Goal: Task Accomplishment & Management: Use online tool/utility

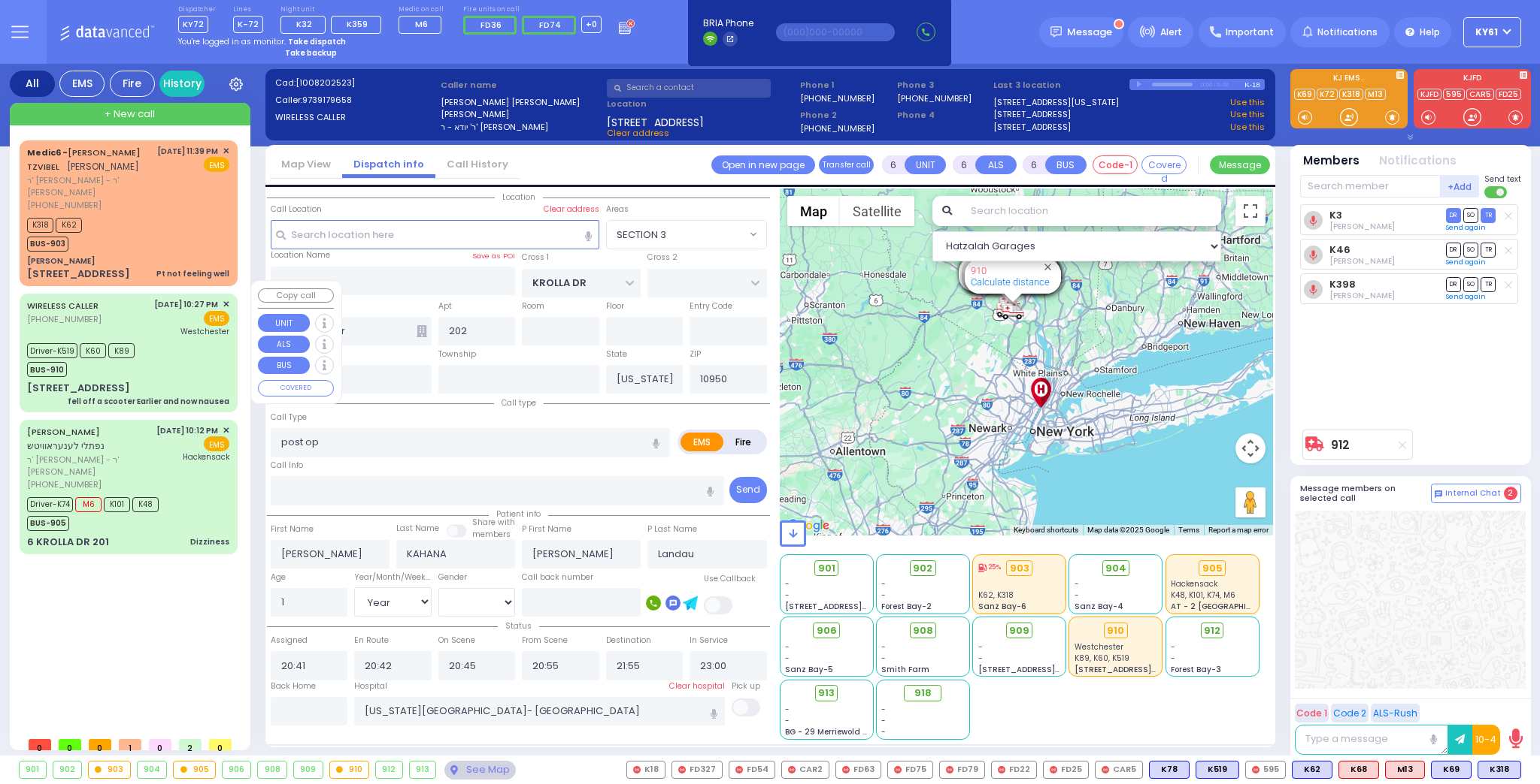
select select "SECTION 3"
select select "Year"
select select "[DEMOGRAPHIC_DATA]"
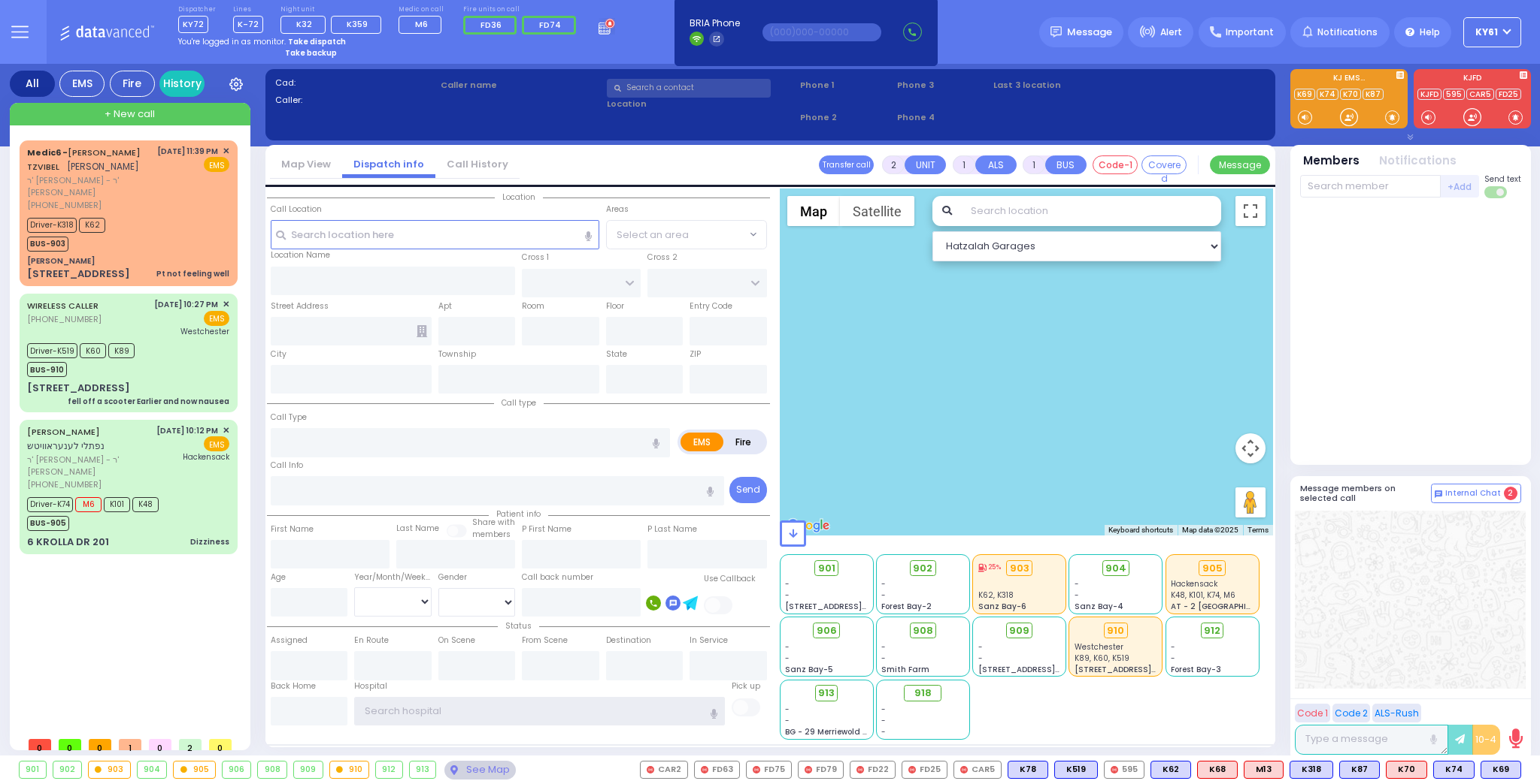
type input "ky61"
click at [327, 41] on strong "Take dispatch" at bounding box center [316, 42] width 58 height 11
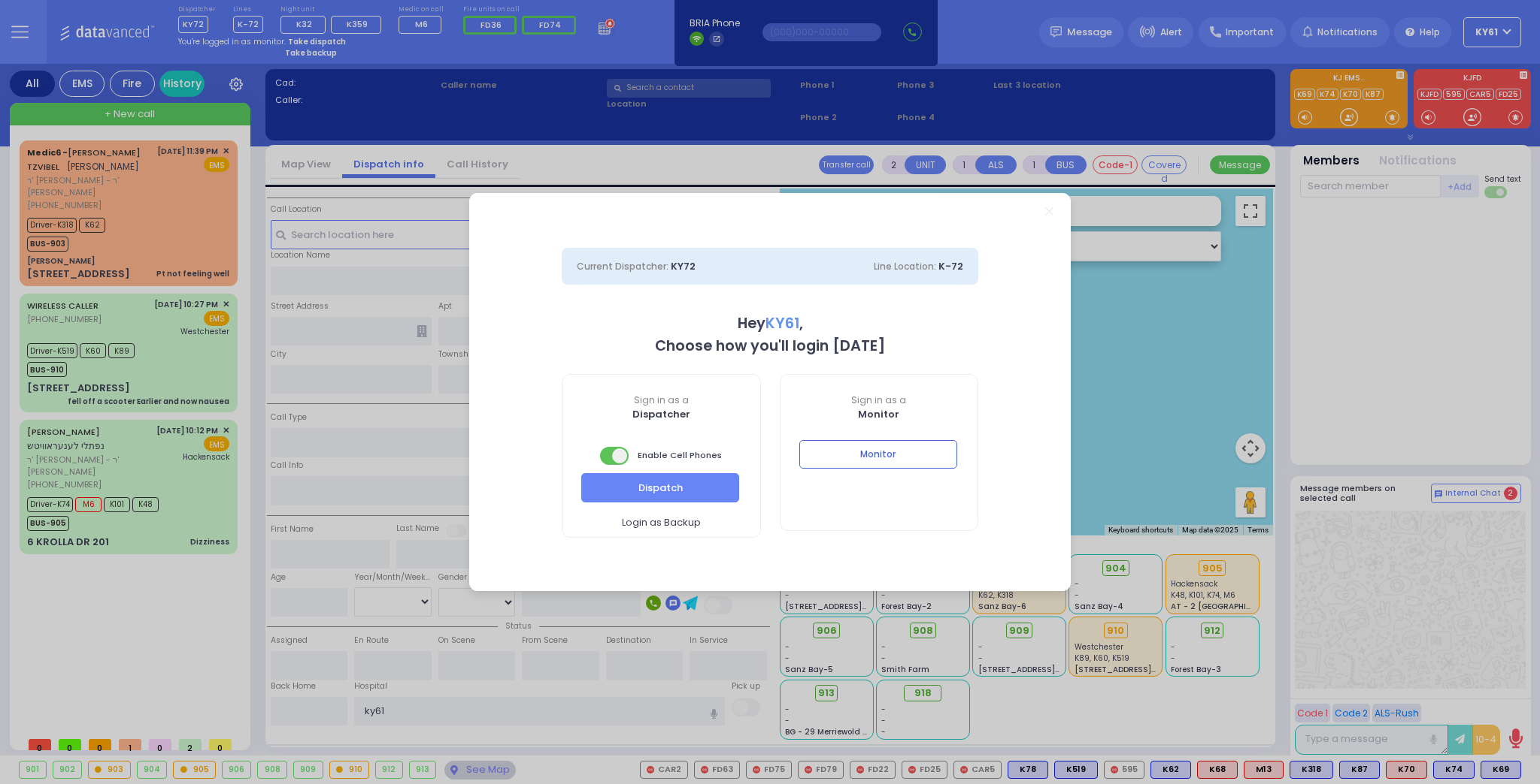
select select "7"
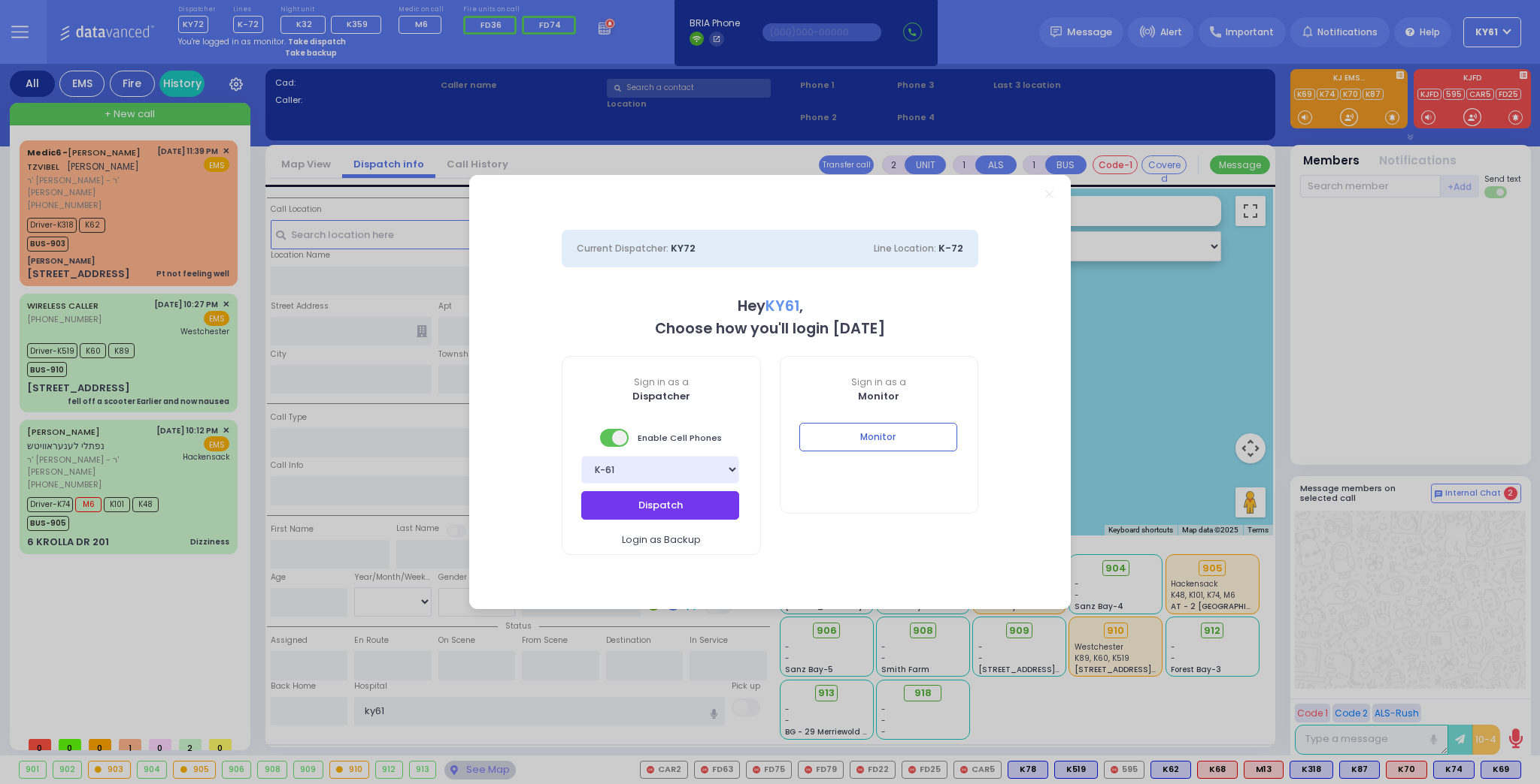
click at [650, 509] on button "Dispatch" at bounding box center [660, 505] width 158 height 29
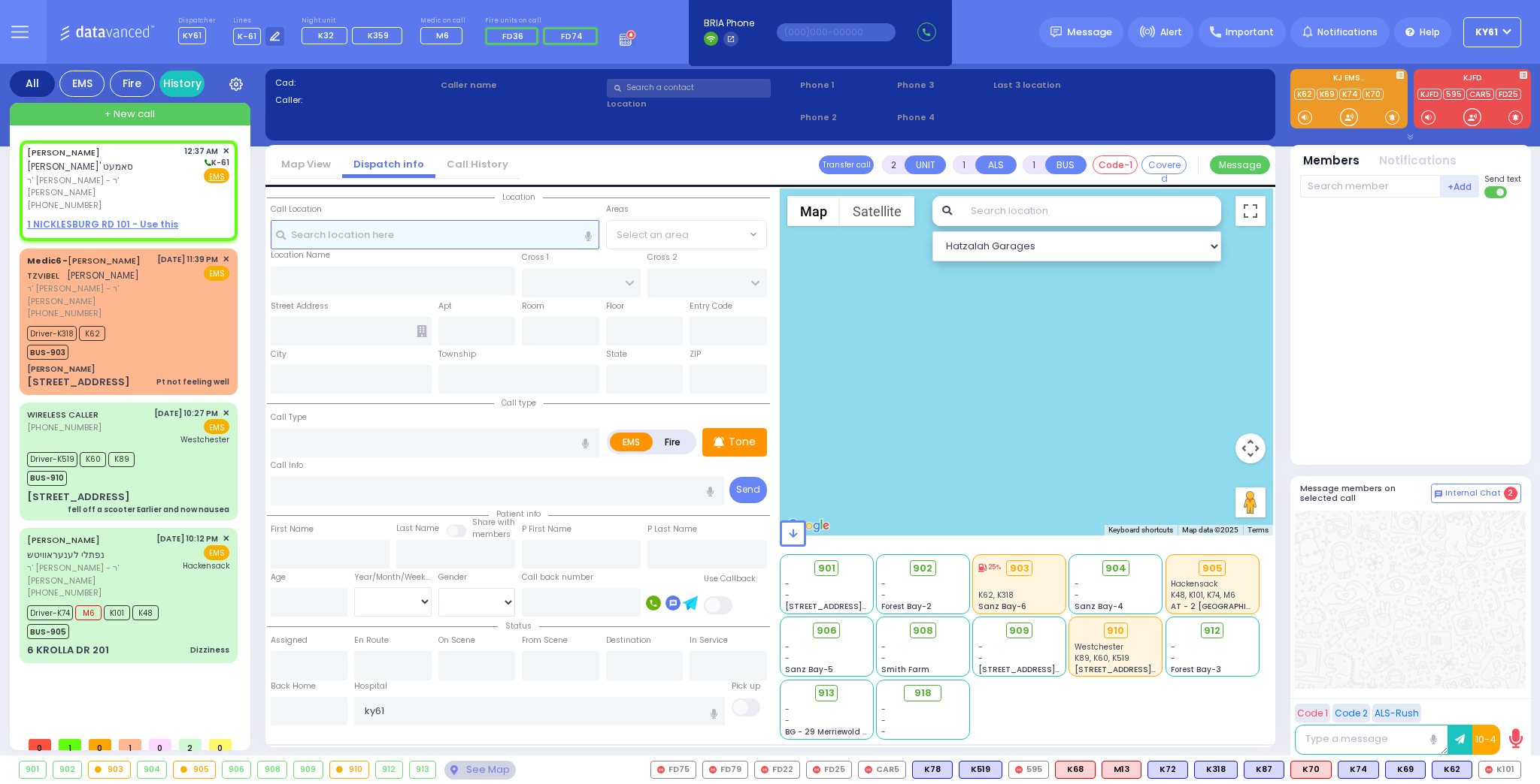
select select
radio input "true"
type input "EZRIEL YECHIEL"
type input "SAMET"
select select
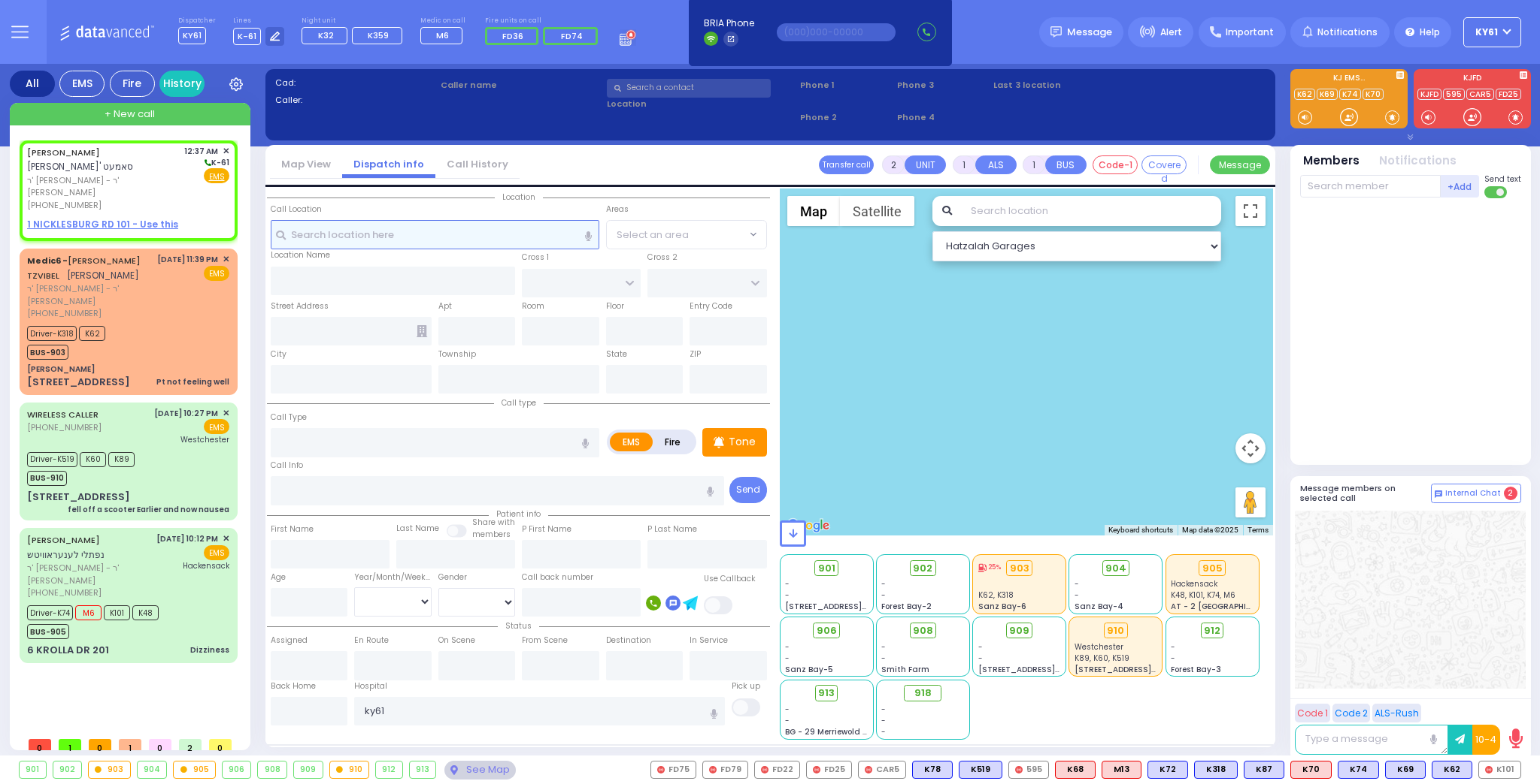
type input "00:37"
select select "Hatzalah Garages"
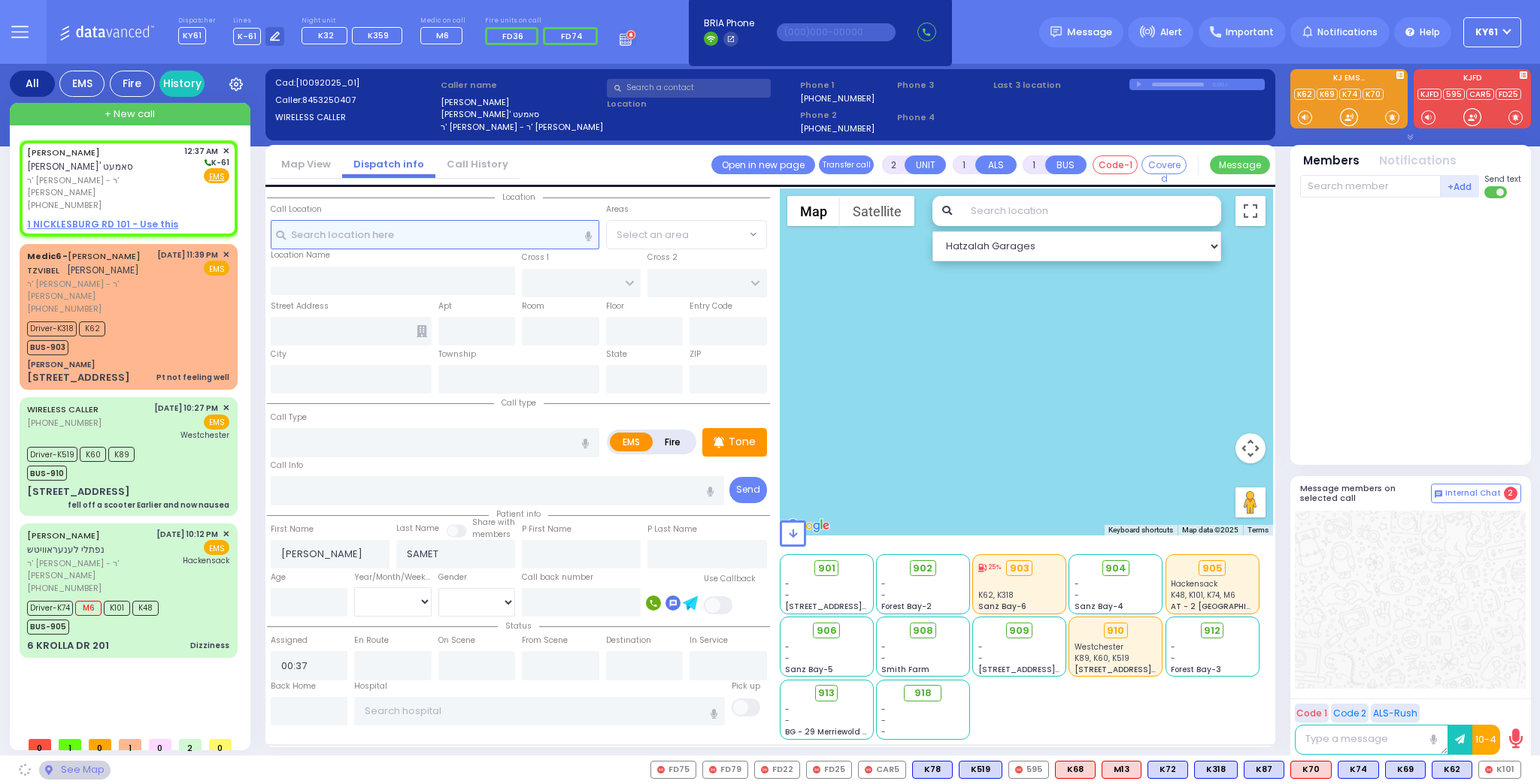
select select
radio input "true"
select select
select select "Hatzalah Garages"
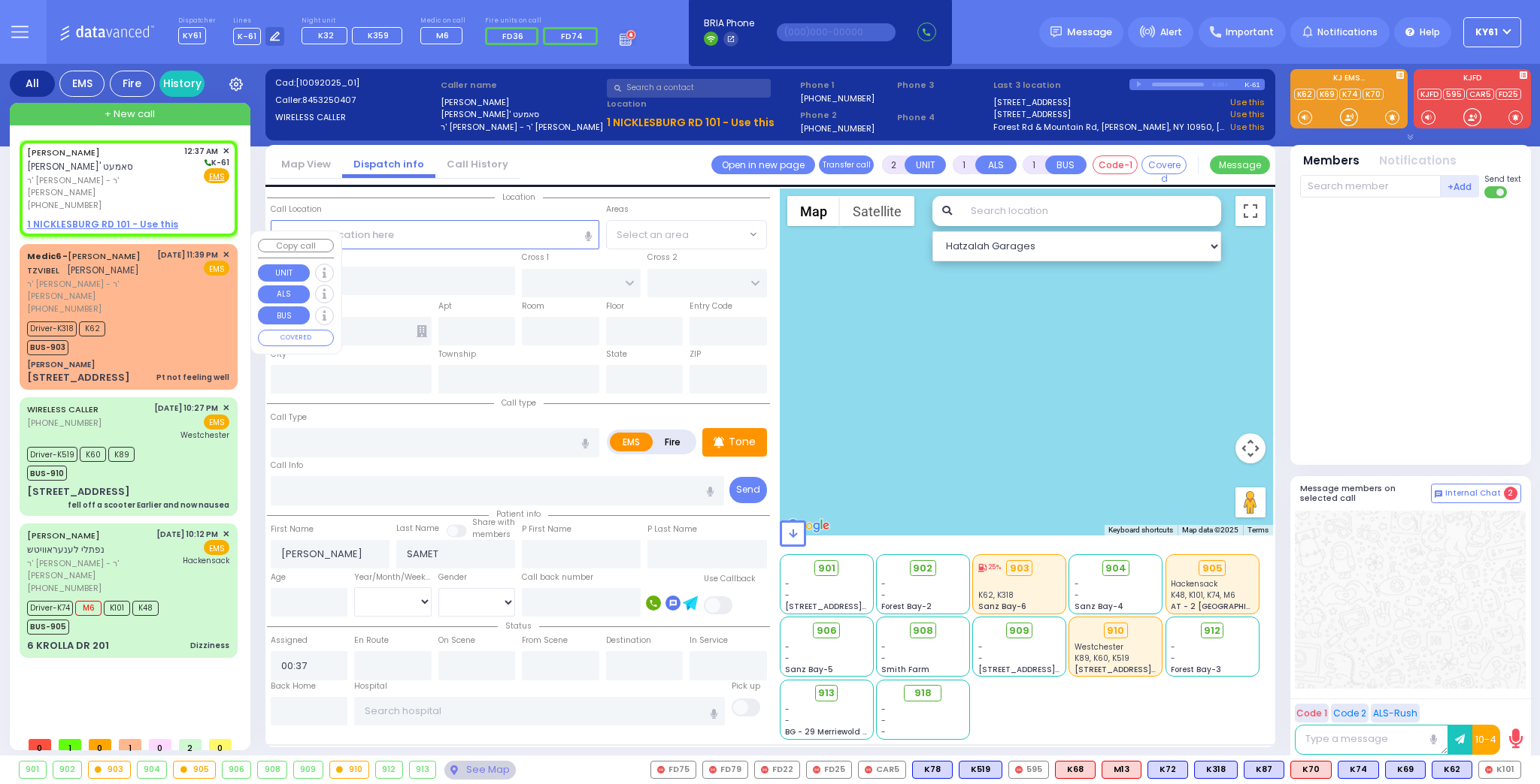
click at [158, 318] on div "Driver-K318 K62 BUS-903" at bounding box center [127, 337] width 202 height 37
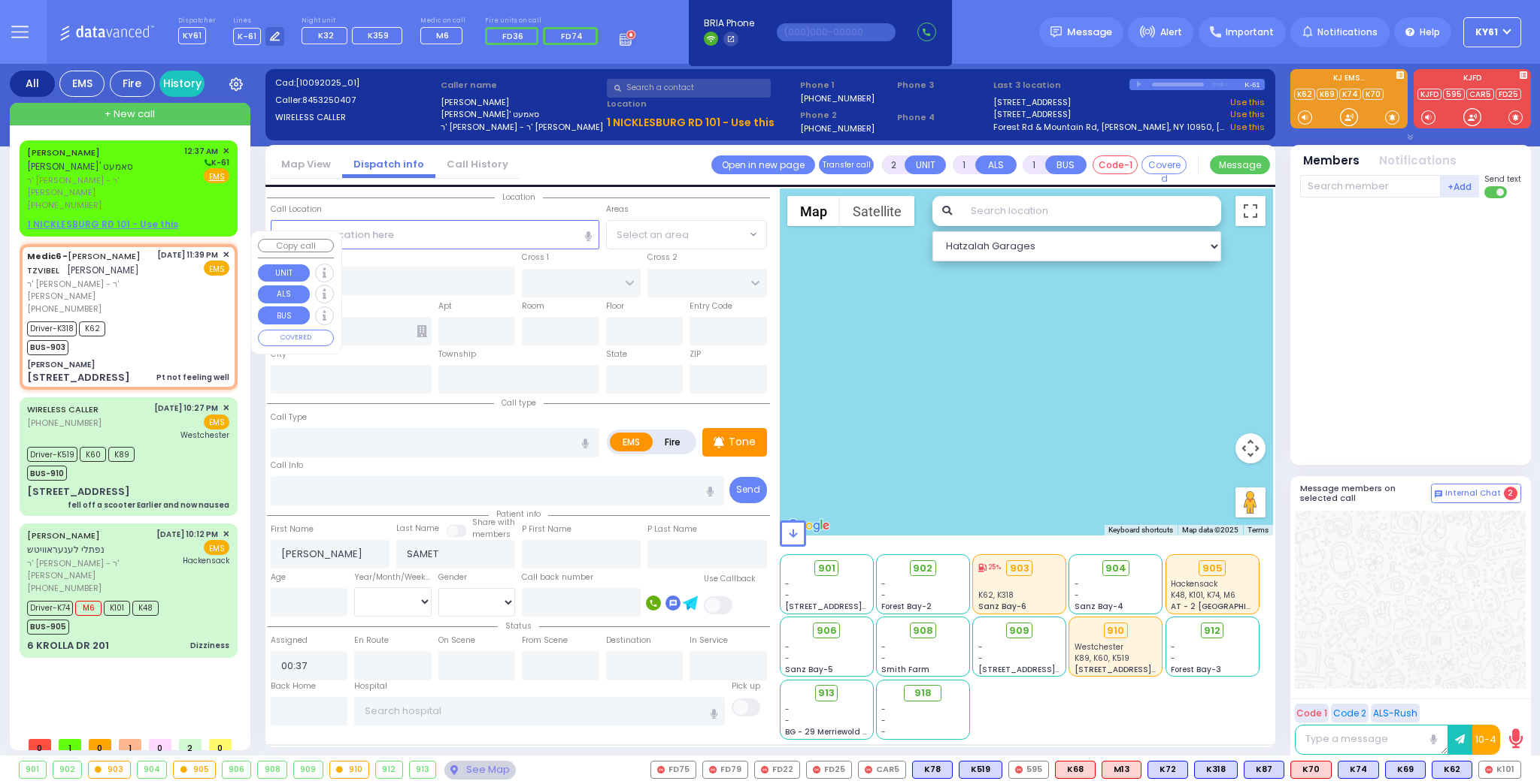
type input "6"
select select
type input "Pt not feeling well"
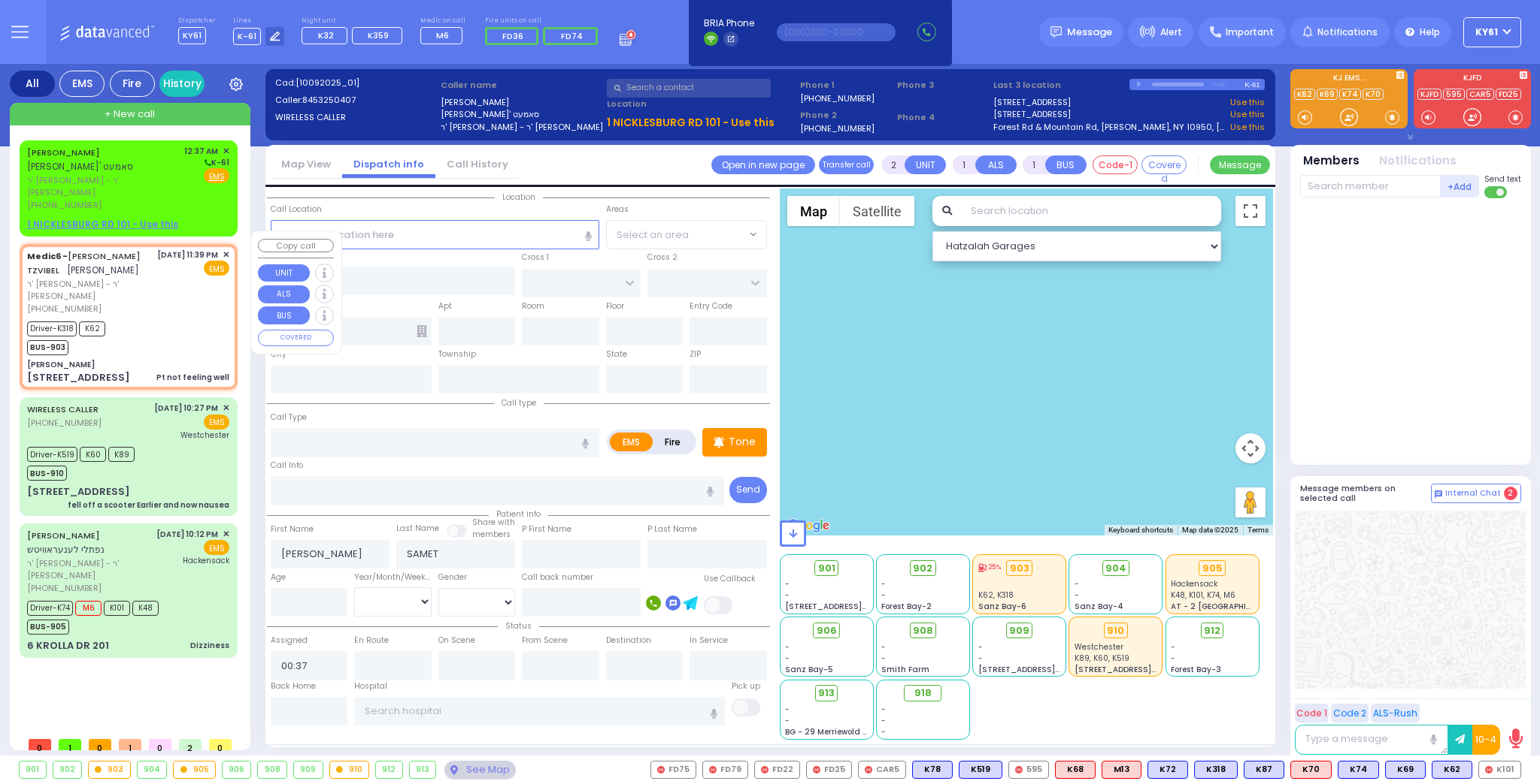
radio input "true"
type input "SHLOME EFROIM"
type input "TZVIBEL"
type input "Issac"
type input "Feder"
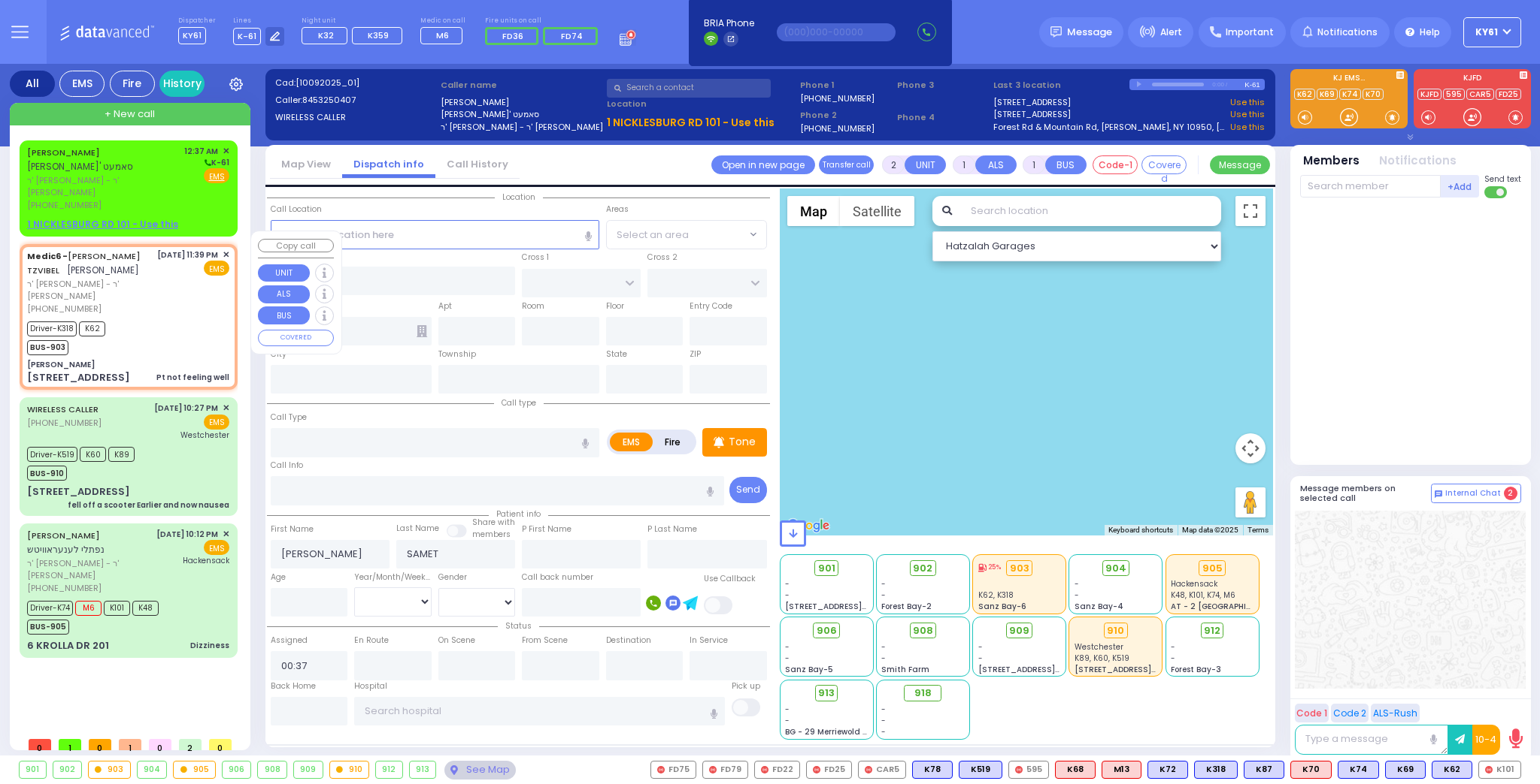
type input "78"
select select "Year"
select select "[DEMOGRAPHIC_DATA]"
type input "23:39"
type input "23:41"
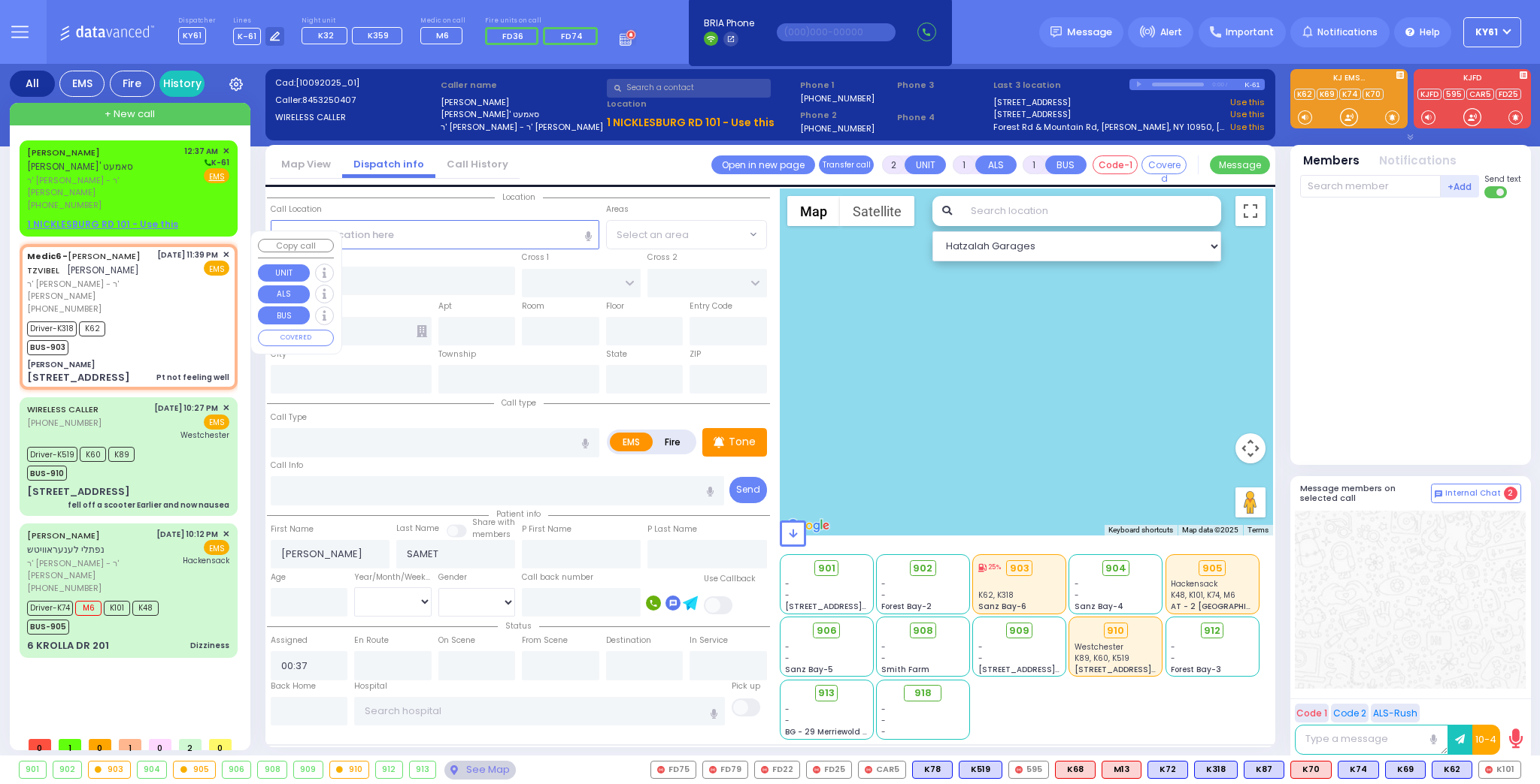
type input "23:45"
type input "00:02"
type input "00:22"
type input "Good Samaritan Hospital 257 Lafayette Avenue 8457909405 Suffern"
select select "Hatzalah Garages"
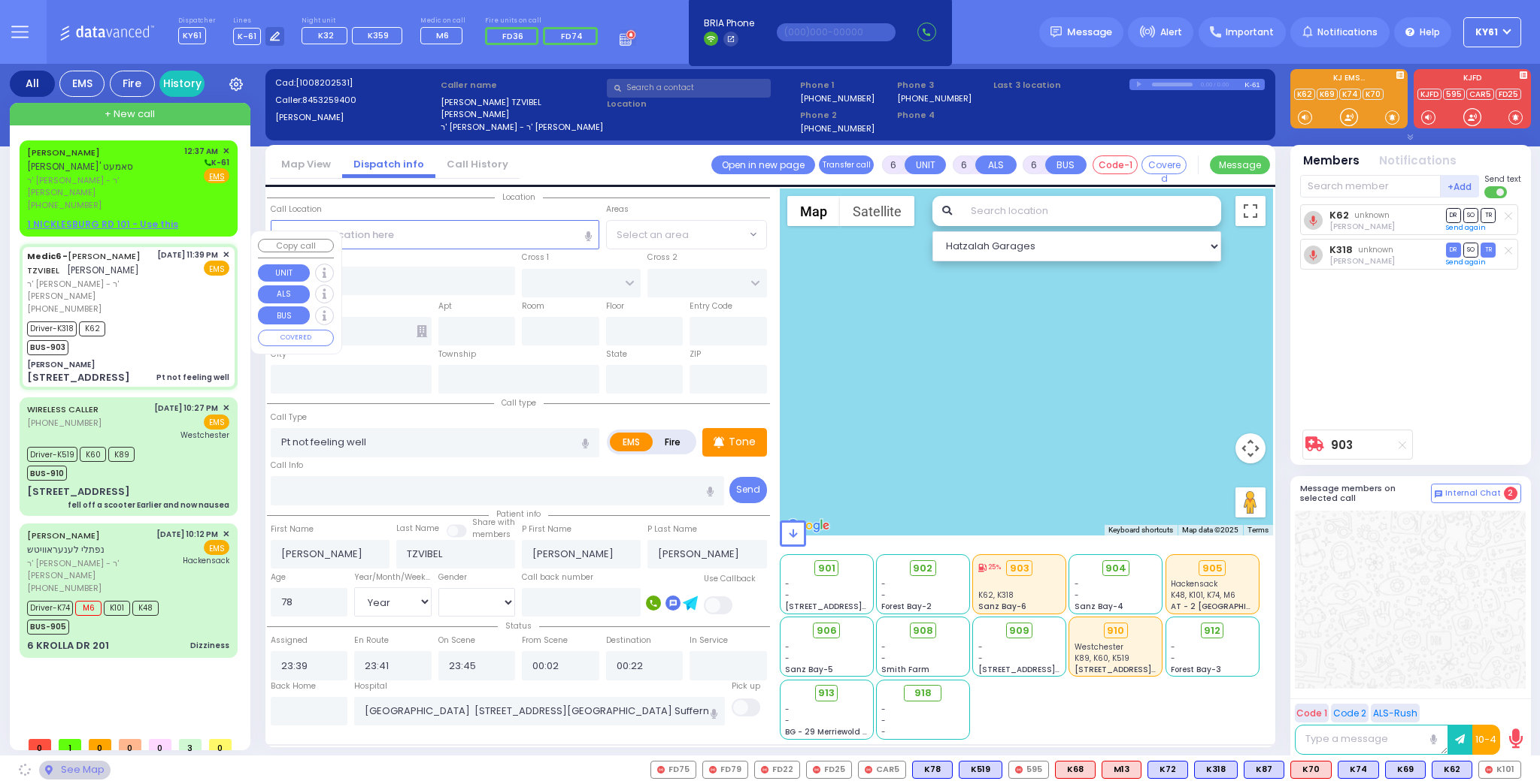
select select
radio input "true"
select select "Year"
select select "[DEMOGRAPHIC_DATA]"
select select "Hatzalah Garages"
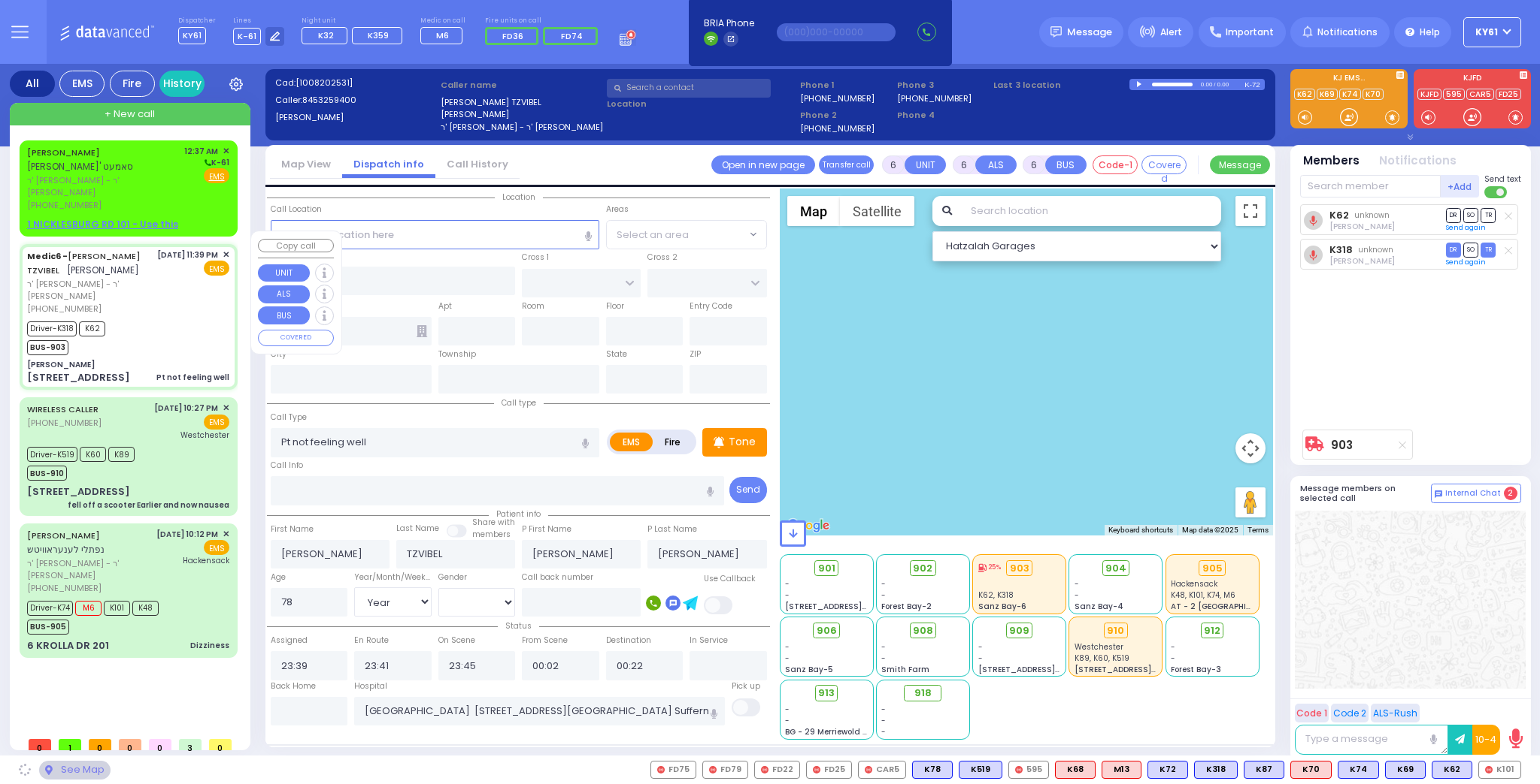
type input "[PERSON_NAME]"
type input "BAKERTOWN RD"
type input "3 Hamaspik Way"
type input "011"
type input "Kiryas Joel"
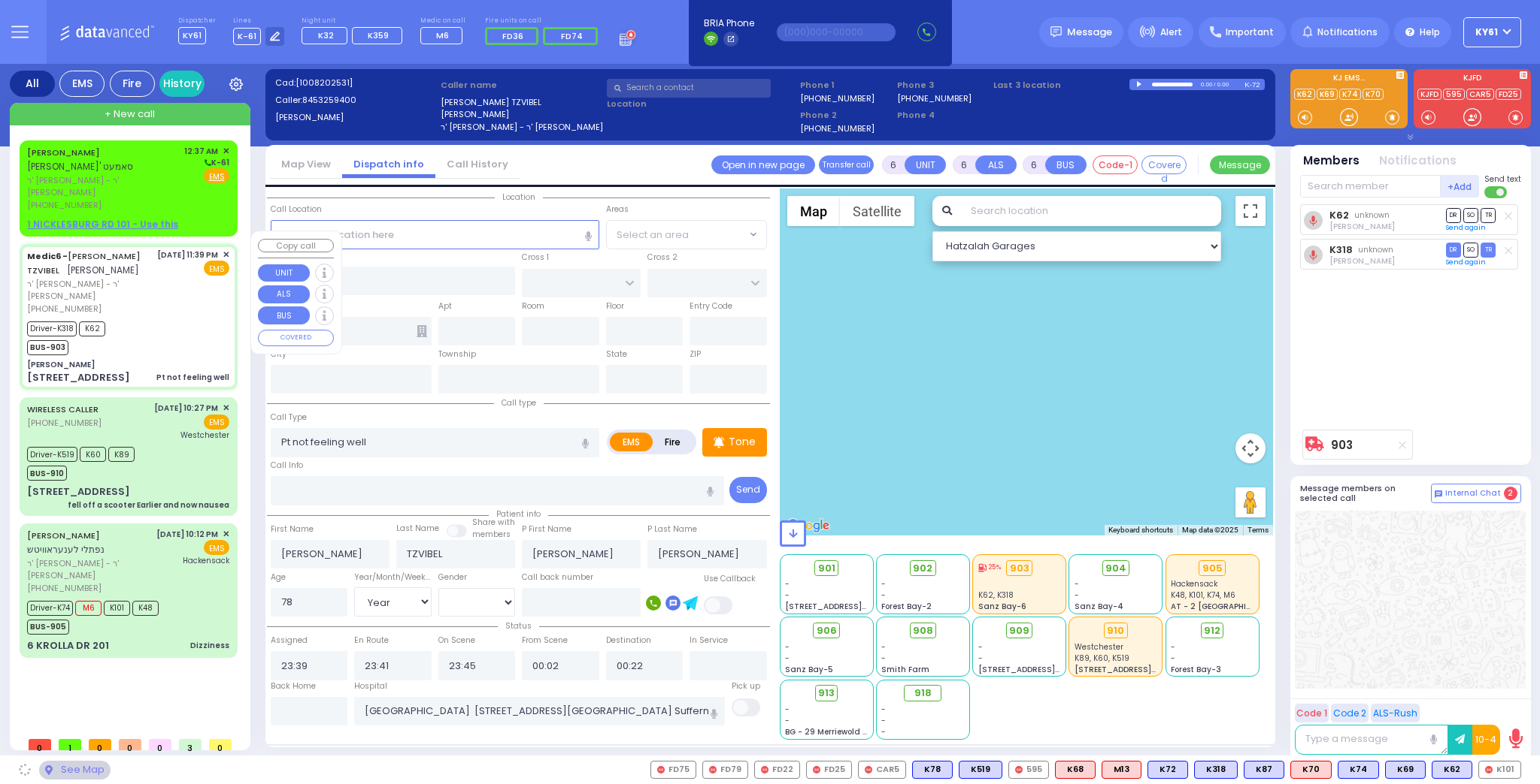
type input "[US_STATE]"
type input "10950"
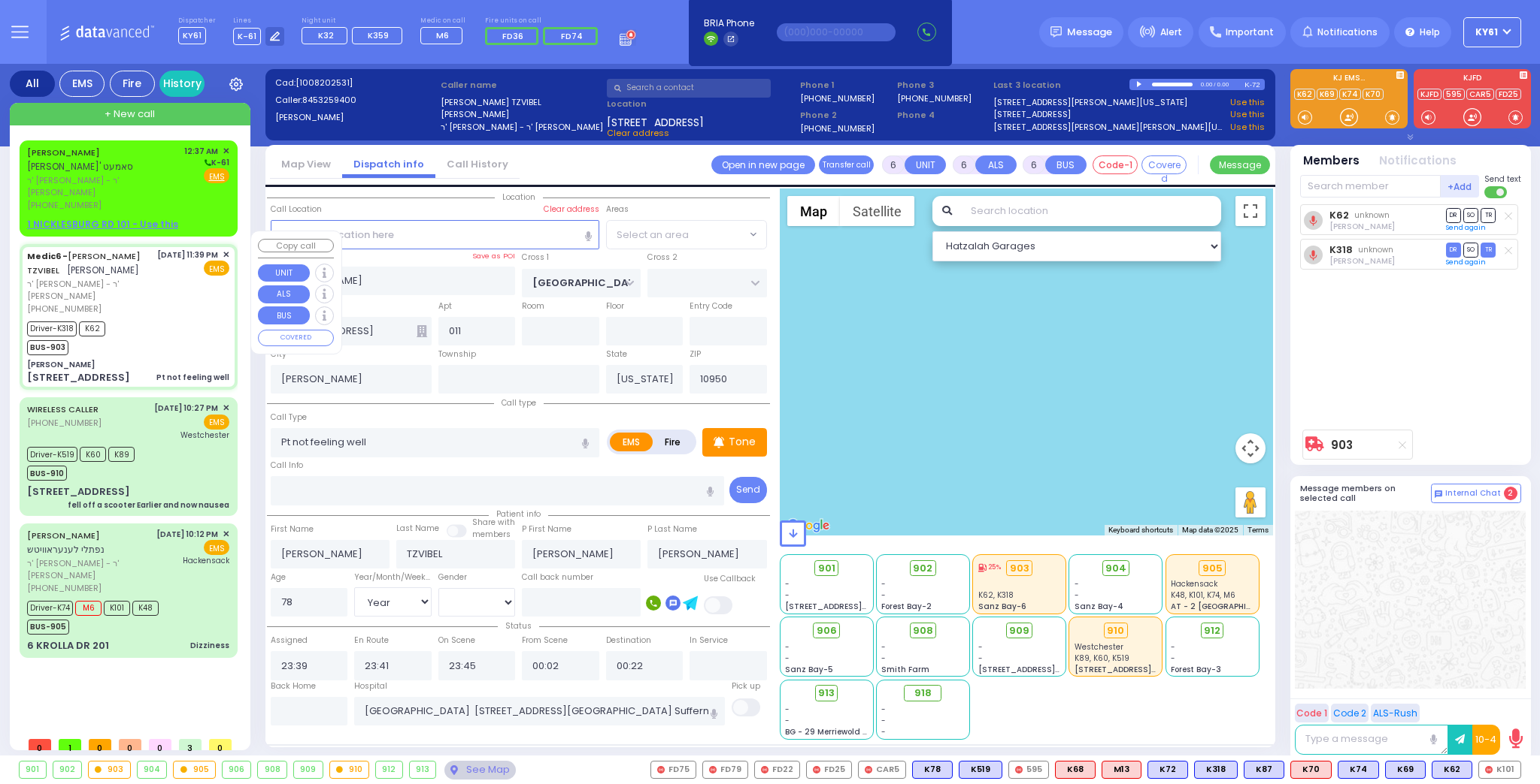
select select "SECTION 4"
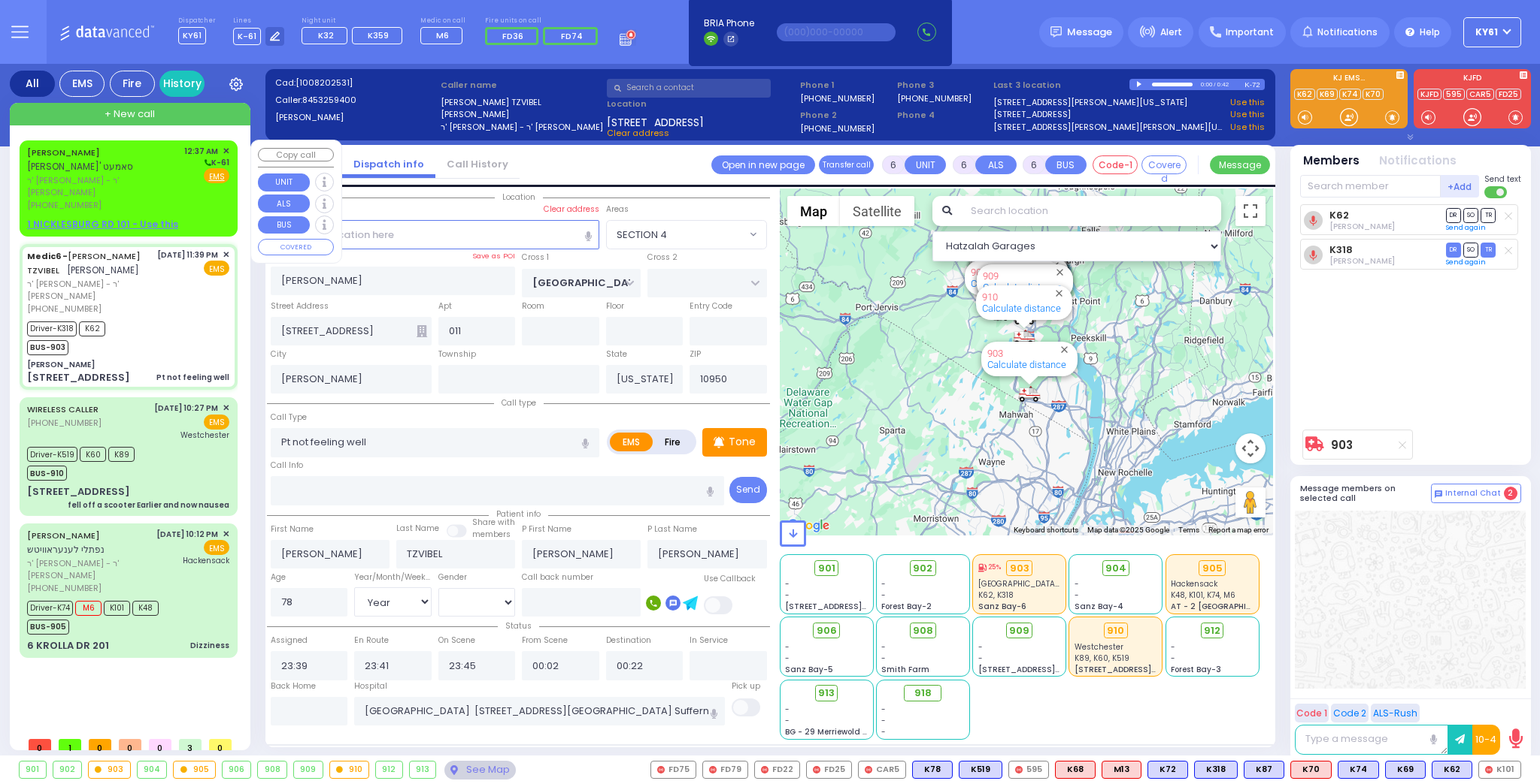
click at [182, 204] on div "EZRIEL YECHIEL SAMET עזריאל יחיאל ארי' סאמעט ר' ישראל אביגדור - ר' אהרן יואל סא…" at bounding box center [128, 188] width 212 height 91
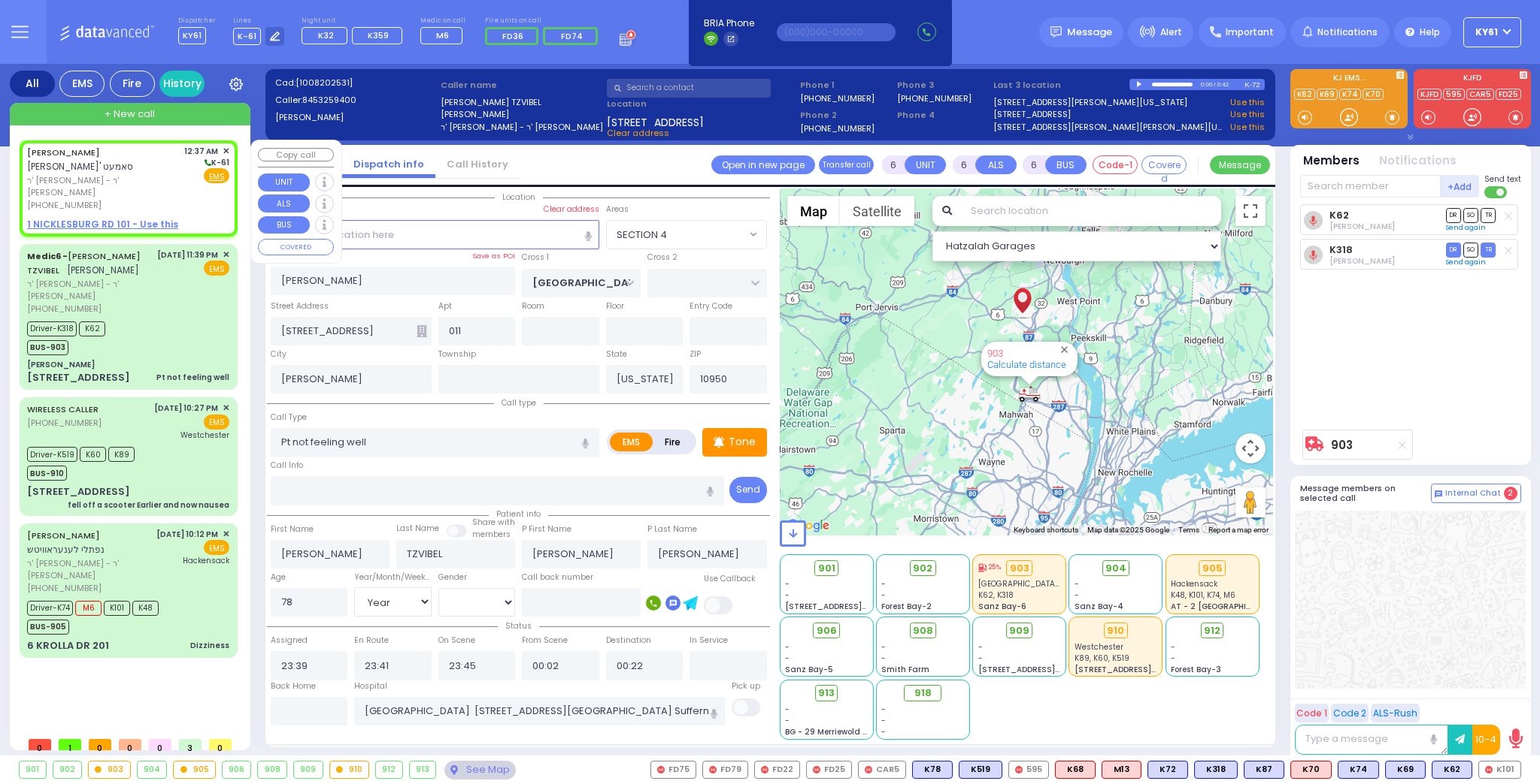
type input "2"
type input "1"
select select
radio input "true"
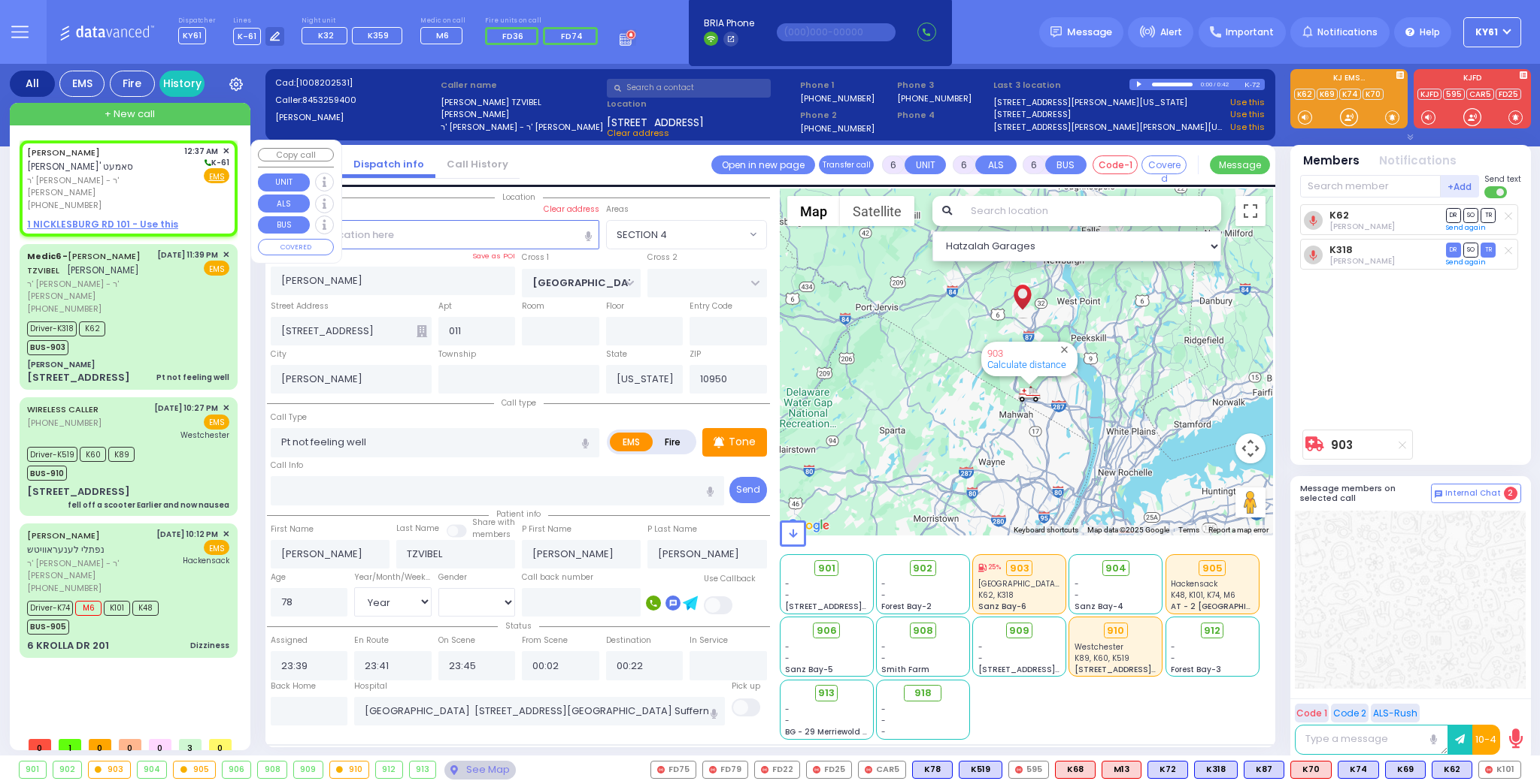
type input "EZRIEL YECHIEL"
type input "SAMET"
select select
type input "00:37"
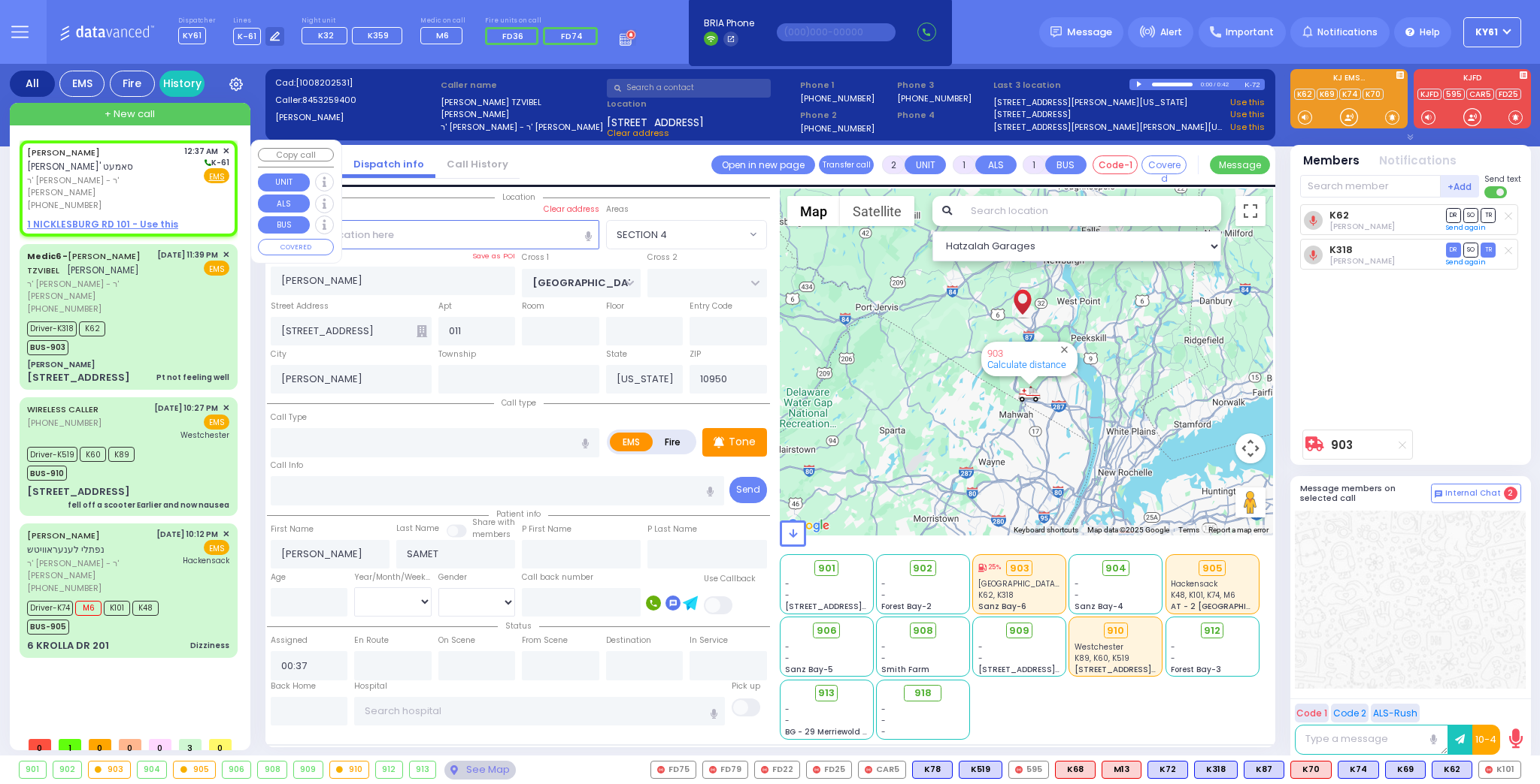
select select "Hatzalah Garages"
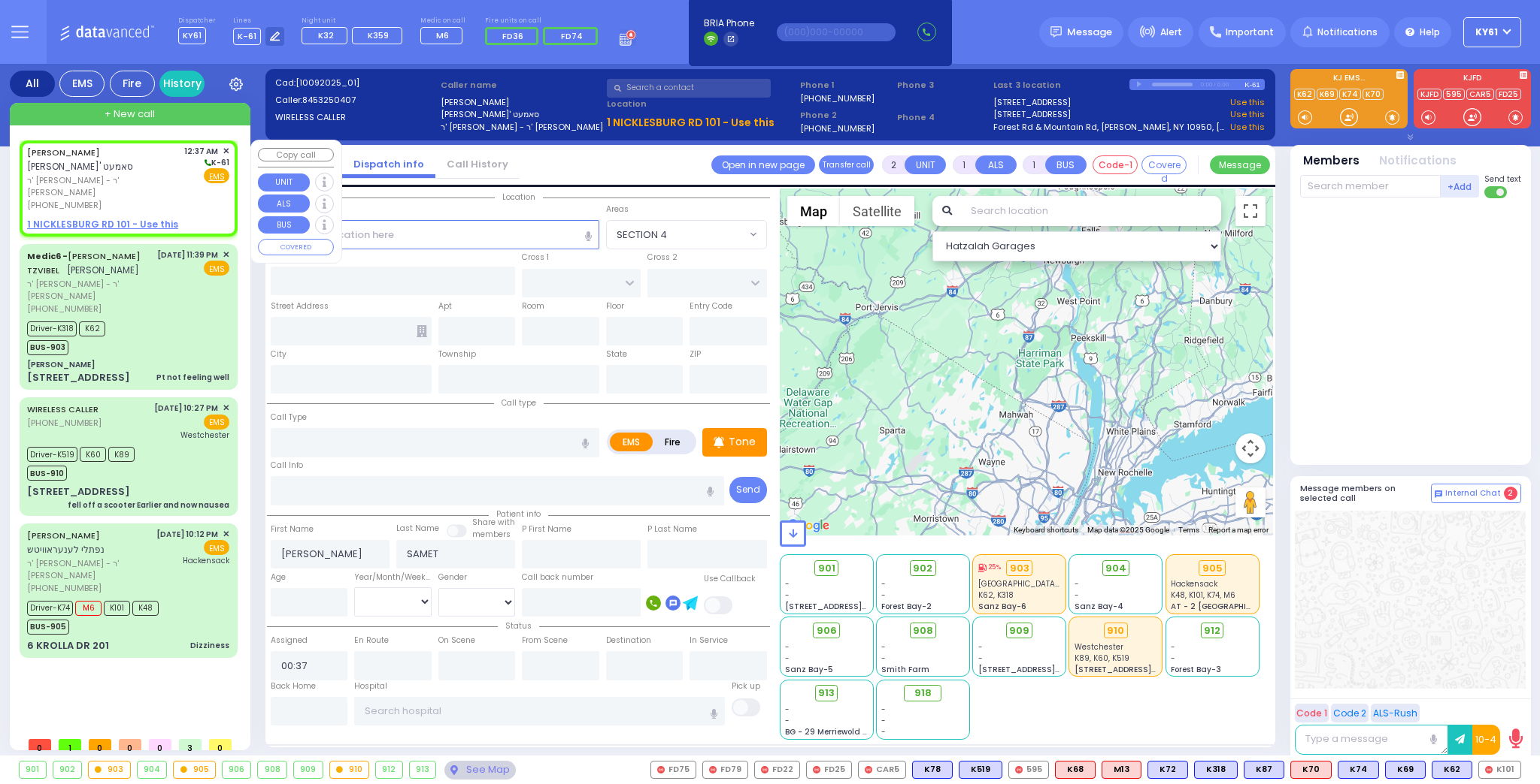
click at [70, 218] on u "1 NICKLESBURG RD 101 - Use this" at bounding box center [102, 224] width 151 height 13
select select
radio input "true"
select select
select select "Hatzalah Garages"
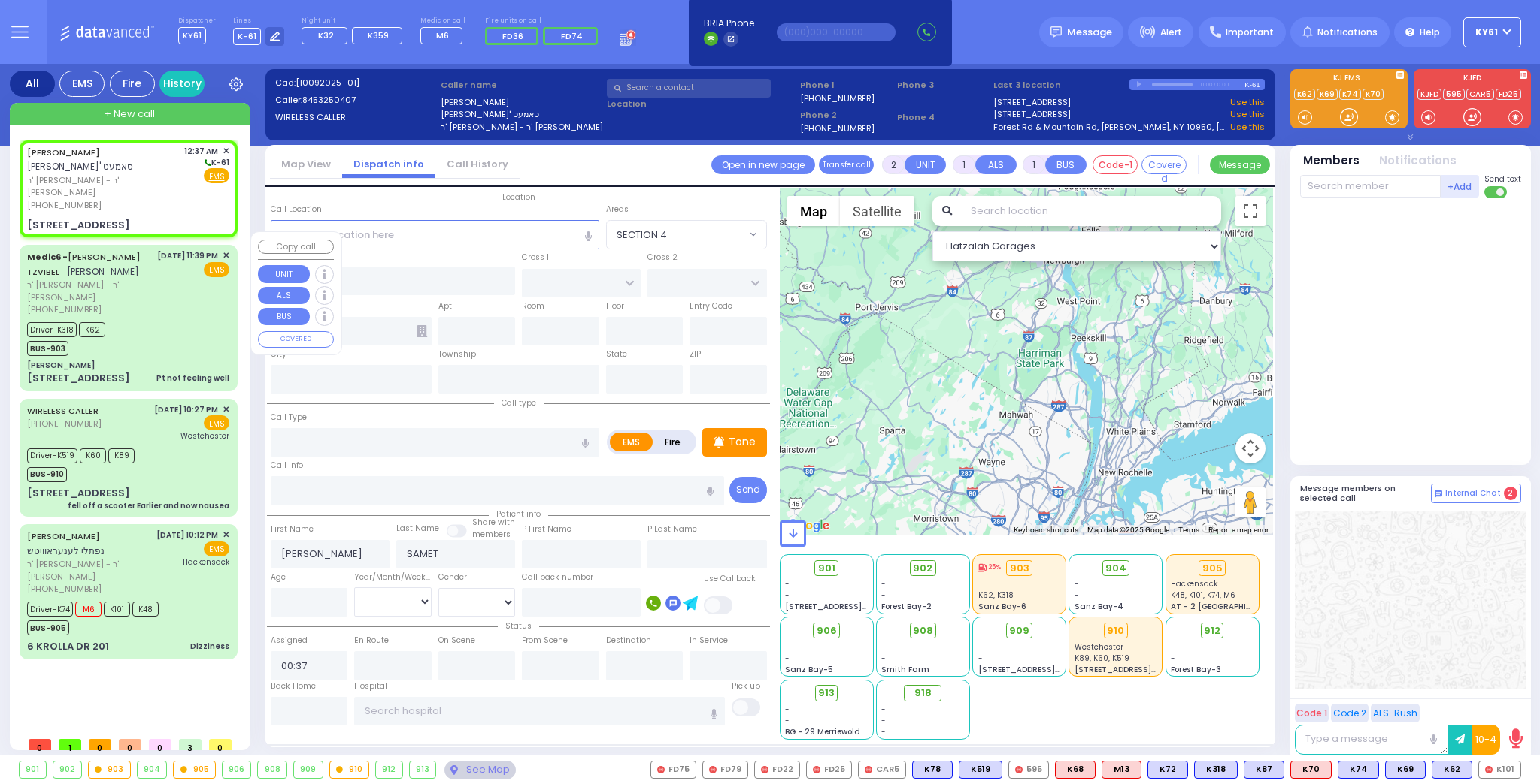
select select
radio input "true"
select select
select select "Hatzalah Garages"
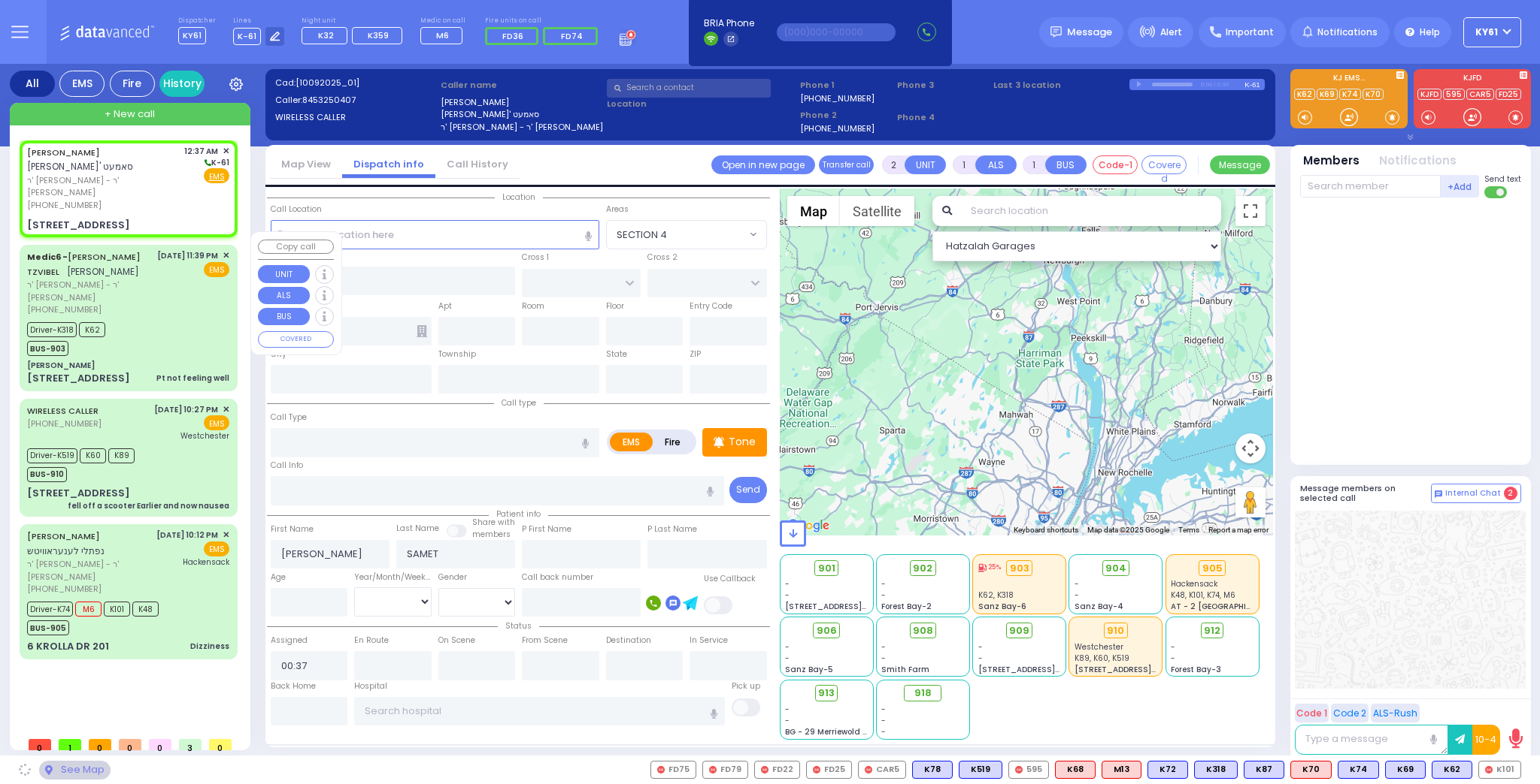
type input "SEVEN SPRINGS MOUNTAIN RD"
type input "PAKSH PL"
type input "1 NICKLESBURG RD"
type input "101"
type input "Kiryas Joel"
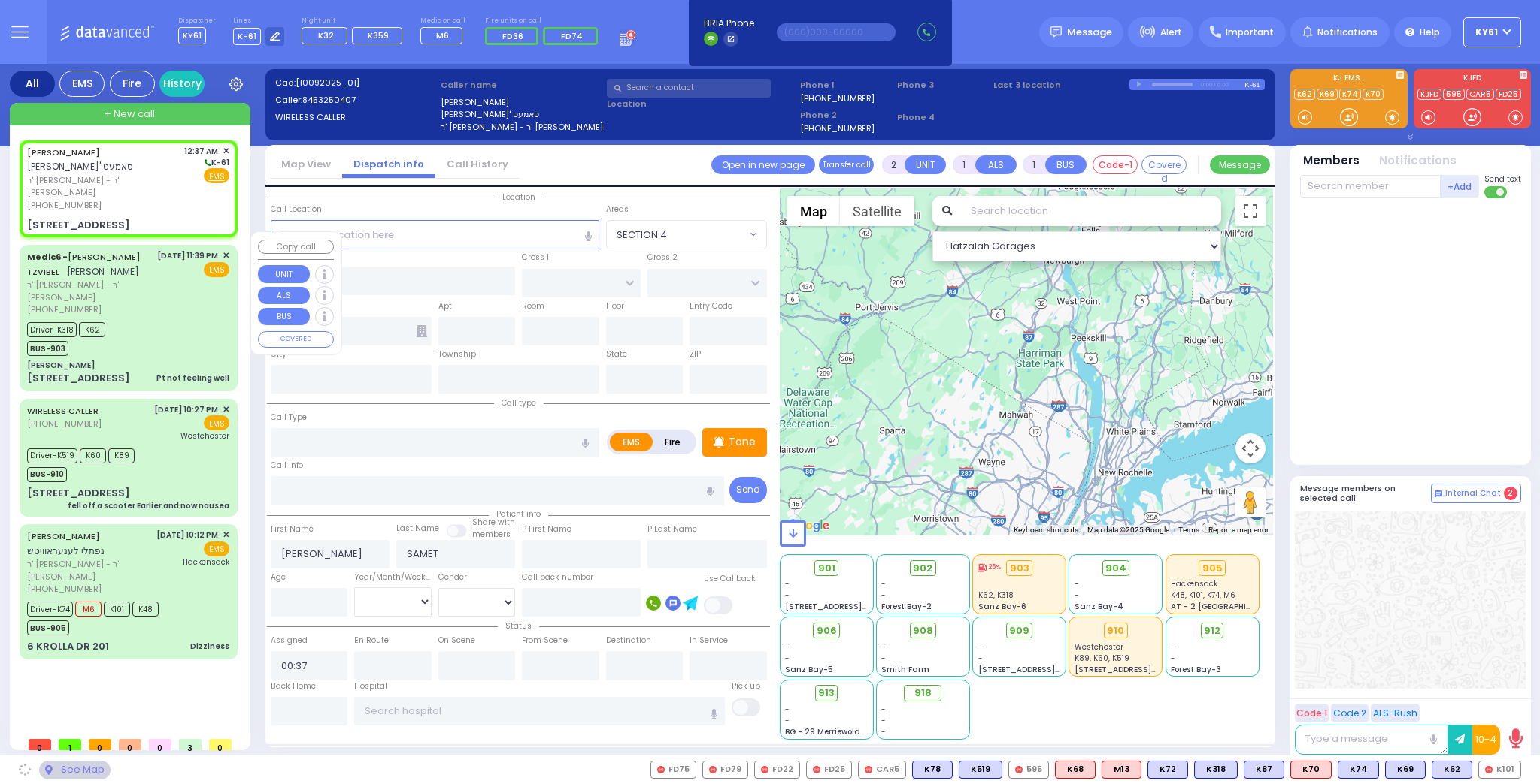
type input "[US_STATE]"
type input "10950"
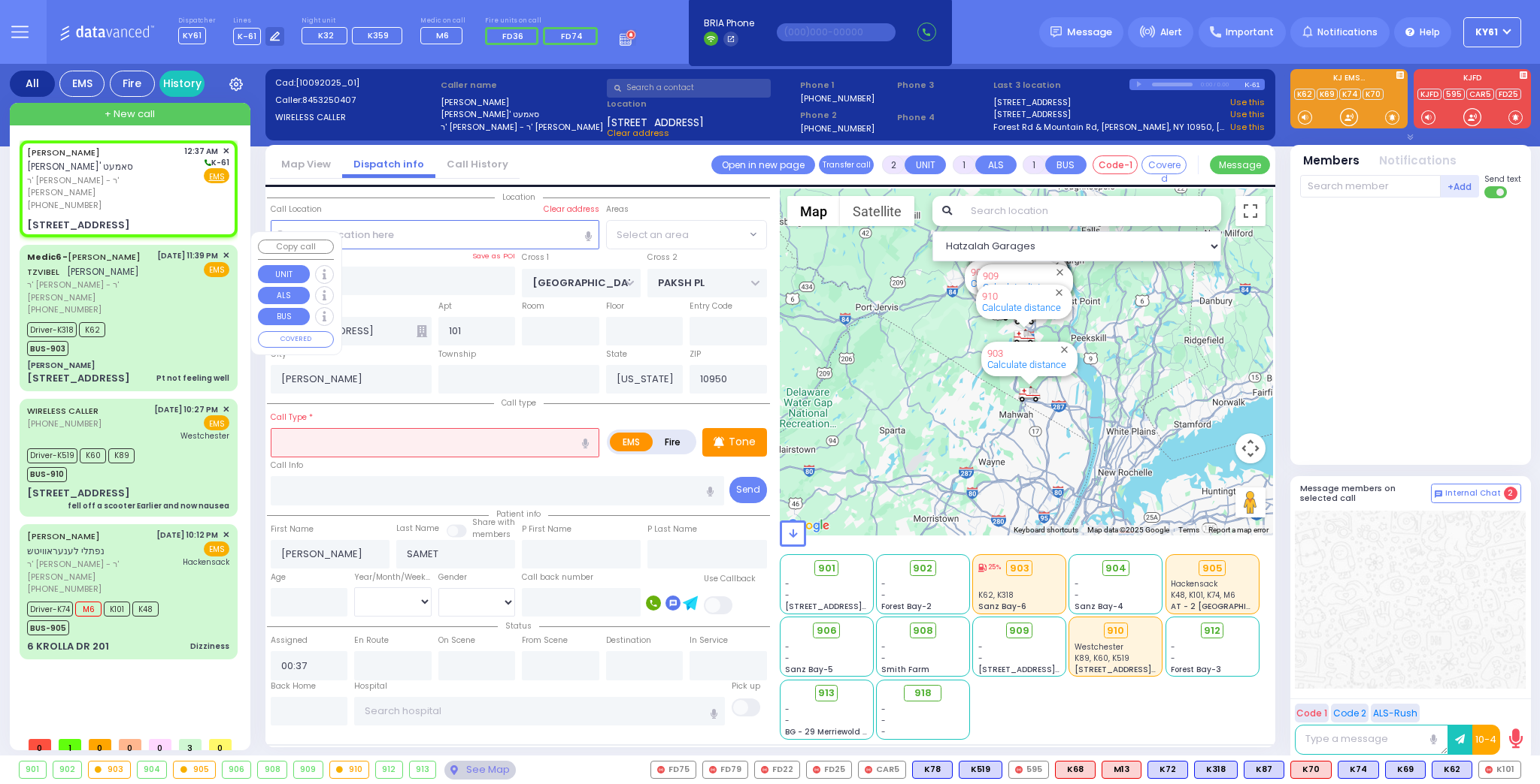
select select "SECTION 5"
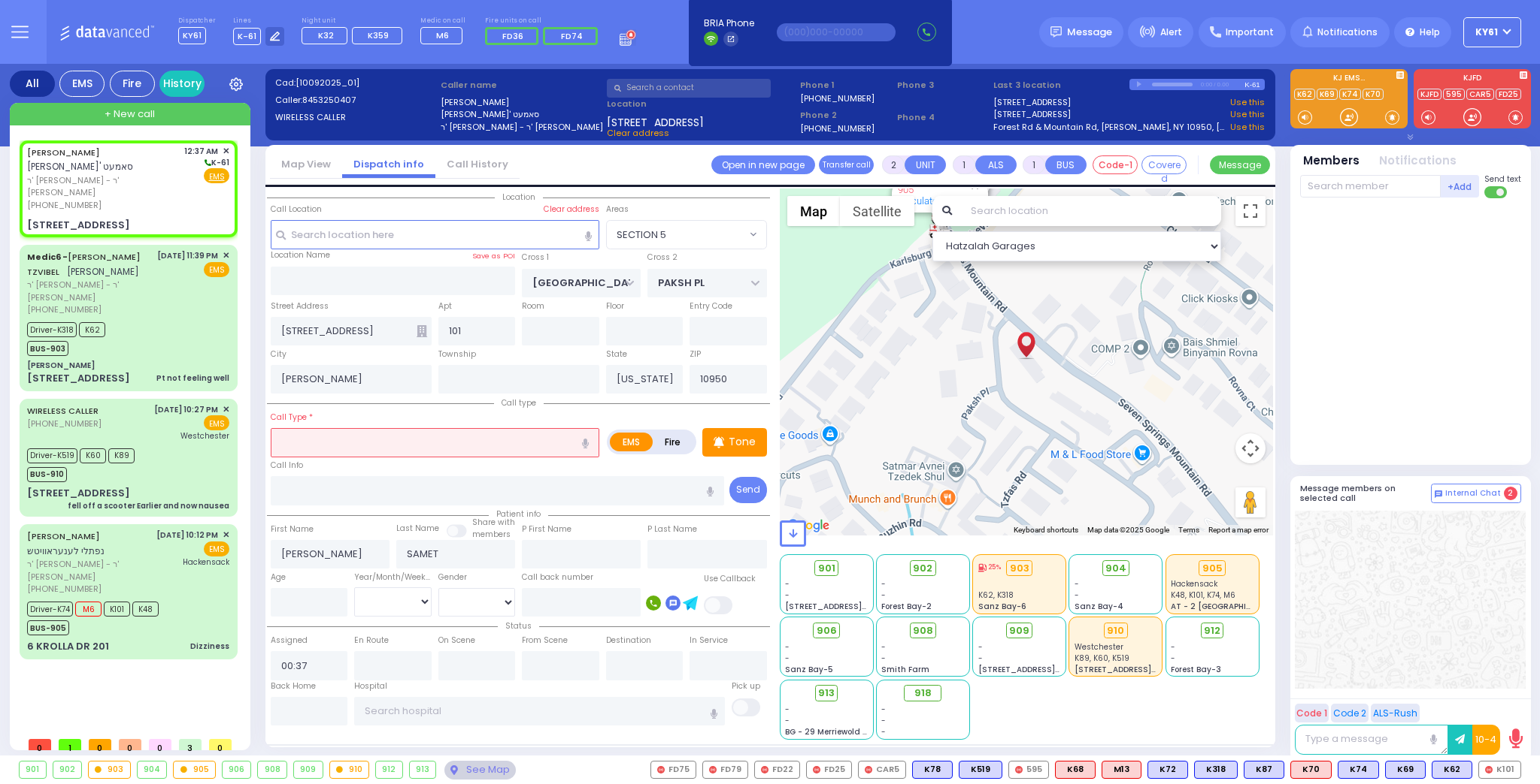
click at [402, 432] on input "text" at bounding box center [435, 442] width 328 height 29
type input "check"
select select
radio input "true"
select select
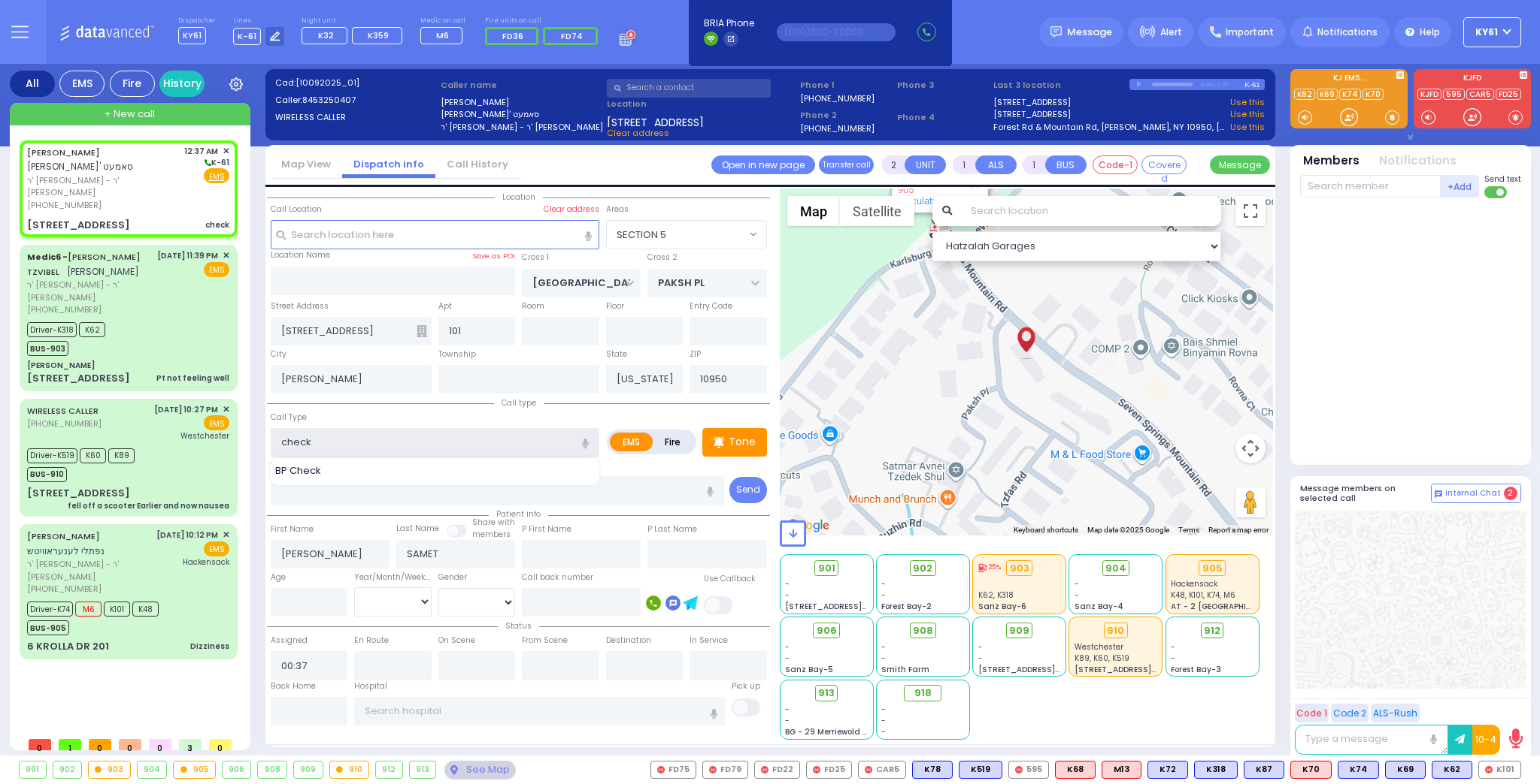
select select "Hatzalah Garages"
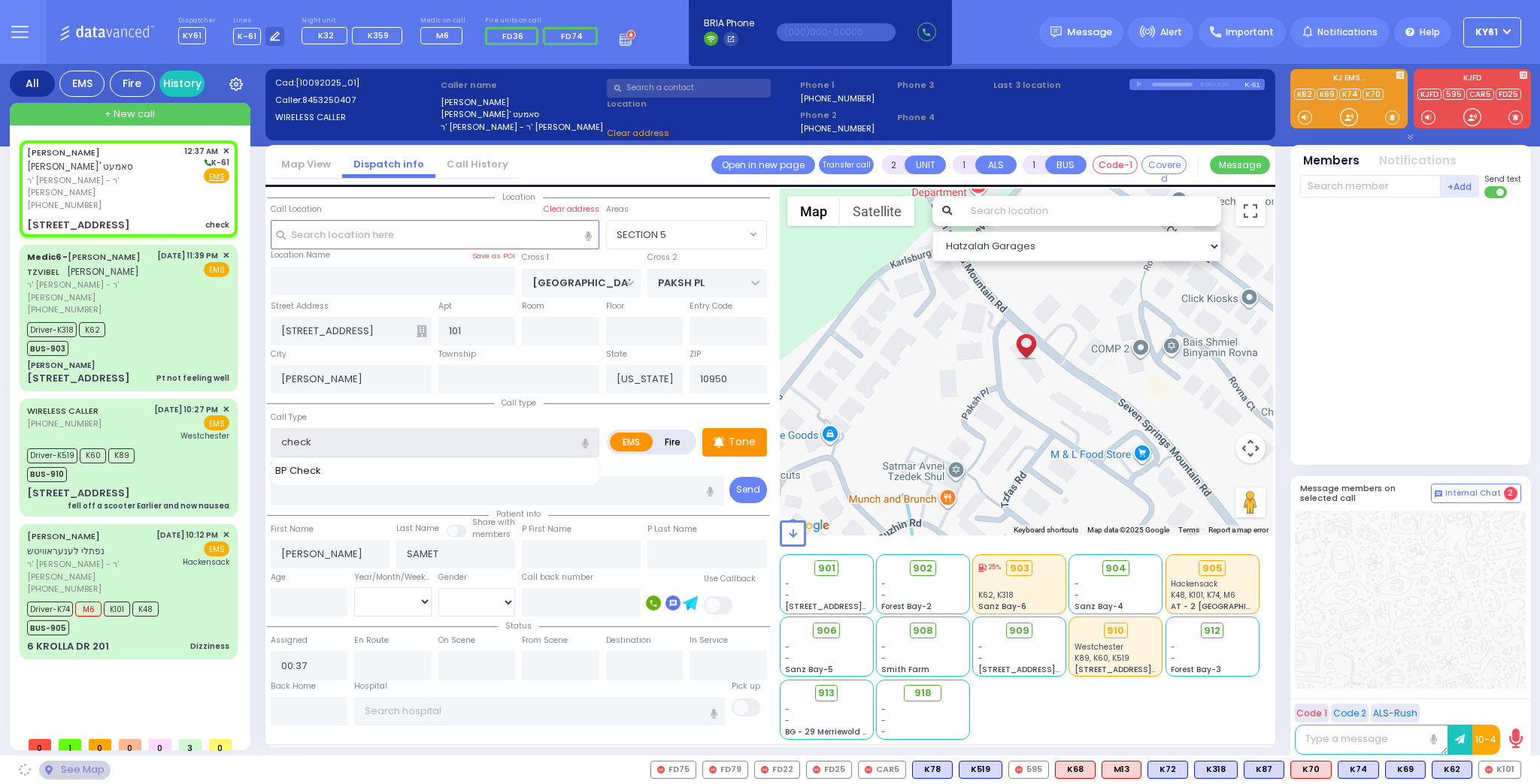
select select
radio input "true"
select select
select select "Hatzalah Garages"
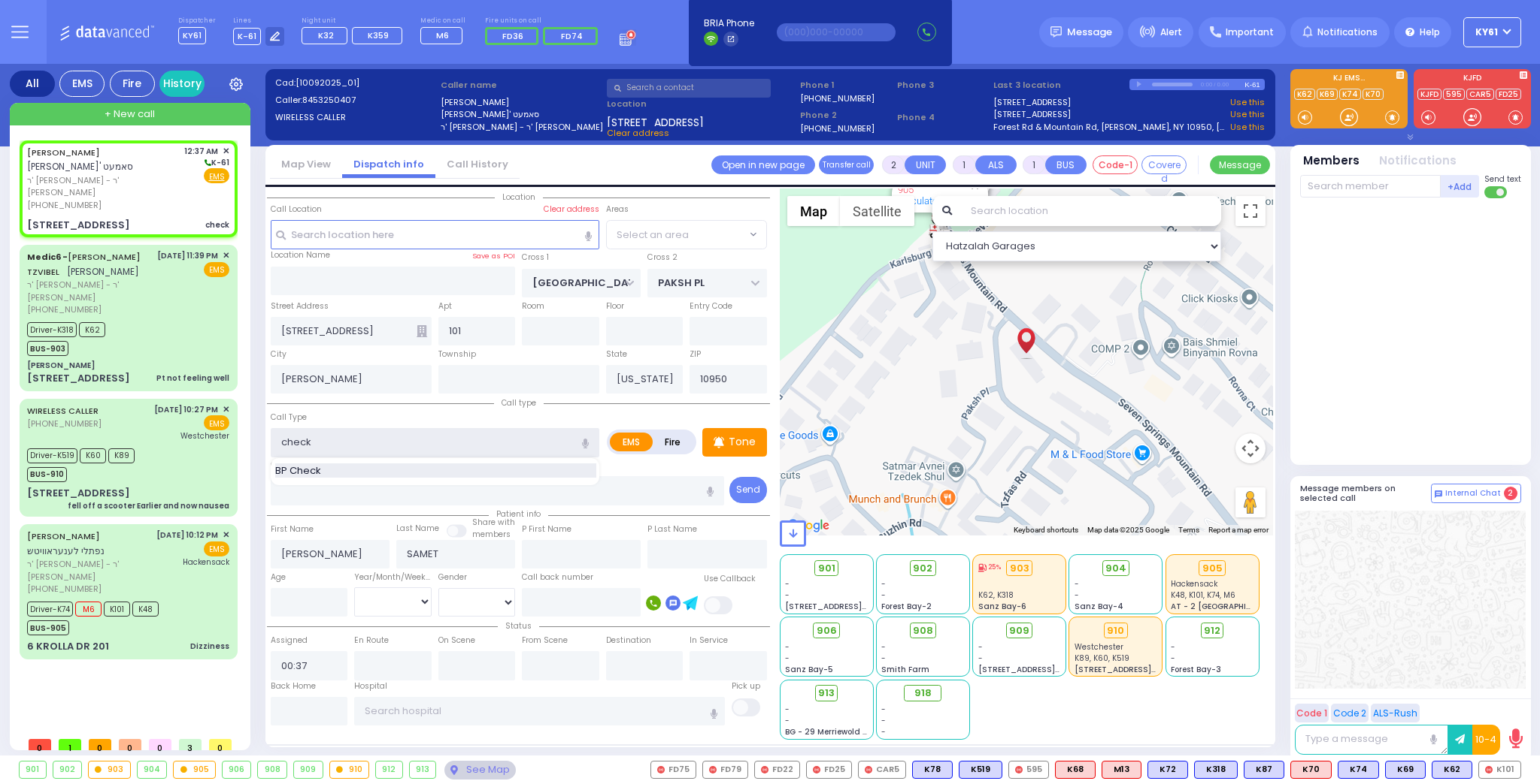
select select "SECTION 5"
click at [382, 468] on div "BP Check" at bounding box center [435, 471] width 321 height 15
type input "BP Check"
type input "1"
type input "0"
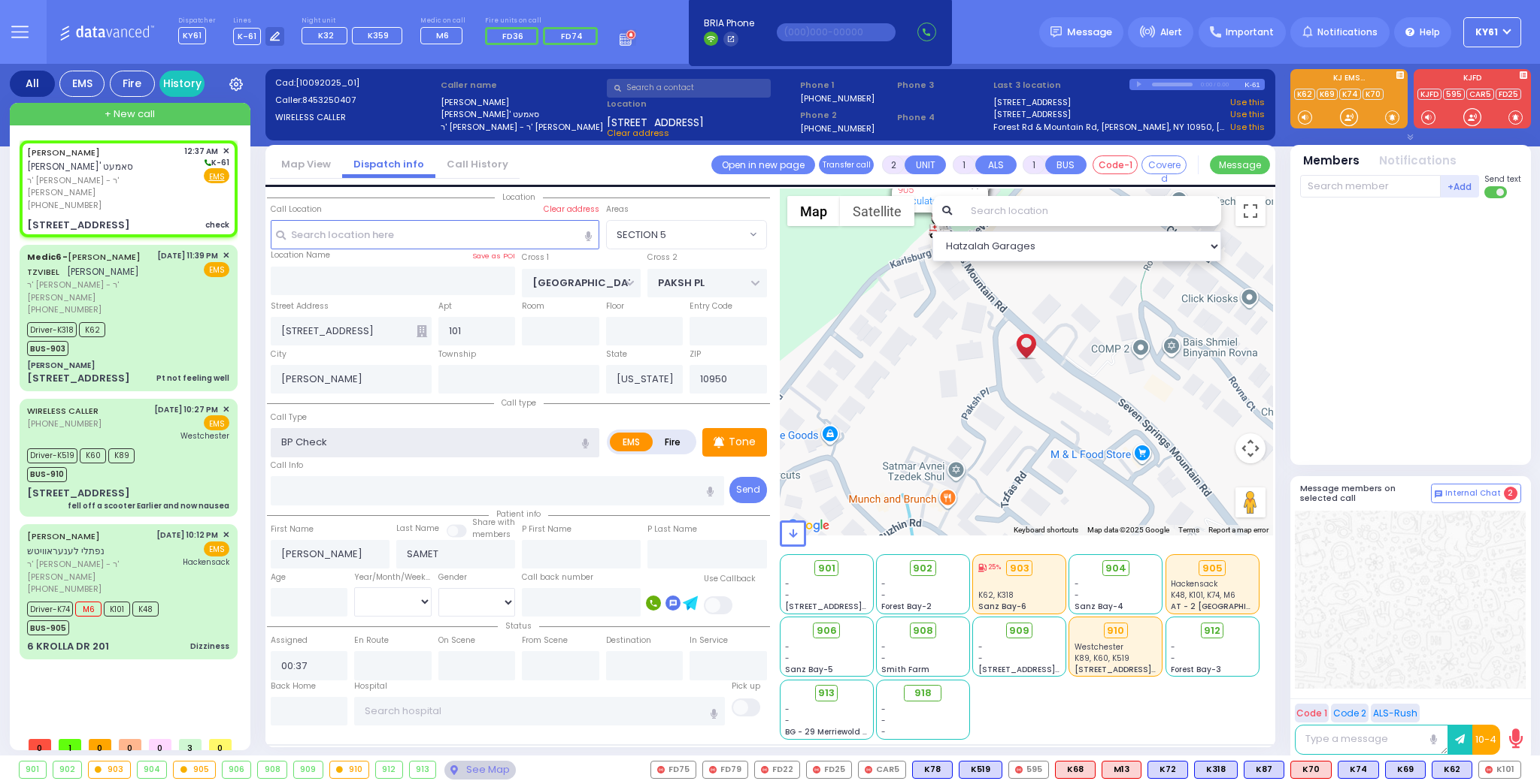
type input "0"
select select
radio input "true"
select select
select select "Hatzalah Garages"
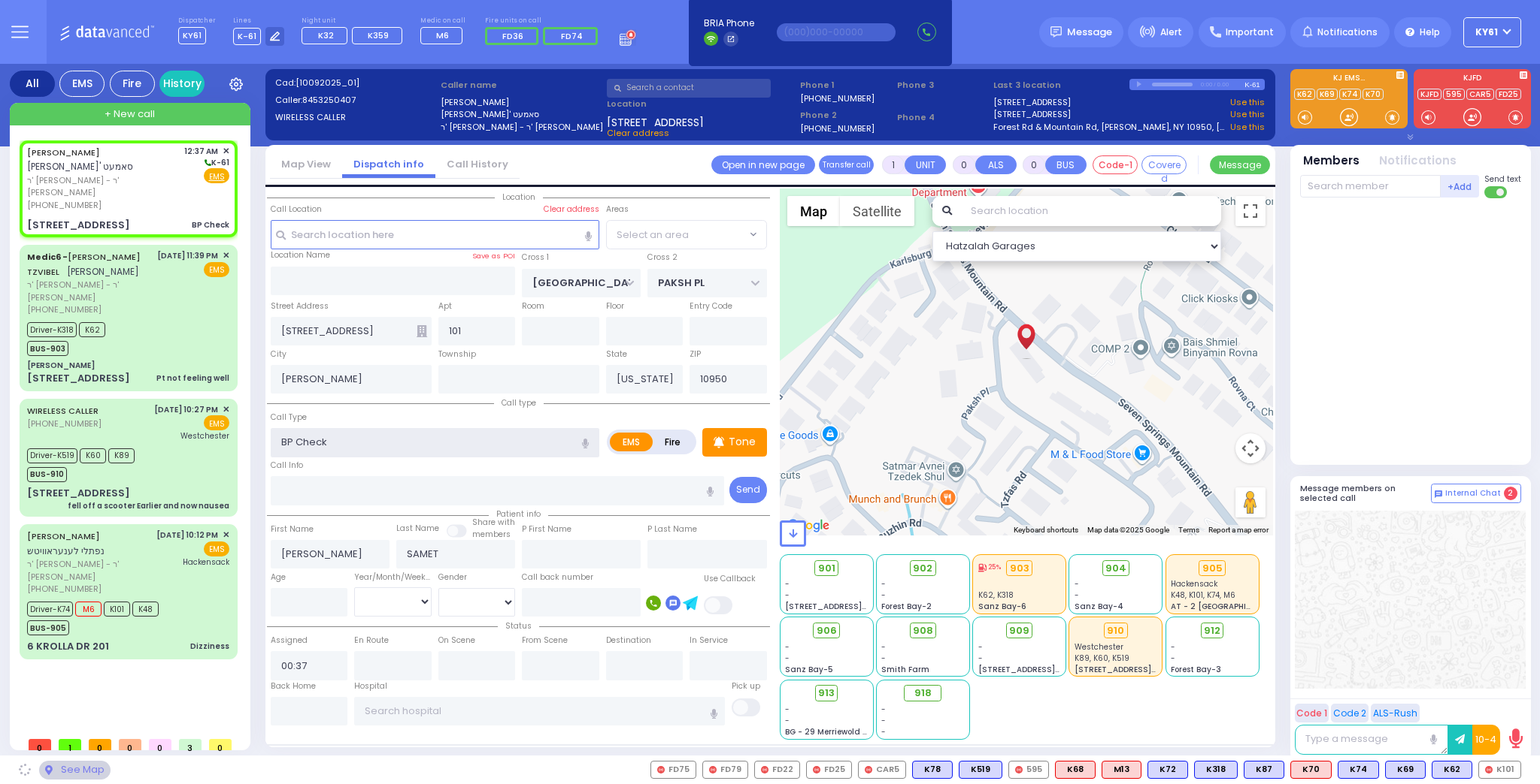
select select "SECTION 5"
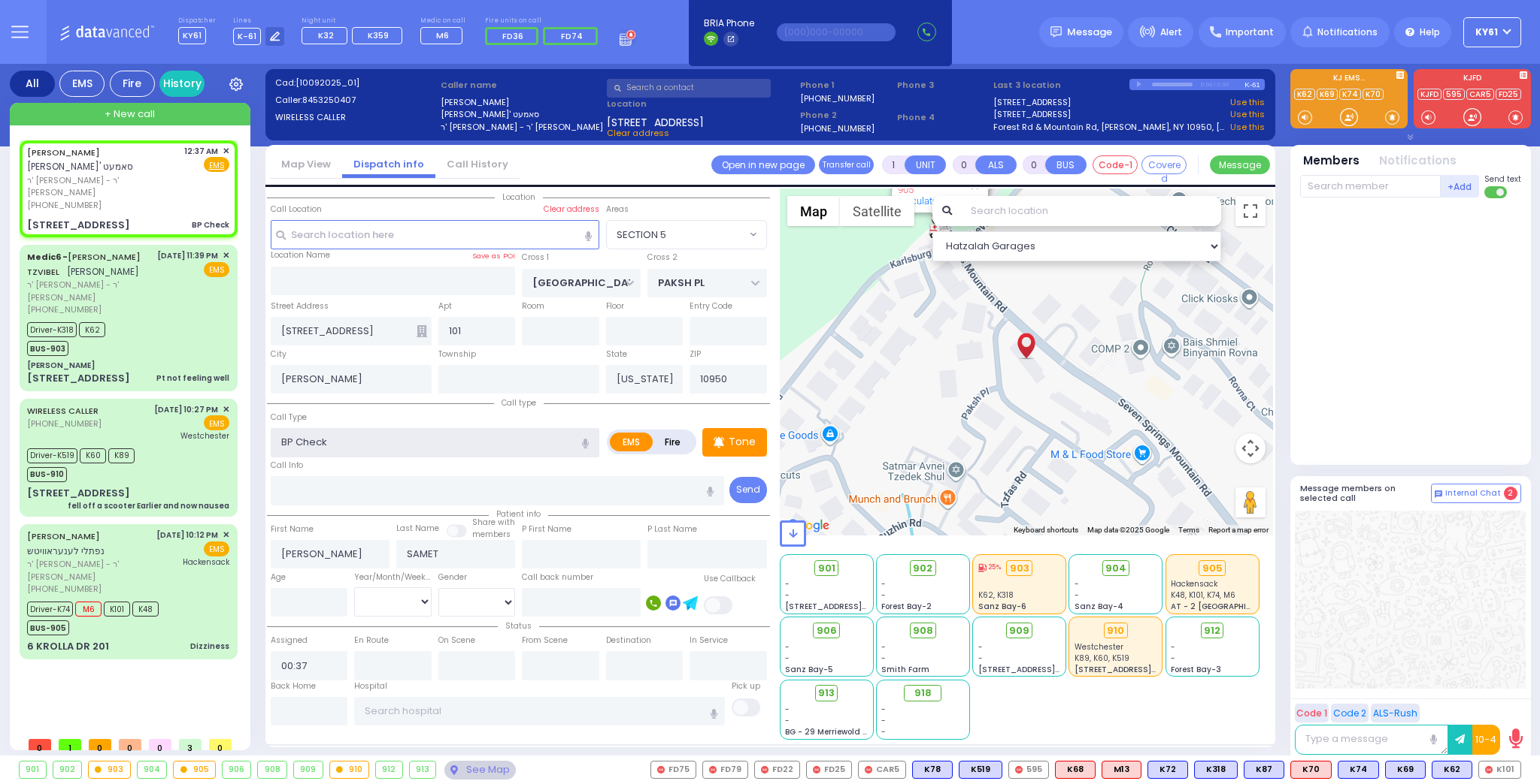
select select
radio input "true"
select select
select select "Hatzalah Garages"
select select "SECTION 5"
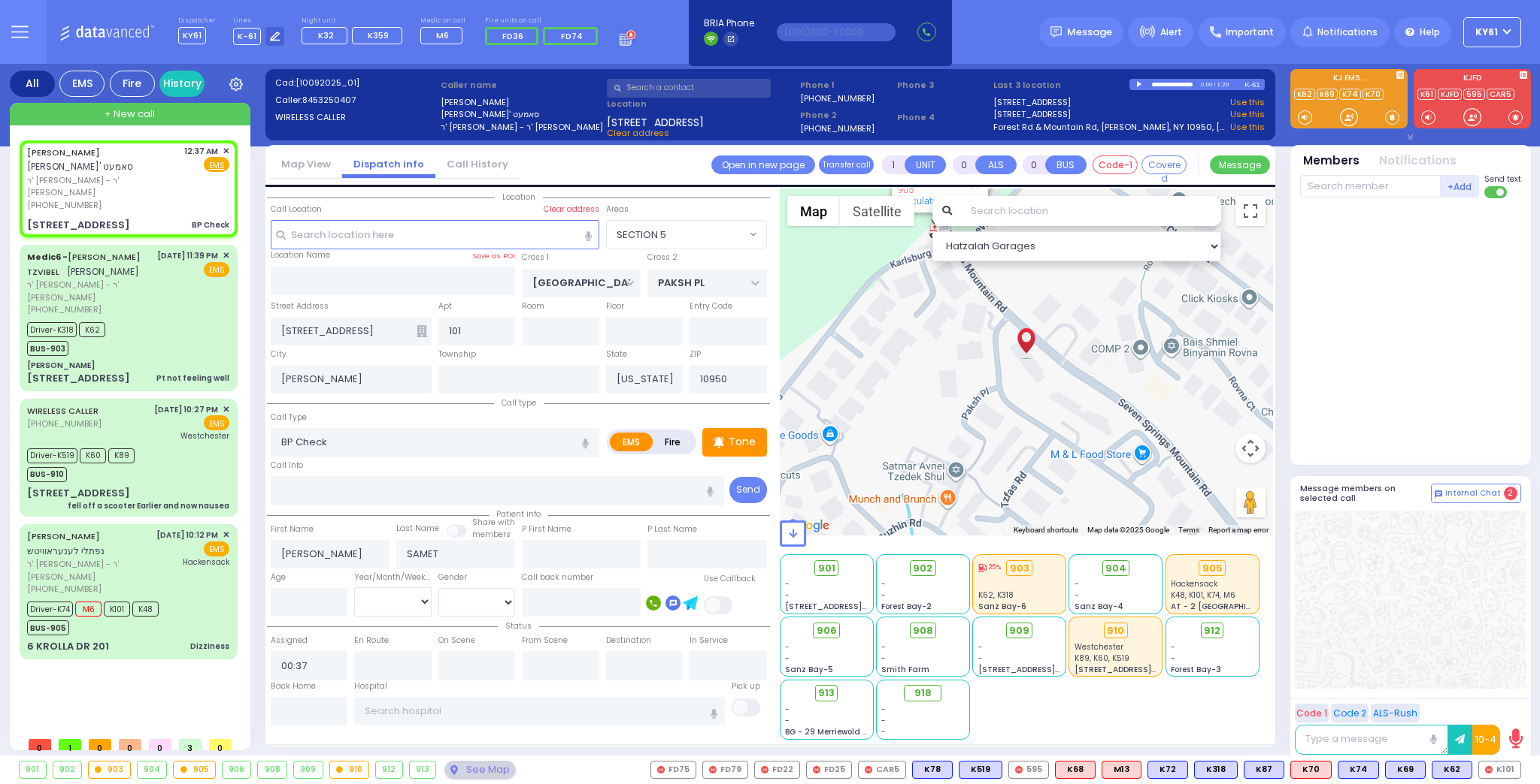
select select
radio input "true"
select select
select select "Hatzalah Garages"
select select "SECTION 5"
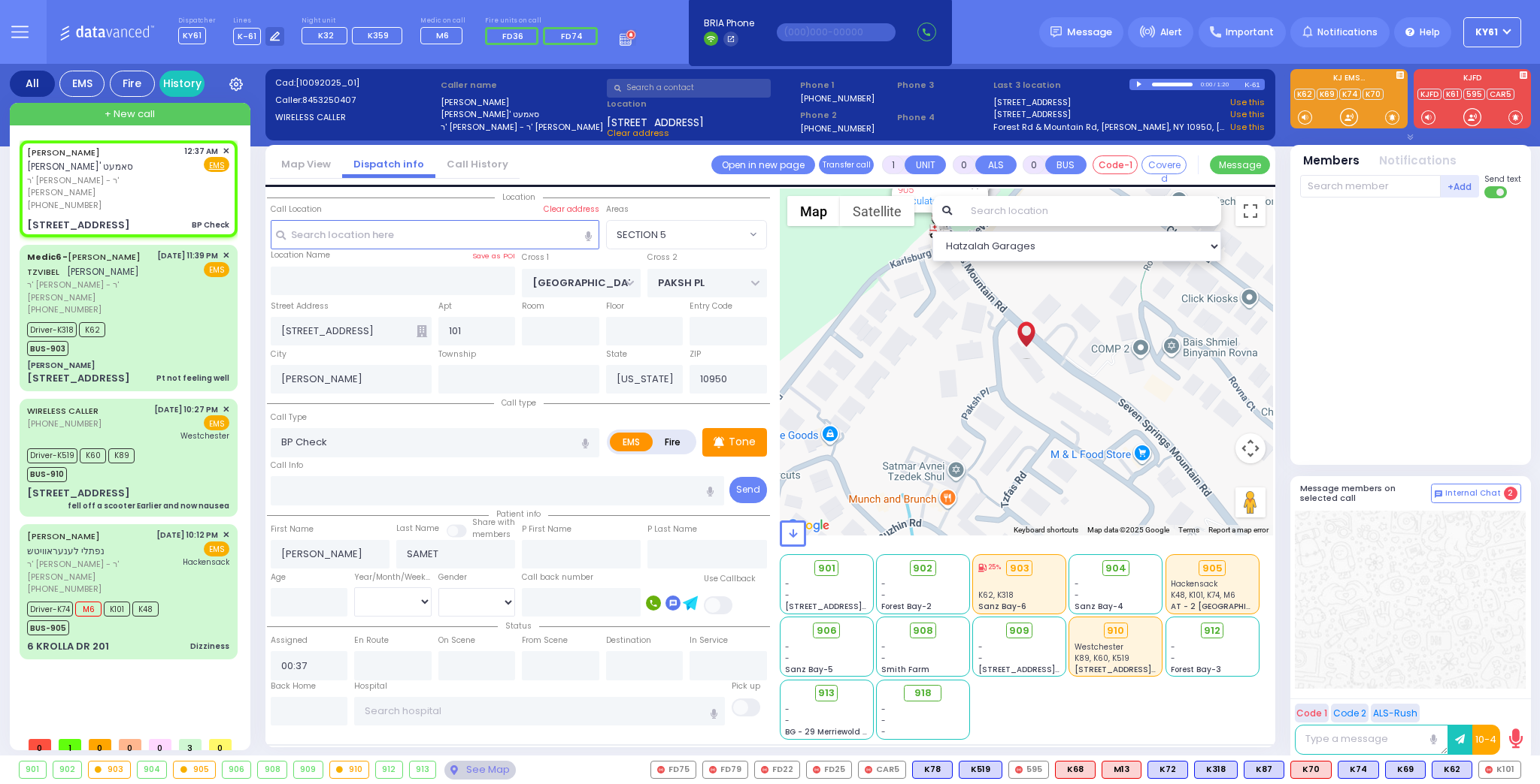
click at [1386, 480] on div "Message members on selected call Internal Chat 2" at bounding box center [1410, 491] width 241 height 30
select select
radio input "true"
select select
select select "Hatzalah Garages"
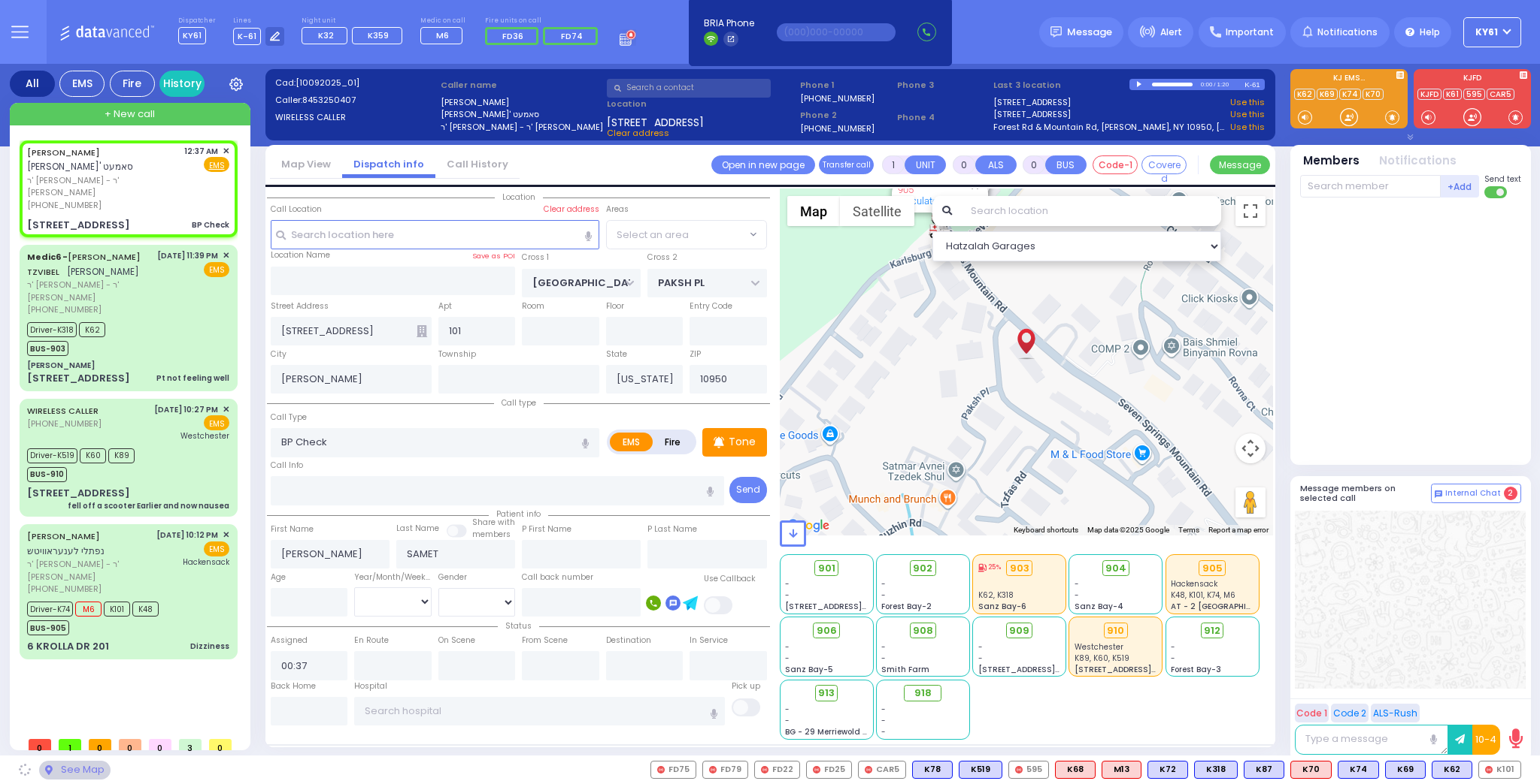
select select "SECTION 5"
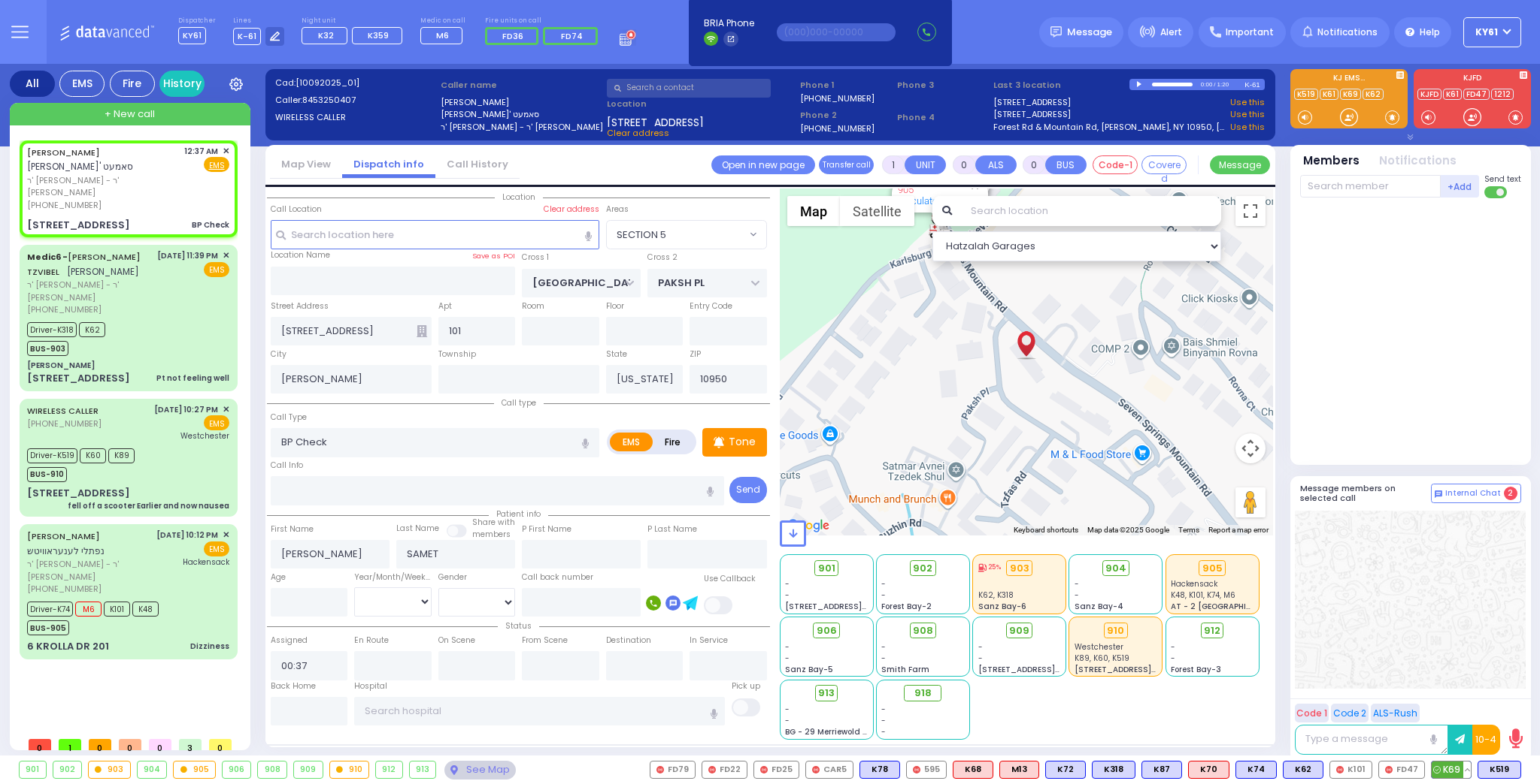
click at [1454, 764] on span "K69" at bounding box center [1451, 770] width 39 height 17
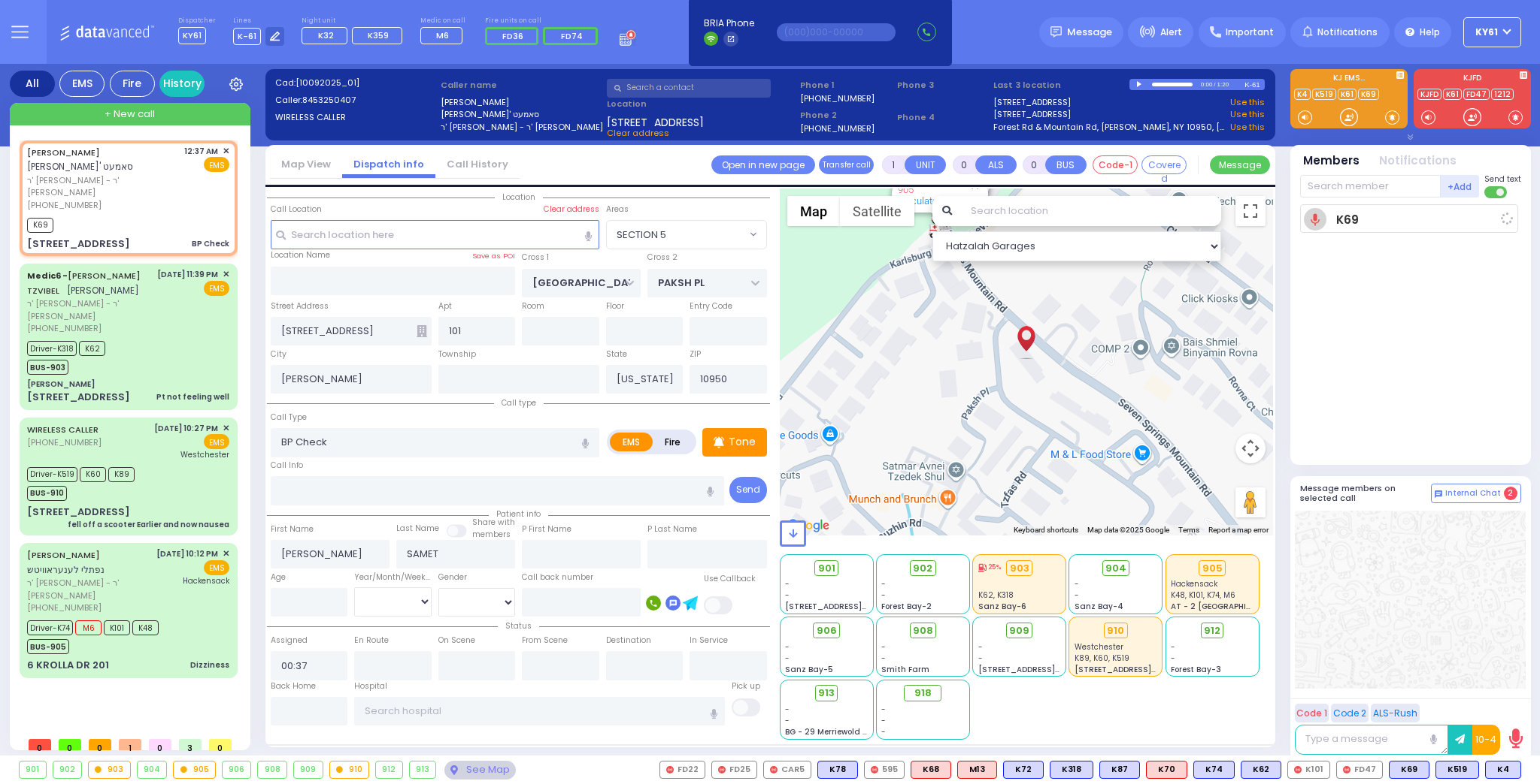
select select
radio input "true"
select select
type input "00:40"
select select "Hatzalah Garages"
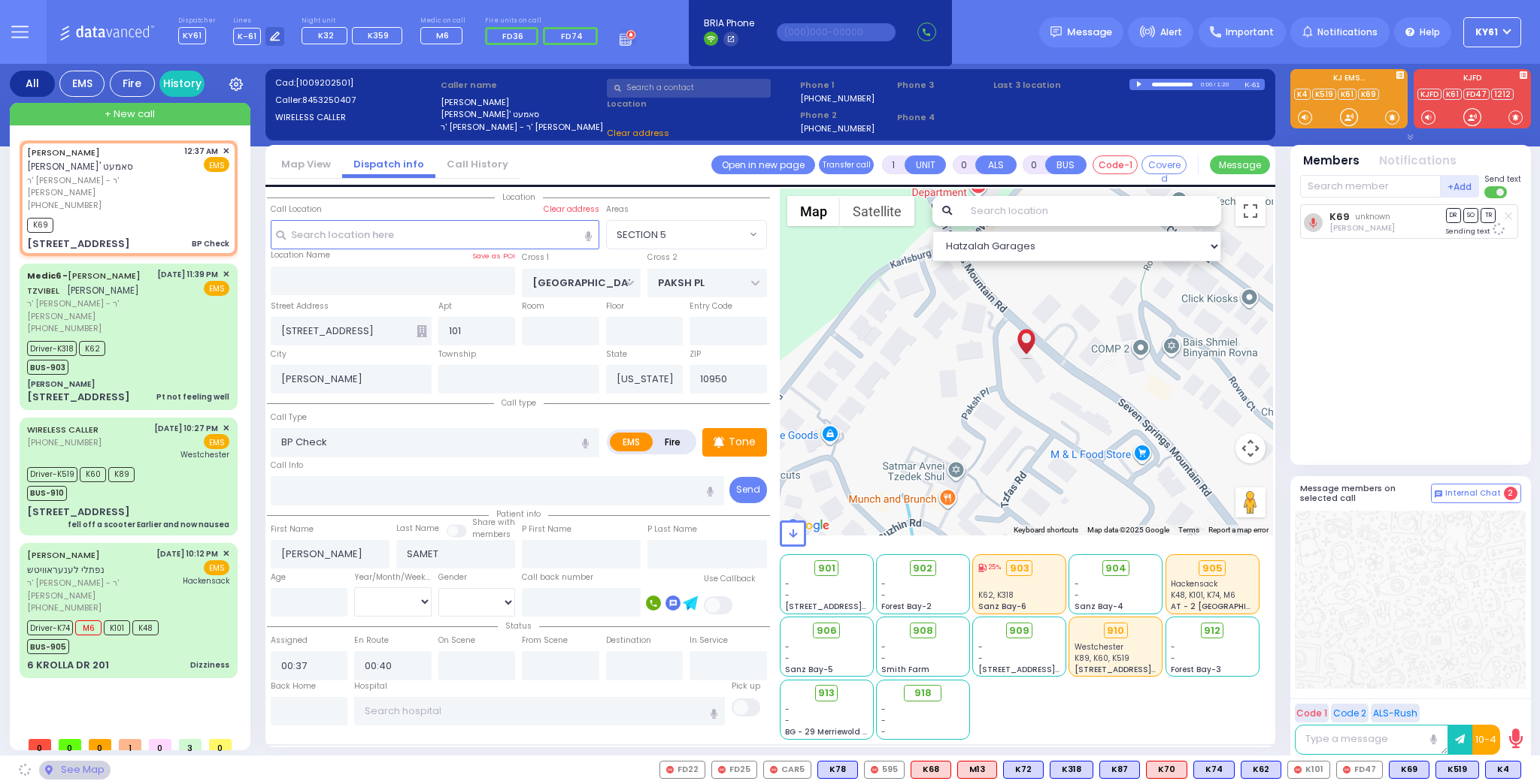
select select "SECTION 5"
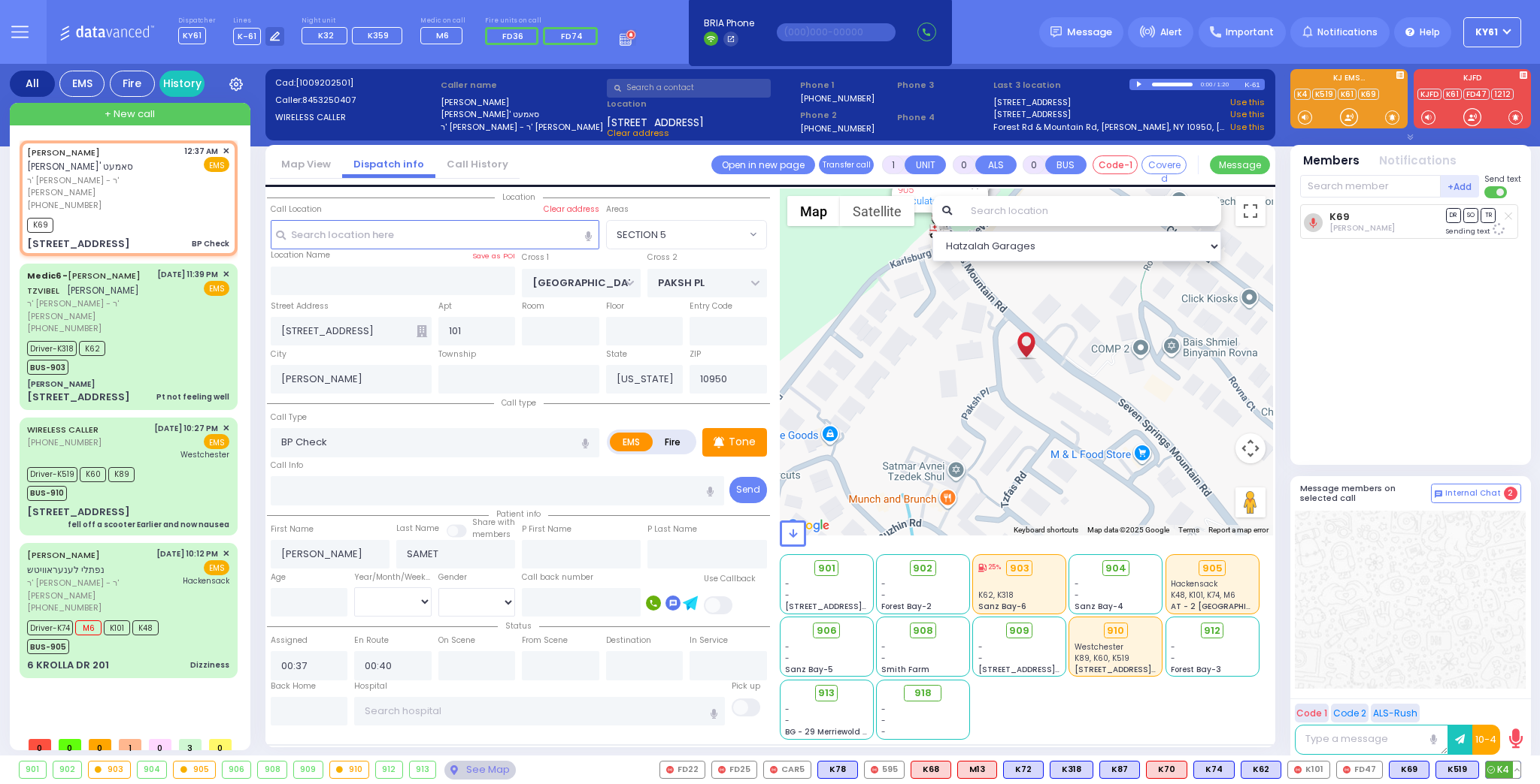
click at [1494, 767] on icon at bounding box center [1491, 770] width 7 height 7
select select
radio input "true"
select select
select select "Hatzalah Garages"
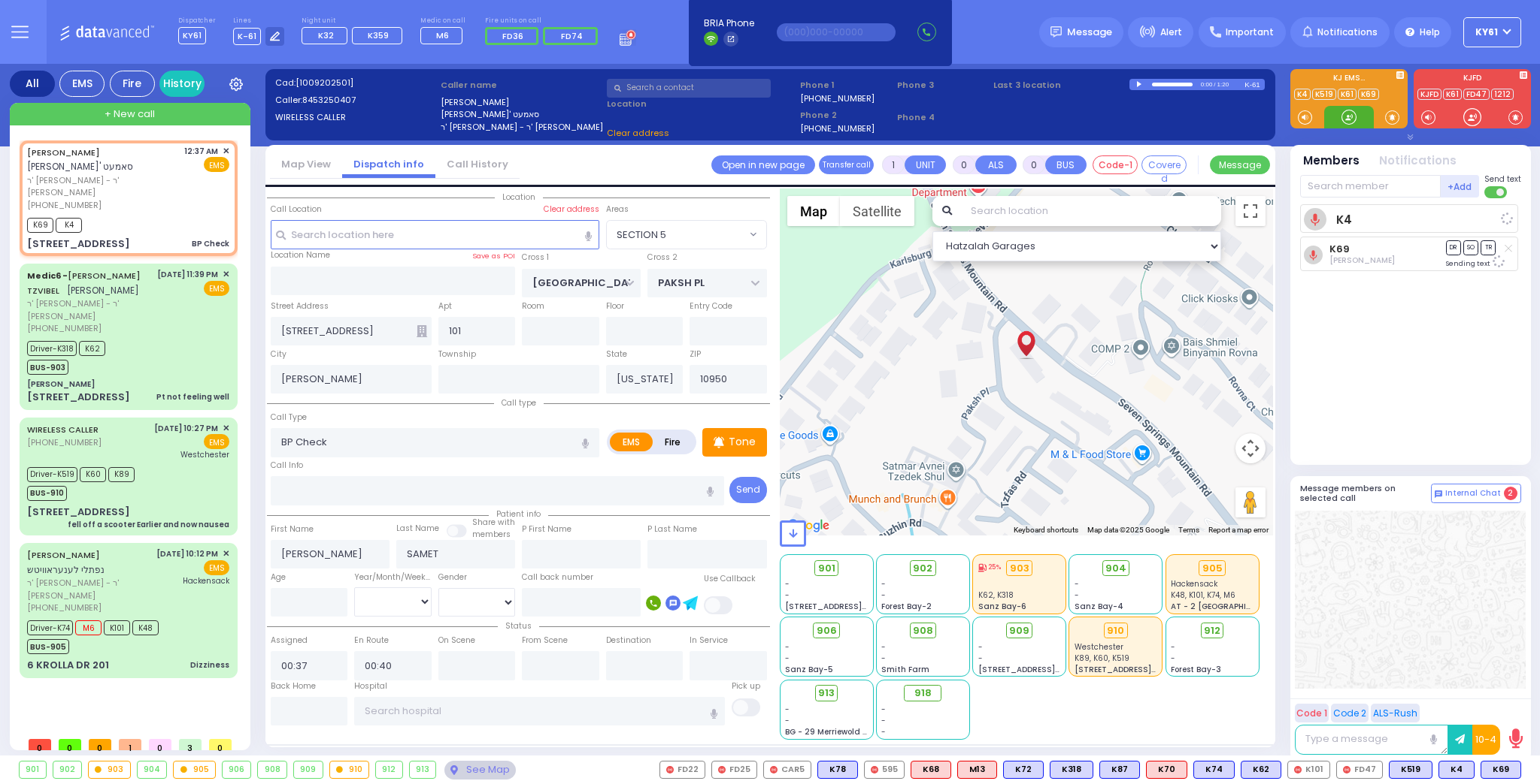
select select "SECTION 5"
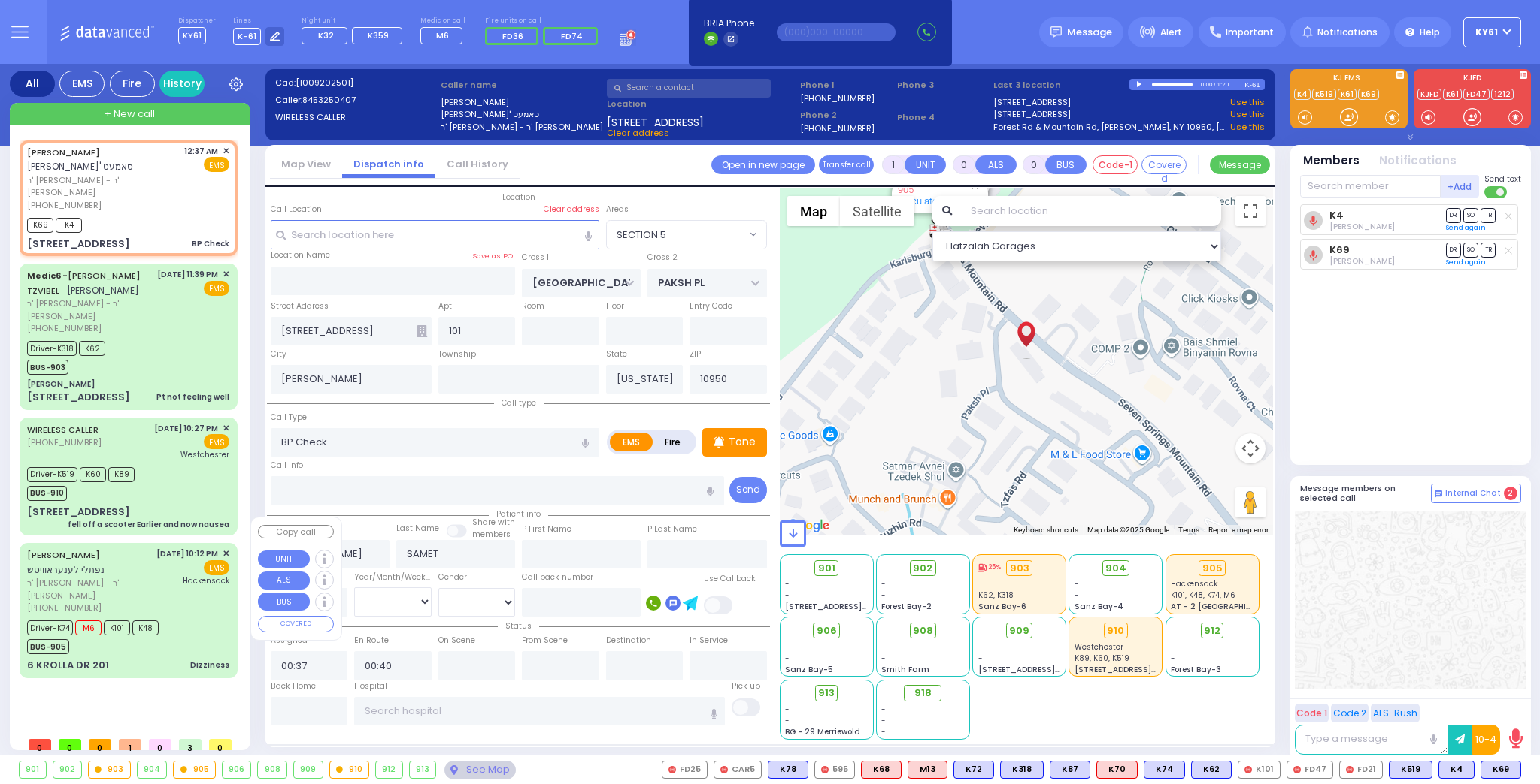
click at [198, 617] on div "Driver-K74 M6 K101 K48 BUS-905" at bounding box center [127, 635] width 202 height 37
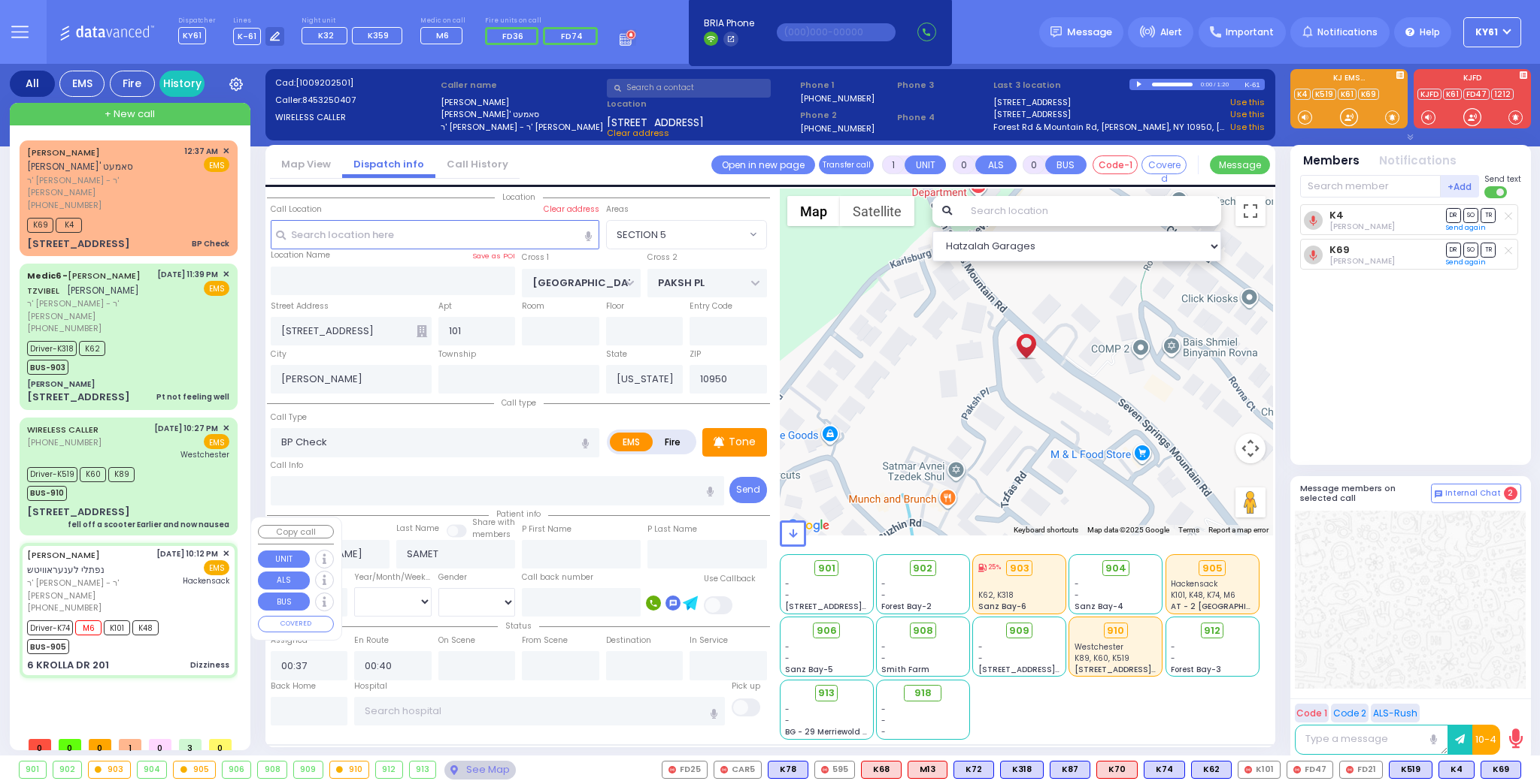
type input "6"
select select
type input "Dizziness"
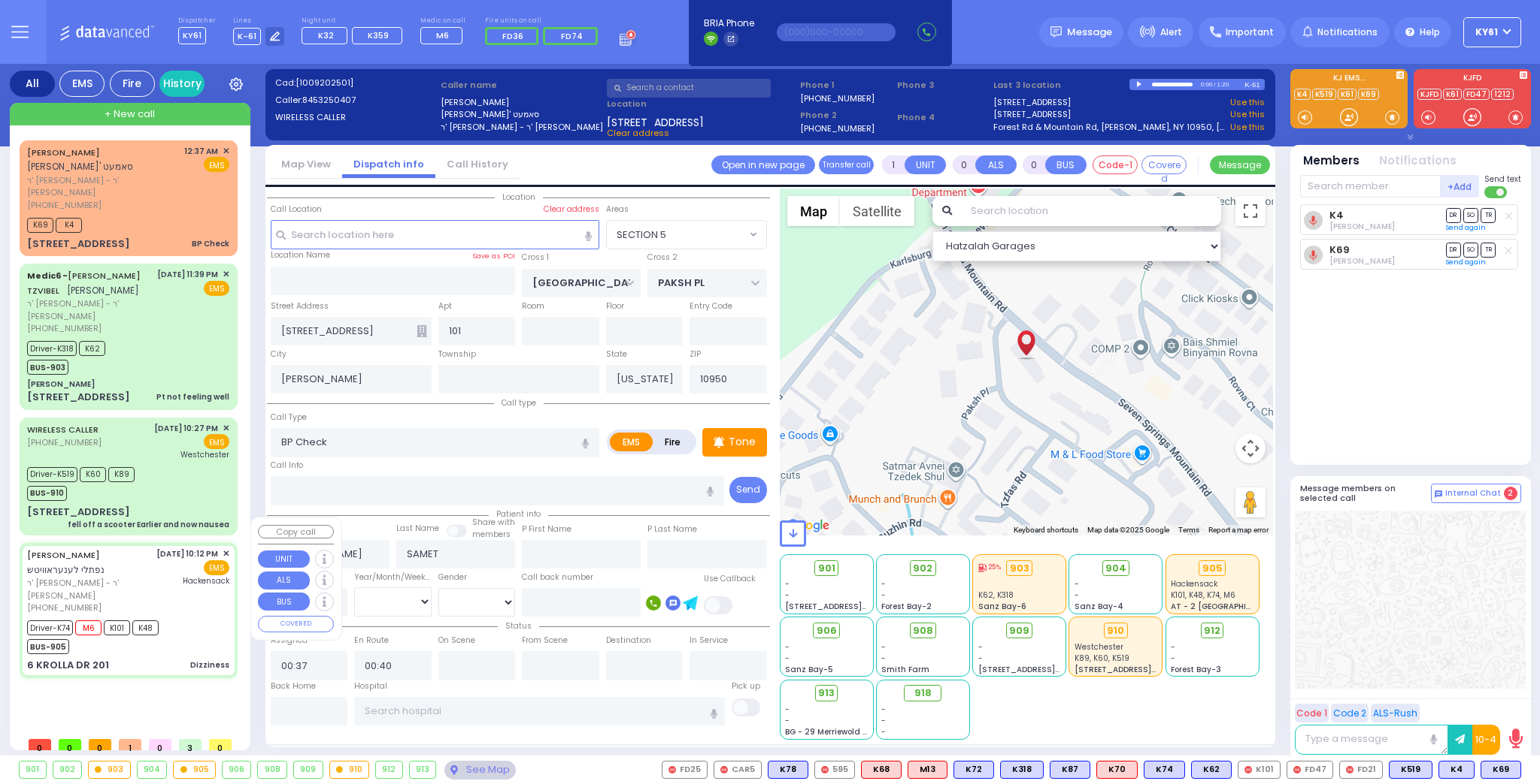
radio input "true"
type input "NAFTULA"
type input "LEONOROWITZ"
type input "Malky"
type input "LEONOROWITZ"
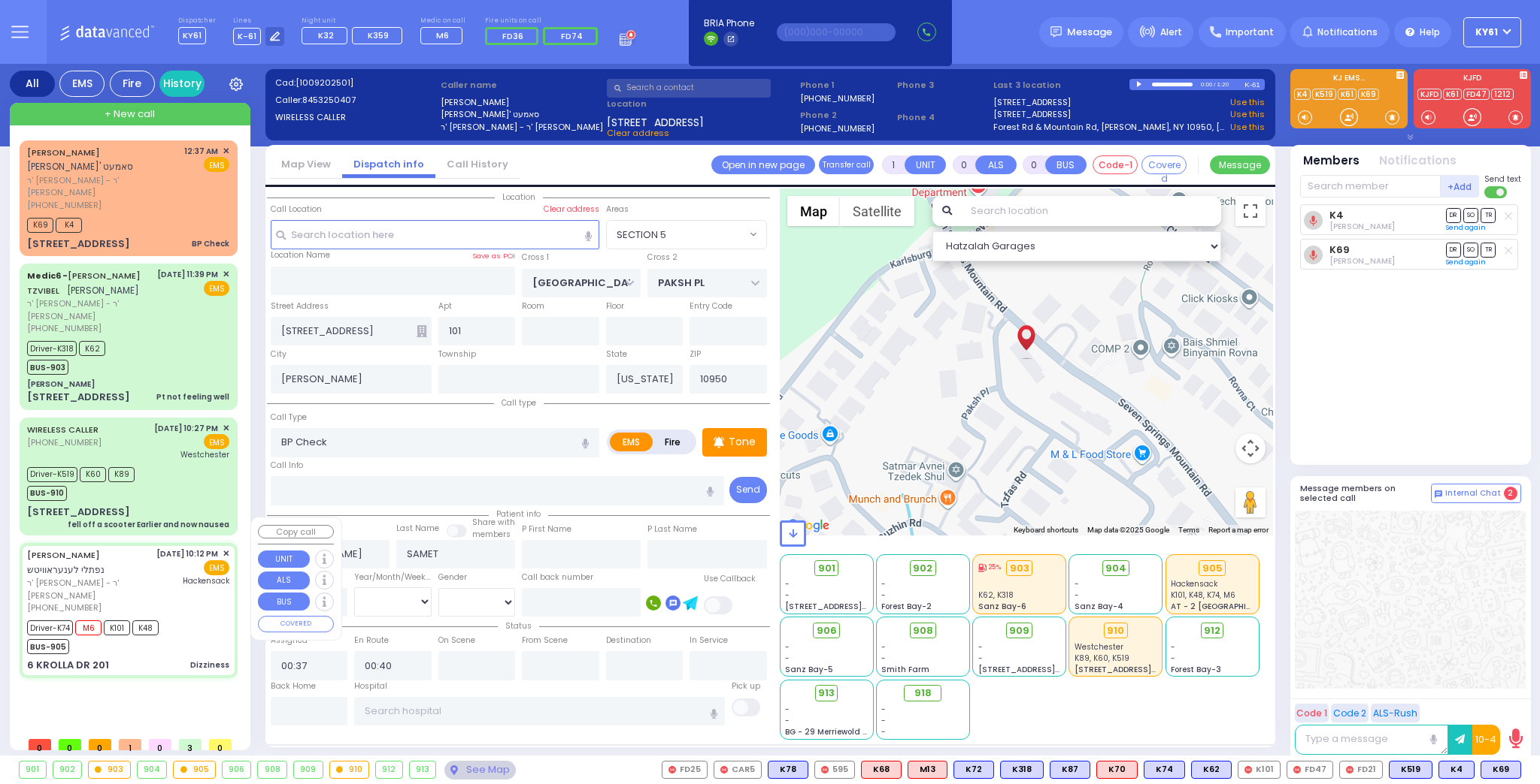
type input "68"
select select "Year"
select select "[DEMOGRAPHIC_DATA]"
type input "22:12"
type input "22:14"
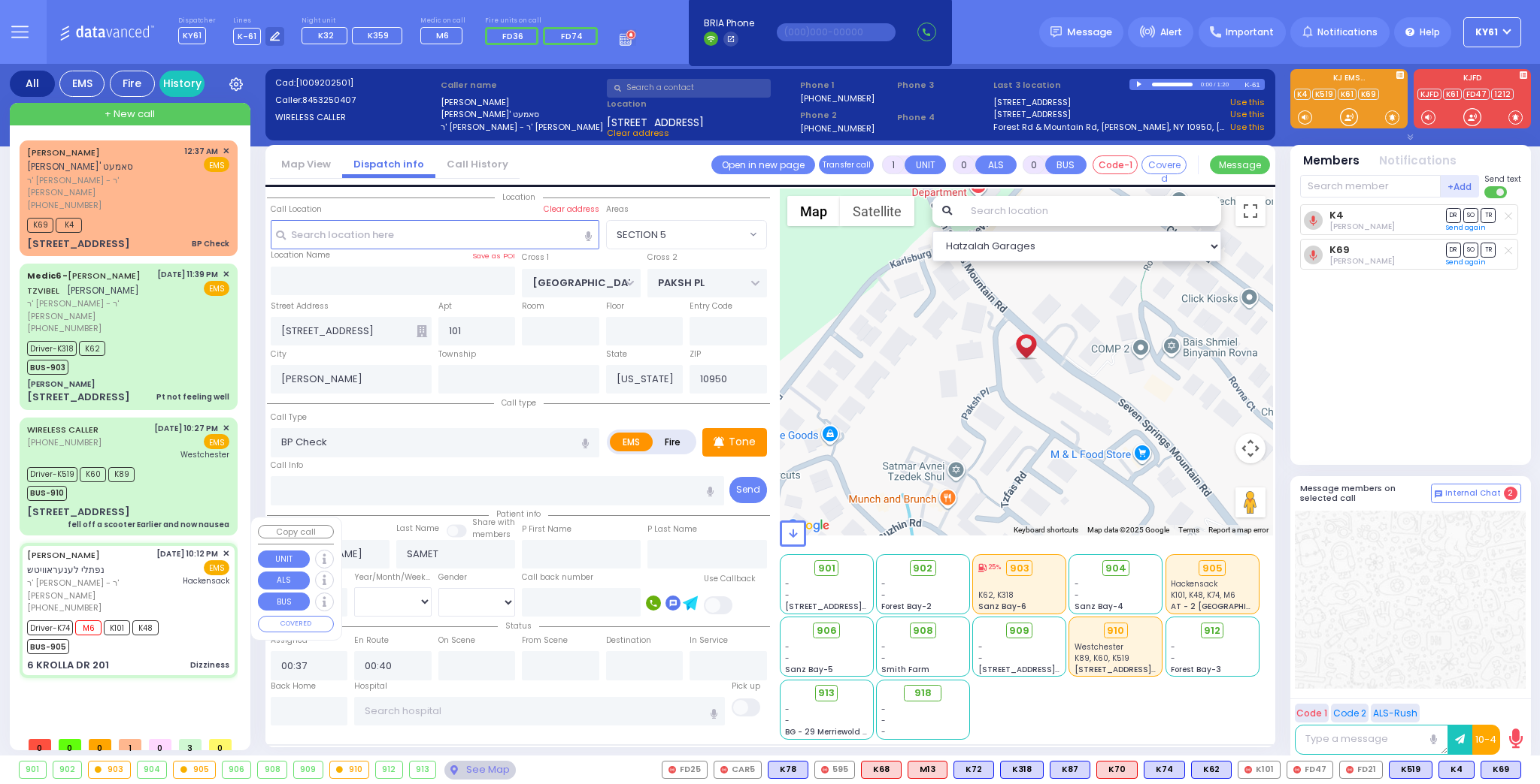
type input "22:16"
type input "22:46"
type input "23:24"
type input "23:59"
type input "Hackensack University Medical Center"
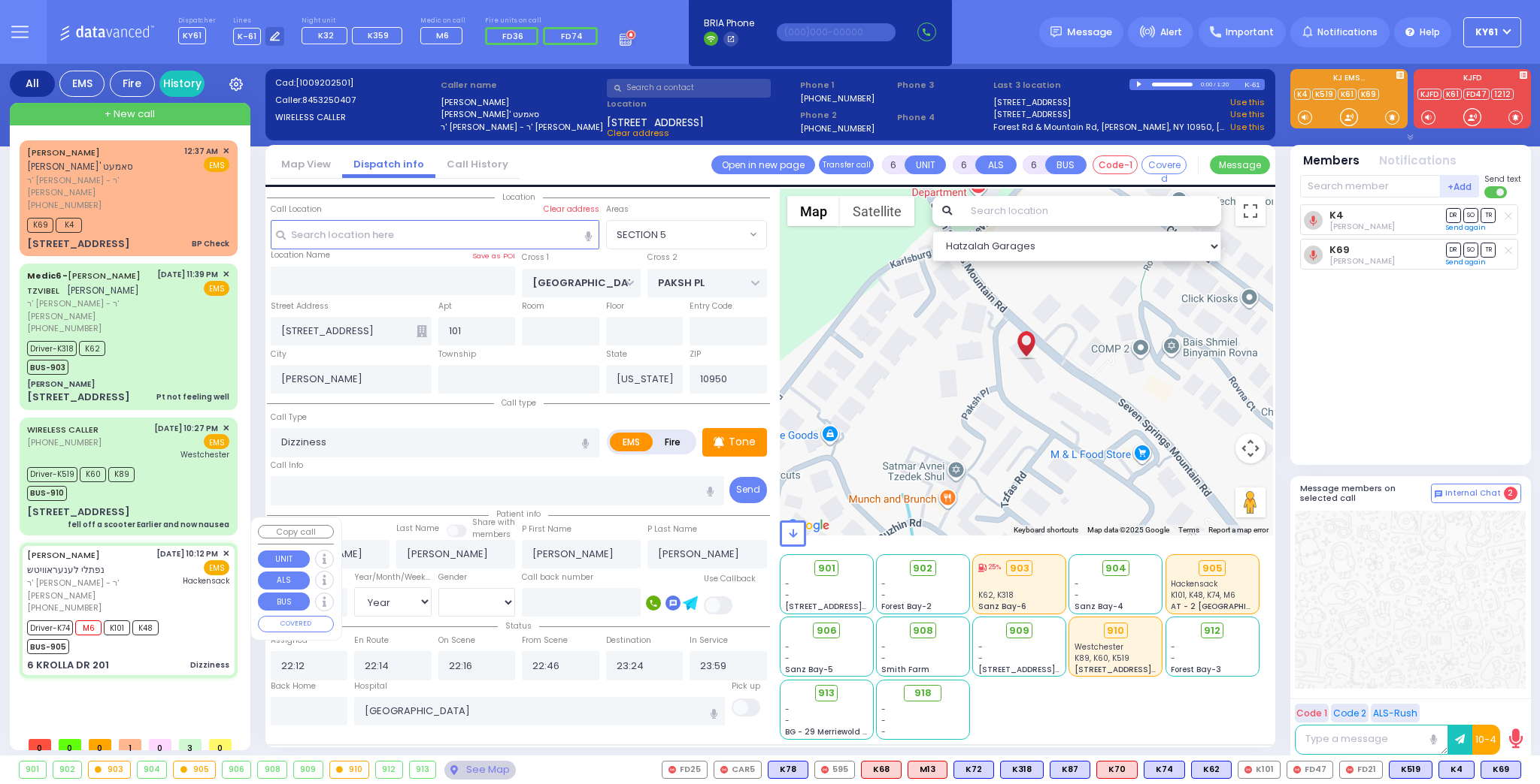
select select "Hatzalah Garages"
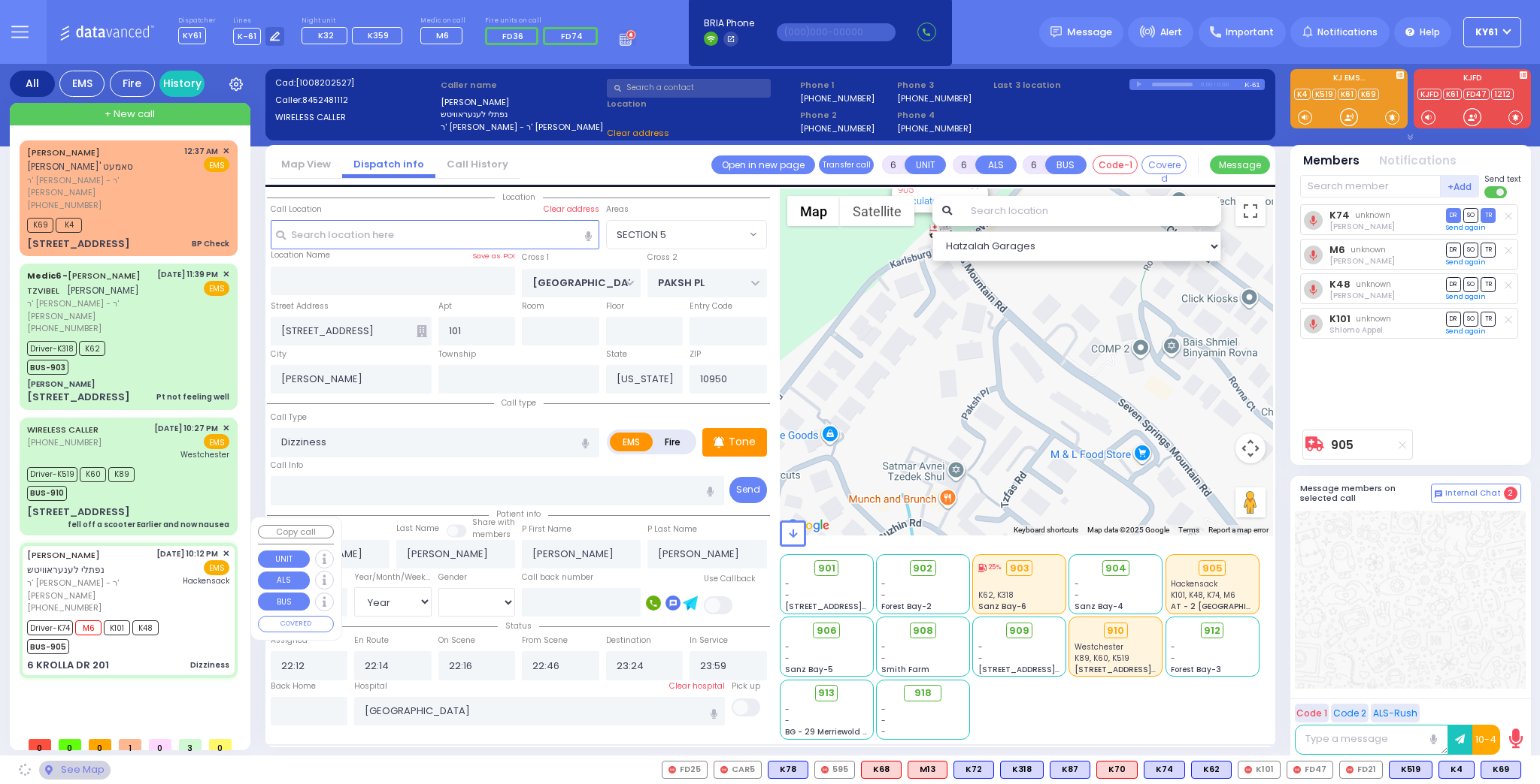
type input "ACRES RD"
type input "SATMAR DR"
type input "6 KROLLA DR"
type input "201"
type input "Monroe"
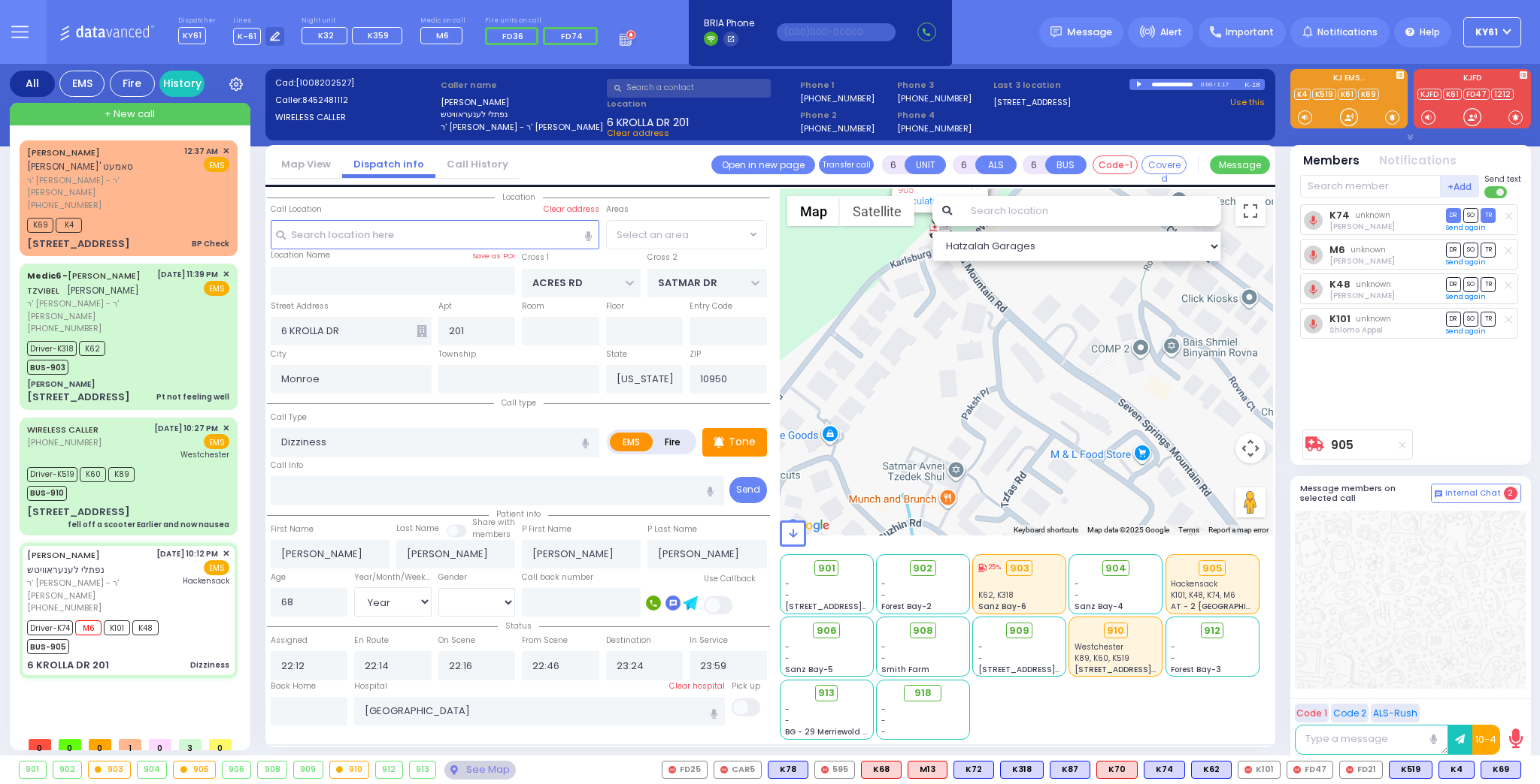
select select "PALM TREE"
select select
radio input "true"
select select "Year"
select select "[DEMOGRAPHIC_DATA]"
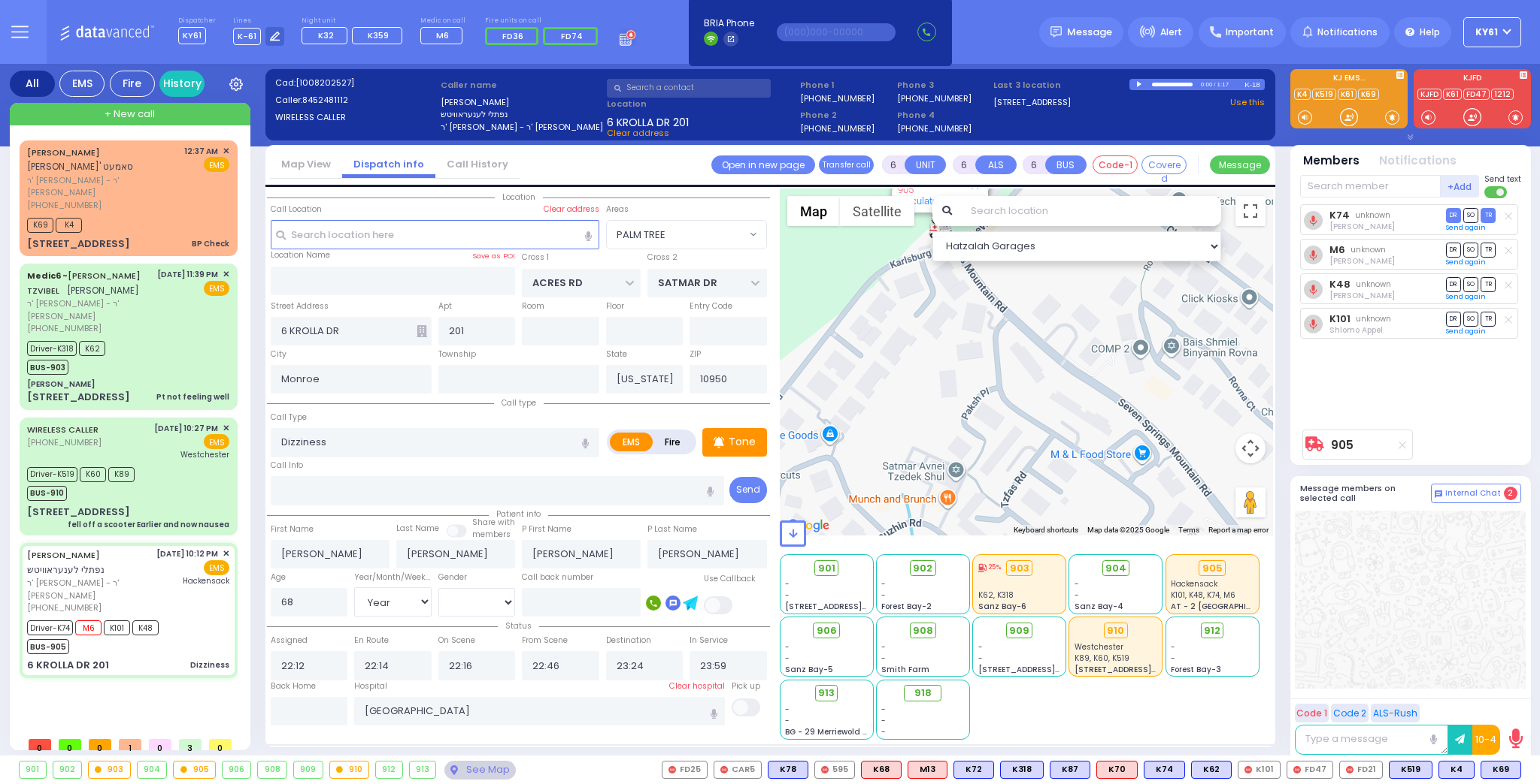
select select "Hatzalah Garages"
select select "PALM TREE"
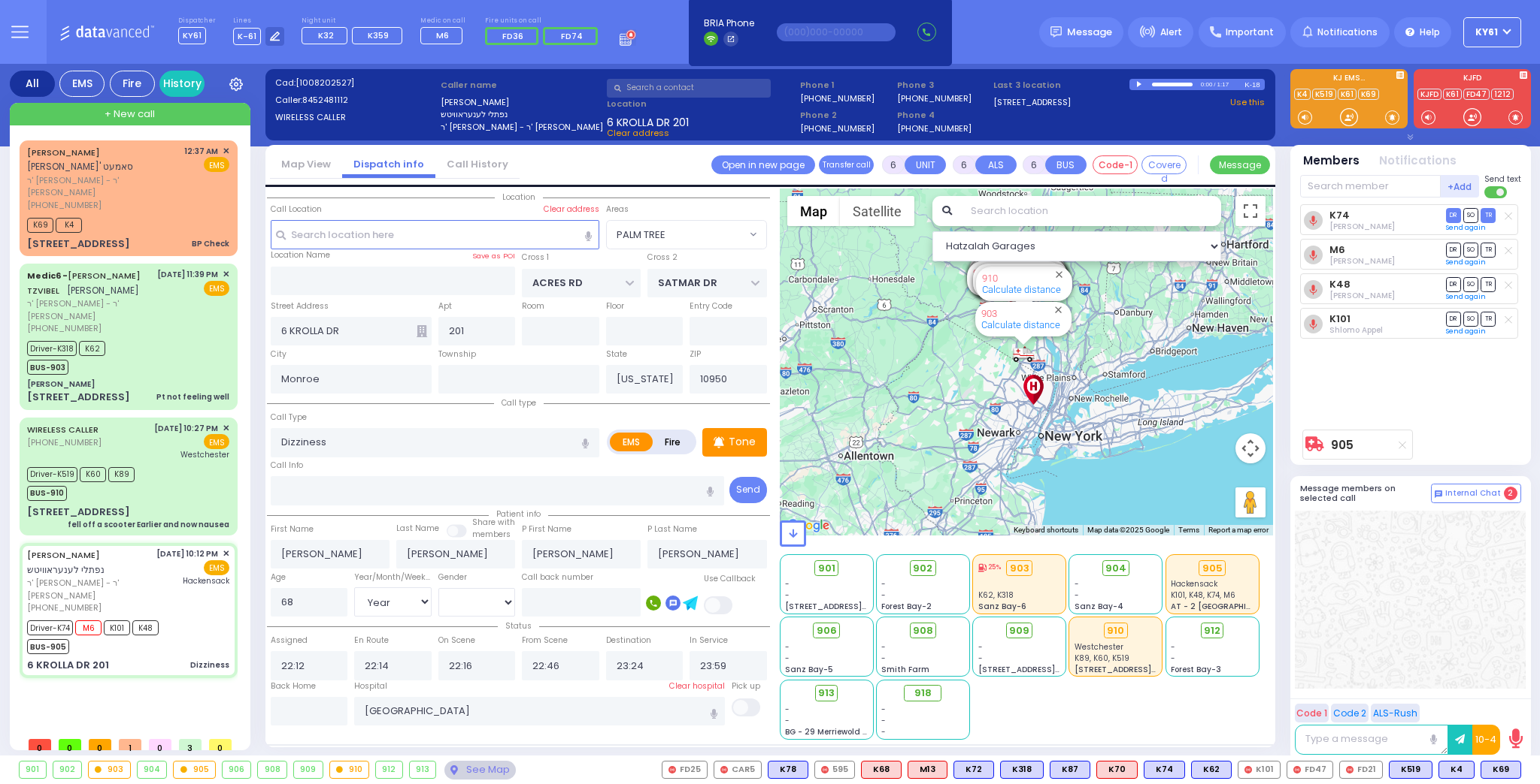
select select
radio input "true"
select select "Year"
select select "[DEMOGRAPHIC_DATA]"
select select "Hatzalah Garages"
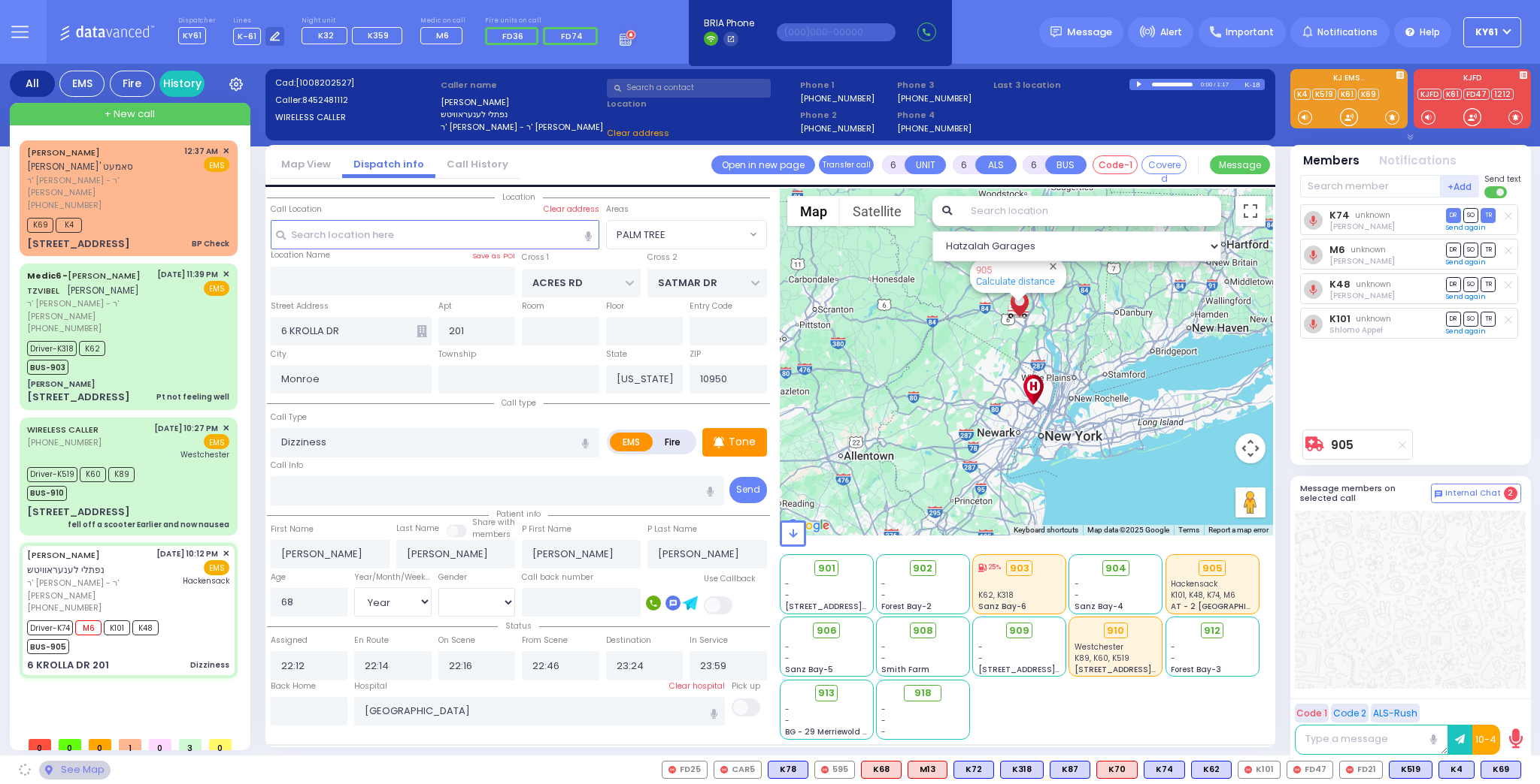
select select "PALM TREE"
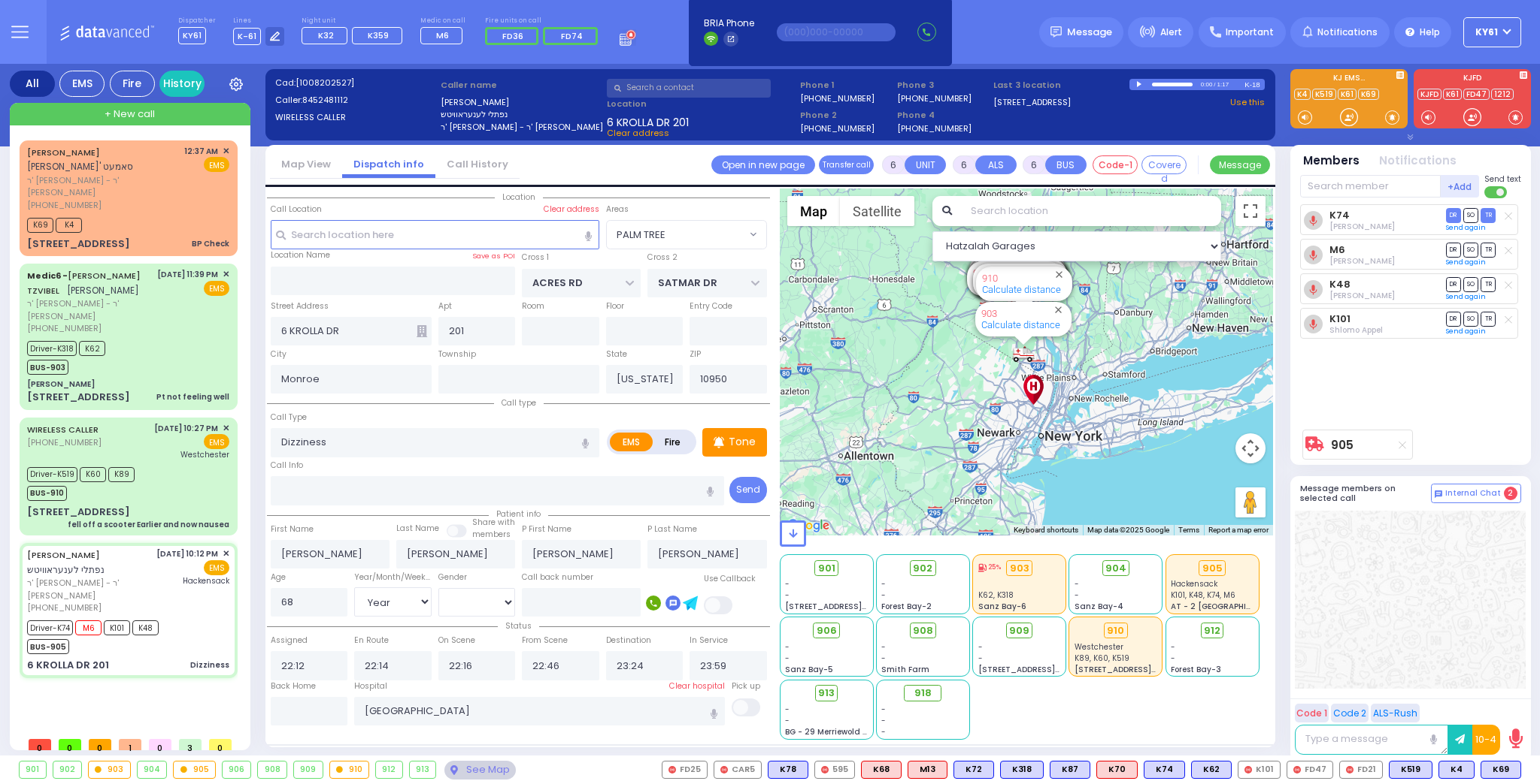
select select
radio input "true"
select select "Year"
select select "[DEMOGRAPHIC_DATA]"
select select "Hatzalah Garages"
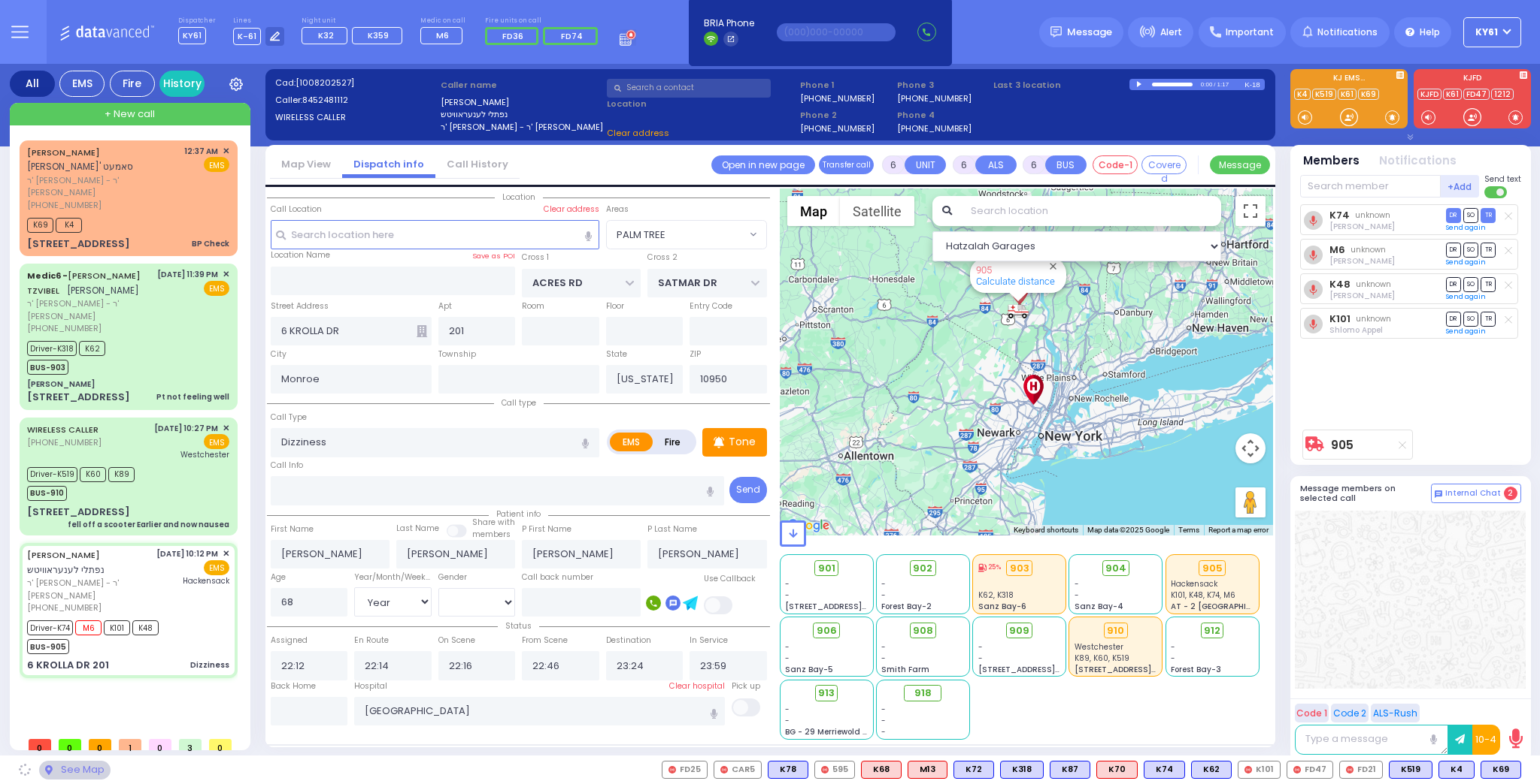
select select "PALM TREE"
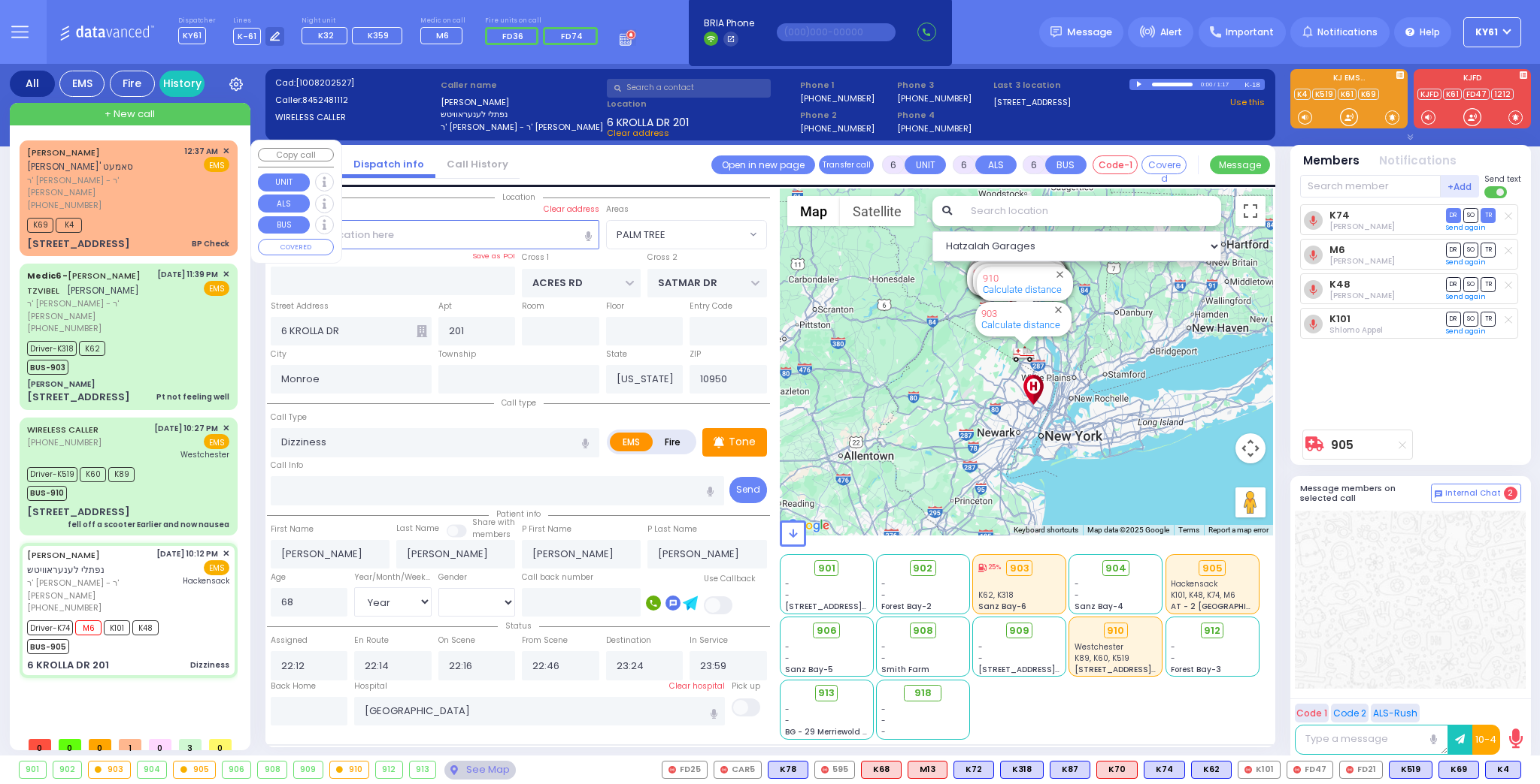
click at [166, 199] on div "(845) 325-0407" at bounding box center [102, 206] width 152 height 13
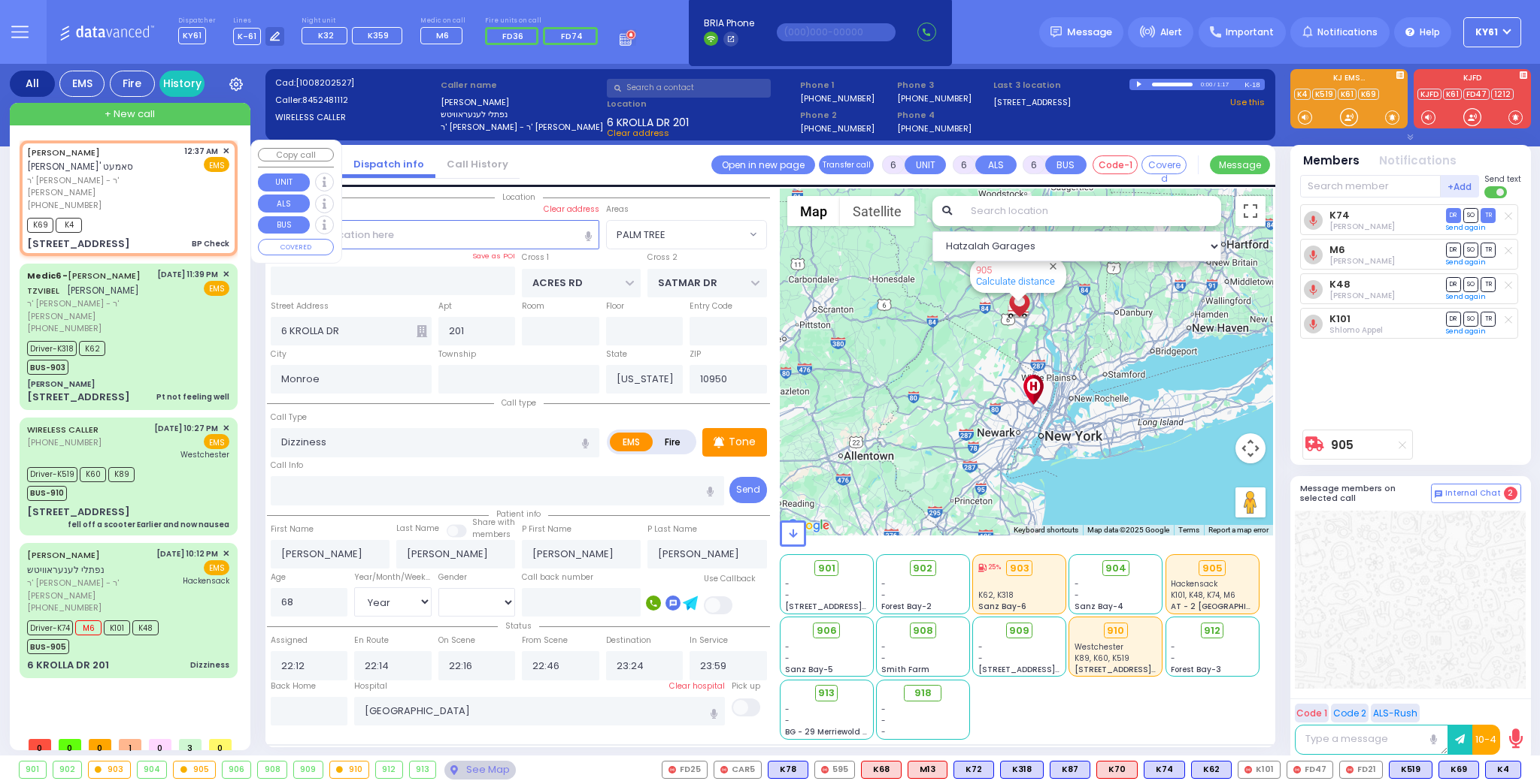
type input "1"
type input "0"
select select
type input "BP Check"
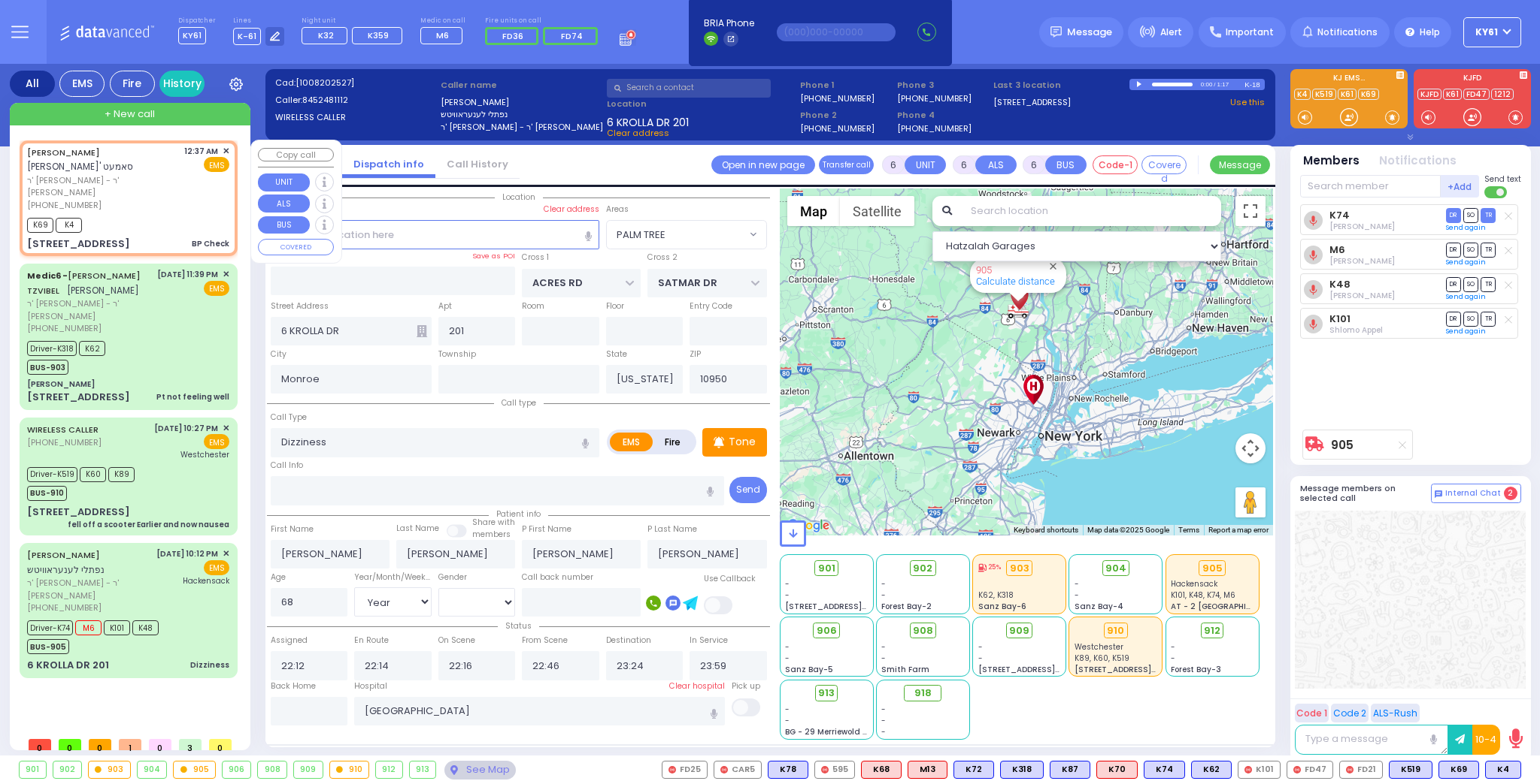
radio input "true"
type input "EZRIEL YECHIEL"
type input "SAMET"
select select
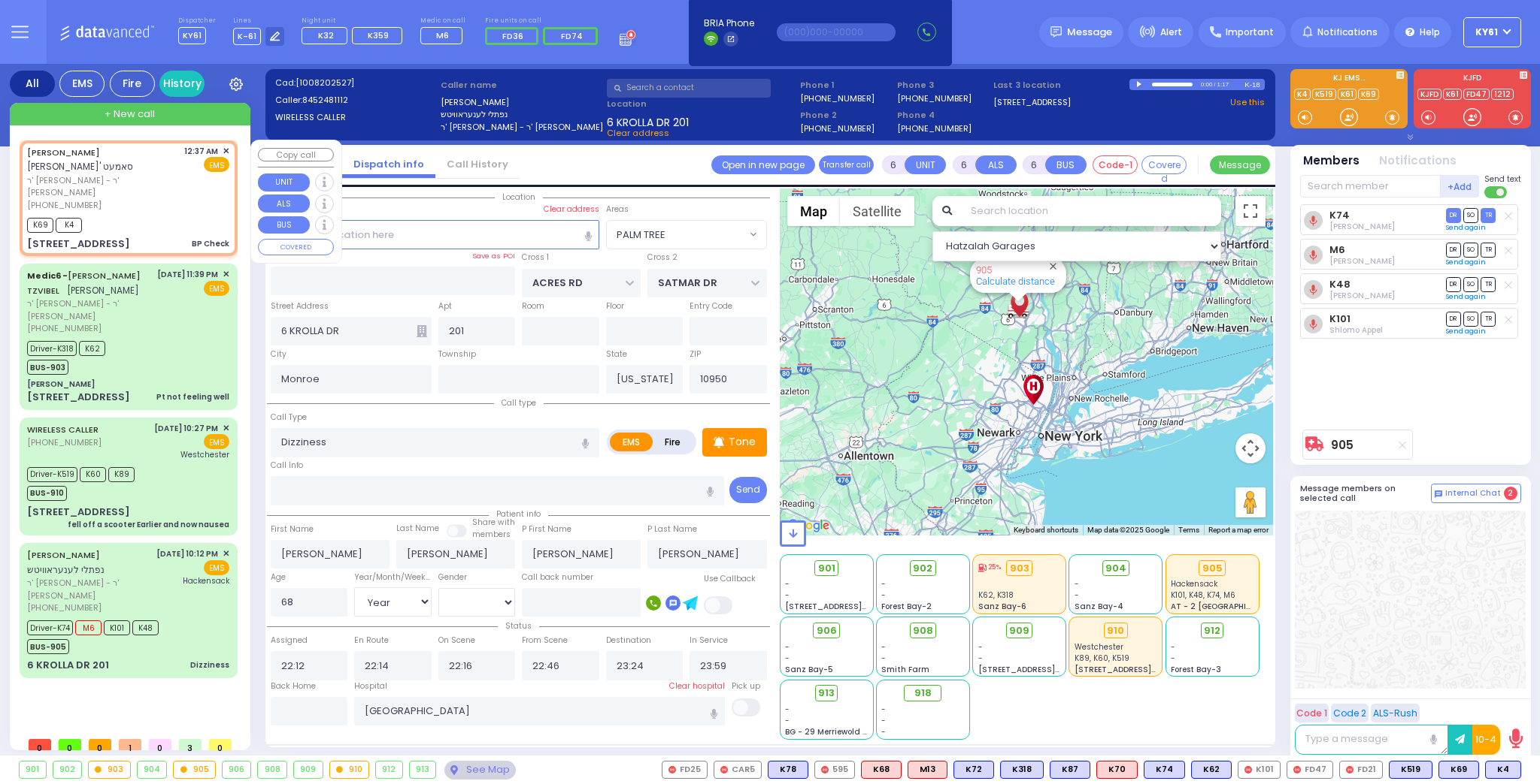
type input "00:37"
type input "00:40"
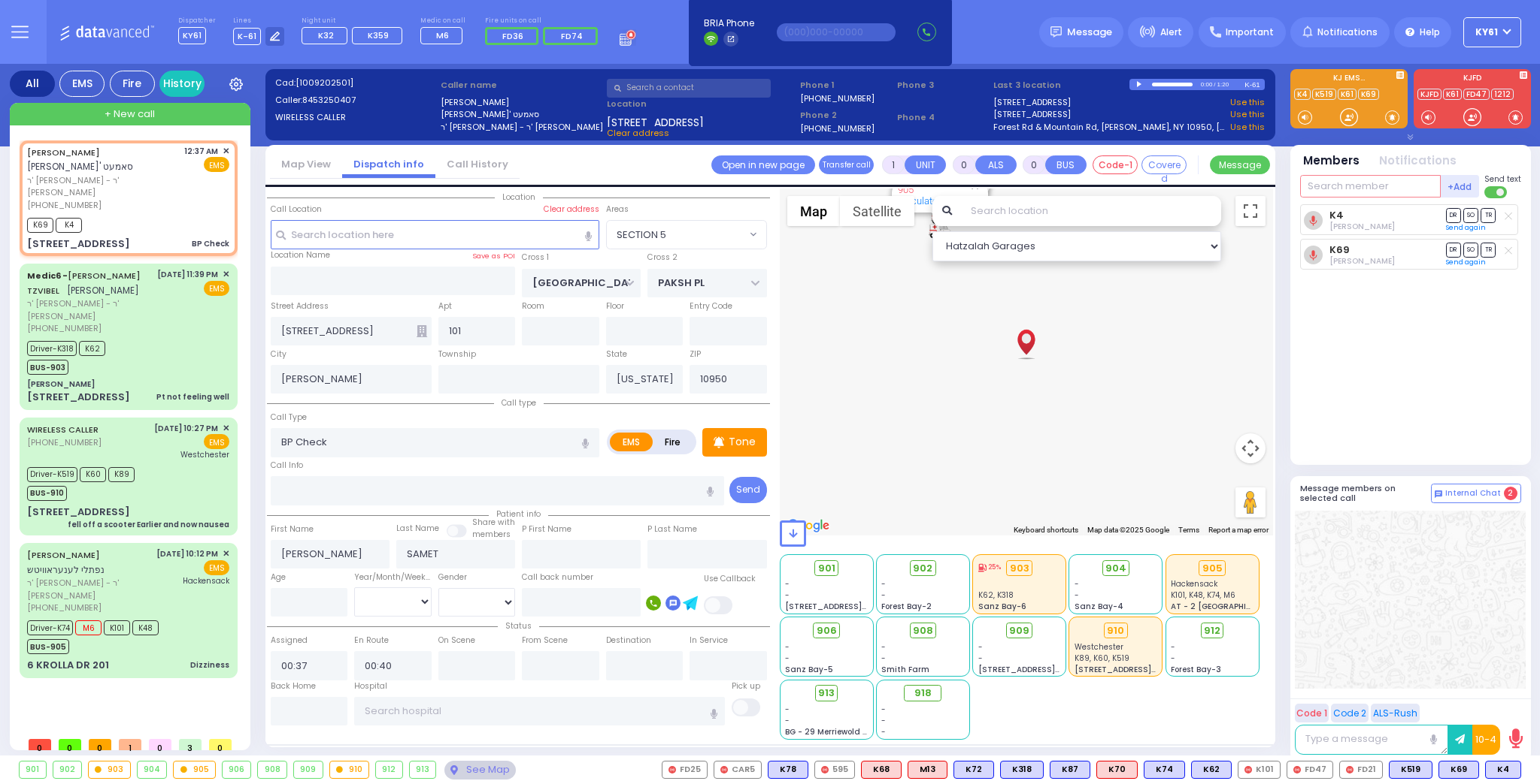
click at [1309, 185] on input "text" at bounding box center [1370, 186] width 141 height 22
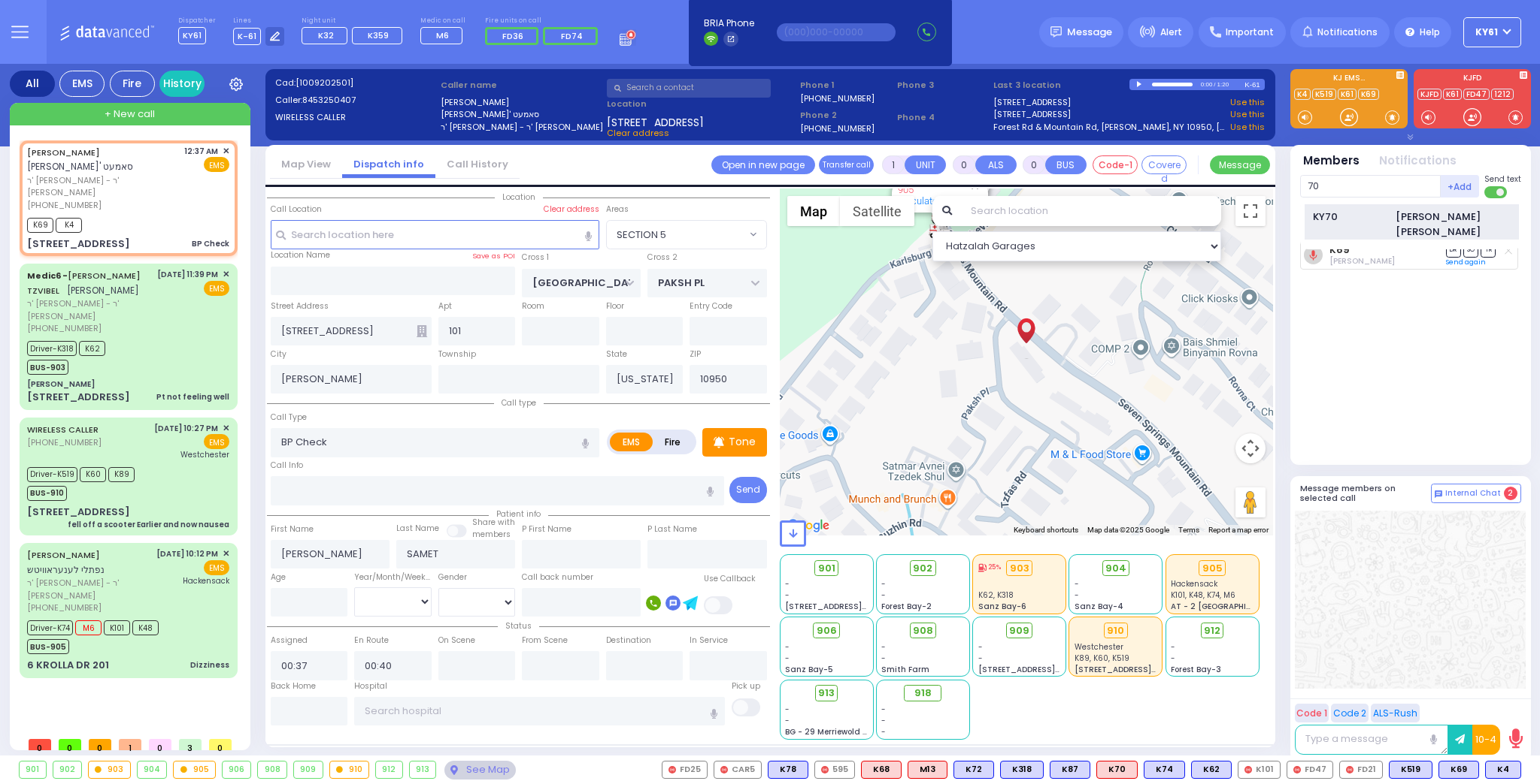
click at [1346, 218] on div "KY70" at bounding box center [1350, 217] width 75 height 15
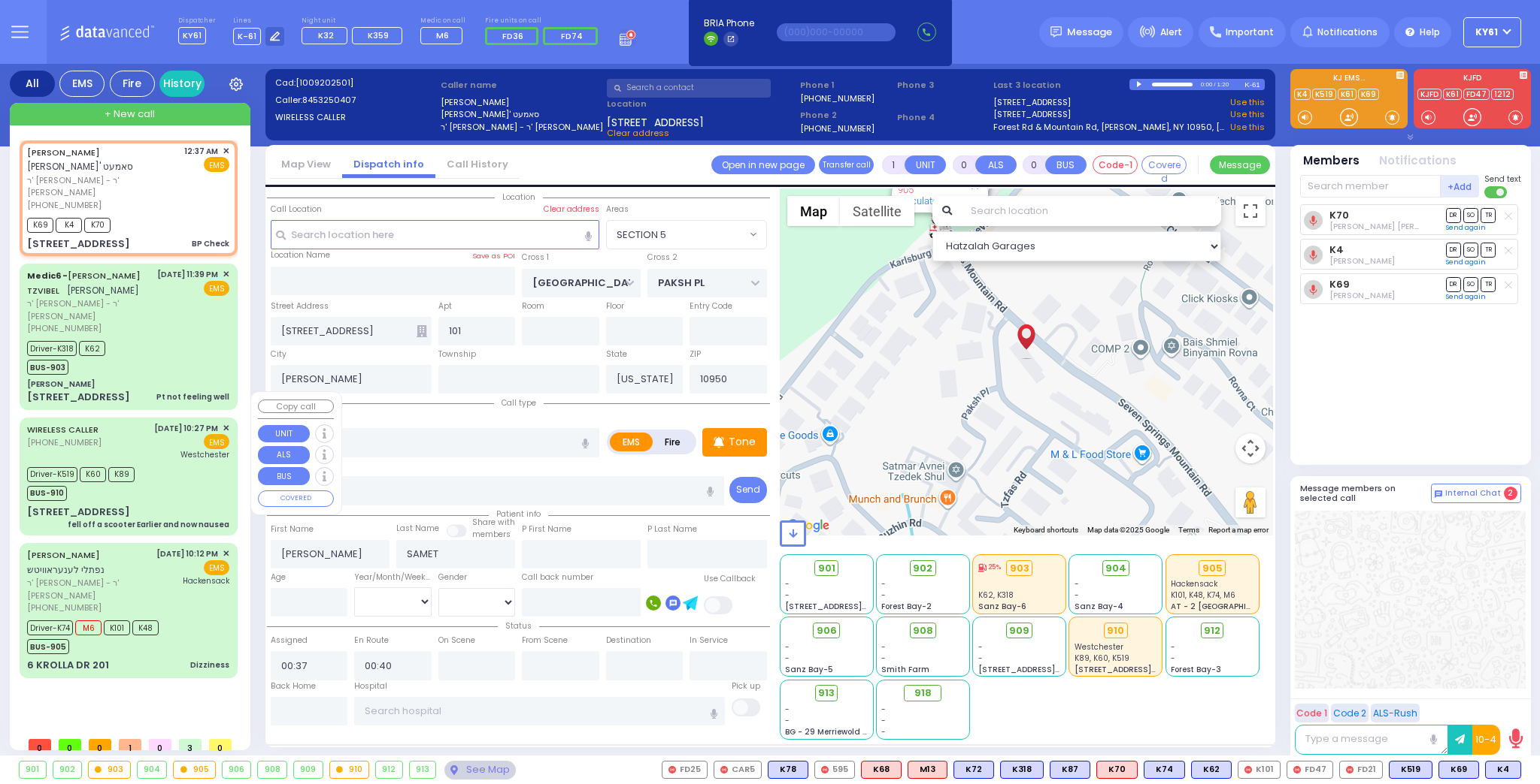
click at [200, 463] on div "Driver-K519 K60 K89 BUS-910" at bounding box center [127, 482] width 202 height 37
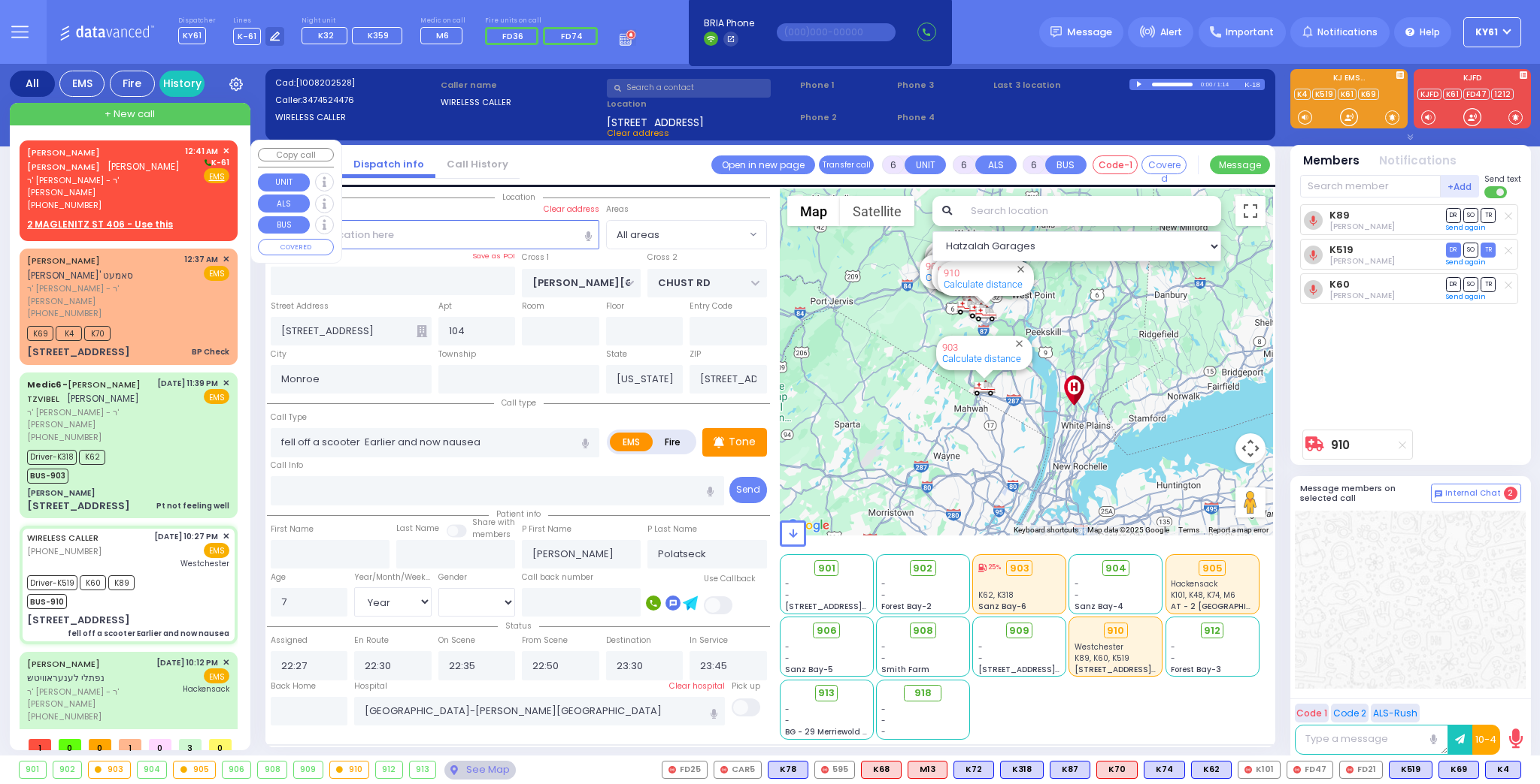
click at [194, 202] on div "SHLOME ELUZER Z. SPILLMAN שלמה אלעזר זאב שפילמאן ר' חיים שמואל - ר' שלמה יודא פ…" at bounding box center [128, 188] width 212 height 91
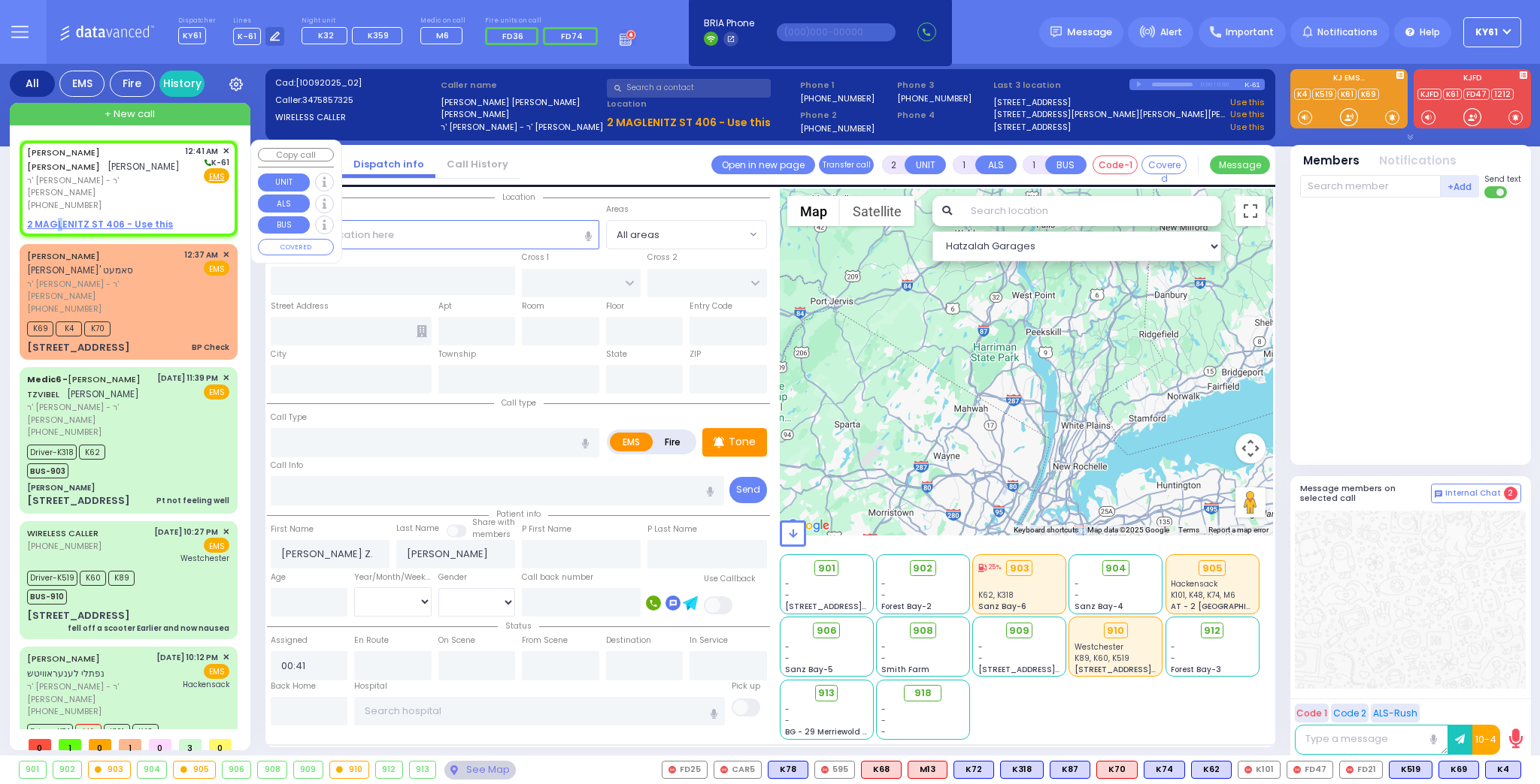
click at [58, 218] on u "2 MAGLENITZ ST 406 - Use this" at bounding box center [100, 224] width 146 height 13
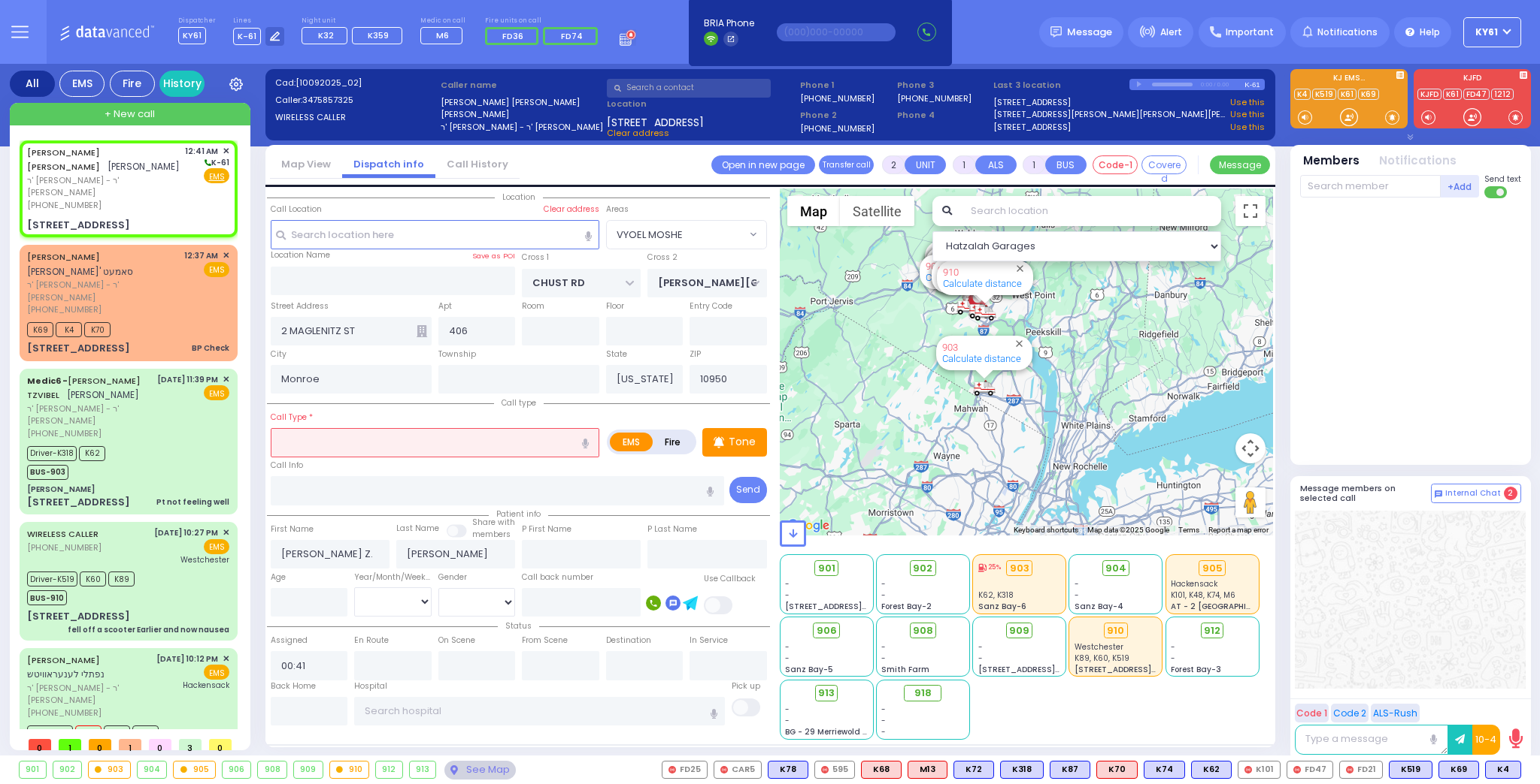
click at [368, 436] on input "text" at bounding box center [435, 442] width 328 height 29
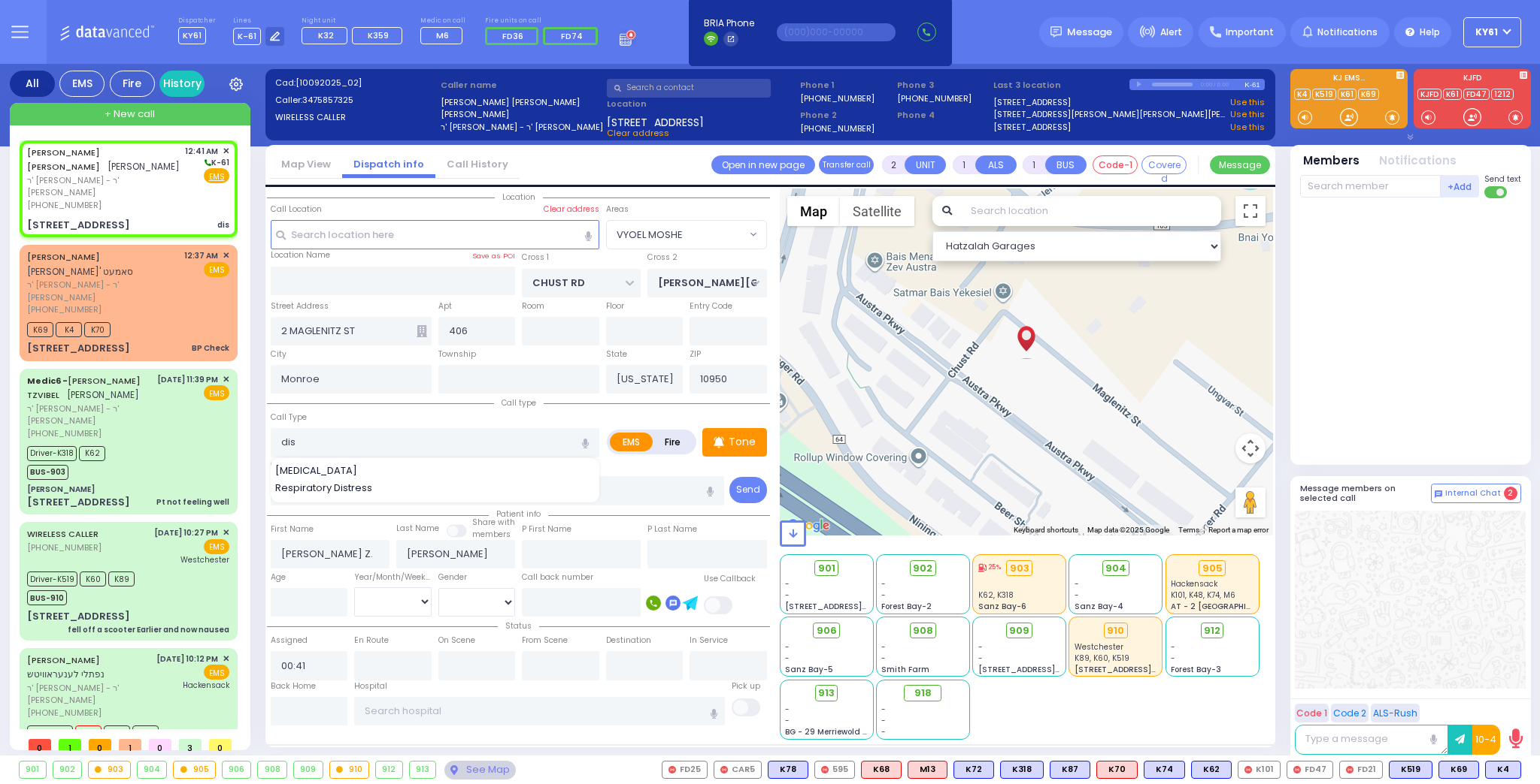
click at [311, 466] on span "Dislocation" at bounding box center [319, 471] width 87 height 15
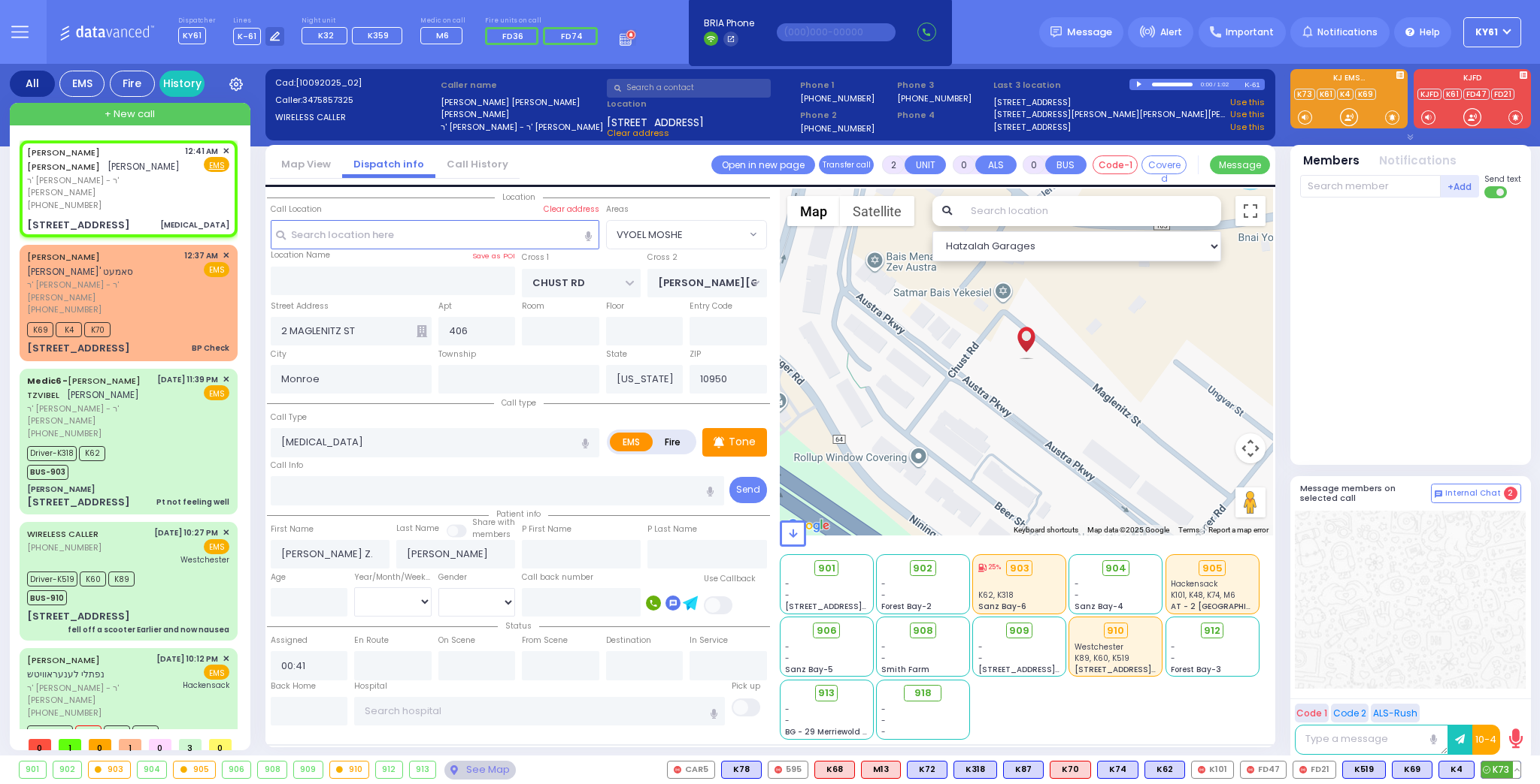
click at [1504, 767] on span "K73" at bounding box center [1501, 770] width 39 height 17
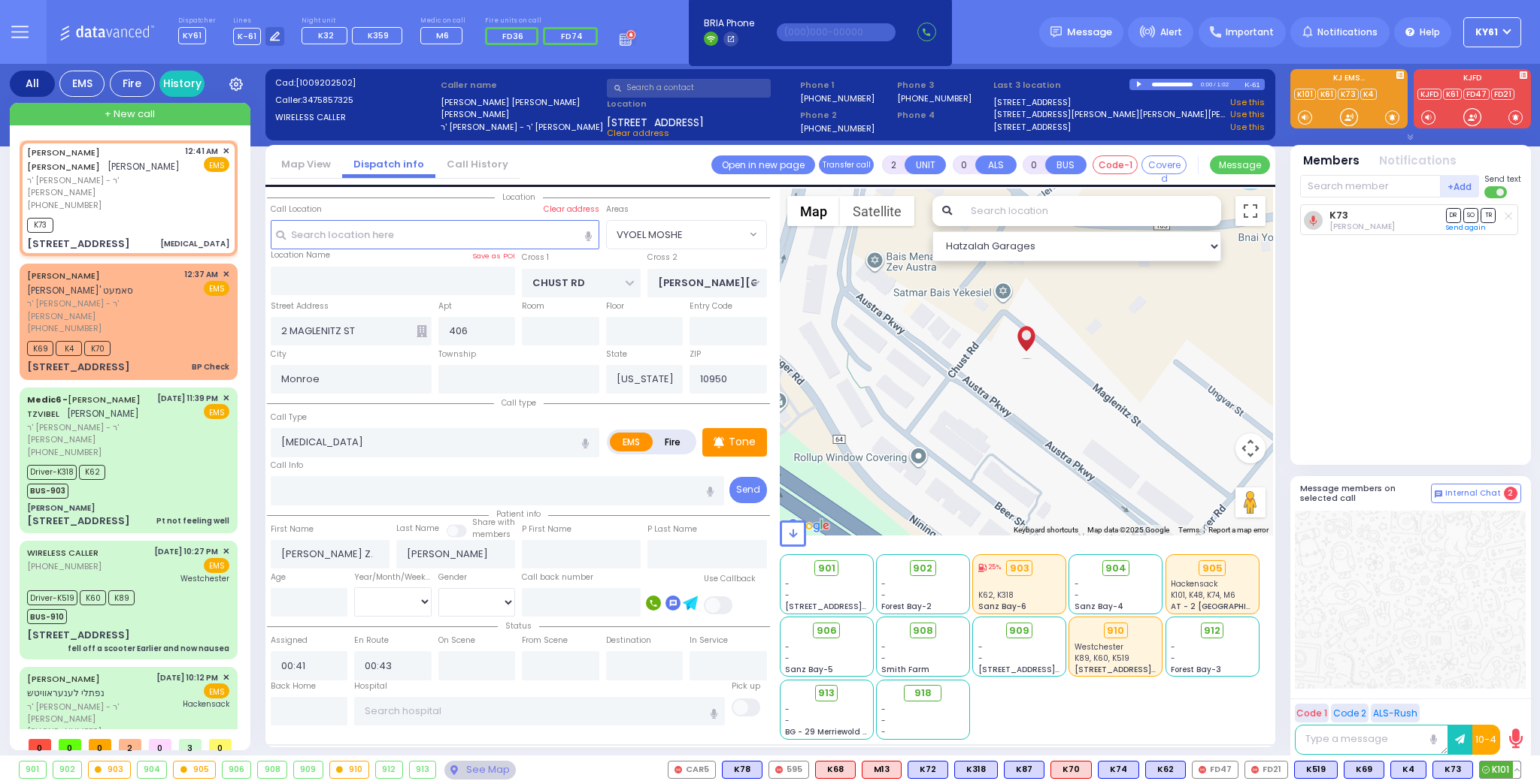
click at [1504, 770] on span "K101" at bounding box center [1500, 770] width 41 height 17
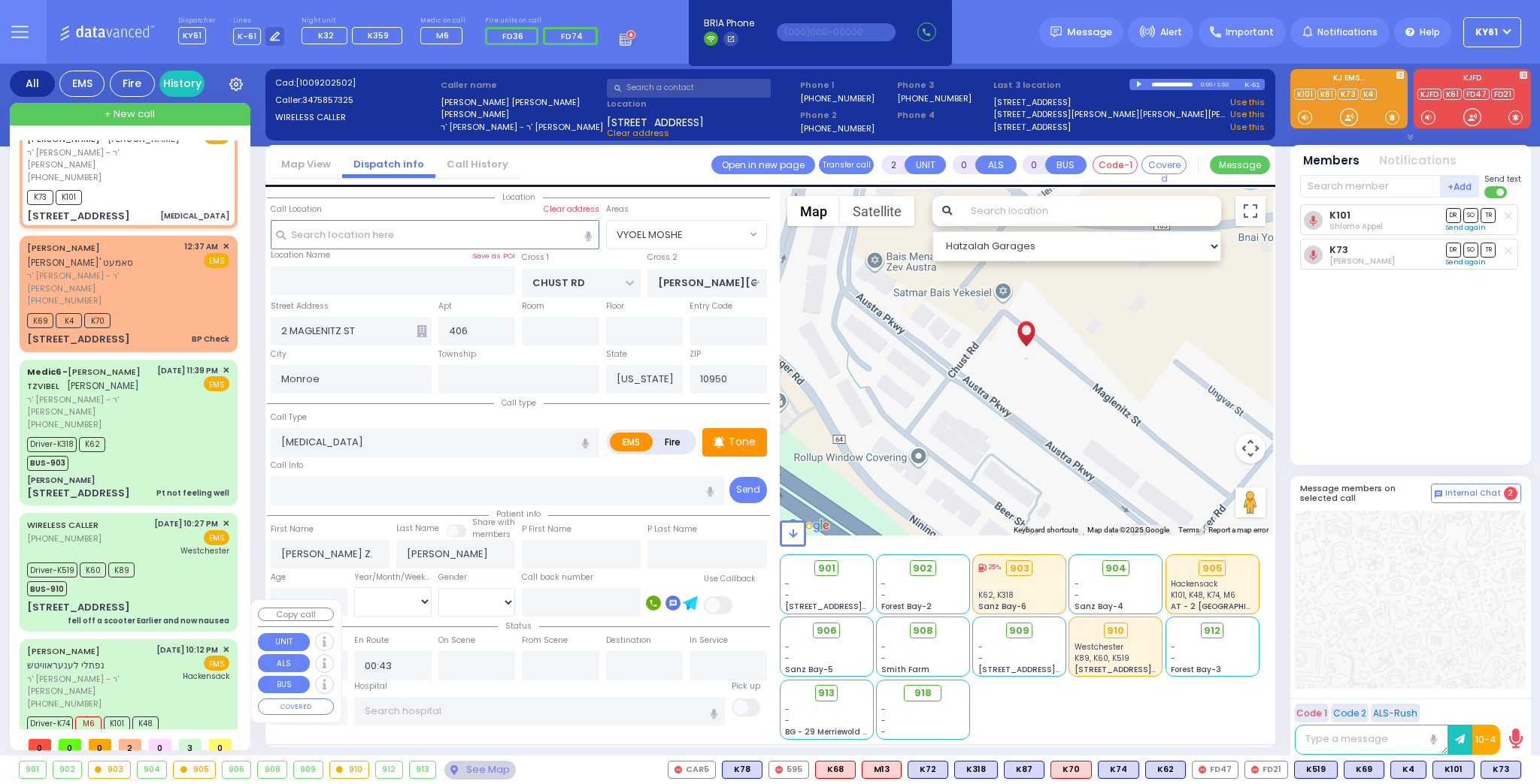
click at [190, 713] on div "Driver-K74 M6 K101 K48 BUS-905" at bounding box center [127, 732] width 202 height 37
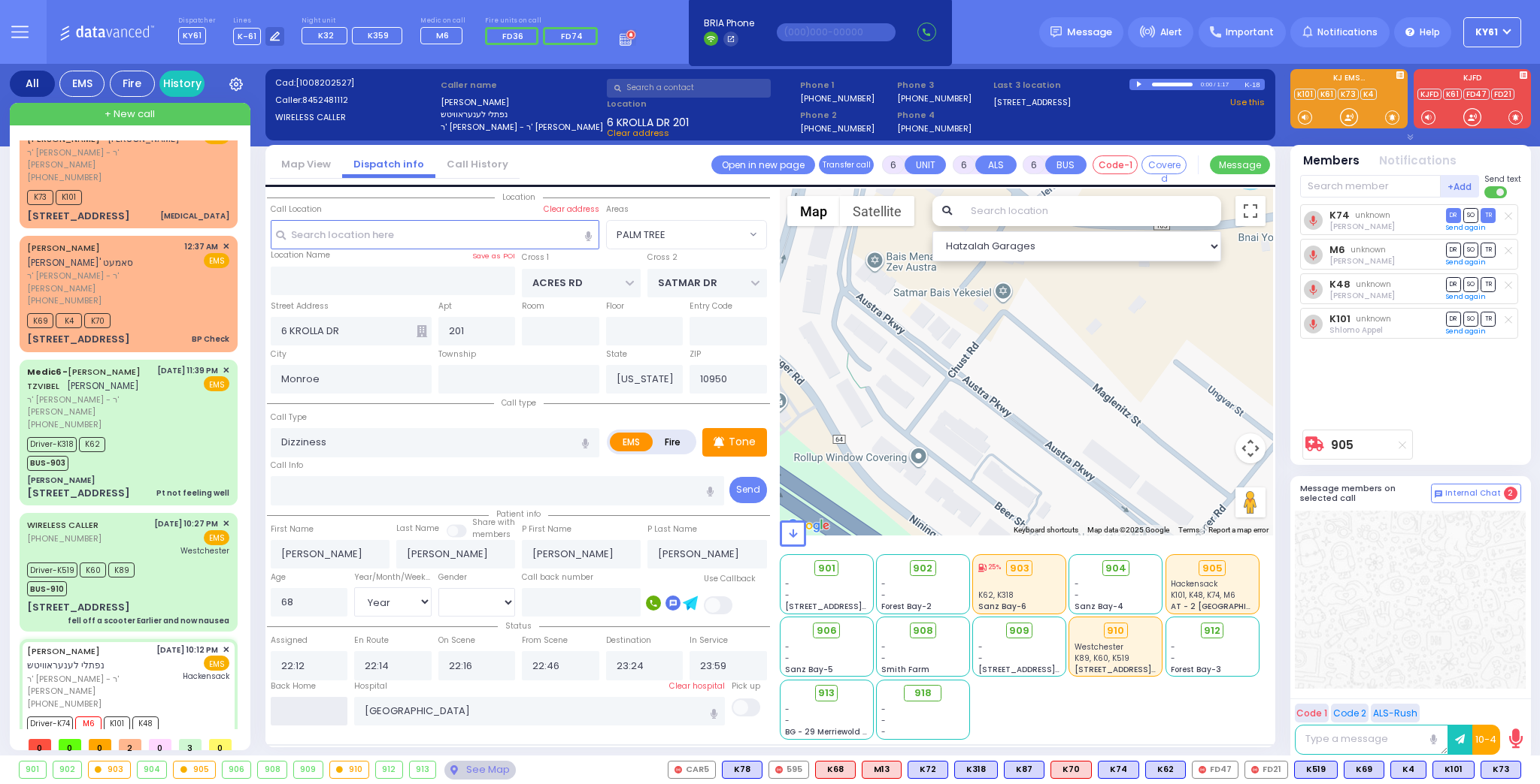
click at [328, 707] on input "text" at bounding box center [309, 711] width 77 height 29
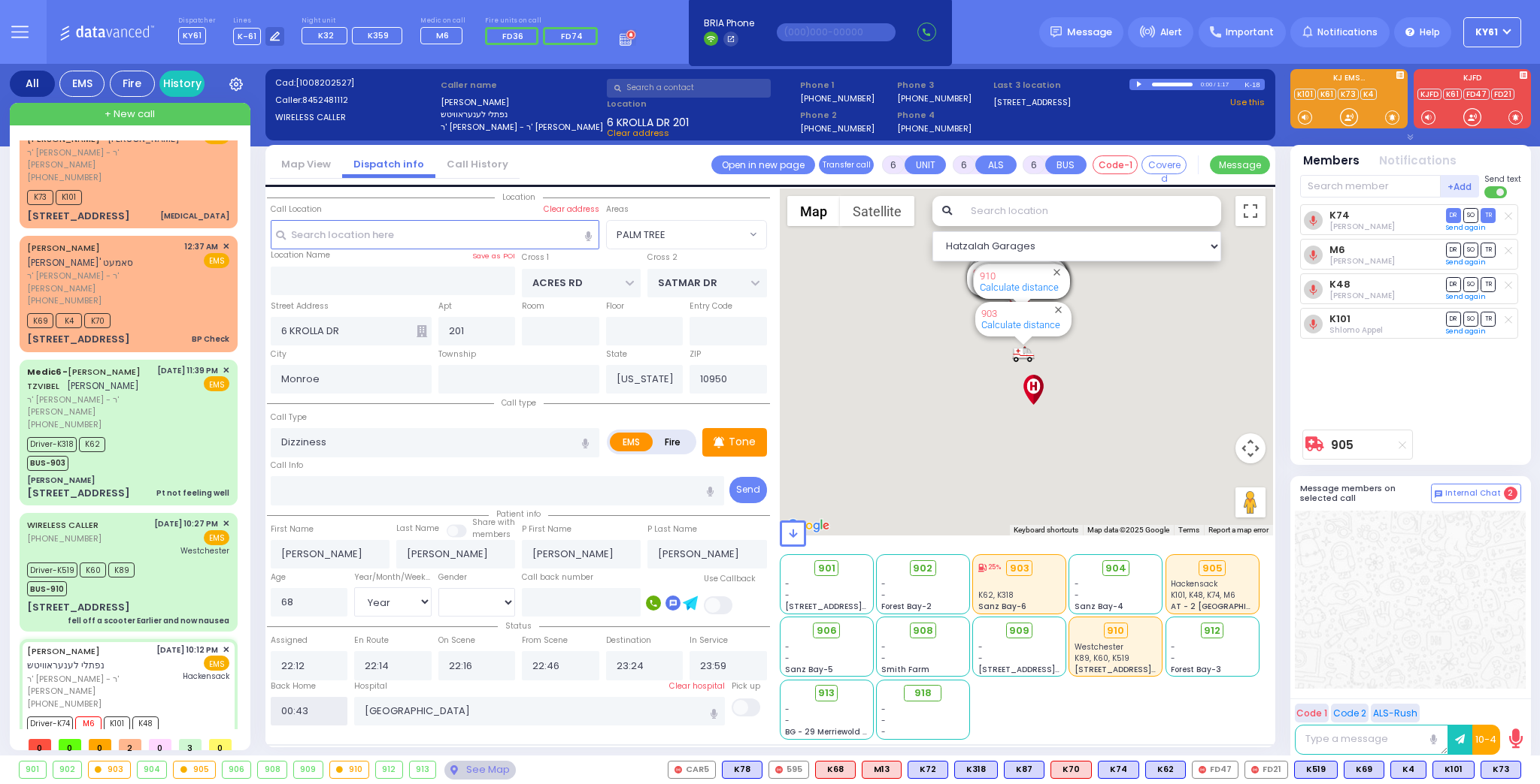
click at [328, 707] on input "00:43" at bounding box center [309, 711] width 77 height 29
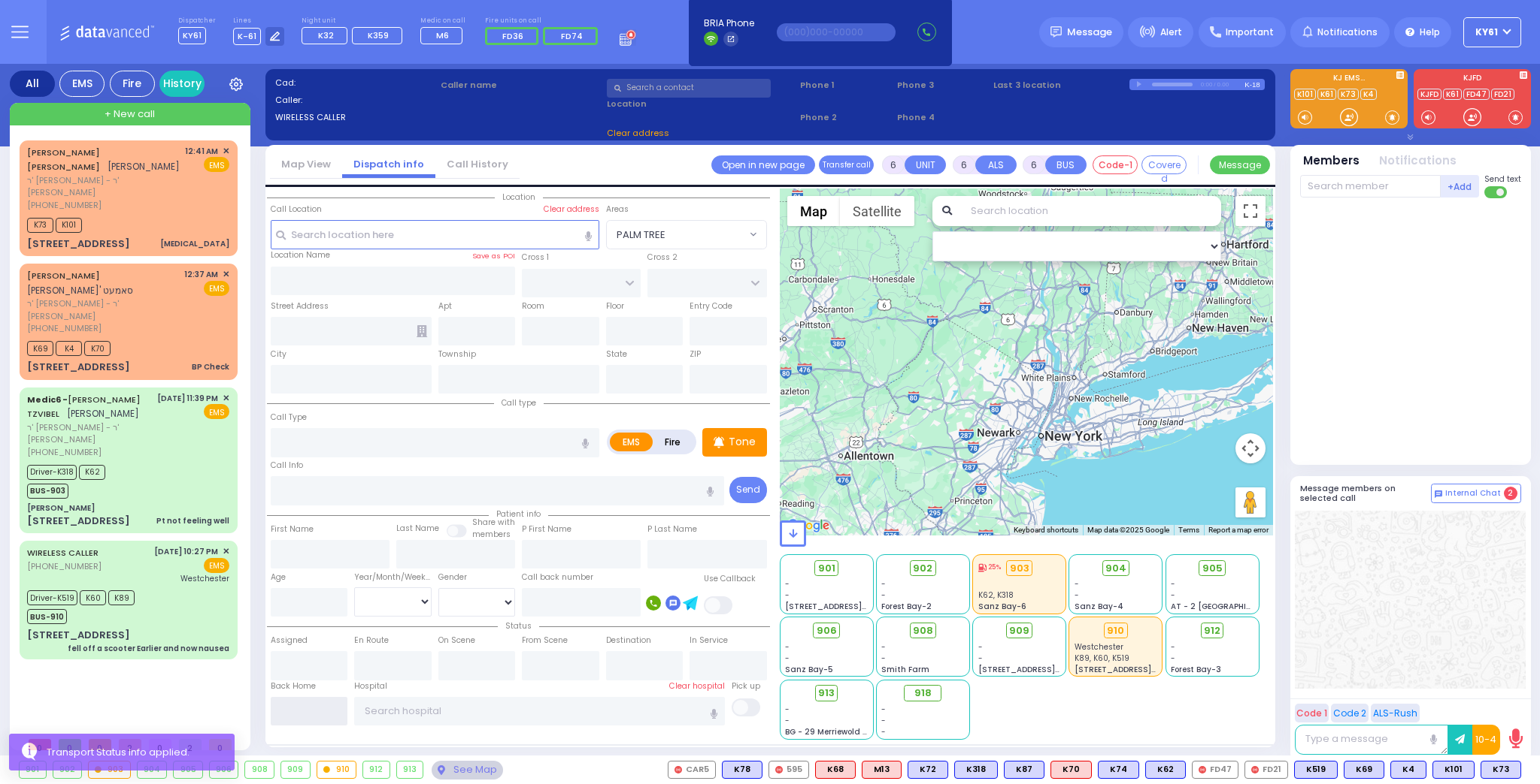
scroll to position [0, 0]
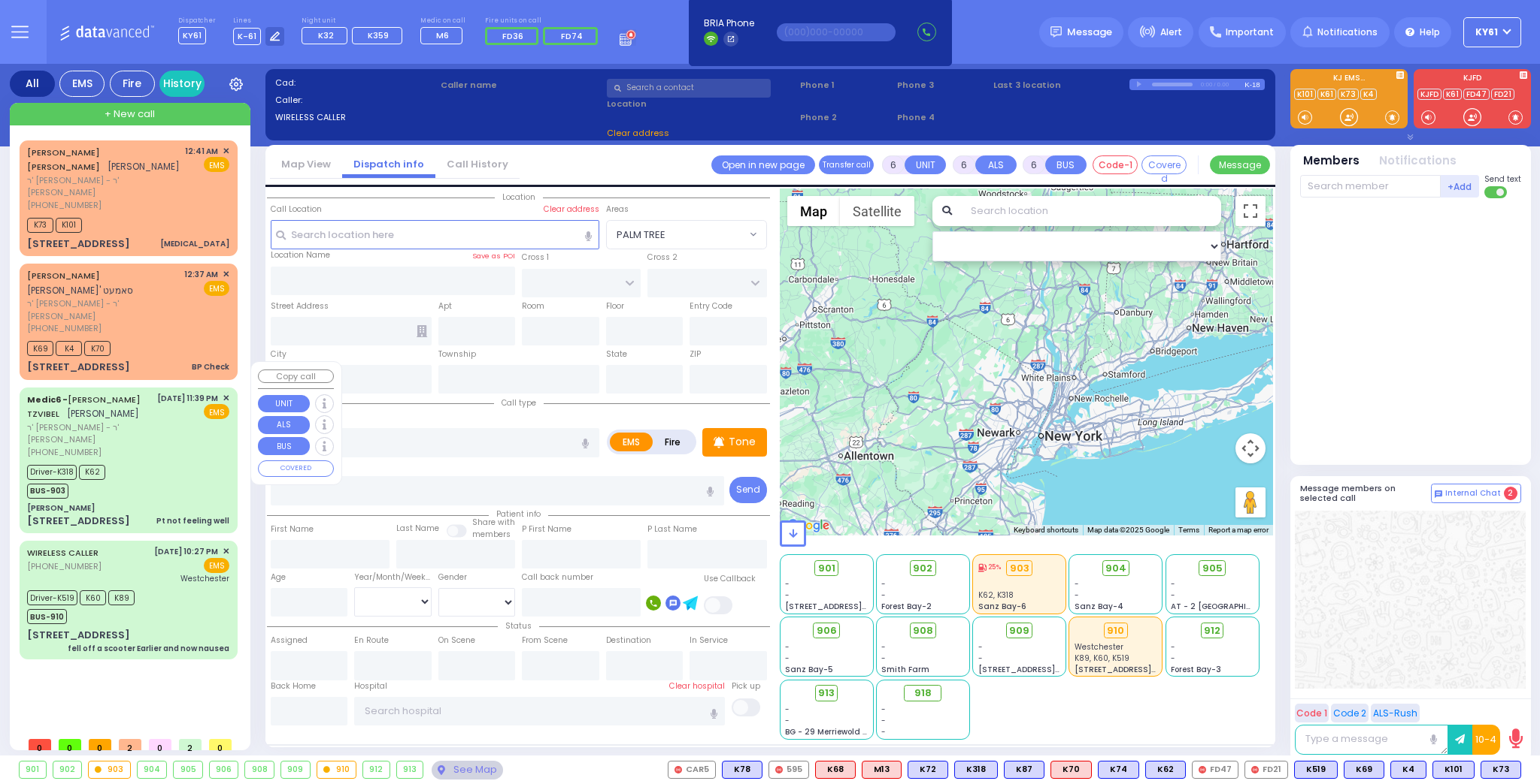
click at [187, 461] on div "Driver-K318 K62 BUS-903" at bounding box center [127, 480] width 202 height 37
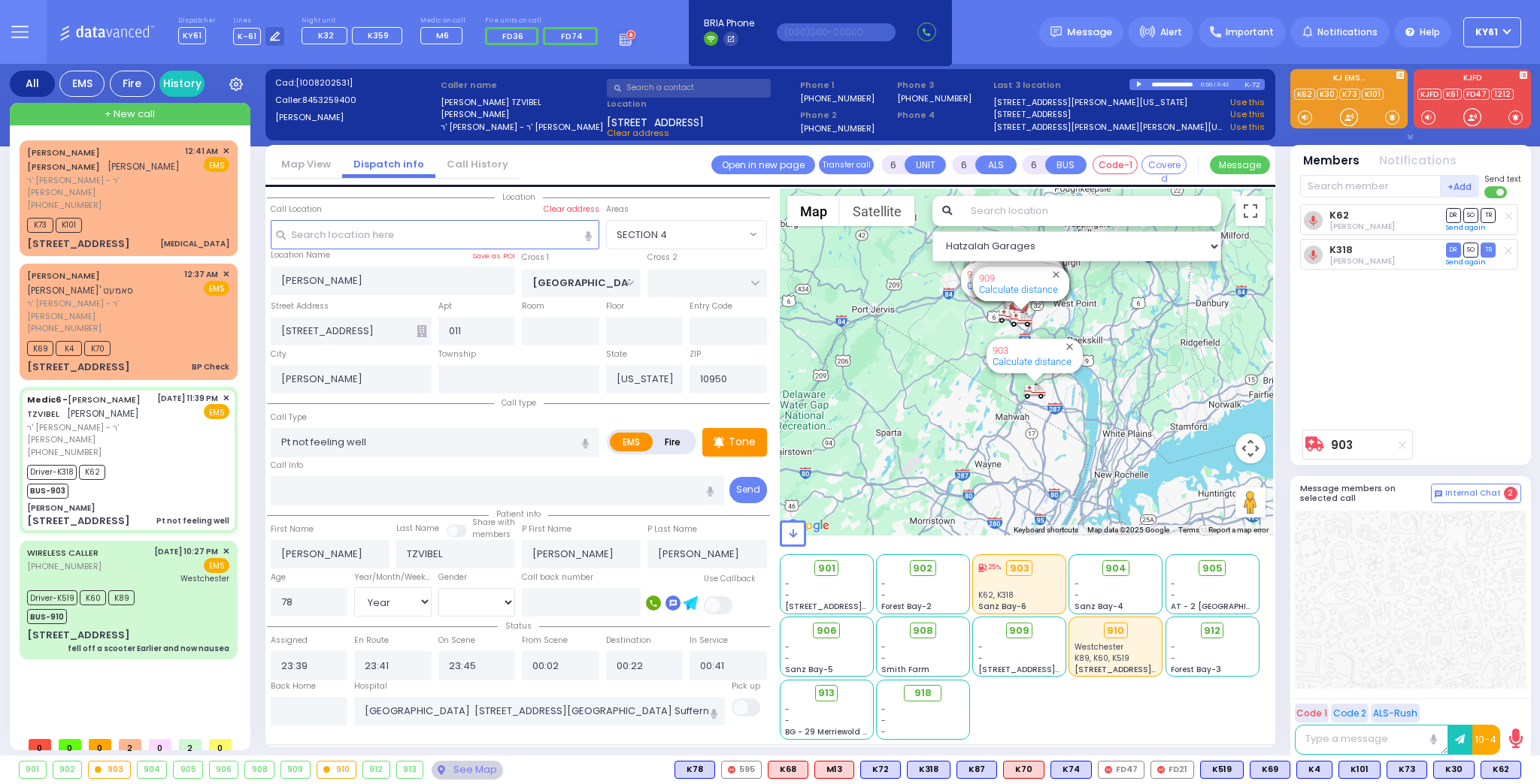
select select "SECTION 4"
select select "Year"
select select "[DEMOGRAPHIC_DATA]"
click at [177, 214] on div "K73 K101" at bounding box center [127, 223] width 202 height 19
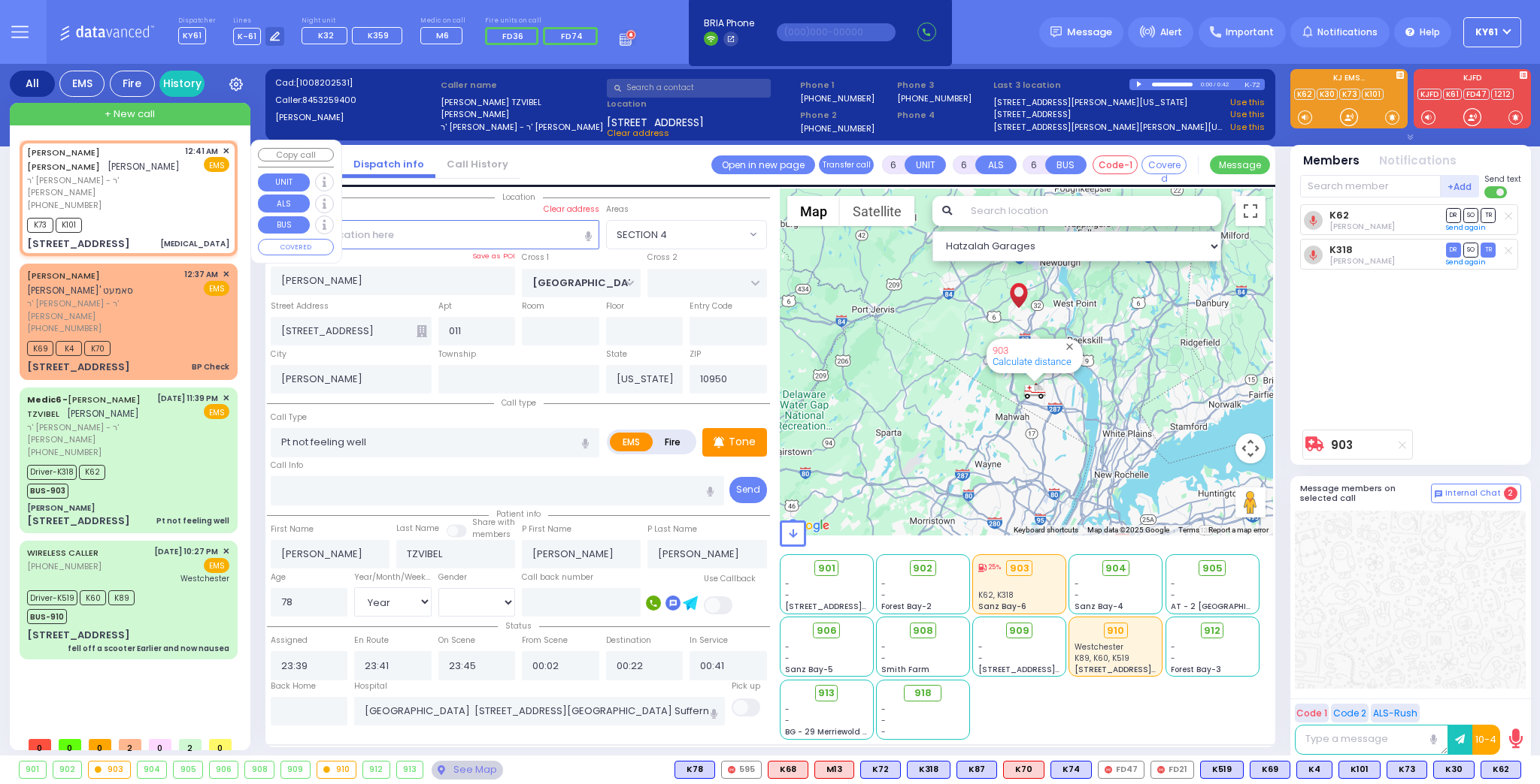
select select
type input "Dislocation"
radio input "true"
type input "SHLOME ELUZER Z."
type input "SPILLMAN"
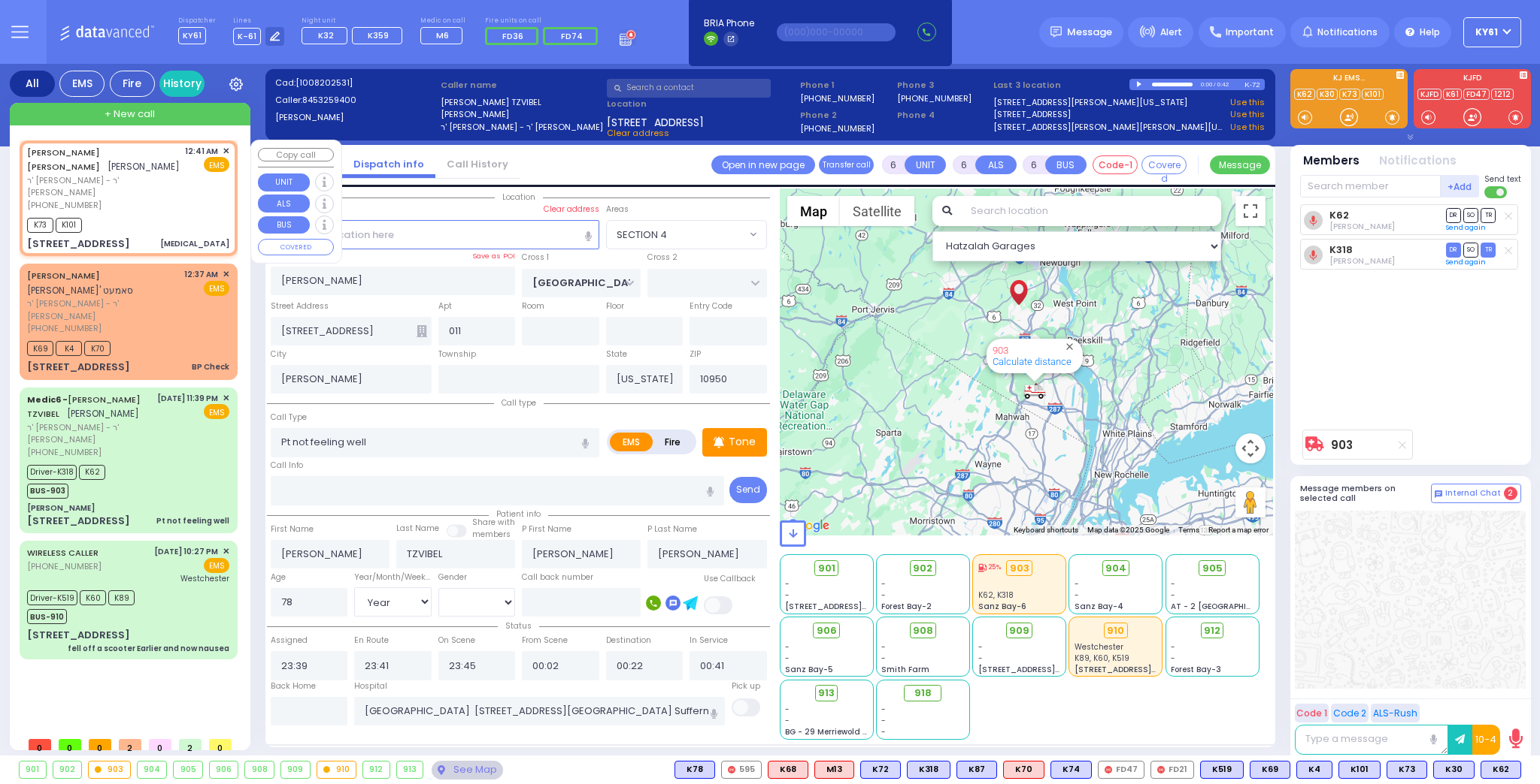
type input "Goldie"
type input "Spilman"
type input "2"
select select "Year"
select select "[DEMOGRAPHIC_DATA]"
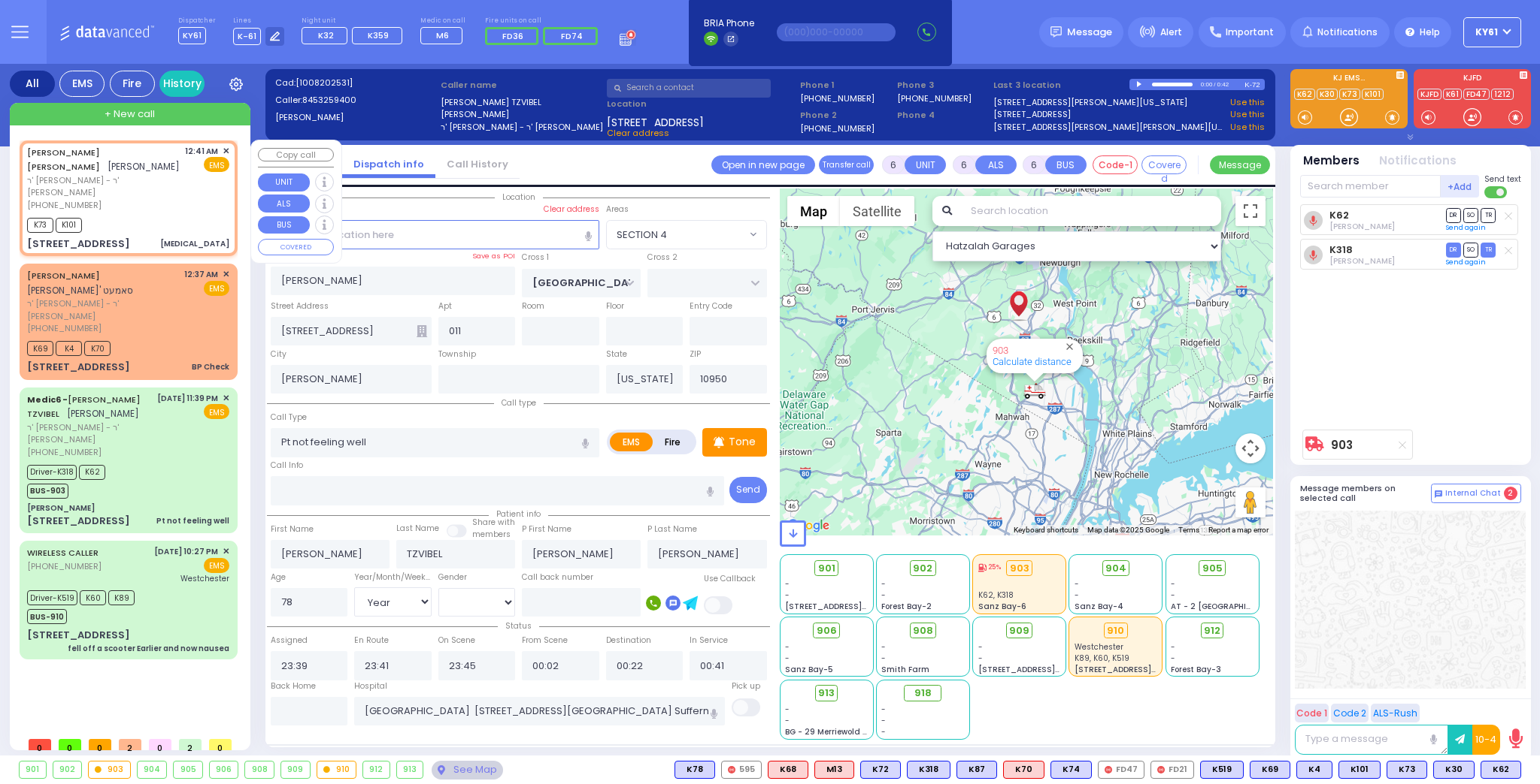
type input "00:41"
type input "00:43"
type input "00:45"
type input "00:50"
select select "Hatzalah Garages"
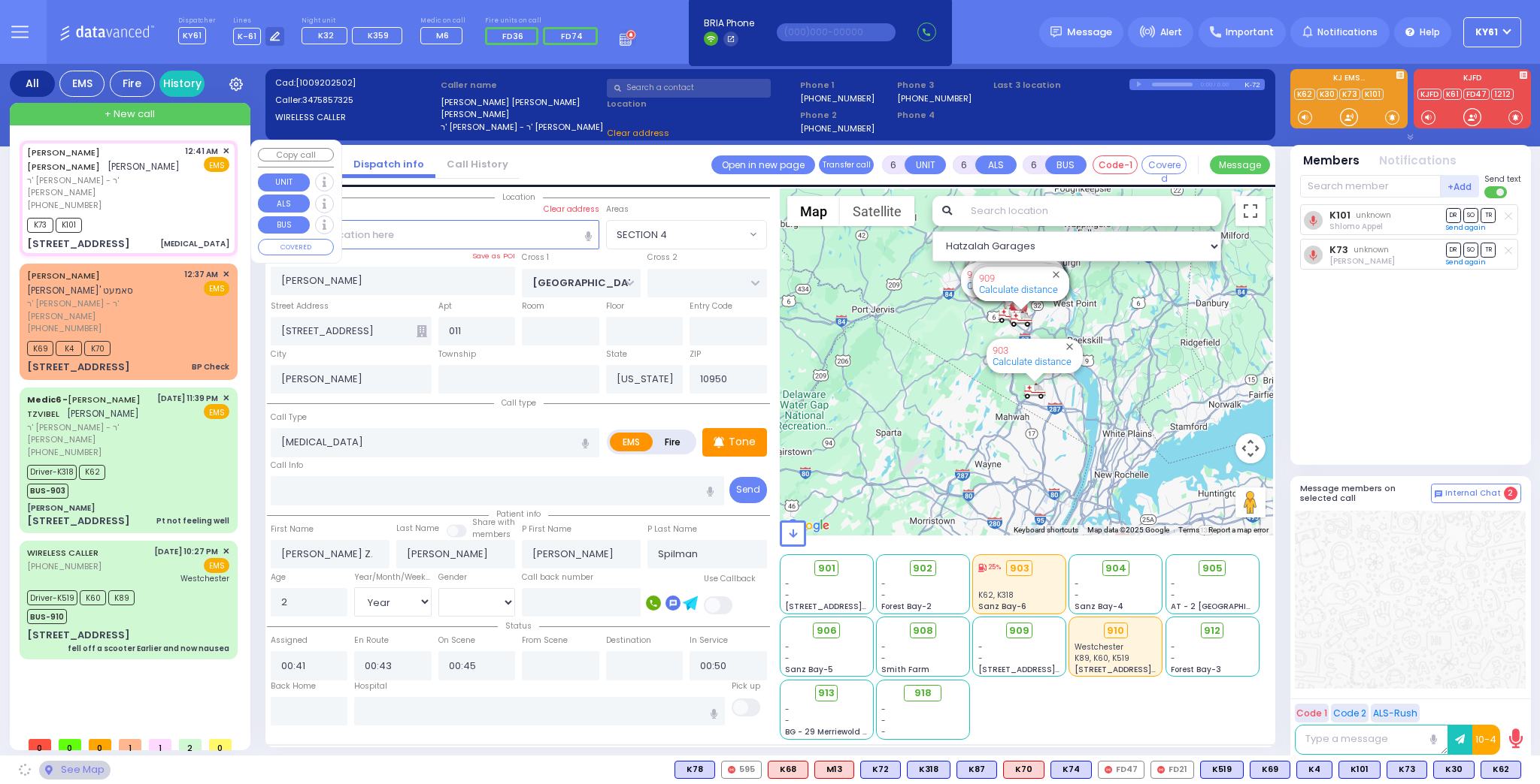
select select
type input "CHUST RD"
type input "S.M. ROSMER RD"
type input "2 MAGLENITZ ST"
type input "406"
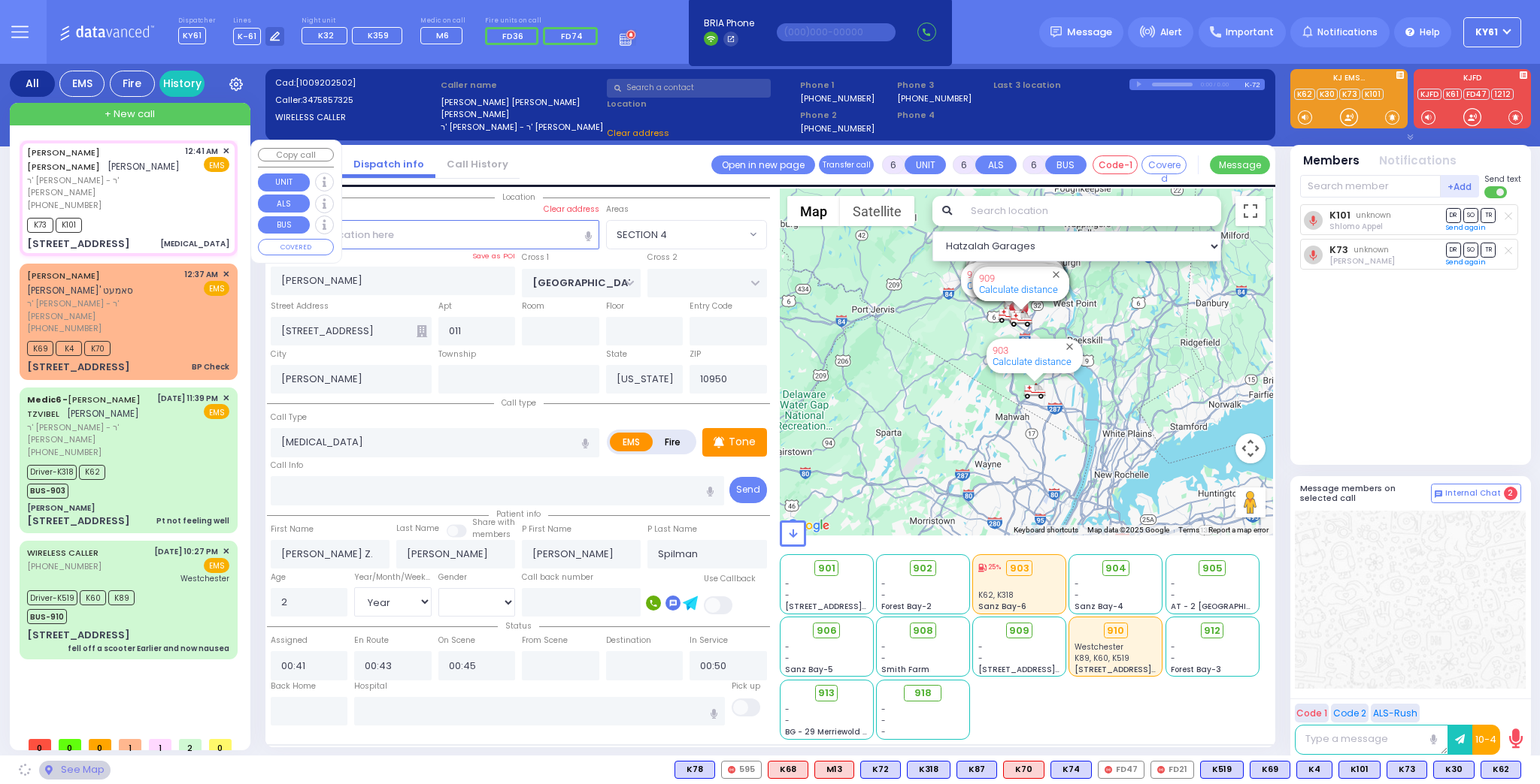
type input "Monroe"
radio input "true"
select select "Year"
select select "[DEMOGRAPHIC_DATA]"
select select "Hatzalah Garages"
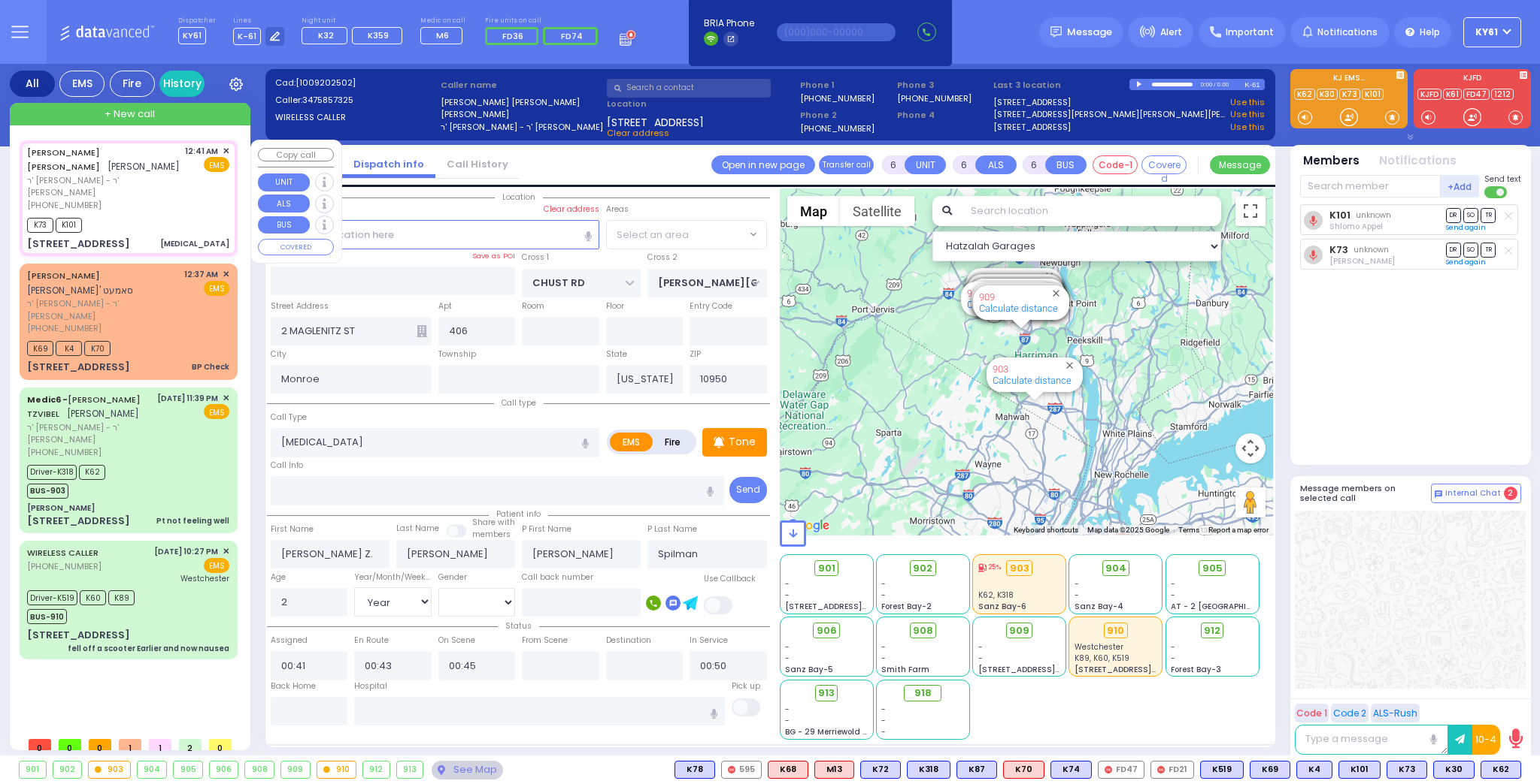
select select "VYOEL MOSHE"
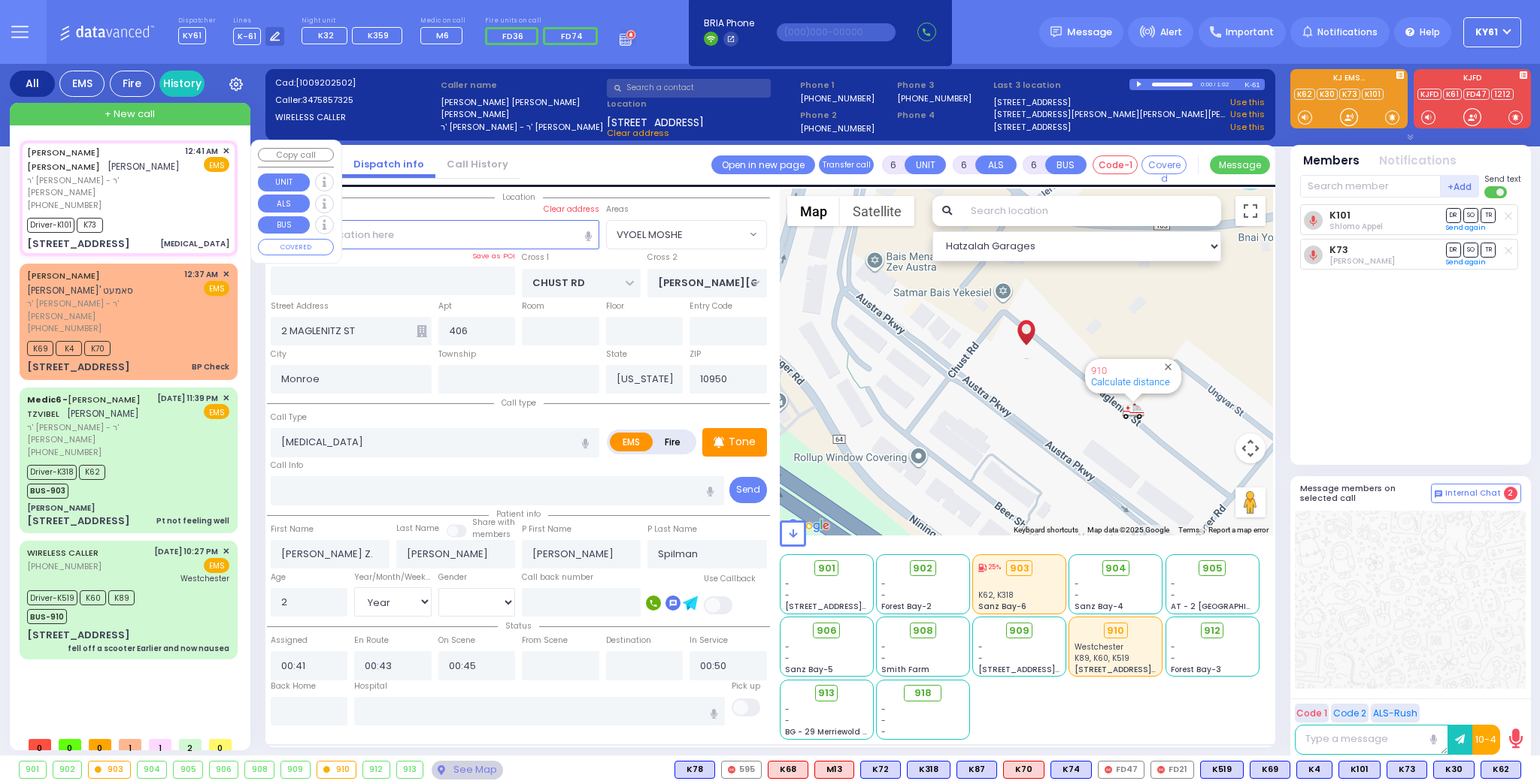
select select
radio input "true"
select select "Year"
select select "[DEMOGRAPHIC_DATA]"
select select "Hatzalah Garages"
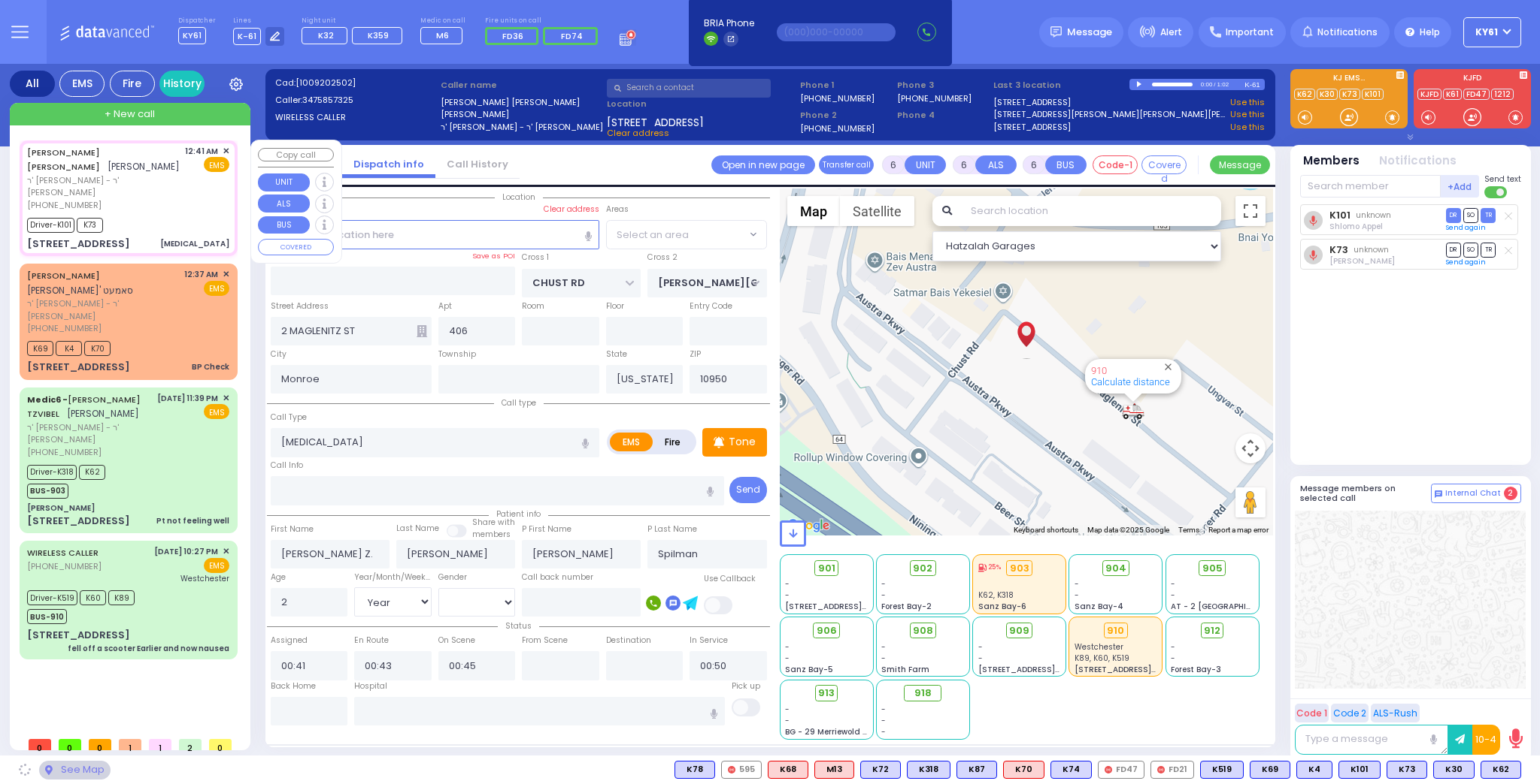
select select "VYOEL MOSHE"
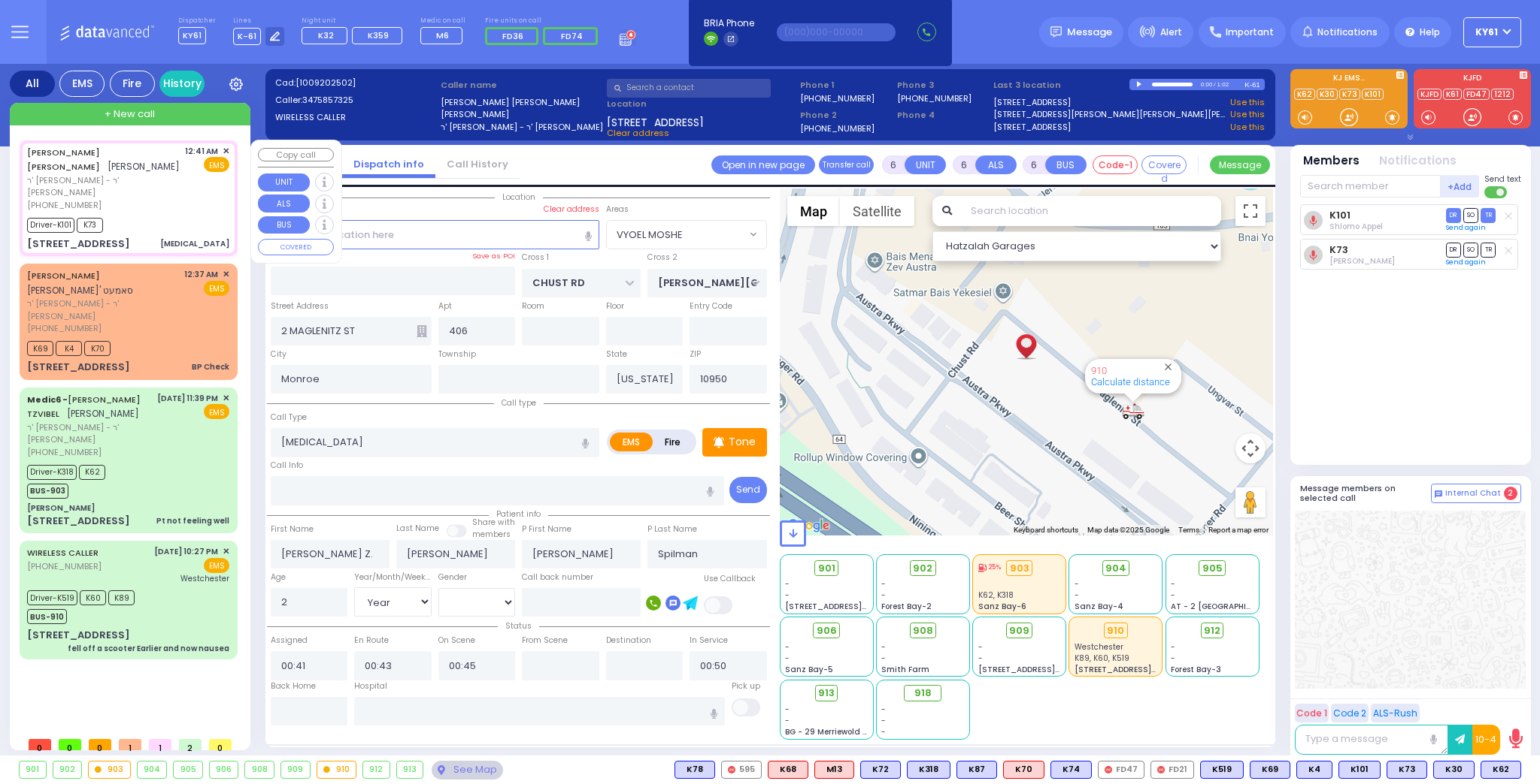
click at [226, 151] on span "✕" at bounding box center [225, 152] width 7 height 13
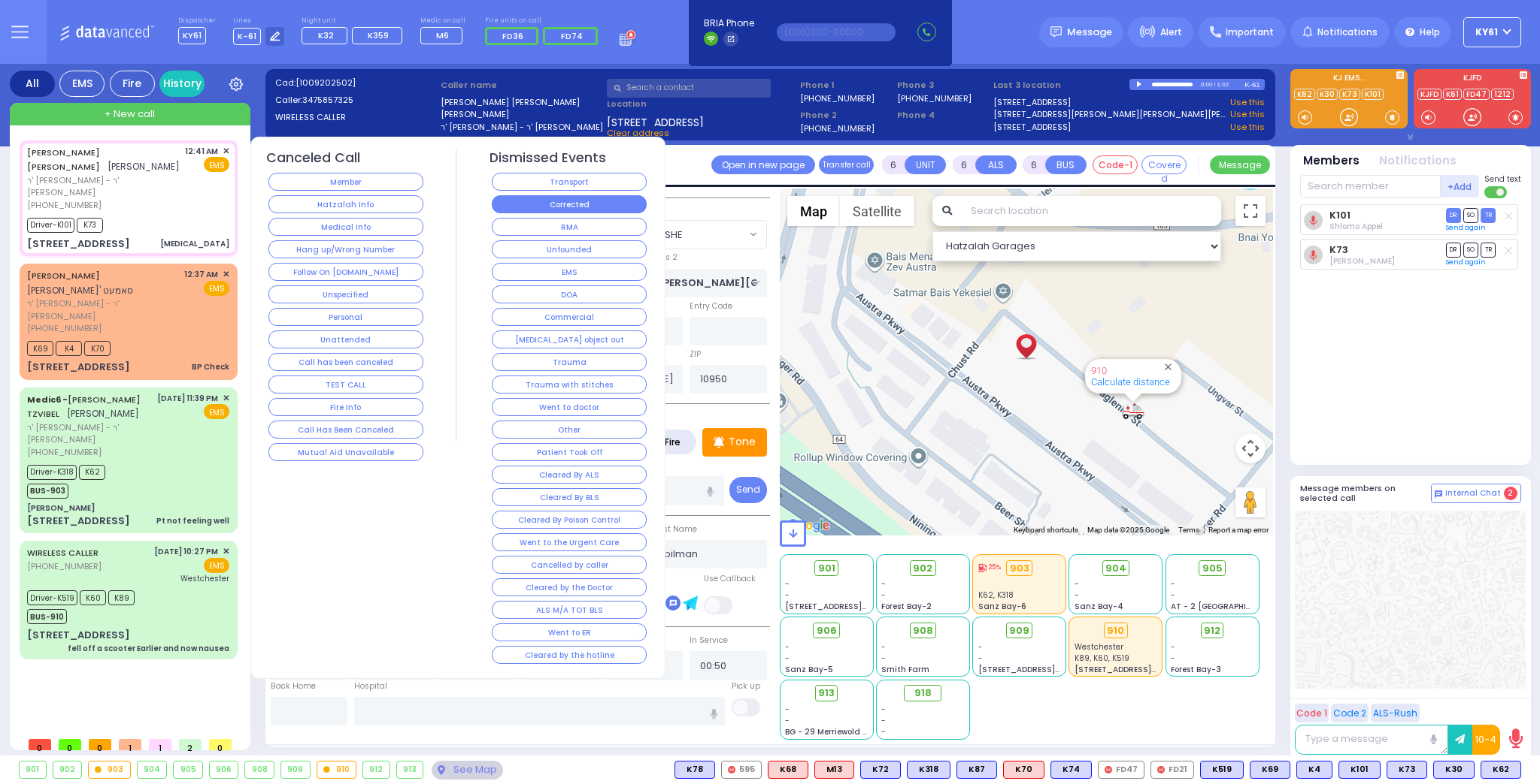
click at [556, 200] on button "Corrected" at bounding box center [569, 204] width 154 height 18
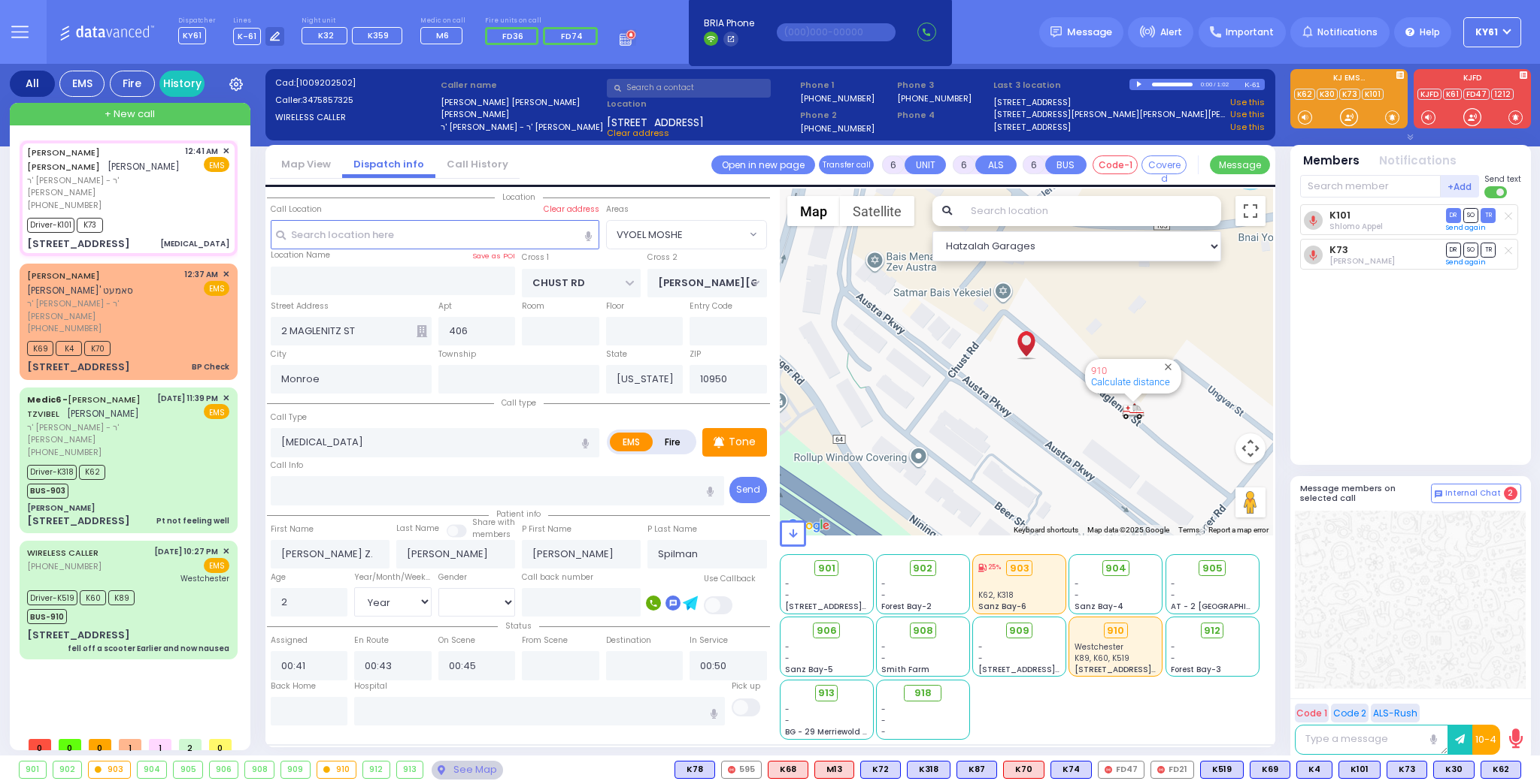
select select
radio input "true"
select select "Year"
select select "[DEMOGRAPHIC_DATA]"
select select "Hatzalah Garages"
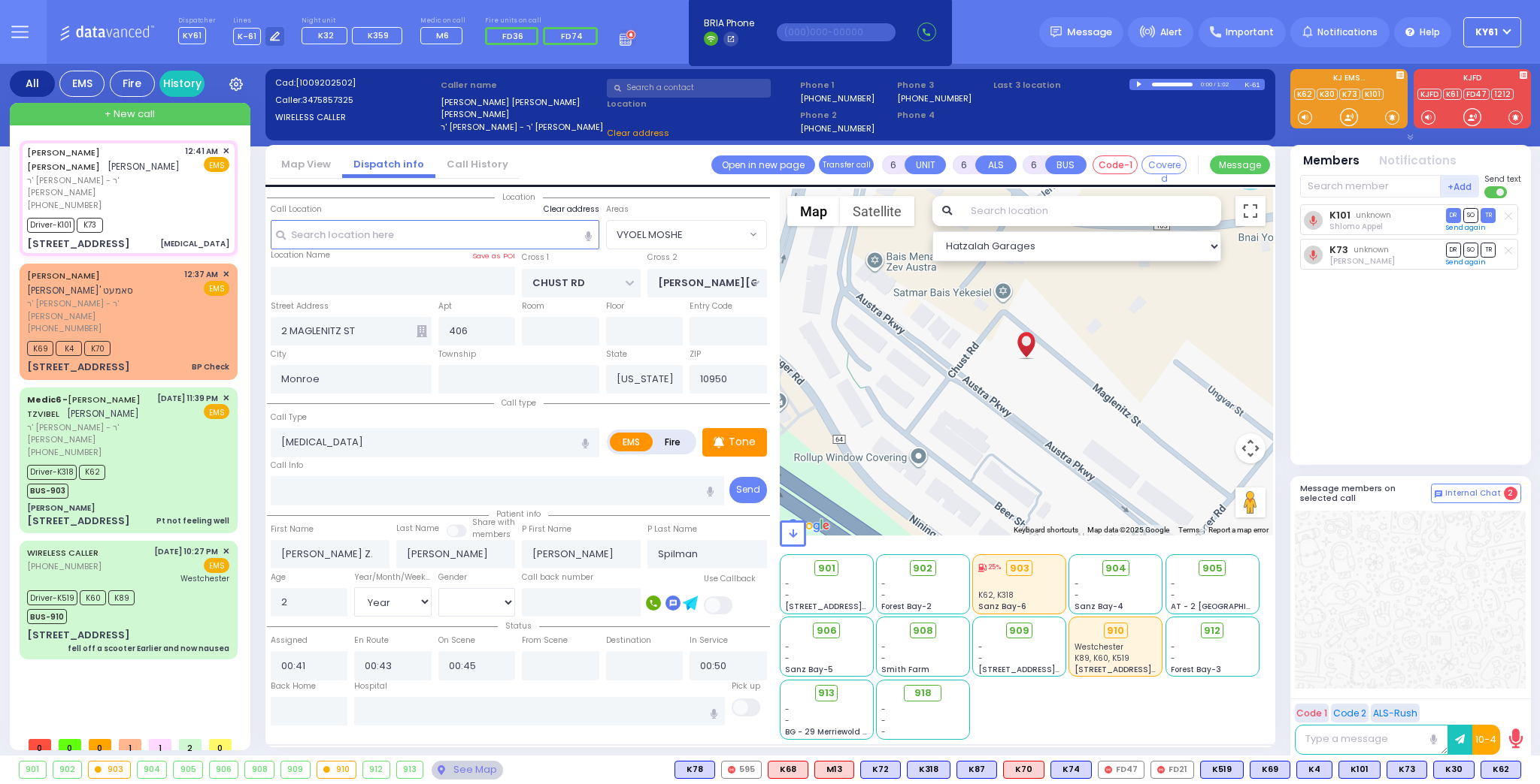
select select "VYOEL MOSHE"
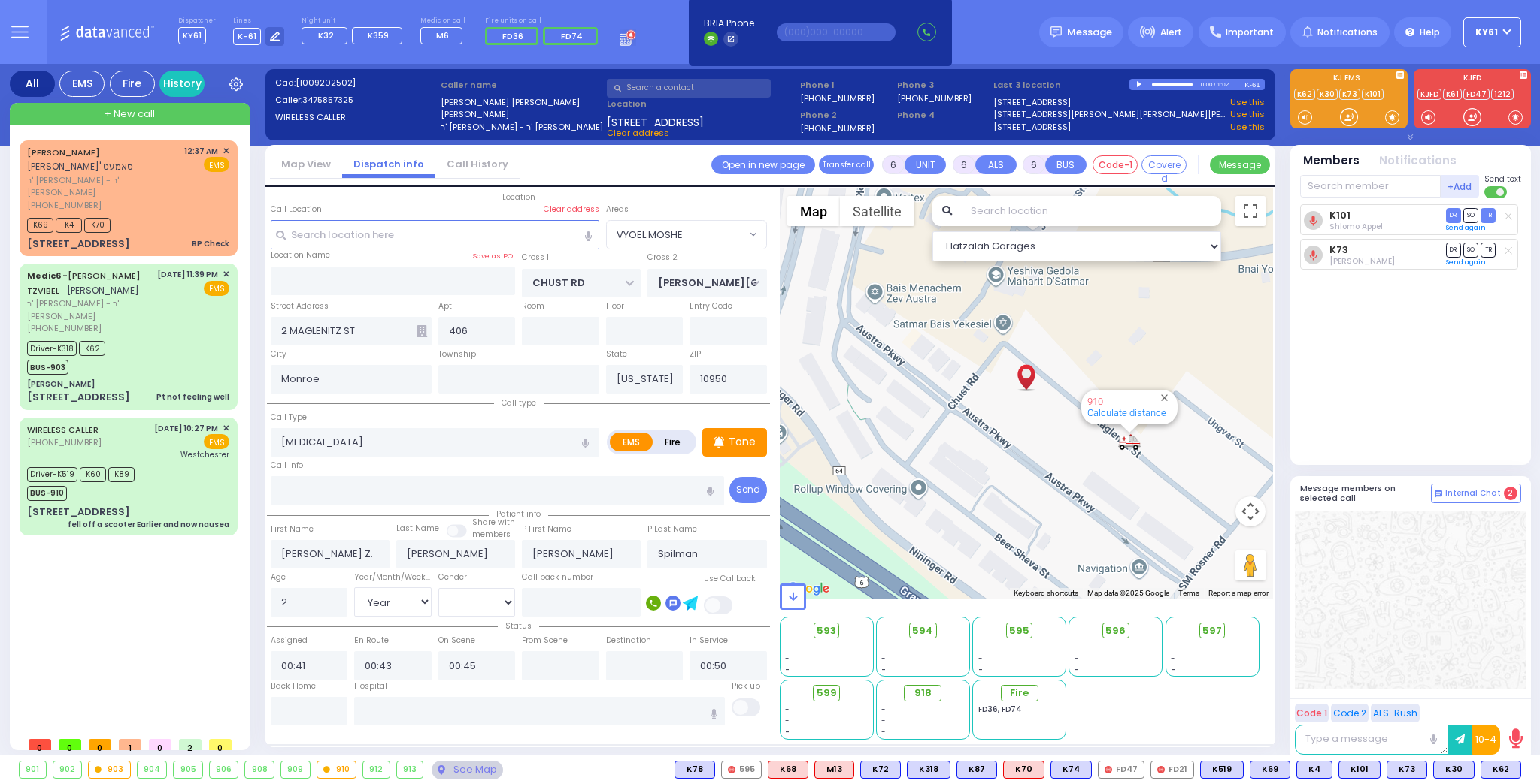
select select
radio input "true"
select select
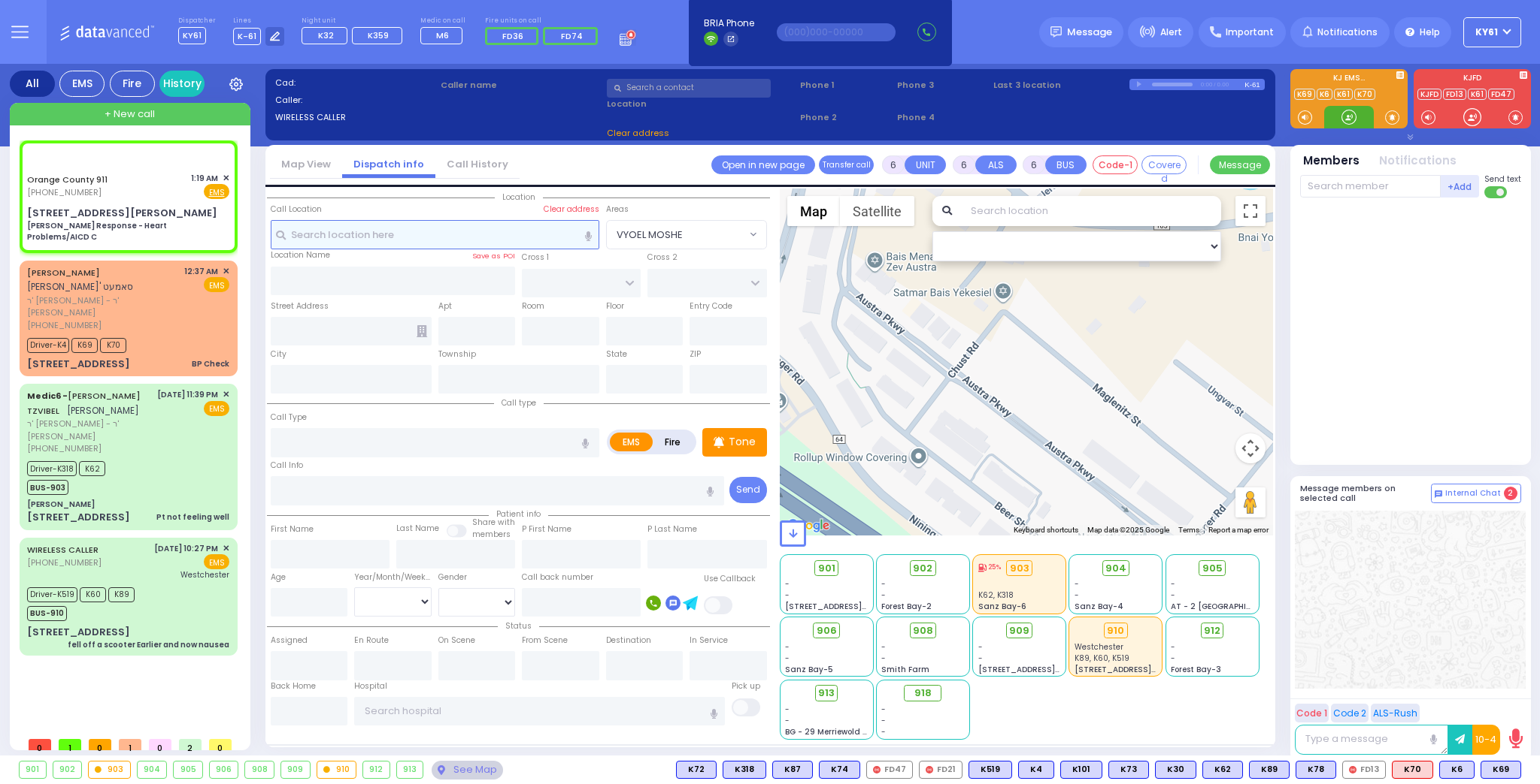
select select
type input "Charlie Response - Heart Problems/AICD C"
radio input "true"
type input "Nature: : Charlie Response - Heart Problems/AICD C Address: : 250 Rye Hill Rd, …"
select select
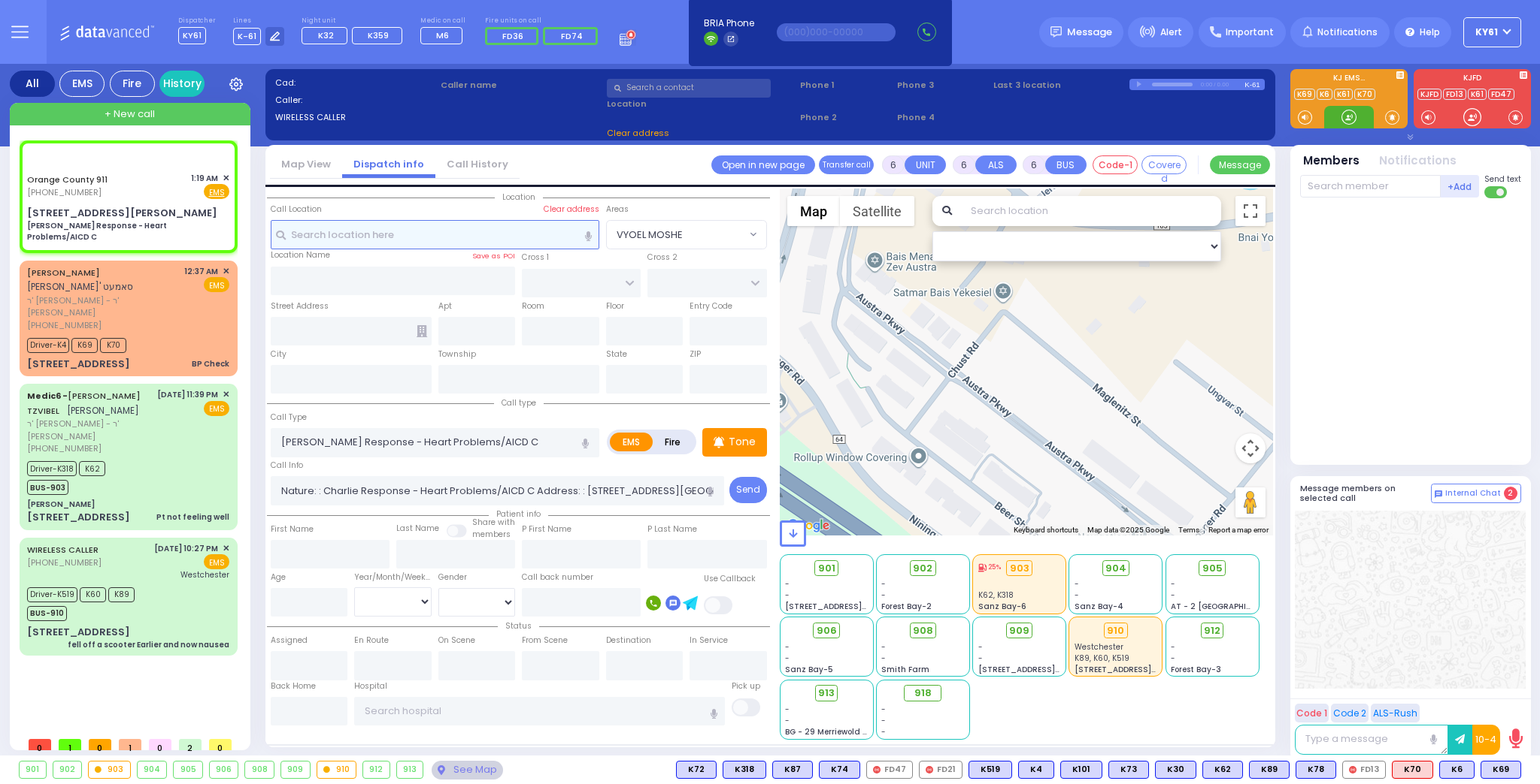
select select "Hatzalah Garages"
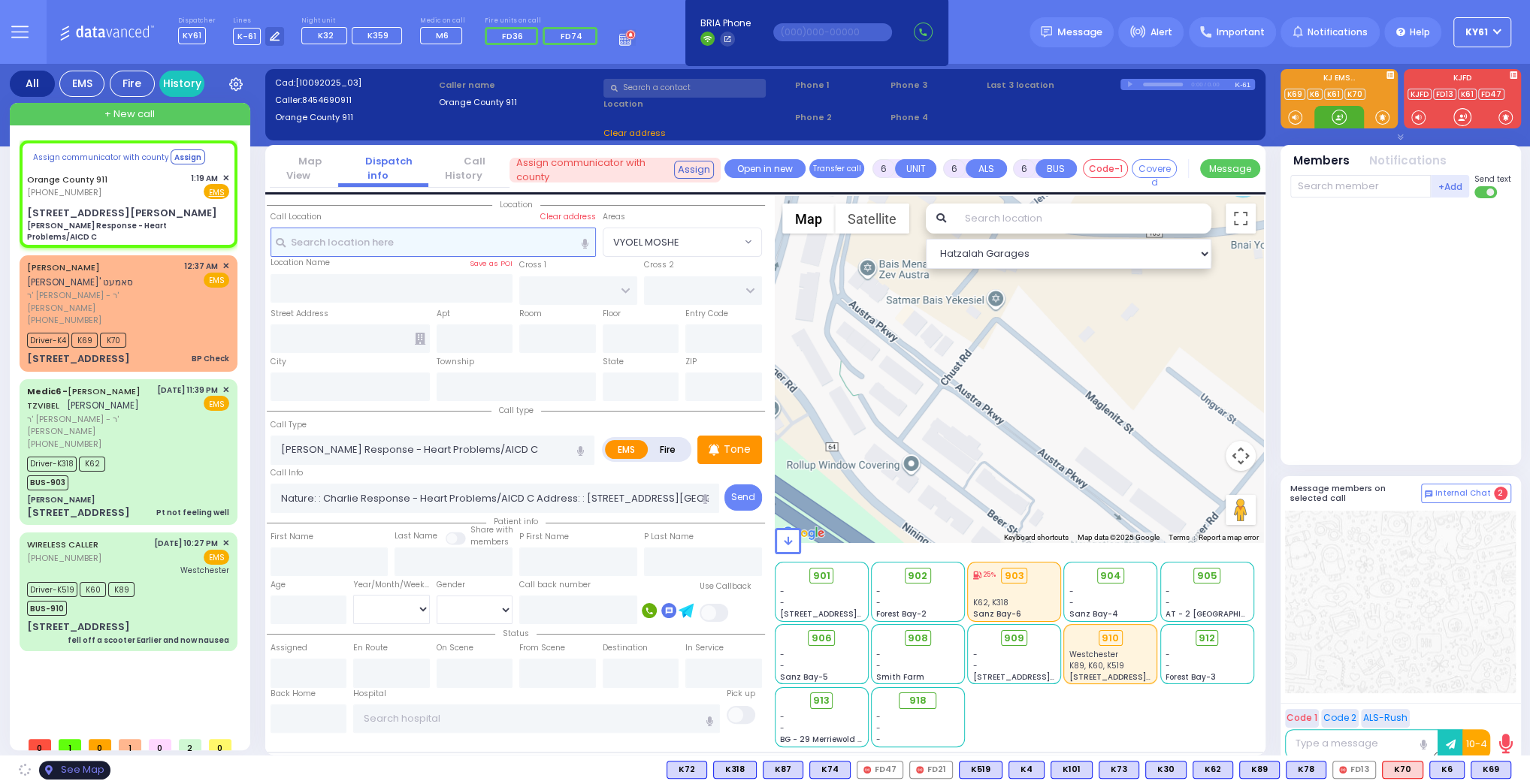
type input "250 Rye Hill Rd"
type input "Monroe"
type input "[US_STATE]"
type input "10950"
select select
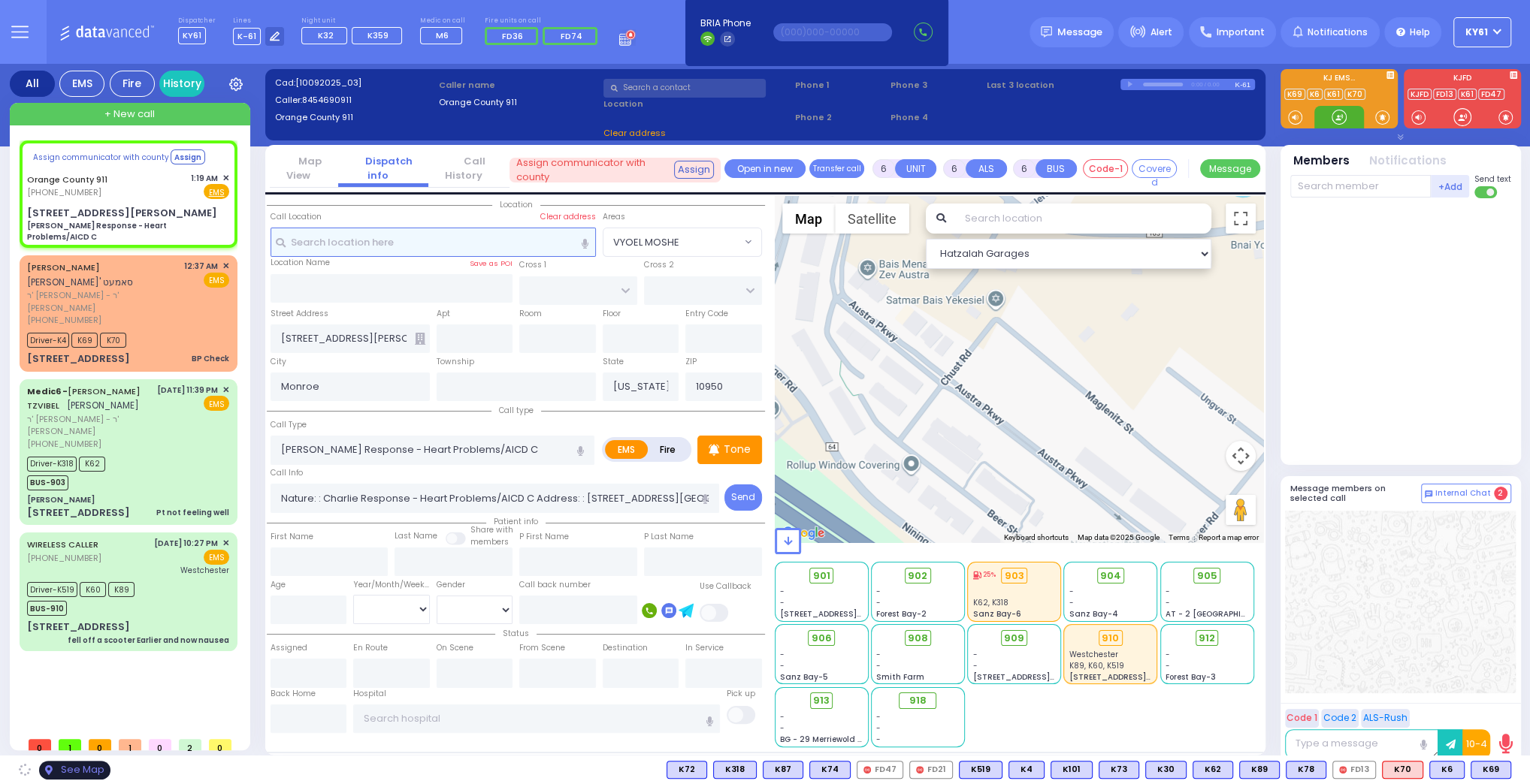
radio input "true"
select select
select select "Hatzalah Garages"
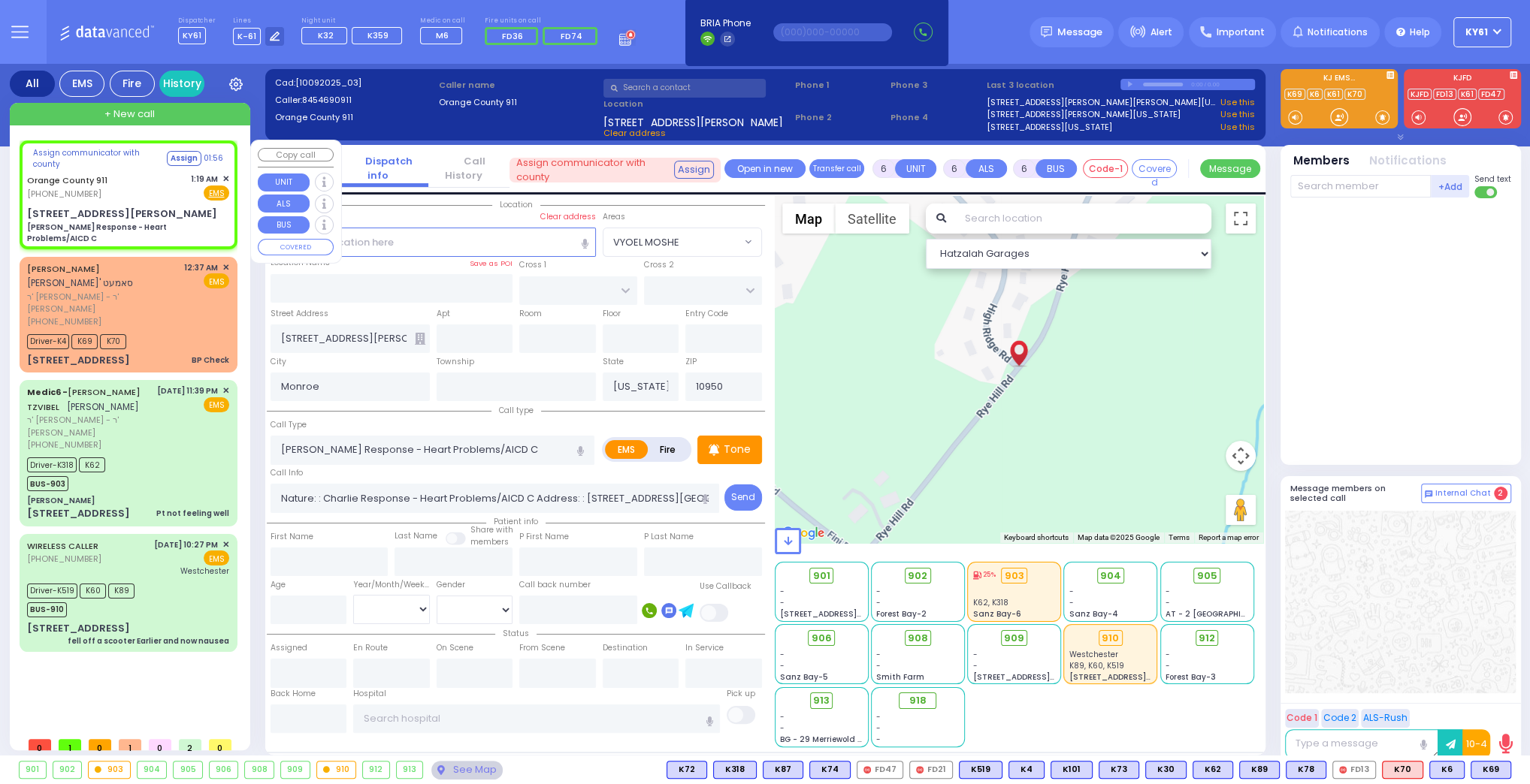
click at [147, 206] on div "250 Rye Hill Rd Charlie Response - Heart Problems/AICD C" at bounding box center [127, 225] width 202 height 37
select select
radio input "true"
select select
select select "Hatzalah Garages"
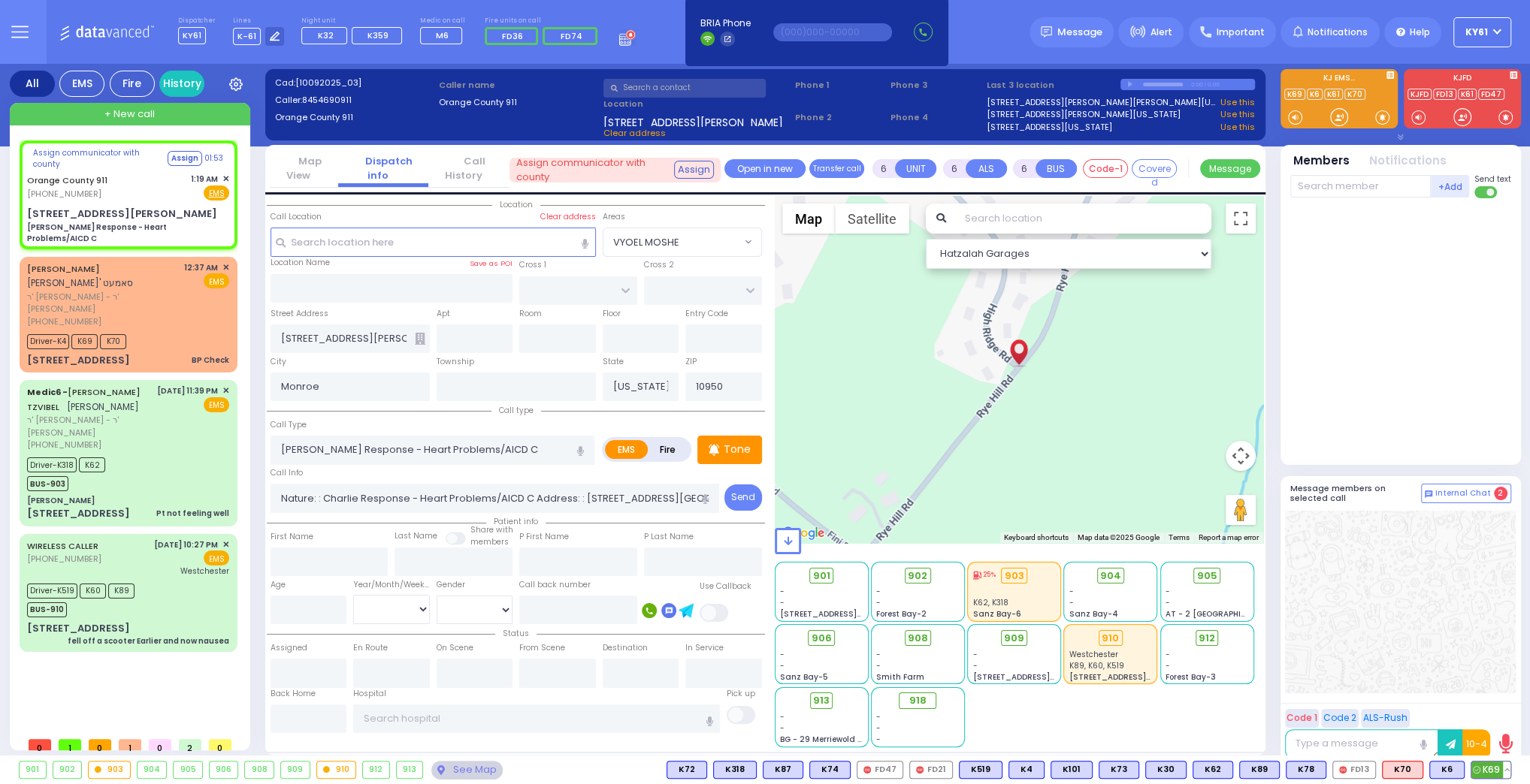
click at [1491, 771] on span "K69" at bounding box center [1491, 770] width 39 height 17
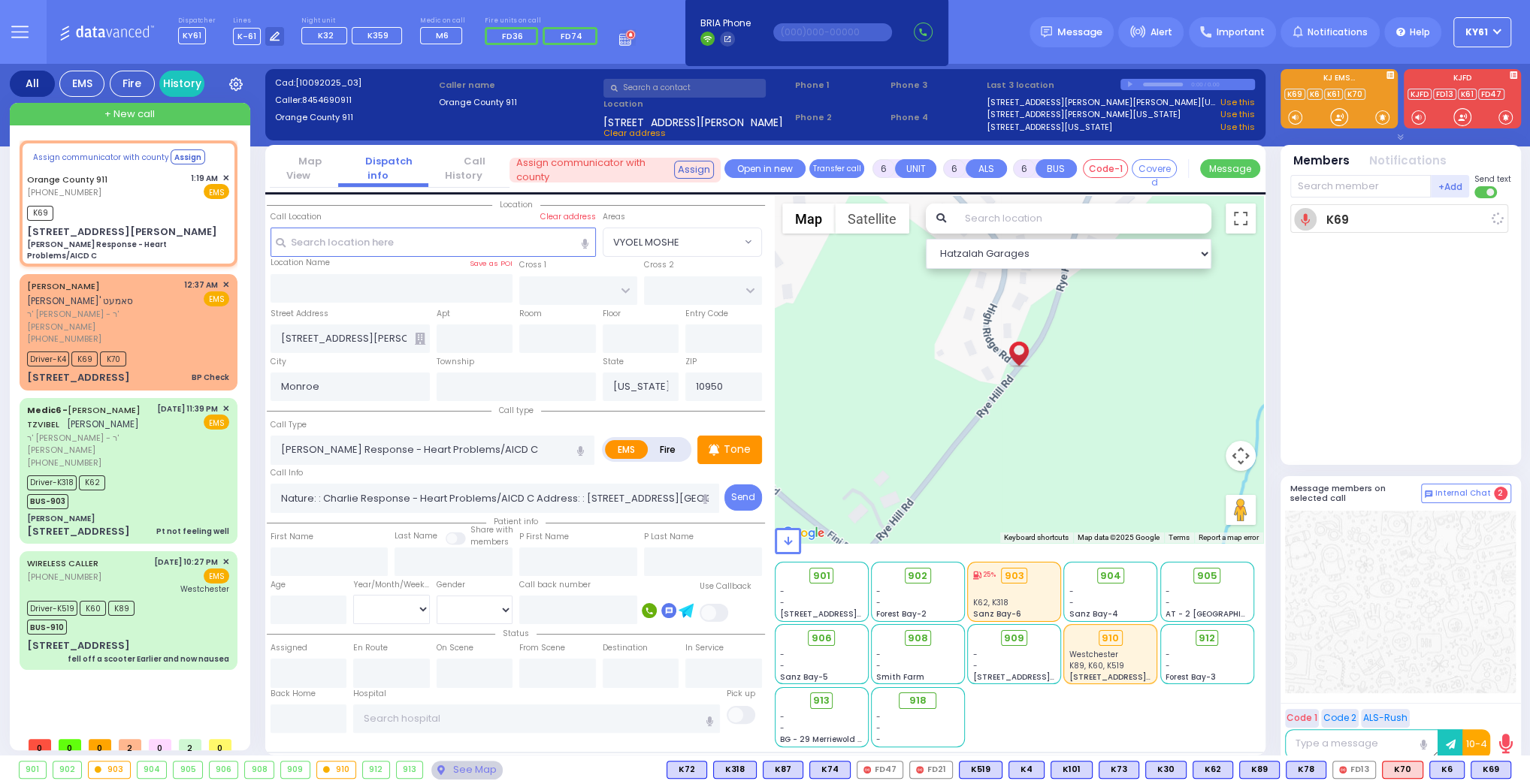
select select
radio input "true"
select select
type input "01:19"
select select "Hatzalah Garages"
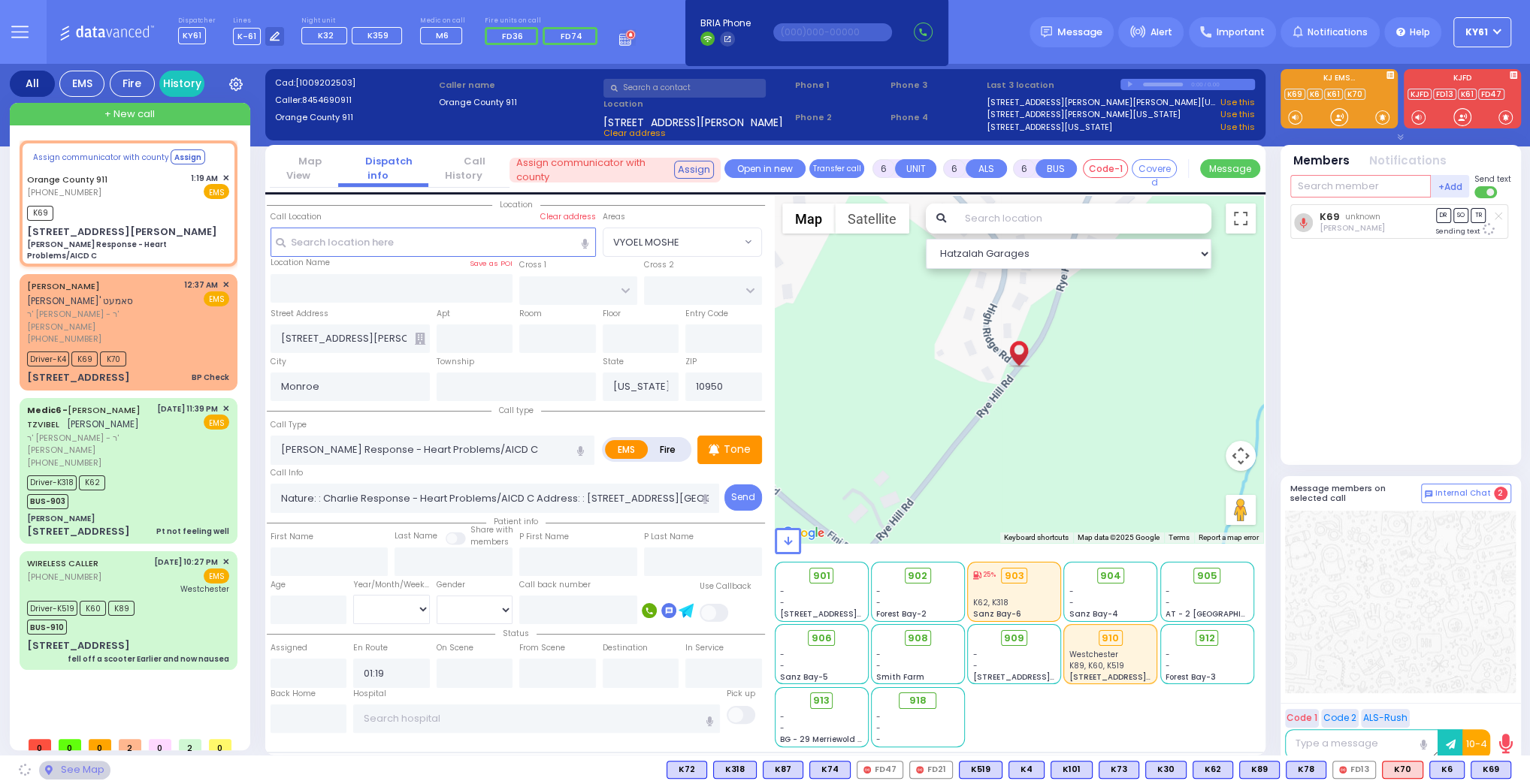
click at [1379, 181] on input "text" at bounding box center [1360, 186] width 140 height 22
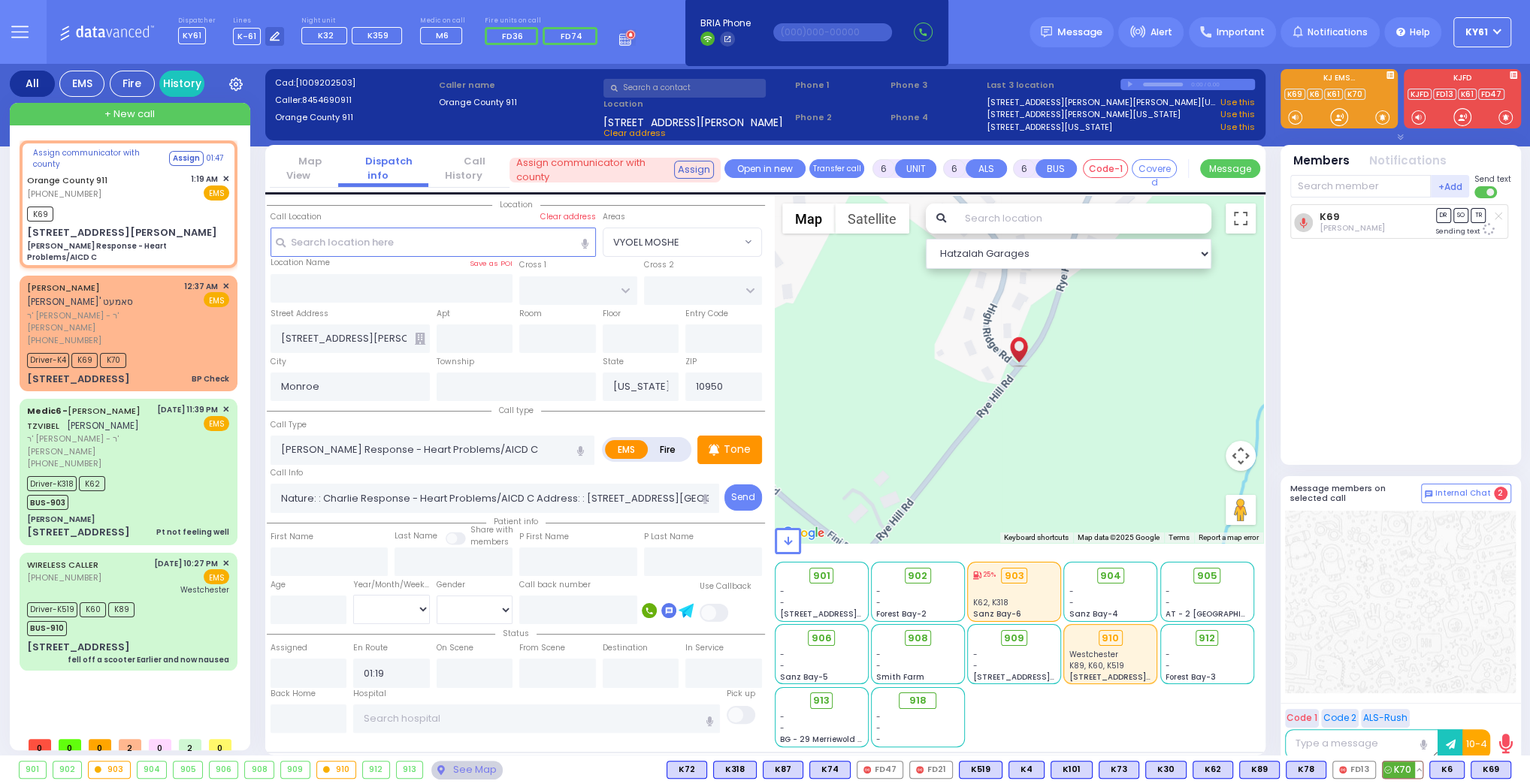
click at [1403, 770] on span "K70" at bounding box center [1403, 770] width 40 height 17
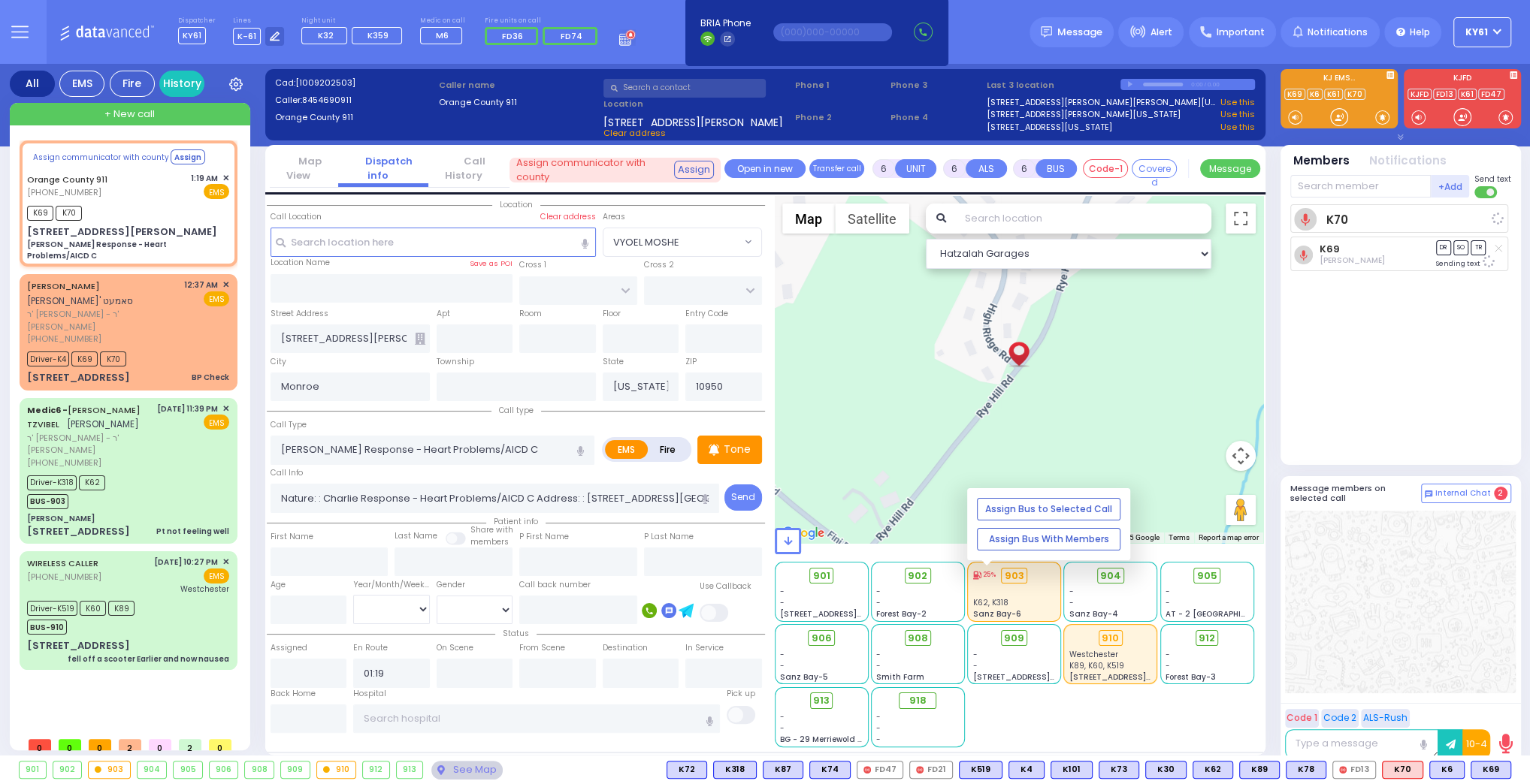
select select
radio input "true"
select select
select select "Hatzalah Garages"
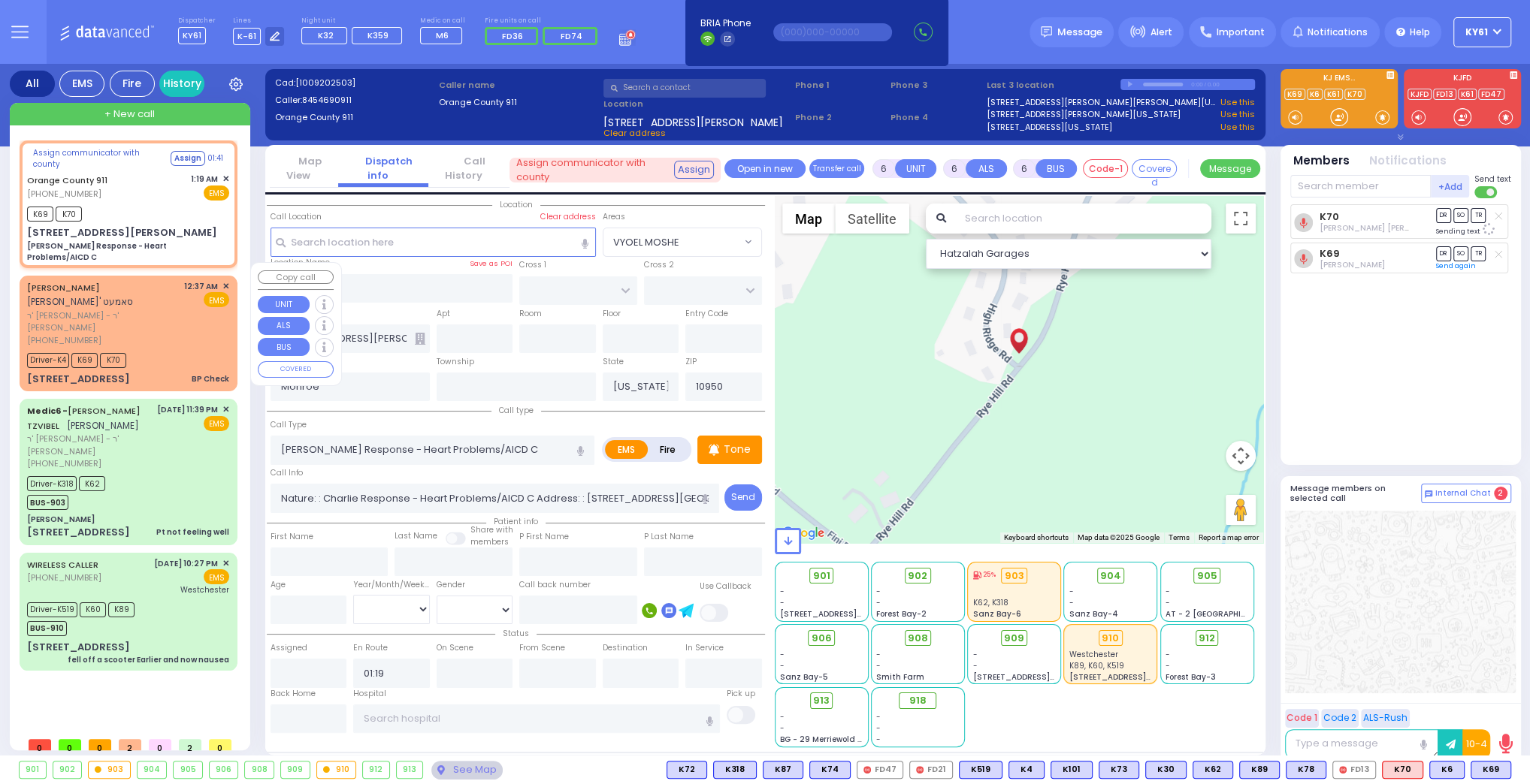
click at [225, 280] on span "✕" at bounding box center [225, 286] width 7 height 13
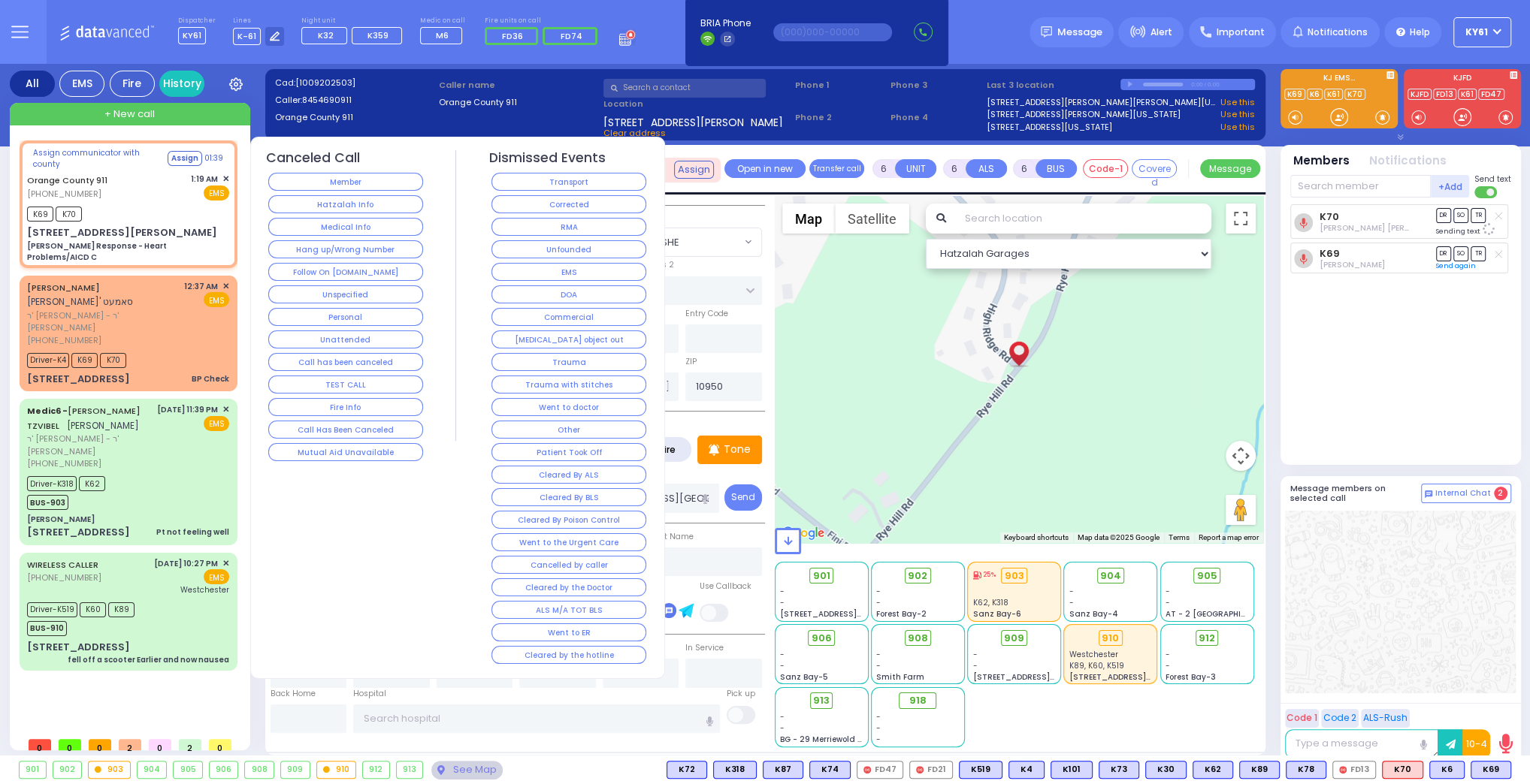
click at [548, 200] on button "Corrected" at bounding box center [568, 204] width 154 height 18
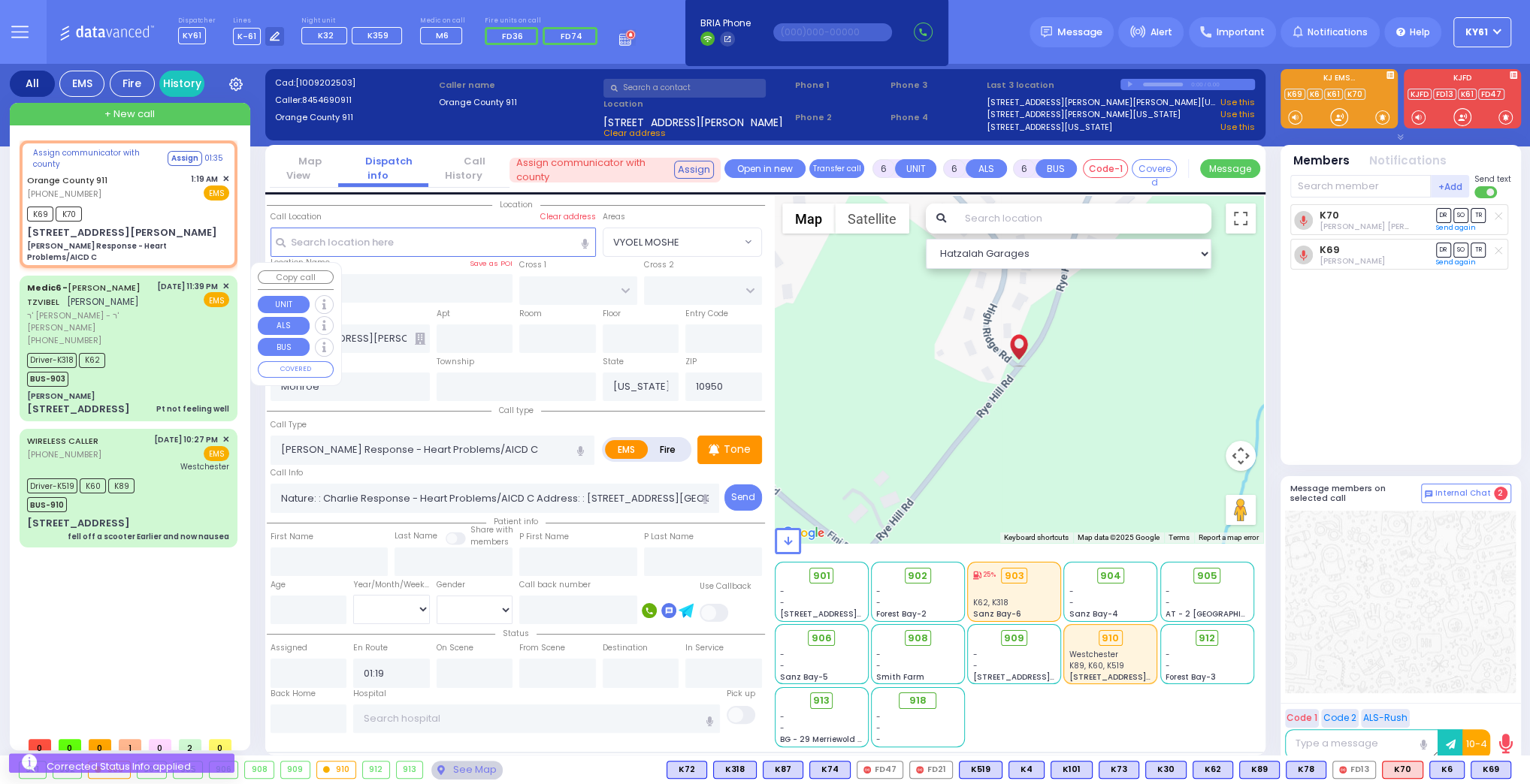
drag, startPoint x: 145, startPoint y: 327, endPoint x: 154, endPoint y: 330, distance: 9.5
click at [153, 350] on div "Driver-K318 K62 BUS-903" at bounding box center [127, 368] width 202 height 37
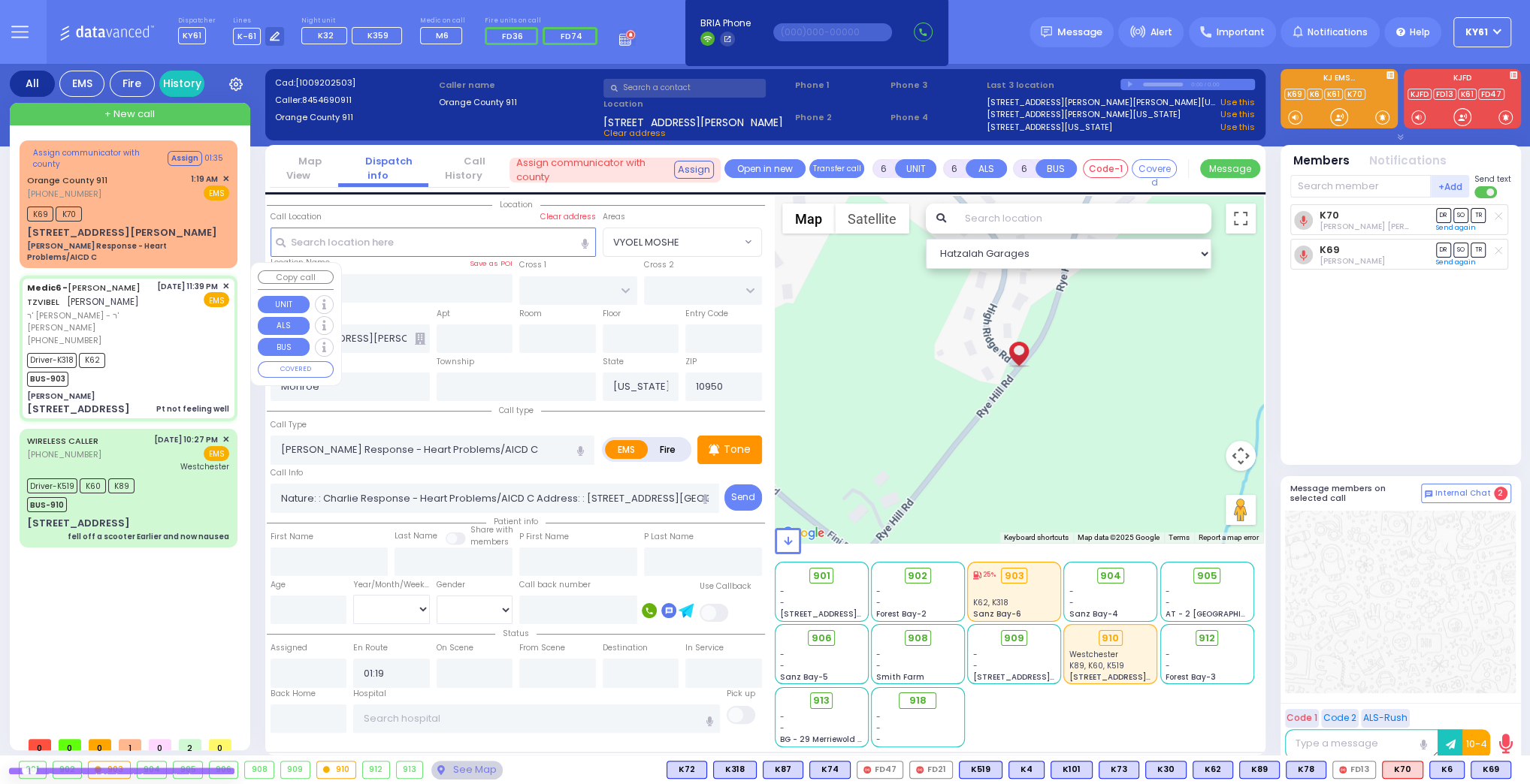
select select
type input "Pt not feeling well"
radio input "true"
type input "SHLOME EFROIM"
type input "TZVIBEL"
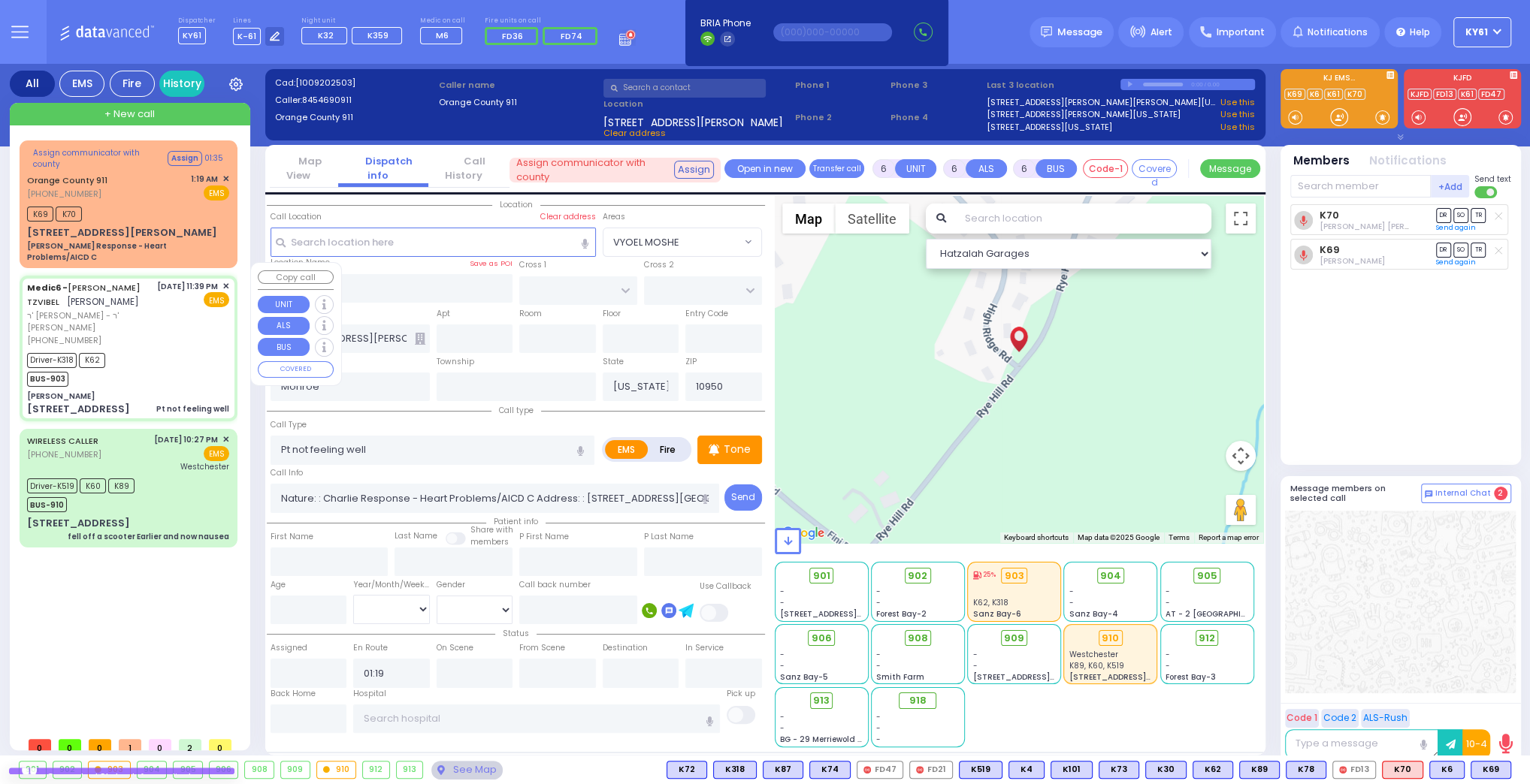
type input "Issac"
type input "Feder"
type input "78"
select select "Year"
select select "[DEMOGRAPHIC_DATA]"
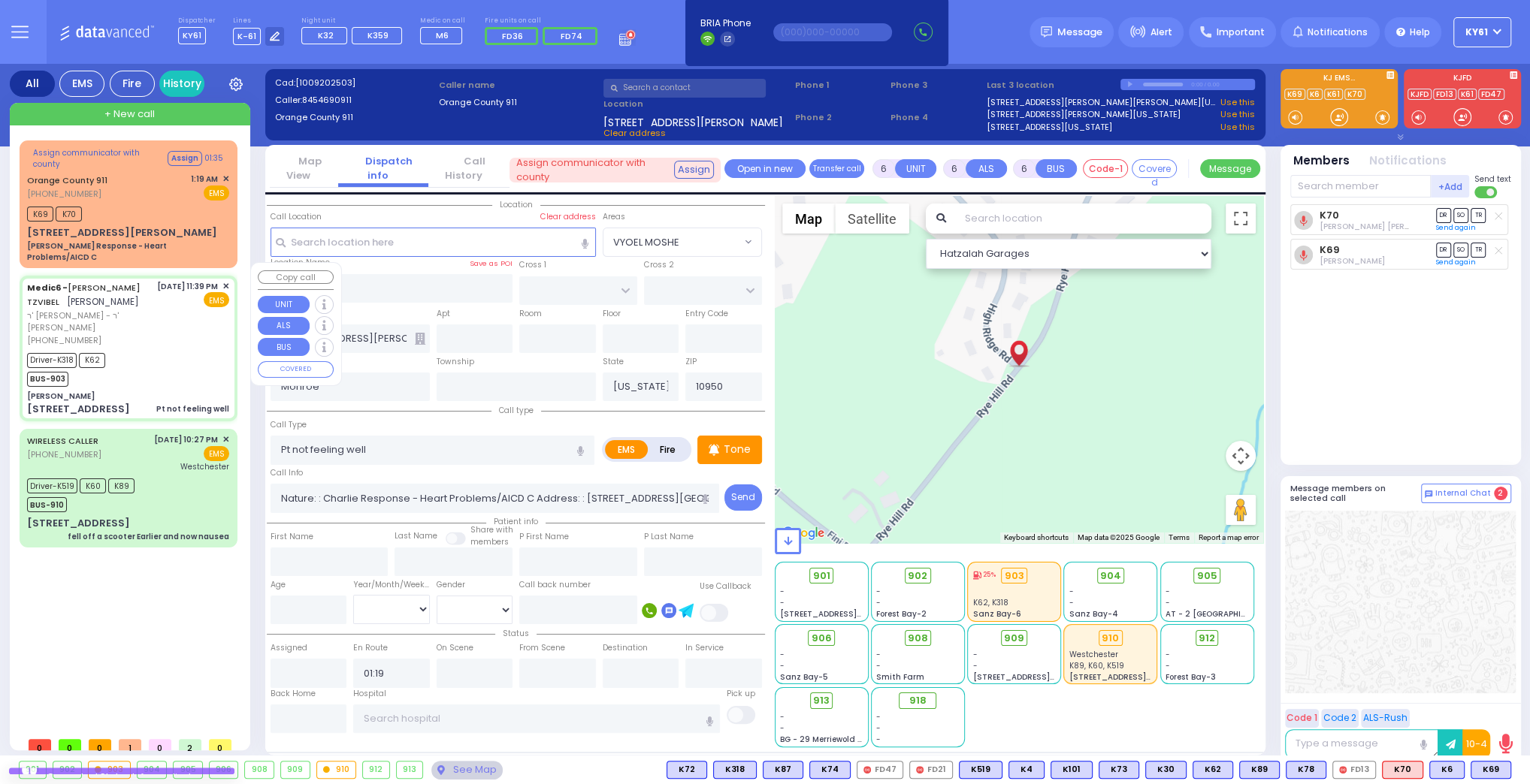
type input "23:39"
type input "23:41"
type input "23:45"
type input "00:02"
type input "00:22"
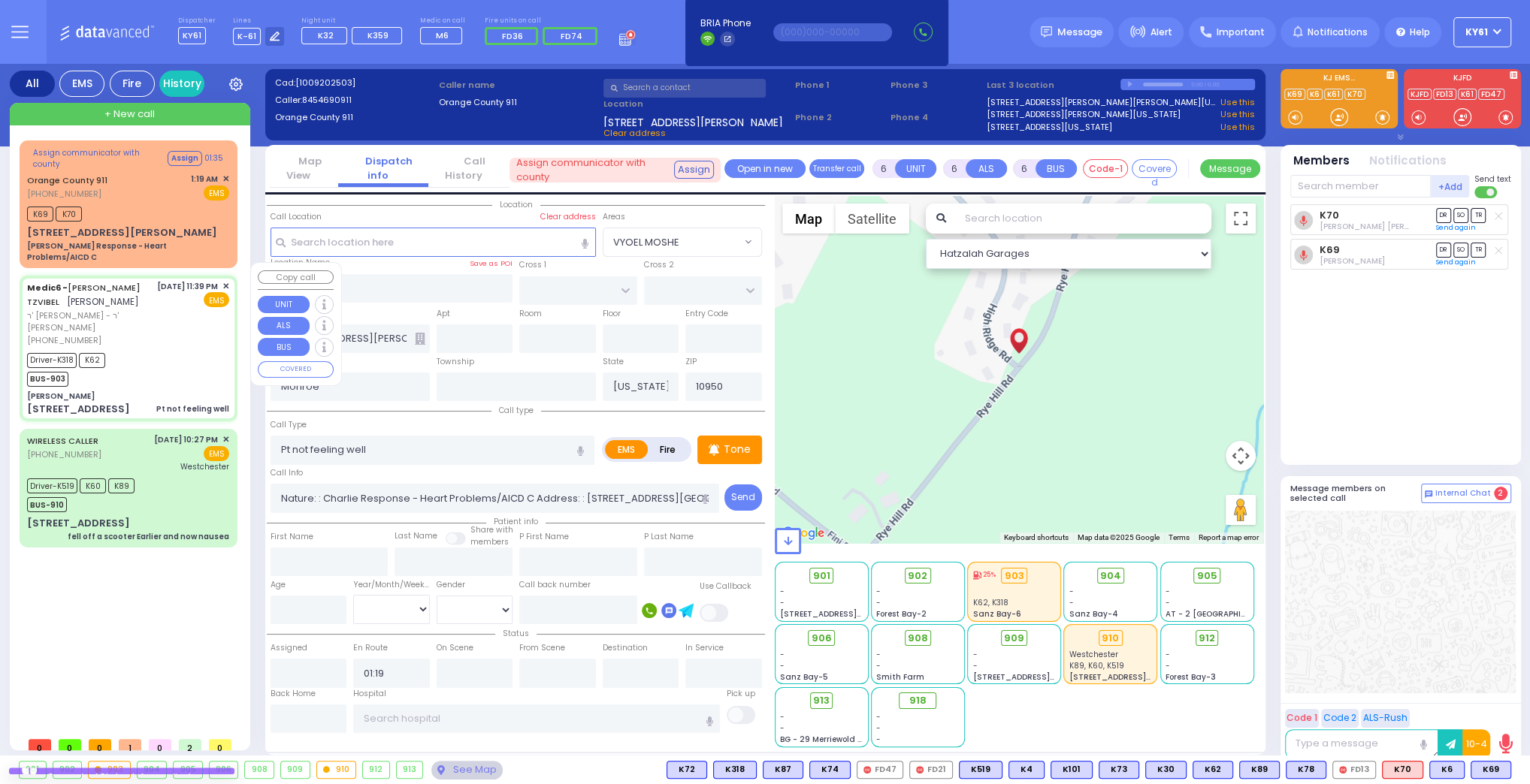
type input "00:41"
type input "Good Samaritan Hospital 257 Lafayette Avenue 8457909405 Suffern"
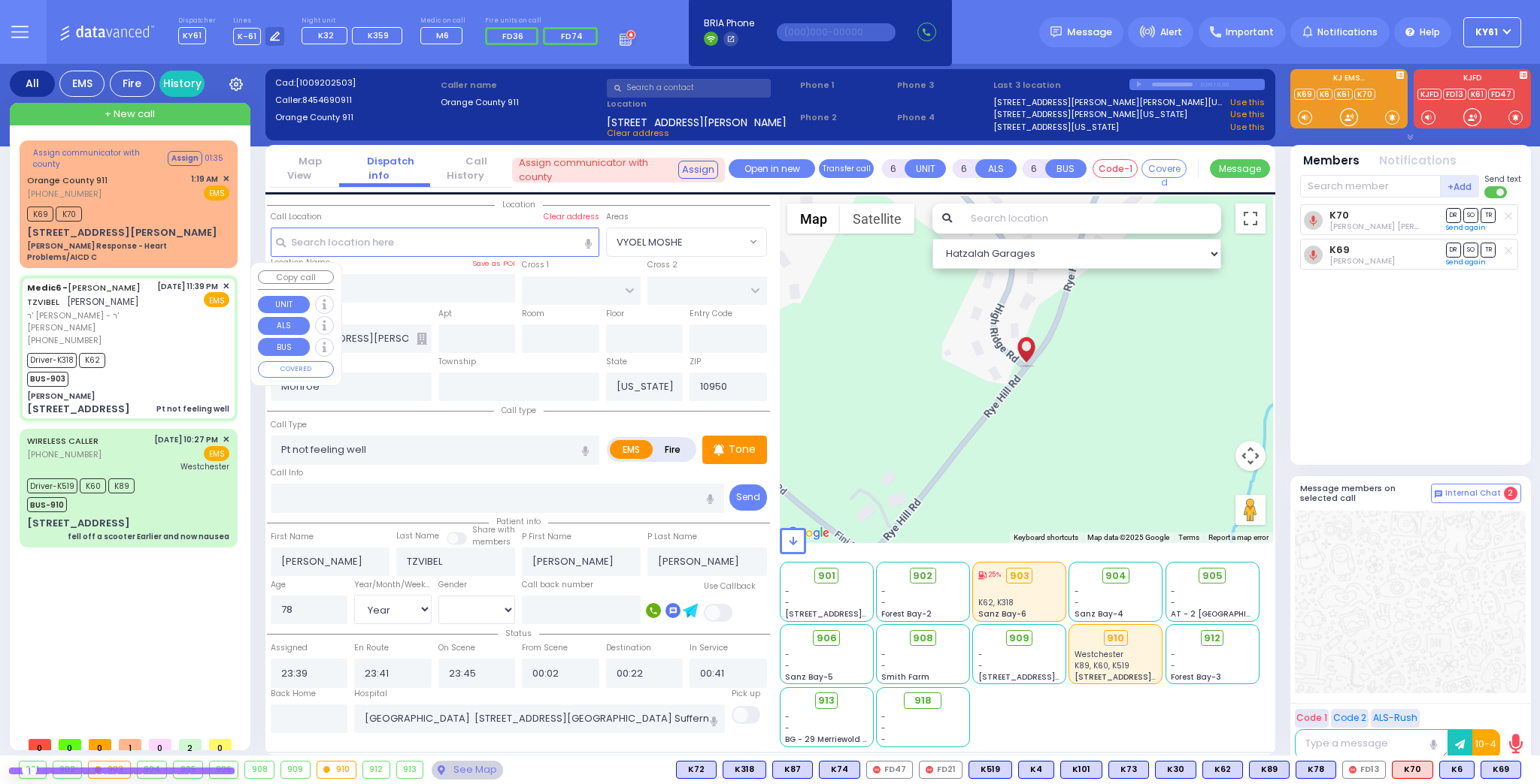
select select "Hatzalah Garages"
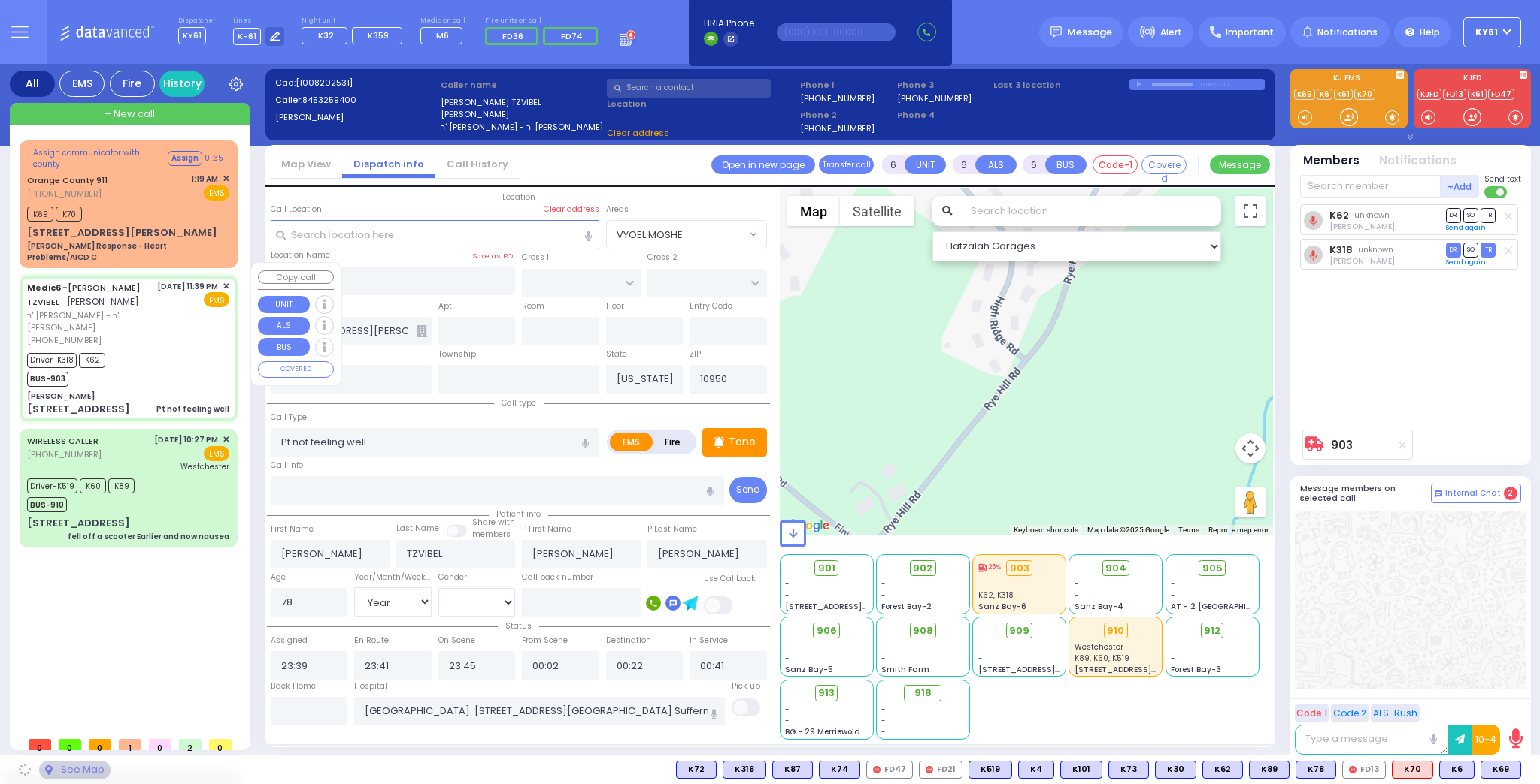
type input "[PERSON_NAME]"
type input "BAKERTOWN RD"
type input "3 Hamaspik Way"
type input "011"
type input "Kiryas Joel"
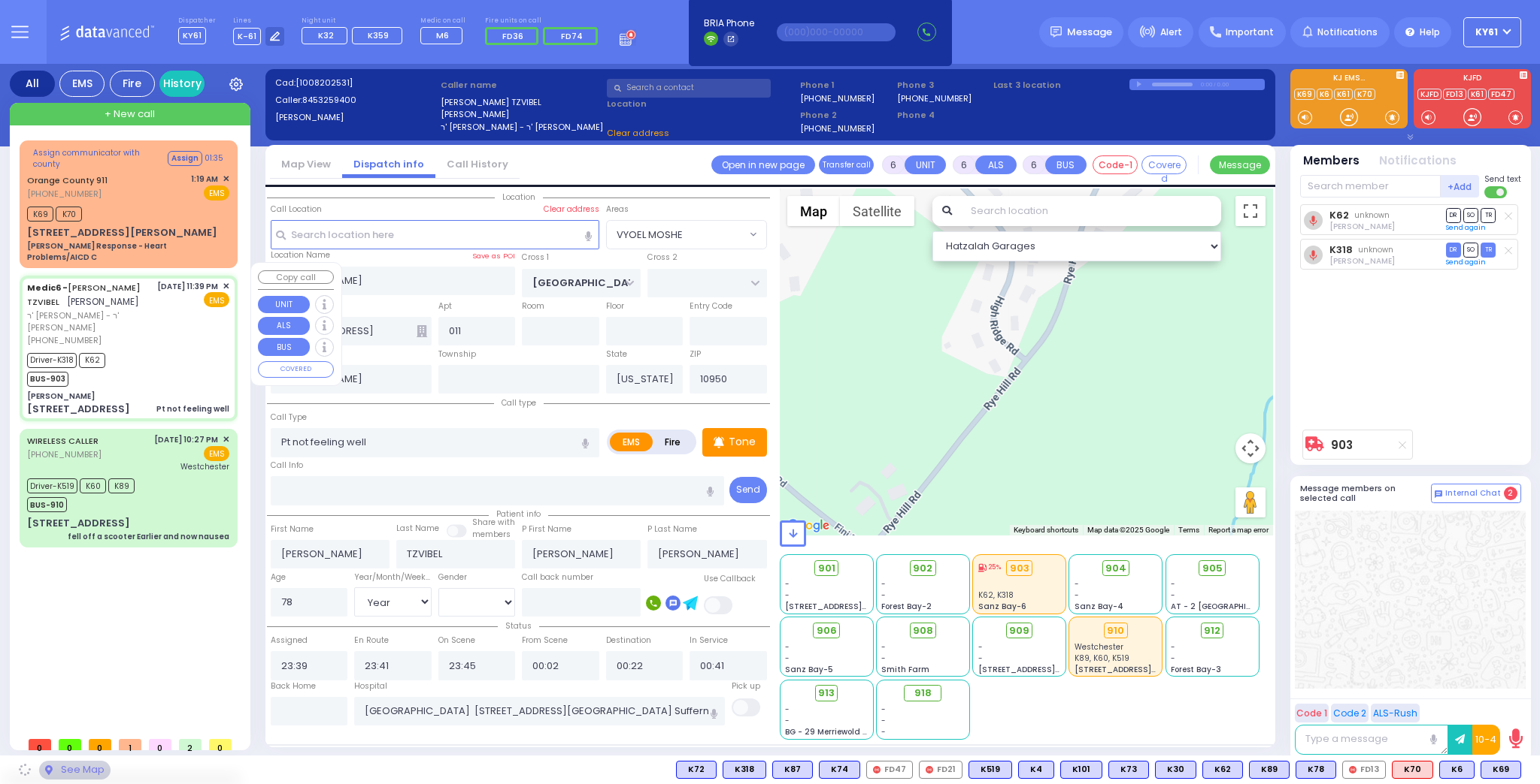
select select "SECTION 4"
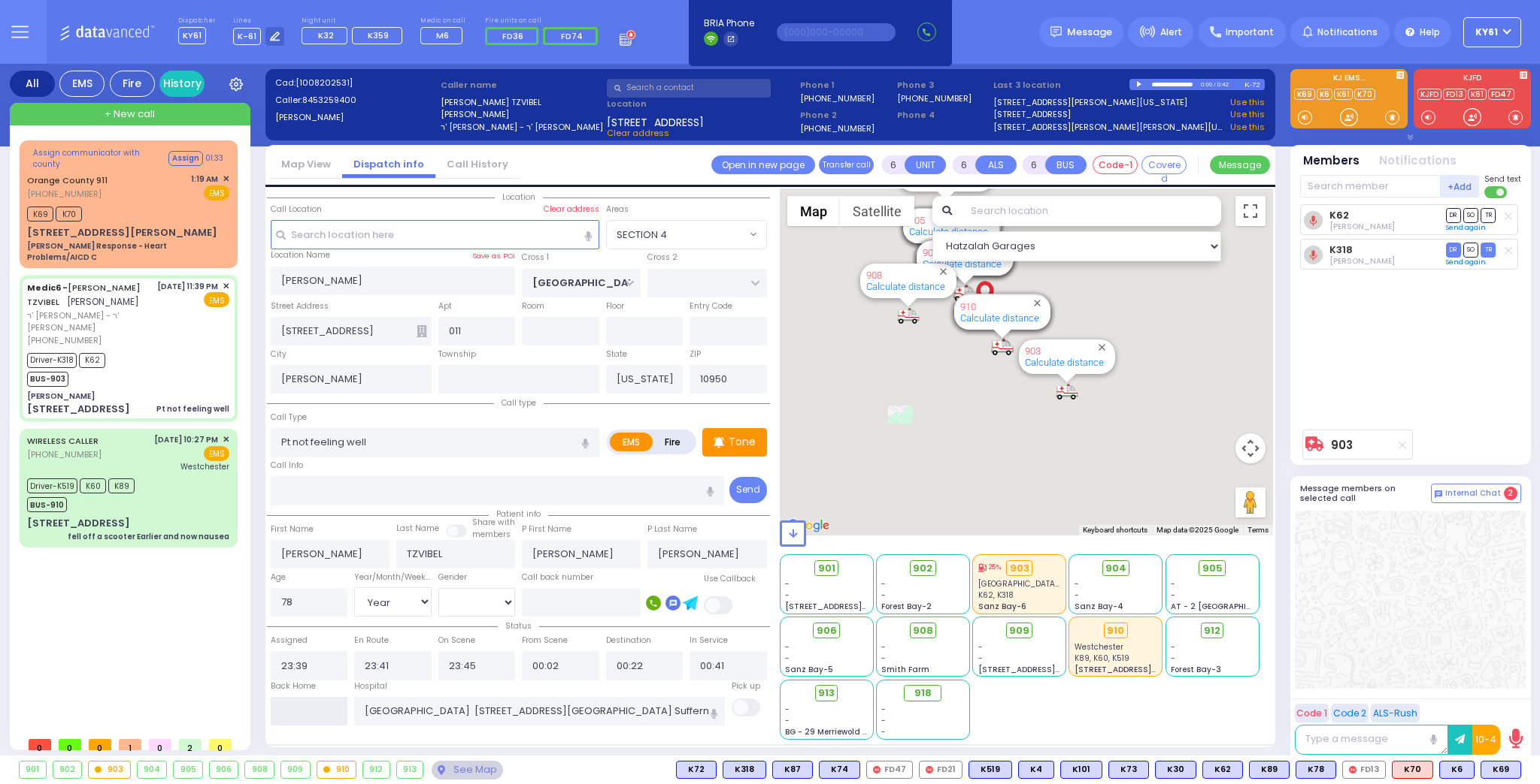
click at [295, 717] on input "text" at bounding box center [309, 711] width 77 height 29
click at [296, 715] on input "text" at bounding box center [309, 711] width 77 height 29
type input "01:19"
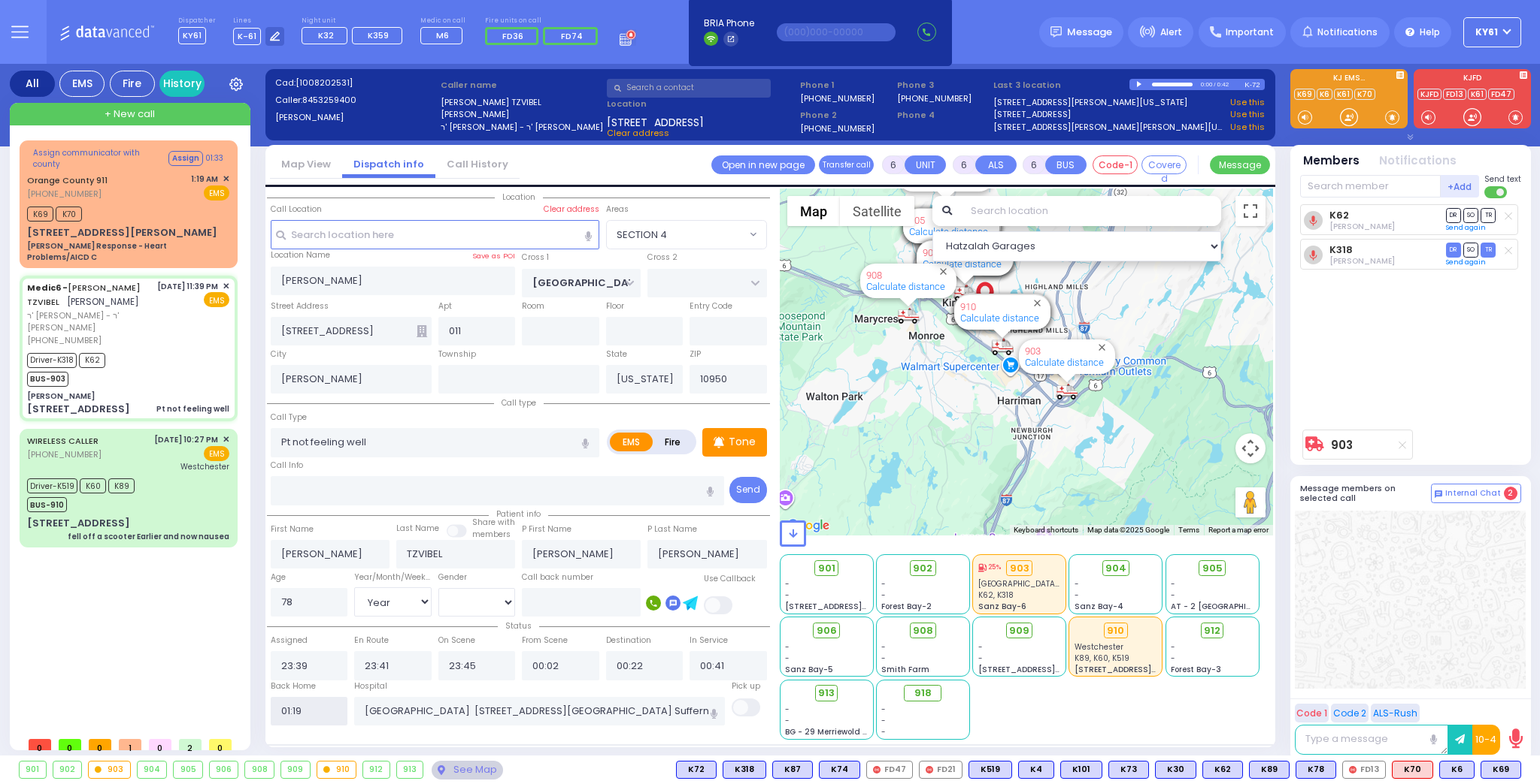
click at [300, 712] on input "01:19" at bounding box center [309, 711] width 77 height 29
select select
radio input "true"
select select
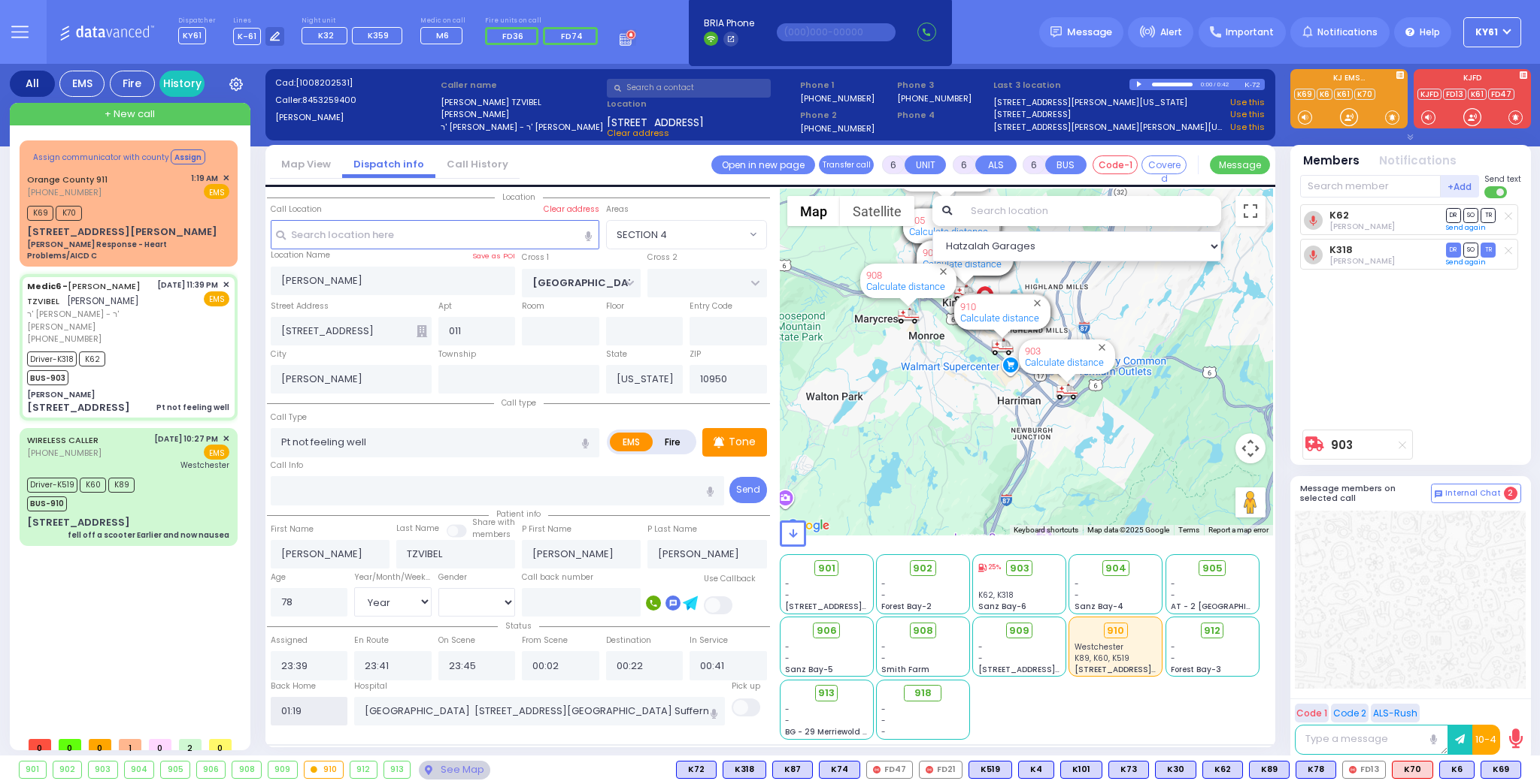
select select
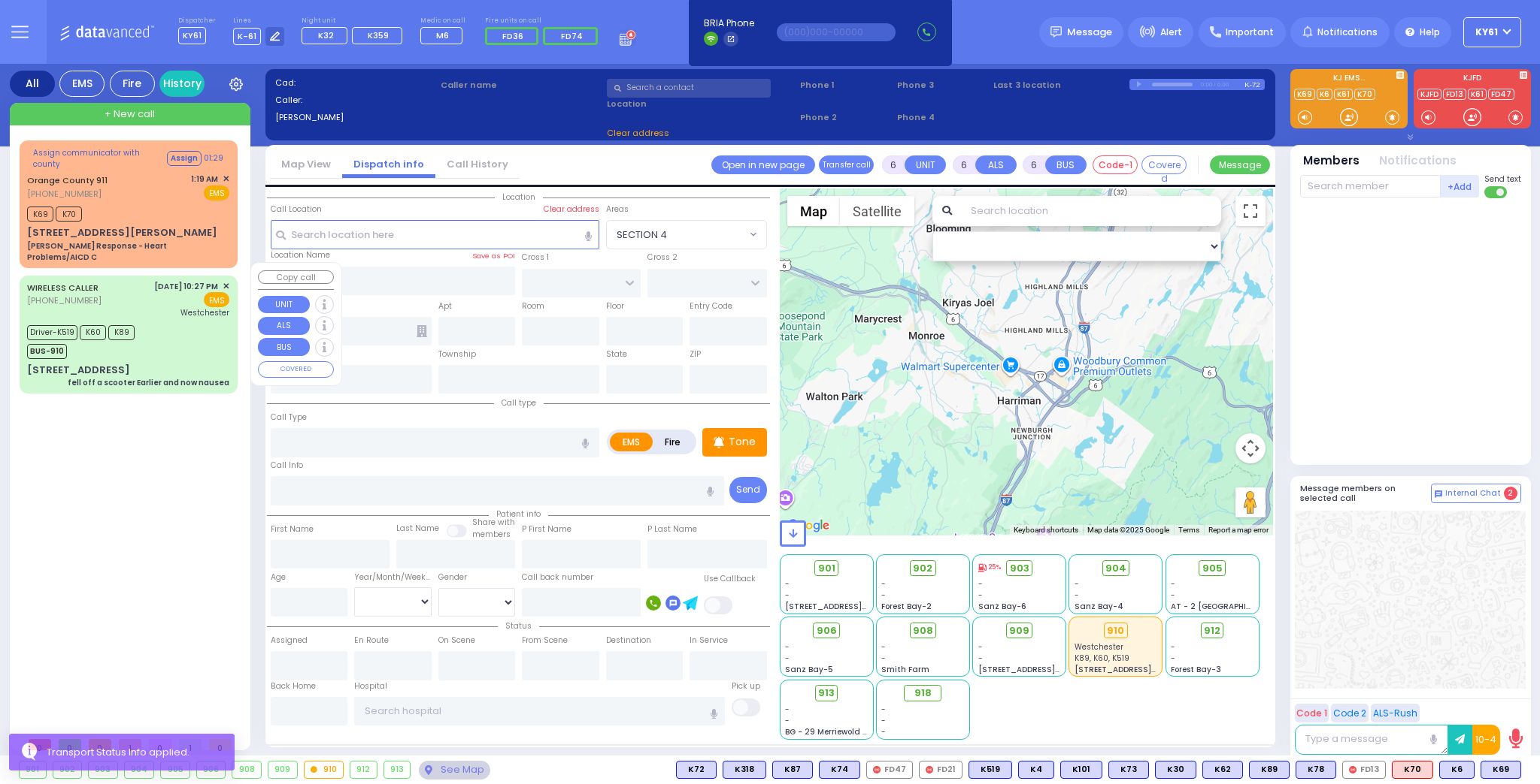
click at [186, 363] on div "6 Maglenitz St 104 fell off a scooter Earlier and now nausea" at bounding box center [127, 376] width 202 height 26
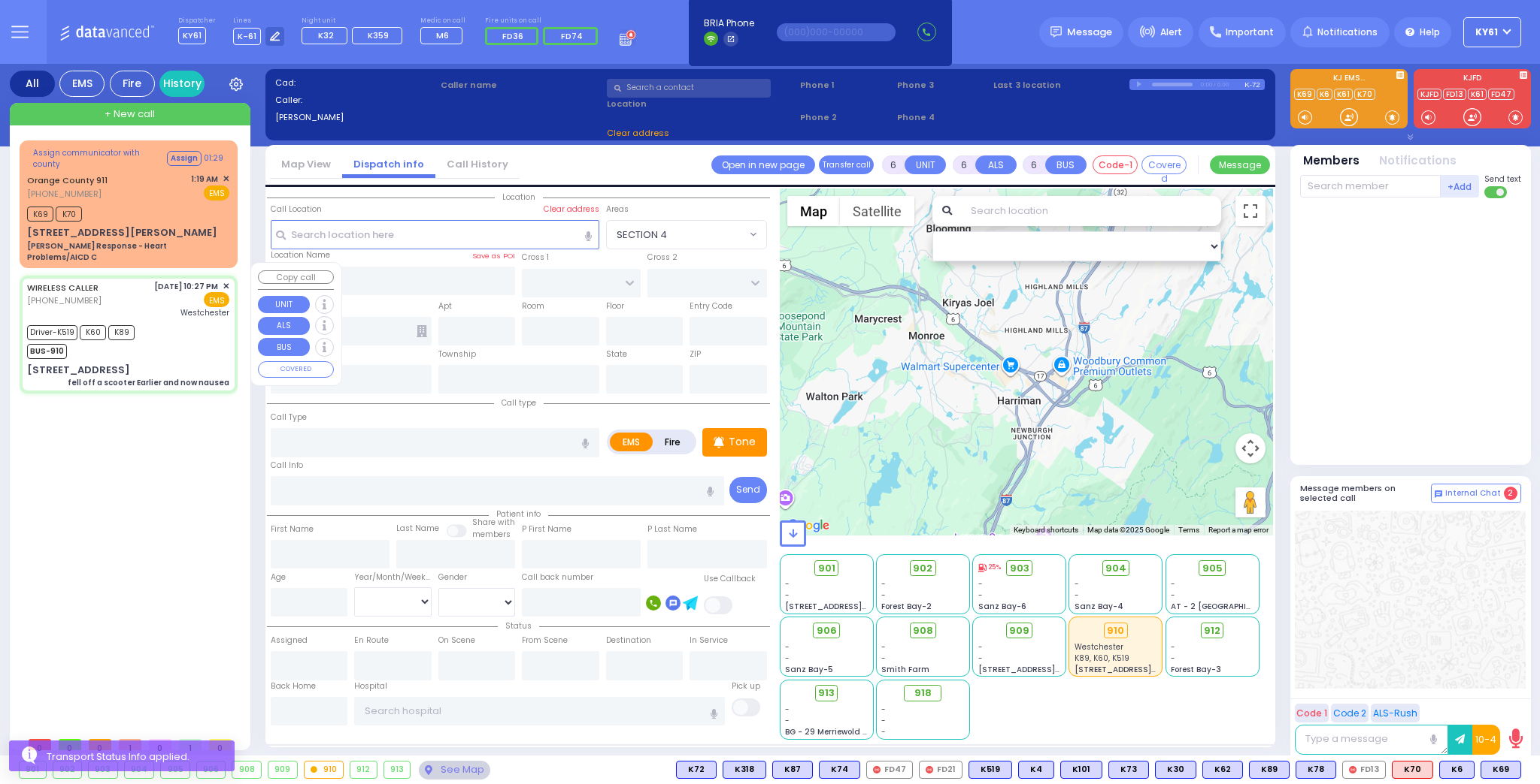
select select
type input "fell off a scooter Earlier and now nausea"
radio input "true"
type input "Hershy"
type input "Polatseck"
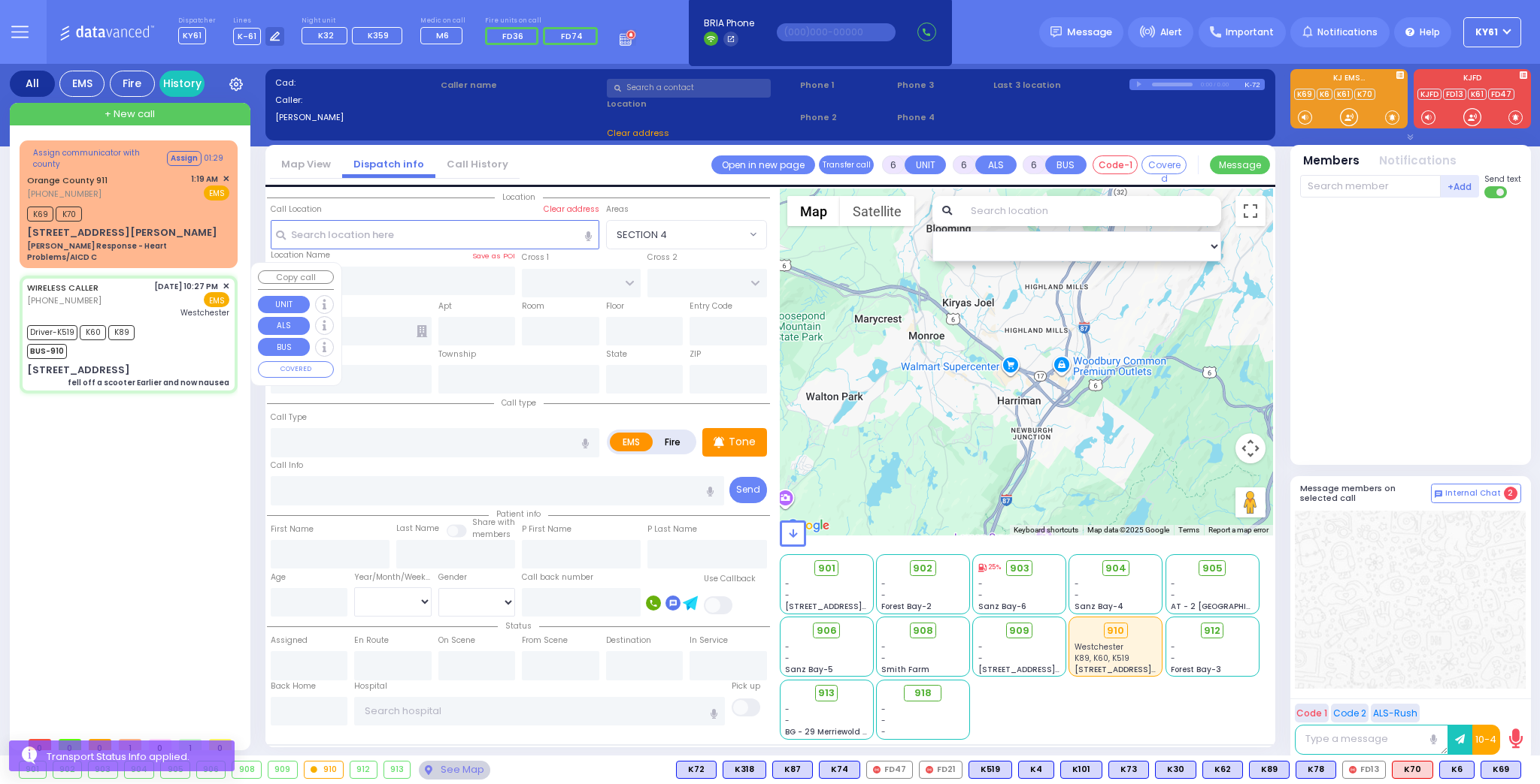
type input "7"
select select "Year"
select select "[DEMOGRAPHIC_DATA]"
type input "22:27"
type input "22:30"
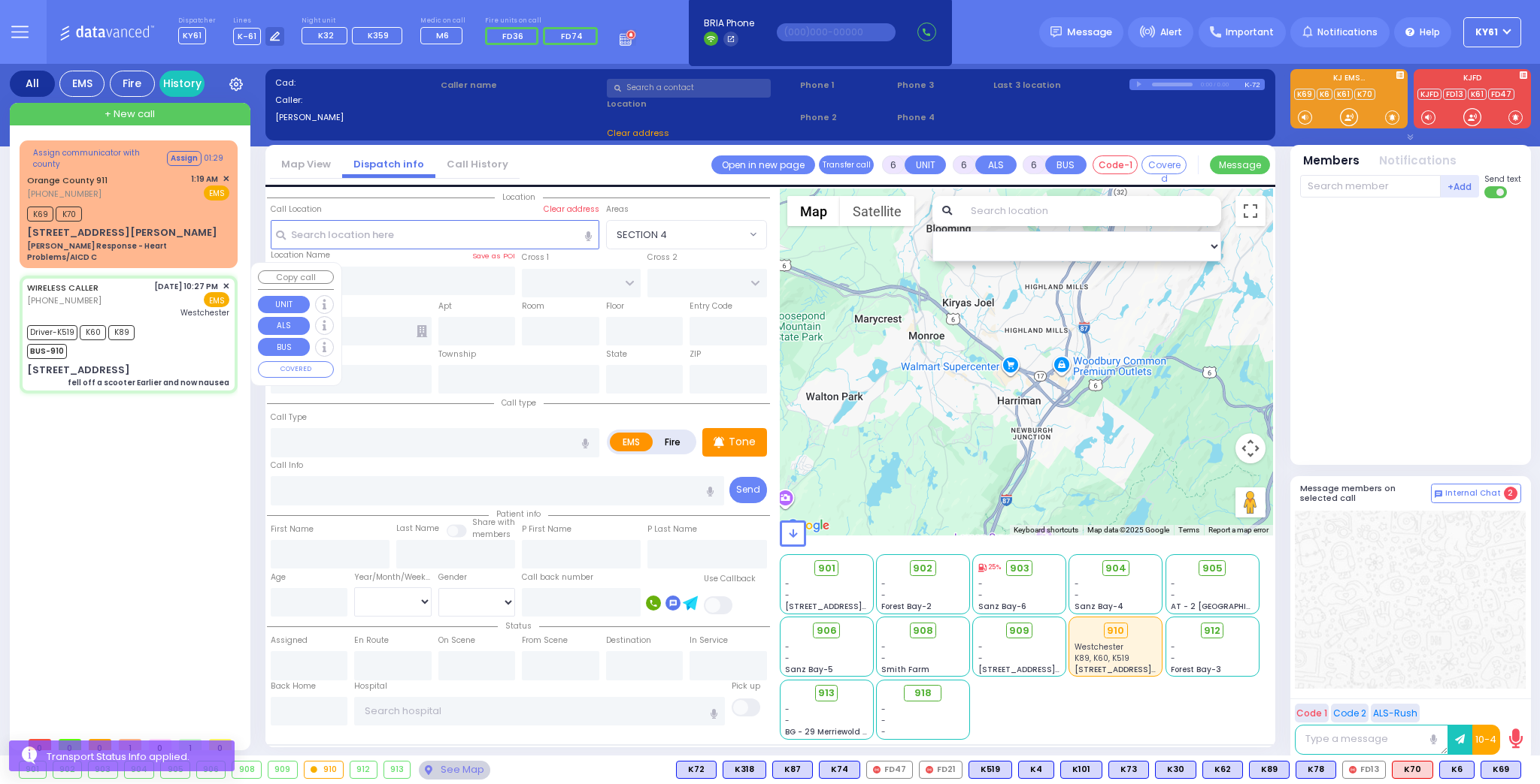
type input "22:35"
type input "22:50"
type input "23:30"
type input "23:45"
type input "Westchester Medical Center-Woods Road"
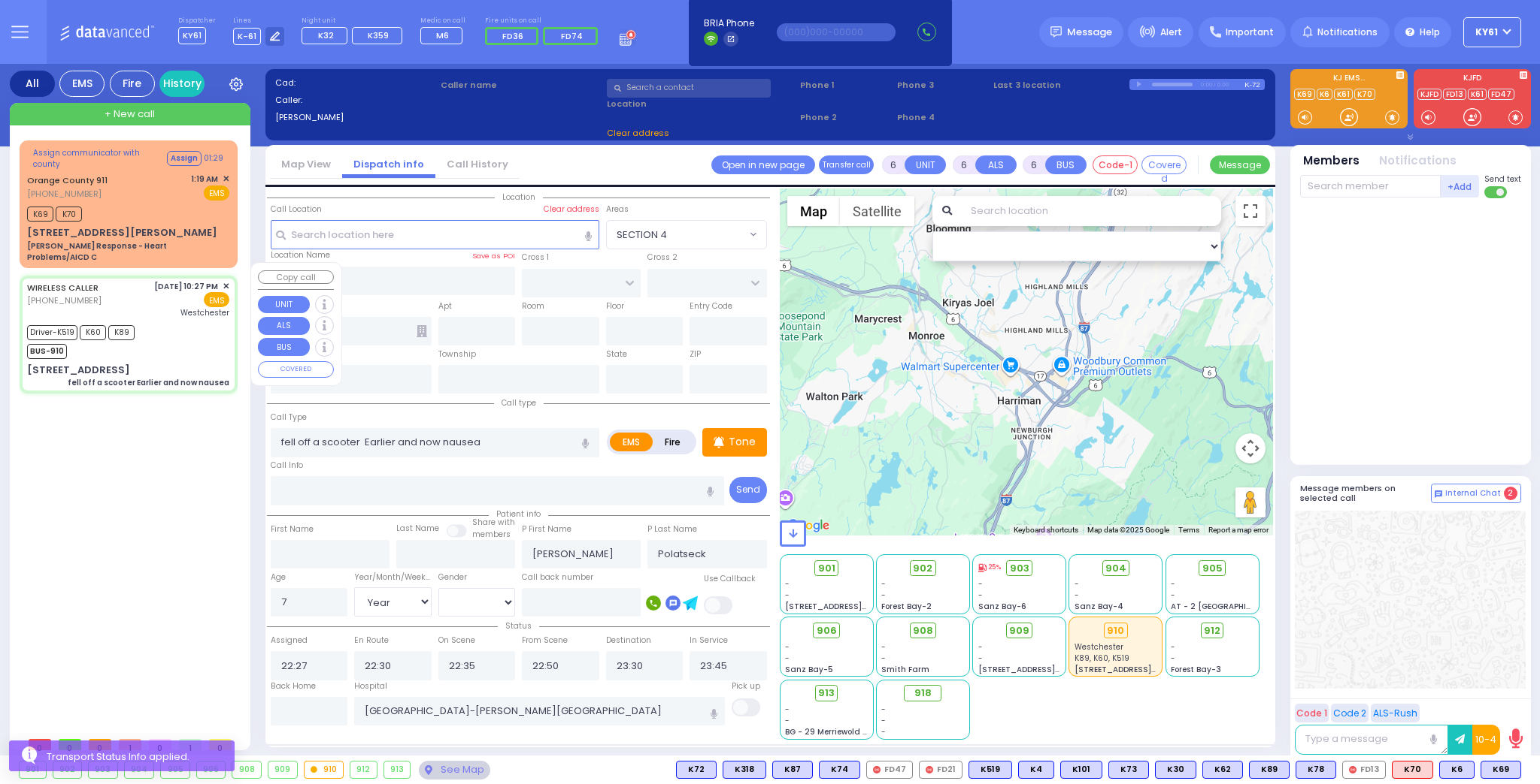
select select "Hatzalah Garages"
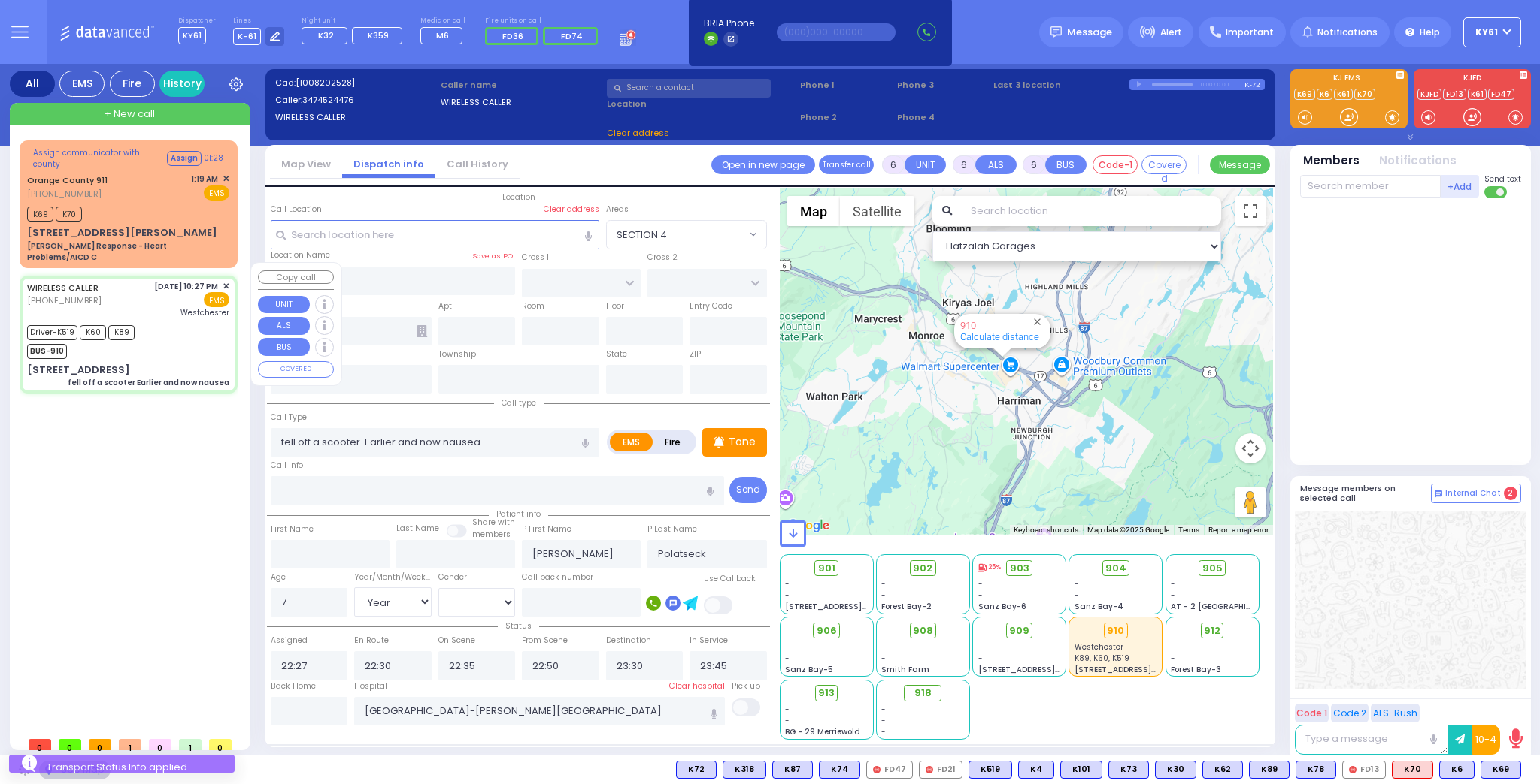
type input "S.M. ROSMER RD"
type input "CHUST RD"
type input "6 Maglenitz St"
type input "104"
type input "Monroe"
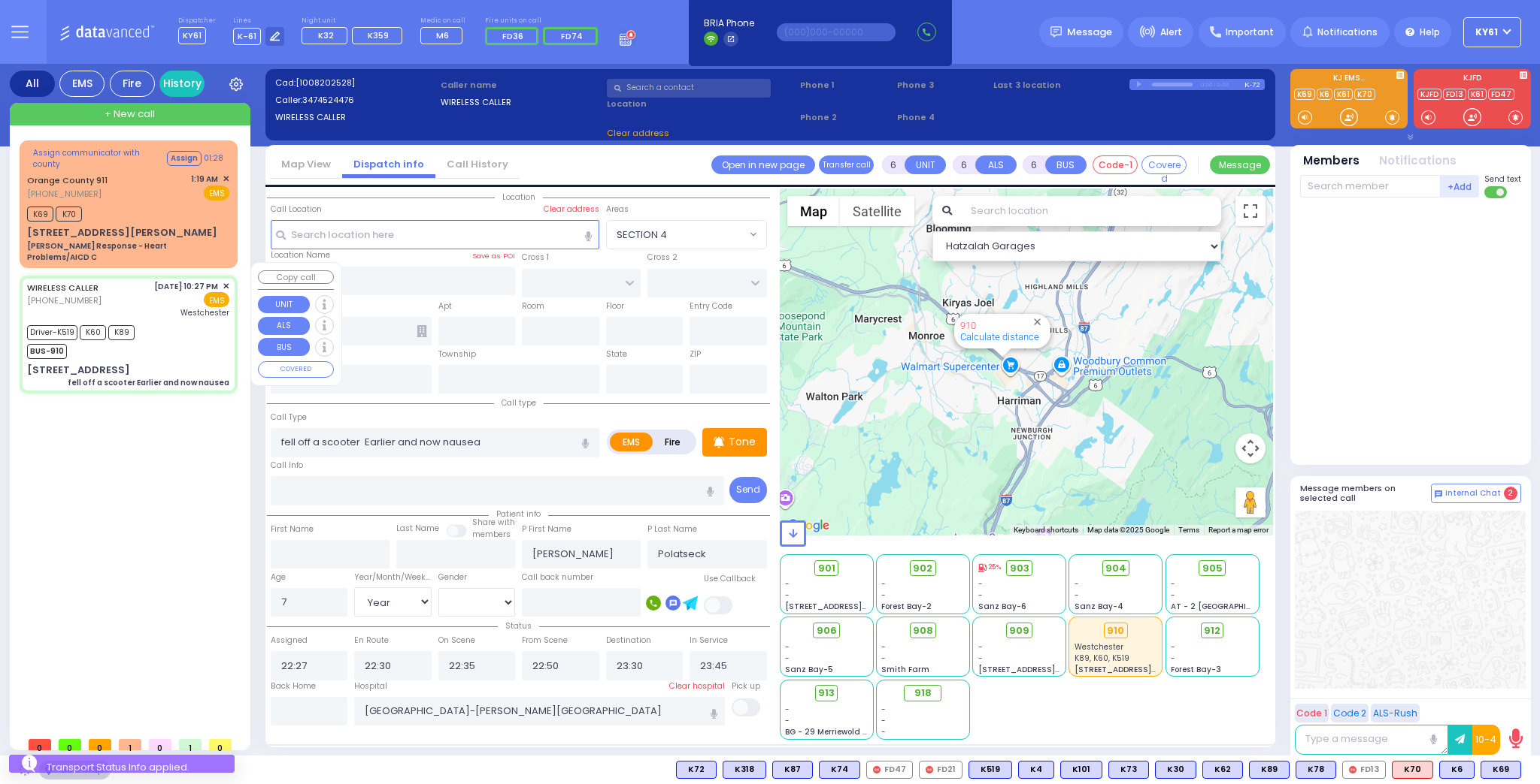
type input "[US_STATE]"
type input "10950 Cross Streets: : CHUST RD/S M ROSNER RD"
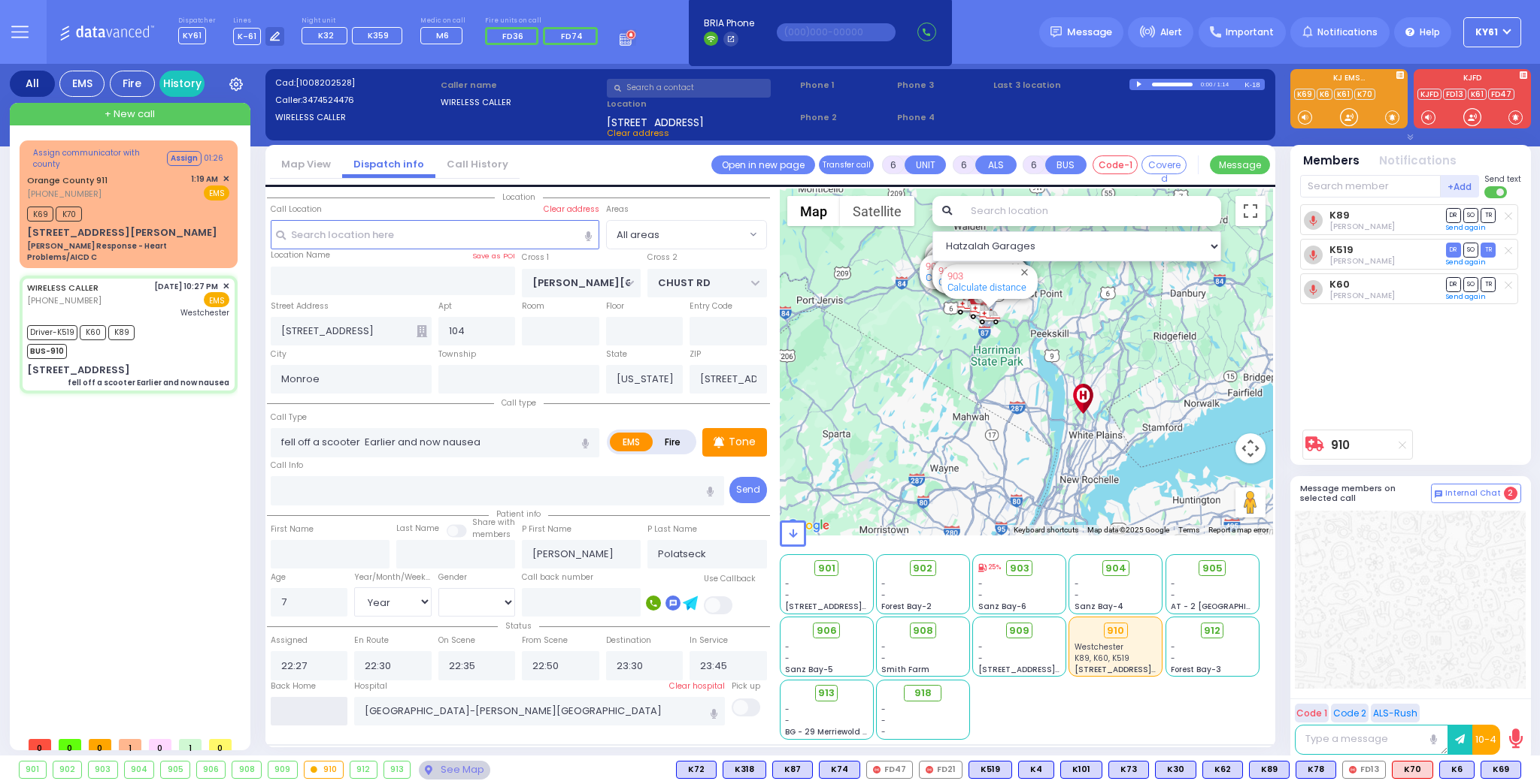
click at [329, 708] on input "text" at bounding box center [309, 711] width 77 height 29
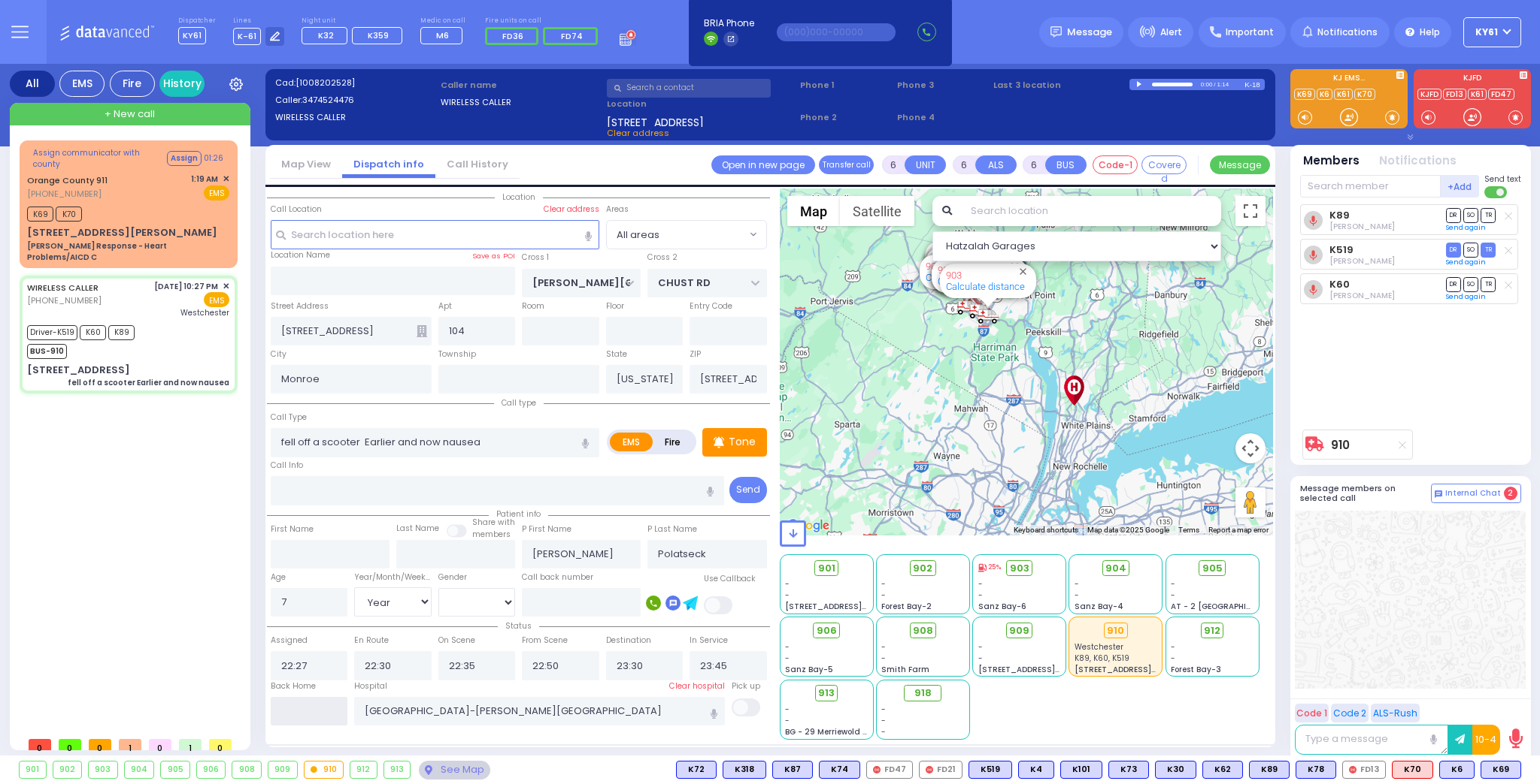
click at [329, 709] on input "text" at bounding box center [309, 711] width 77 height 29
type input "01:19"
select select
radio input "true"
select select
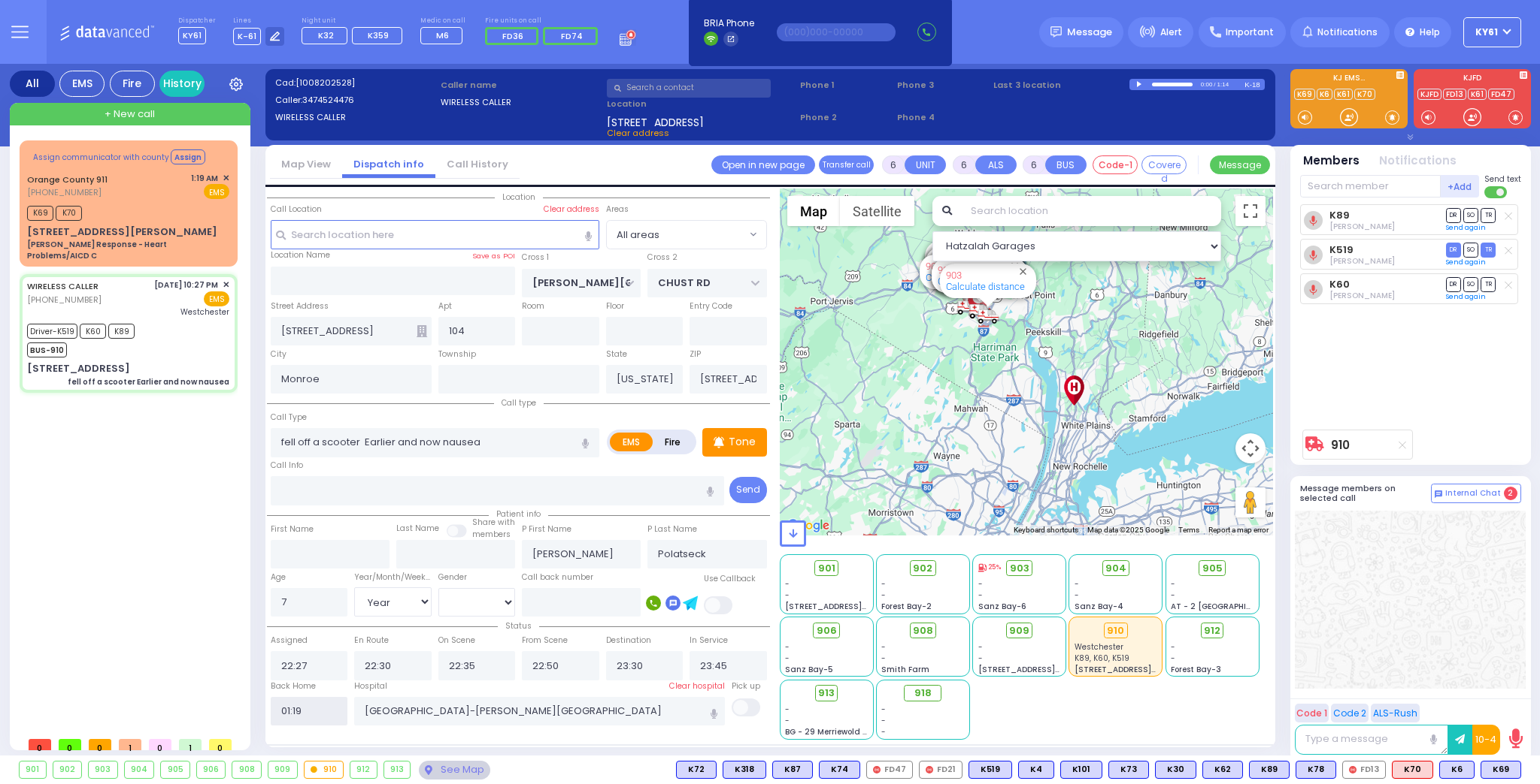
select select
